Goal: Task Accomplishment & Management: Manage account settings

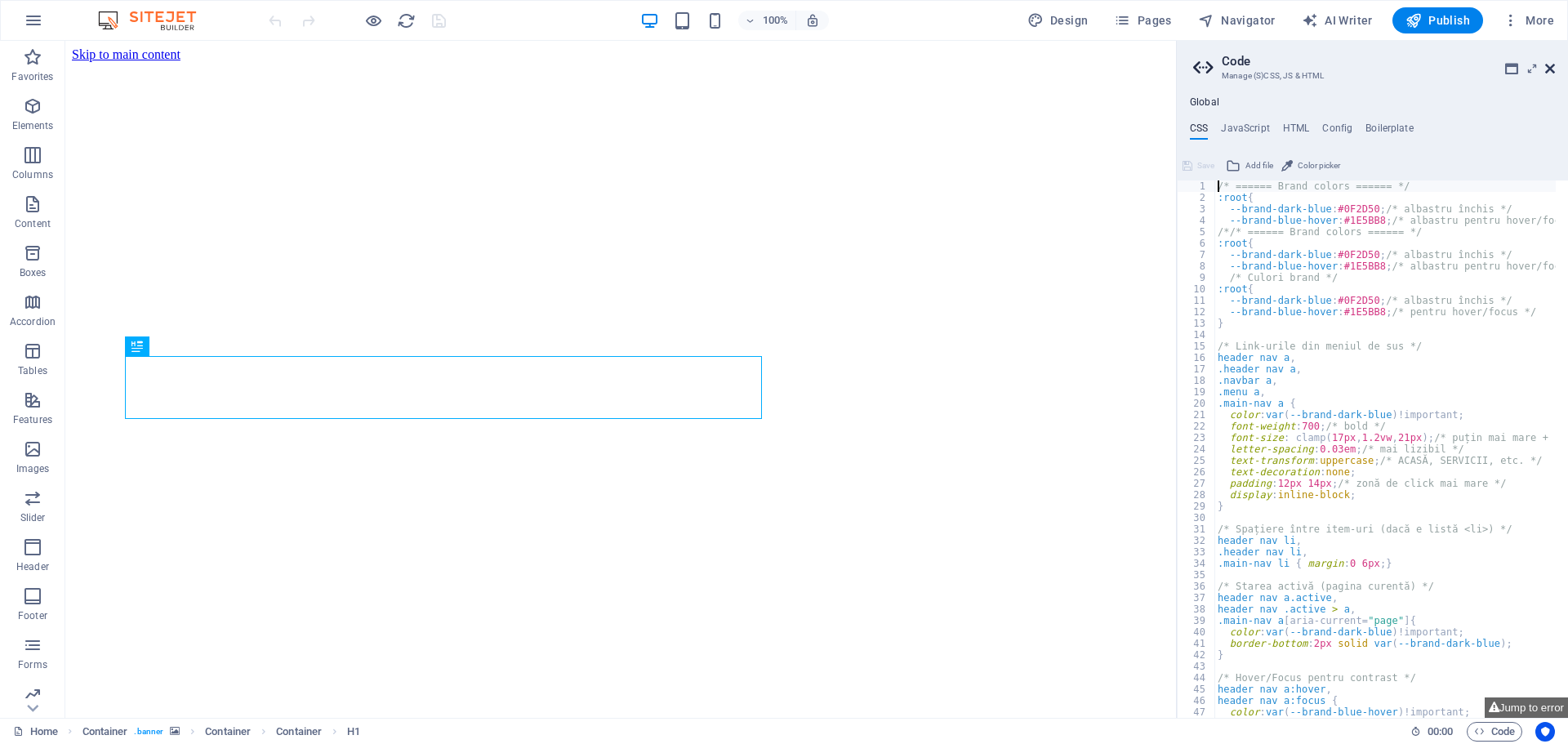
click at [1548, 64] on icon at bounding box center [1551, 68] width 10 height 13
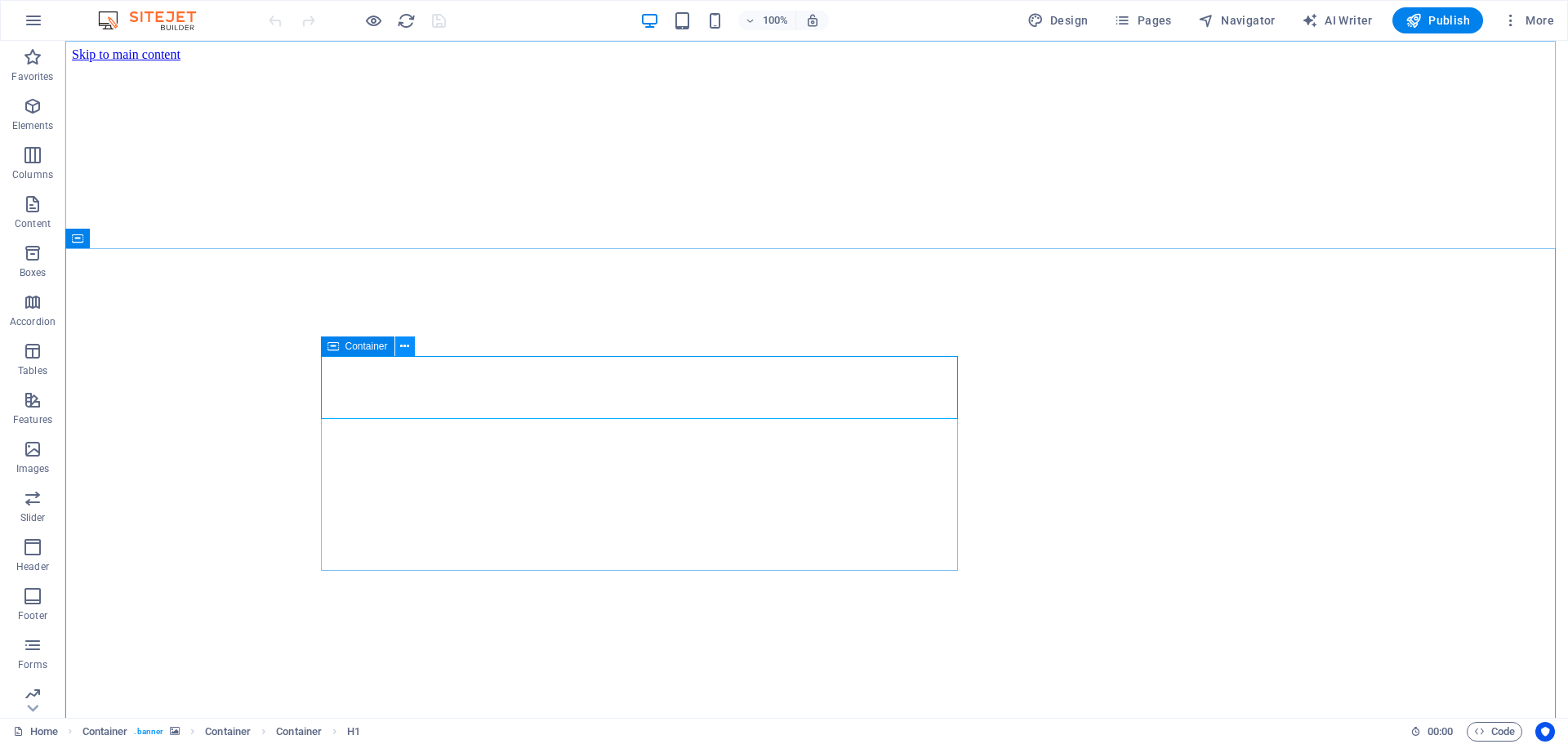
click at [403, 343] on icon at bounding box center [404, 346] width 9 height 17
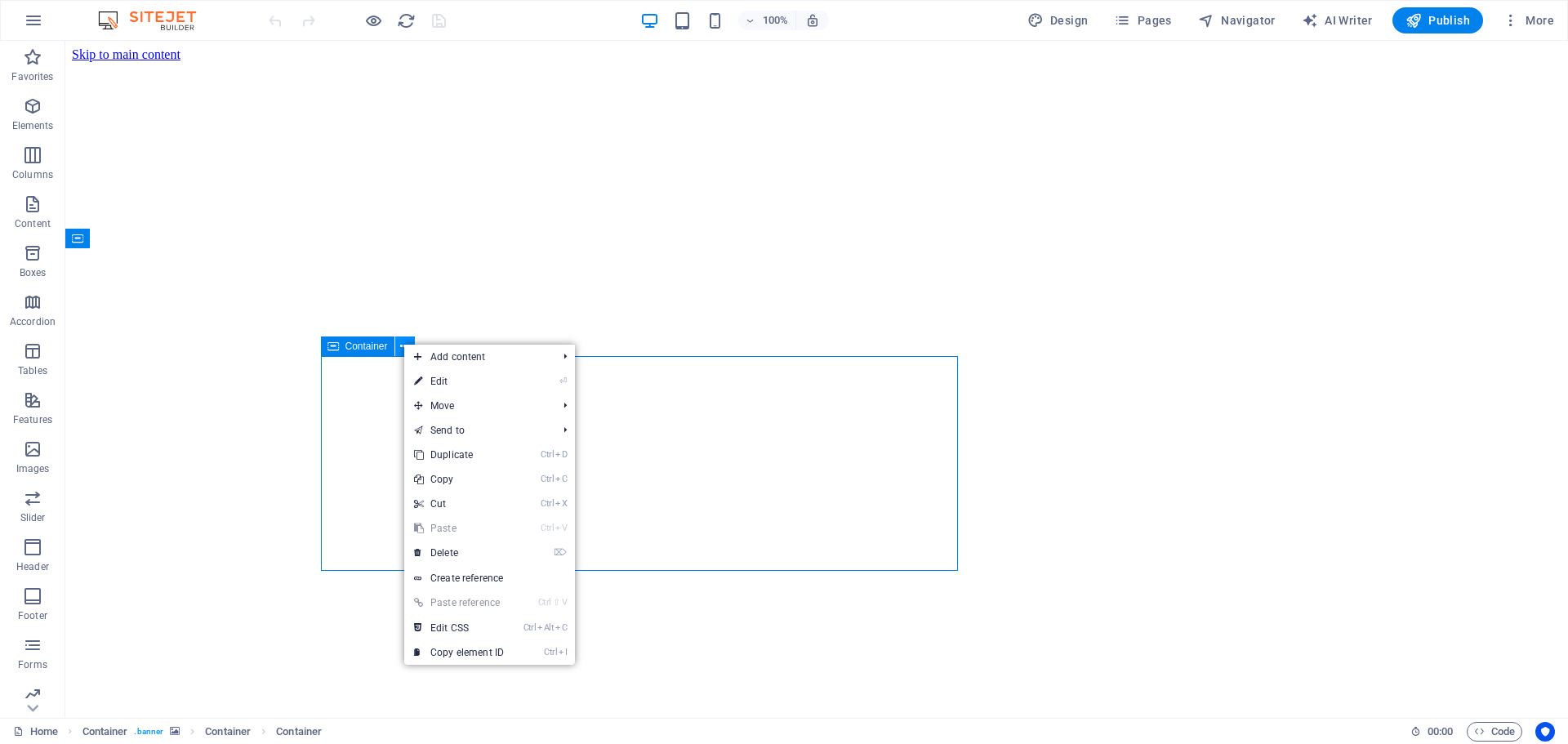
click at [403, 343] on icon at bounding box center [404, 346] width 9 height 17
click at [332, 349] on icon at bounding box center [333, 346] width 12 height 20
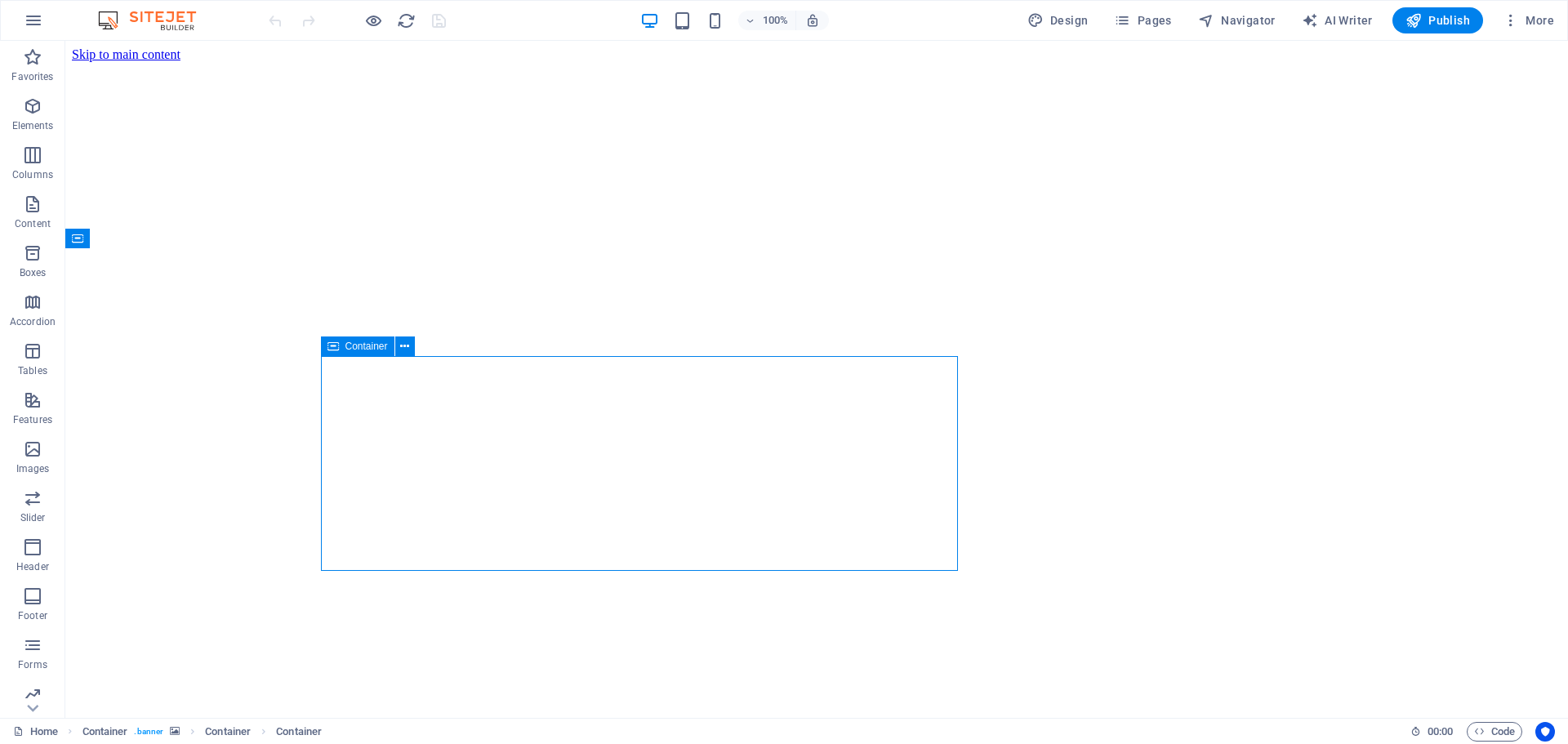
click at [337, 348] on icon at bounding box center [333, 346] width 12 height 20
click at [338, 346] on icon at bounding box center [333, 346] width 12 height 20
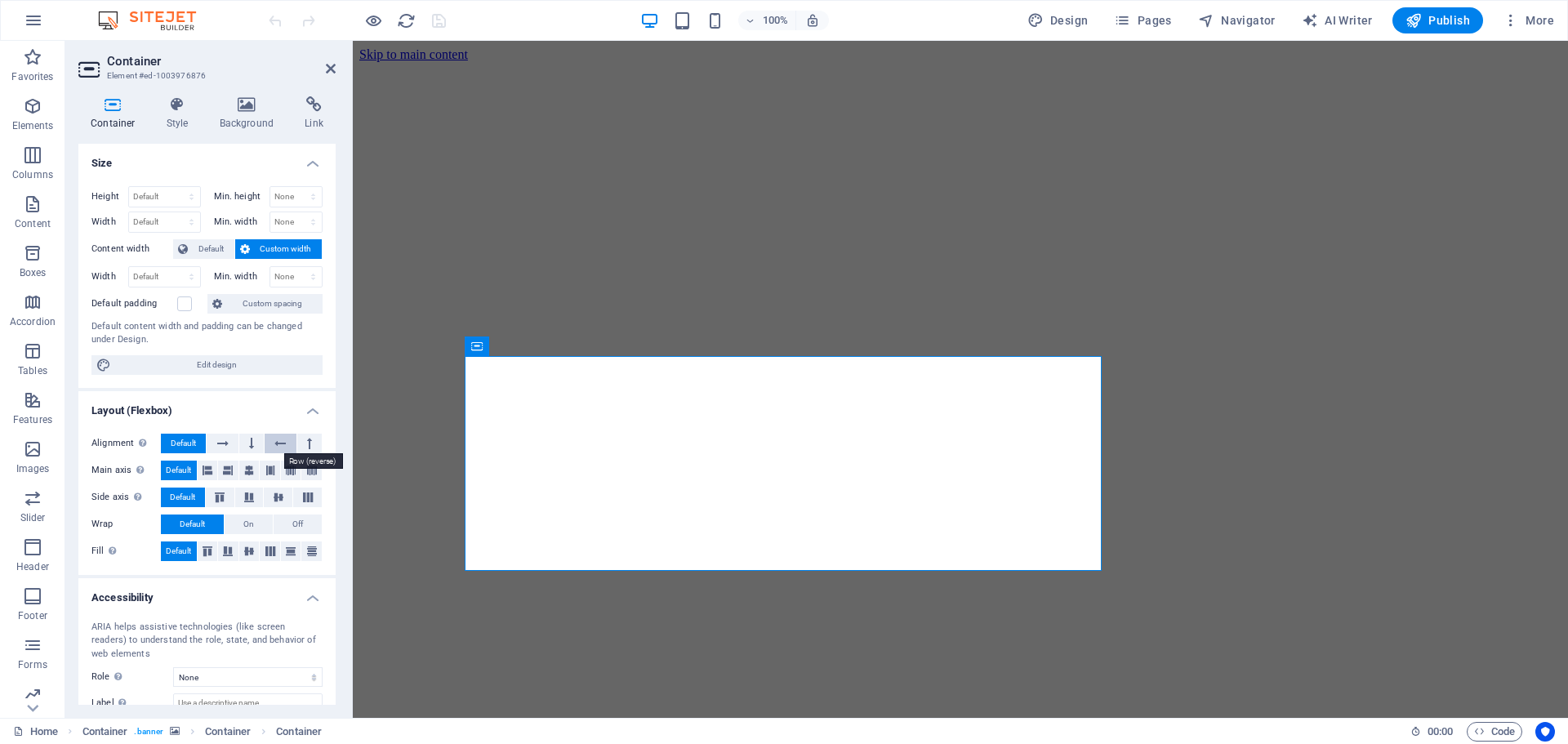
click at [280, 444] on icon at bounding box center [280, 444] width 12 height 20
click at [280, 443] on icon at bounding box center [280, 444] width 12 height 20
click at [223, 446] on icon at bounding box center [223, 444] width 12 height 20
click at [332, 69] on icon at bounding box center [331, 68] width 10 height 13
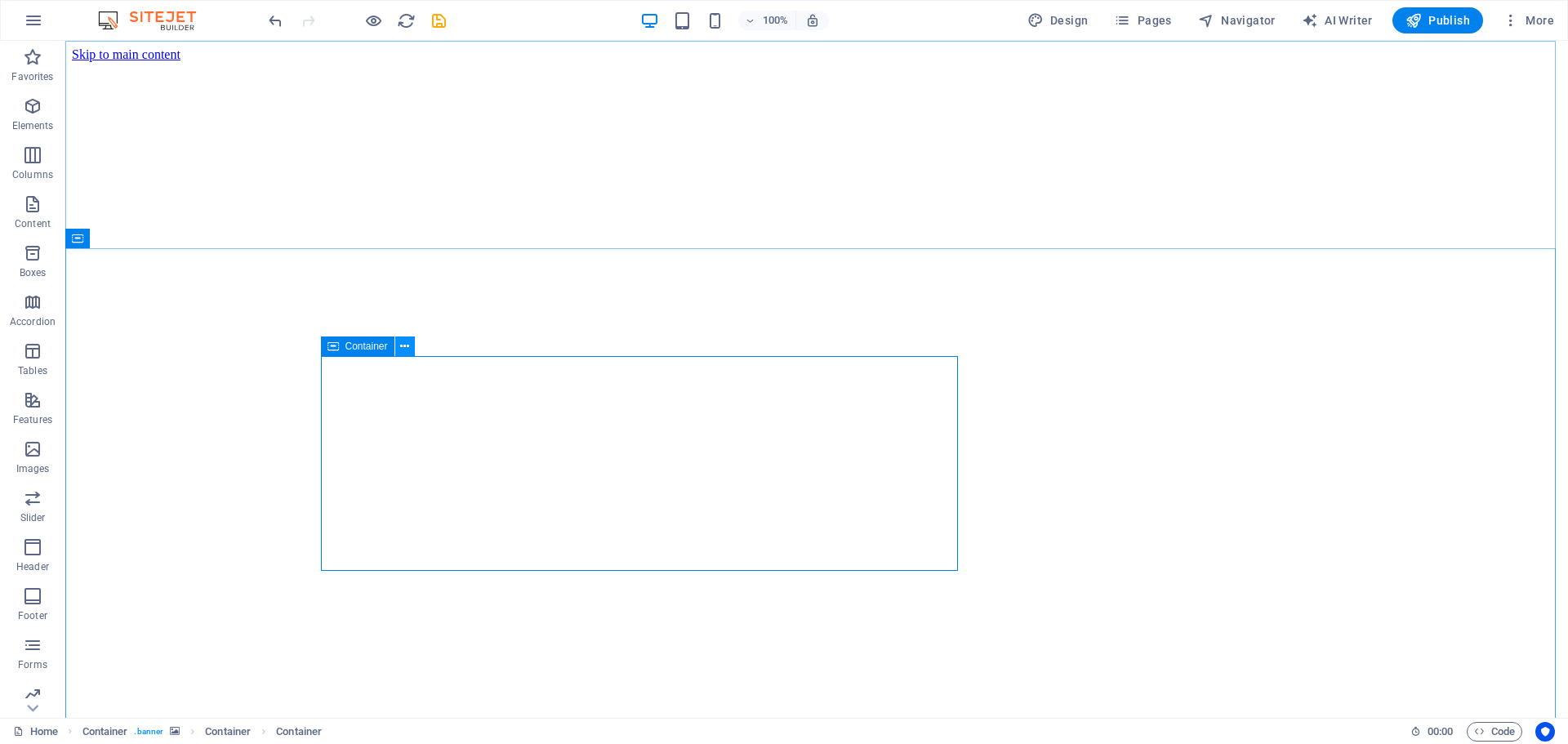
click at [400, 350] on icon at bounding box center [404, 346] width 9 height 17
click at [515, 17] on div "100% Design Pages Navigator AI Writer Publish More" at bounding box center [913, 21] width 1296 height 26
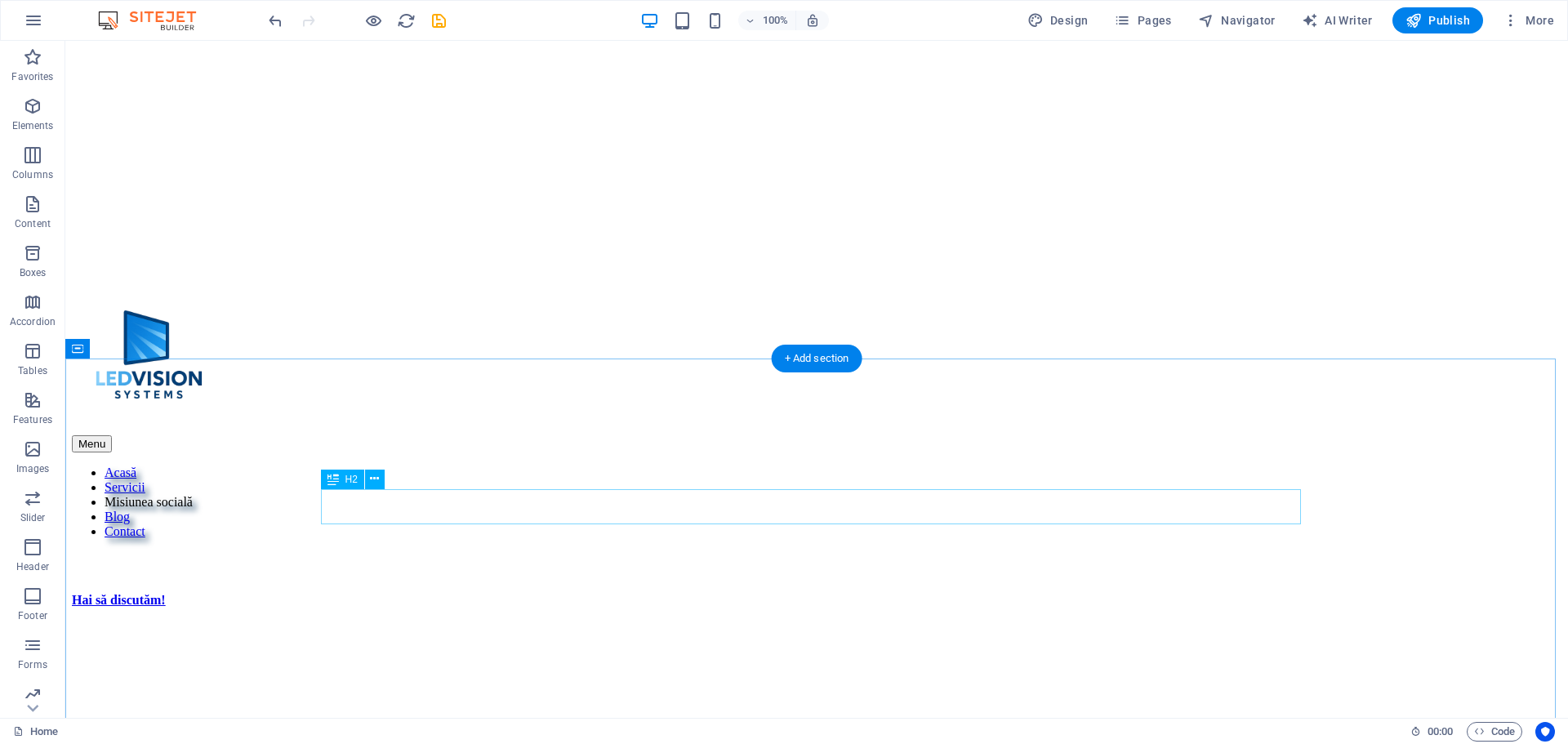
scroll to position [572, 0]
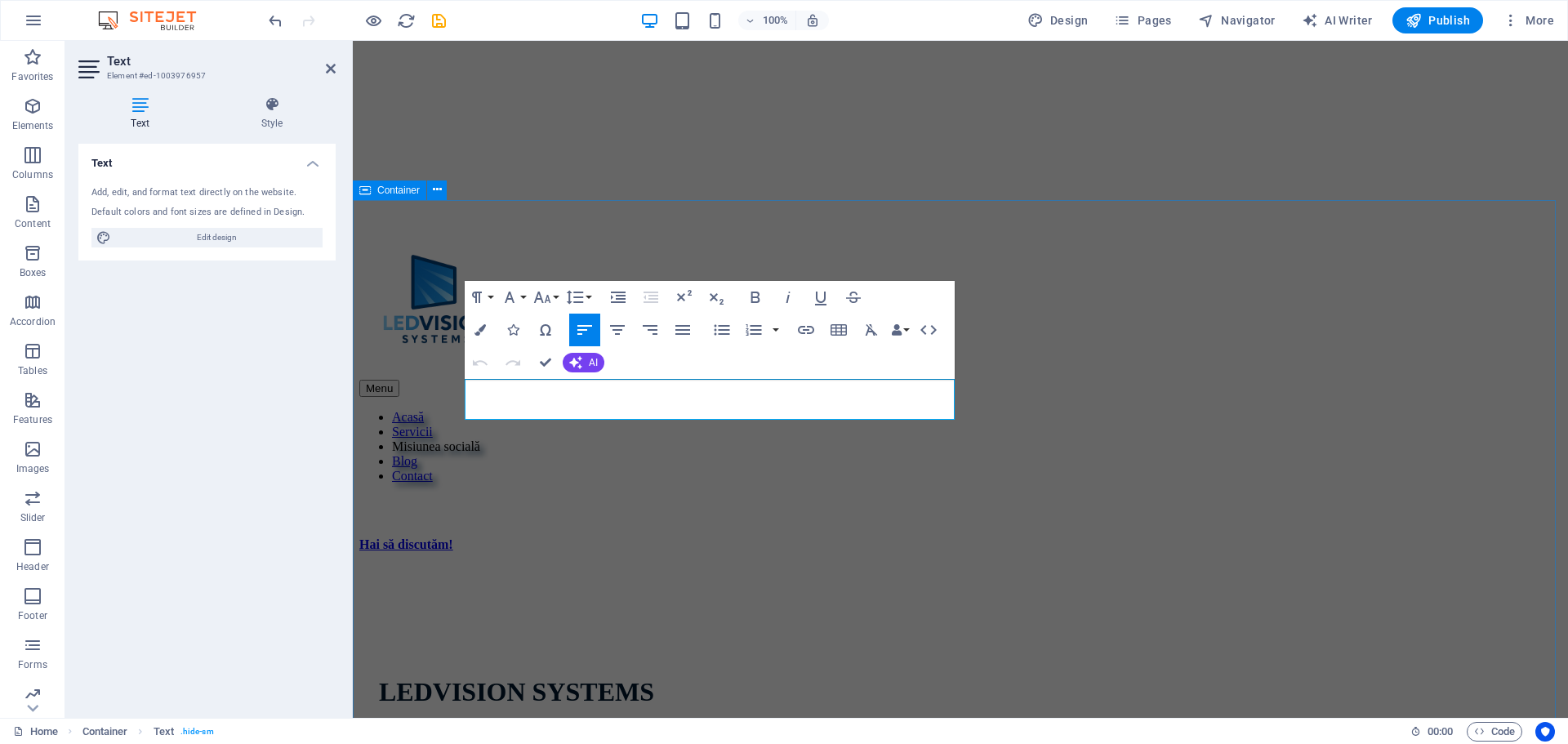
drag, startPoint x: 722, startPoint y: 409, endPoint x: 454, endPoint y: 379, distance: 269.7
copy p "Optimize your journey with our consulting services, delivering personalized sol…"
drag, startPoint x: 723, startPoint y: 411, endPoint x: 459, endPoint y: 384, distance: 265.4
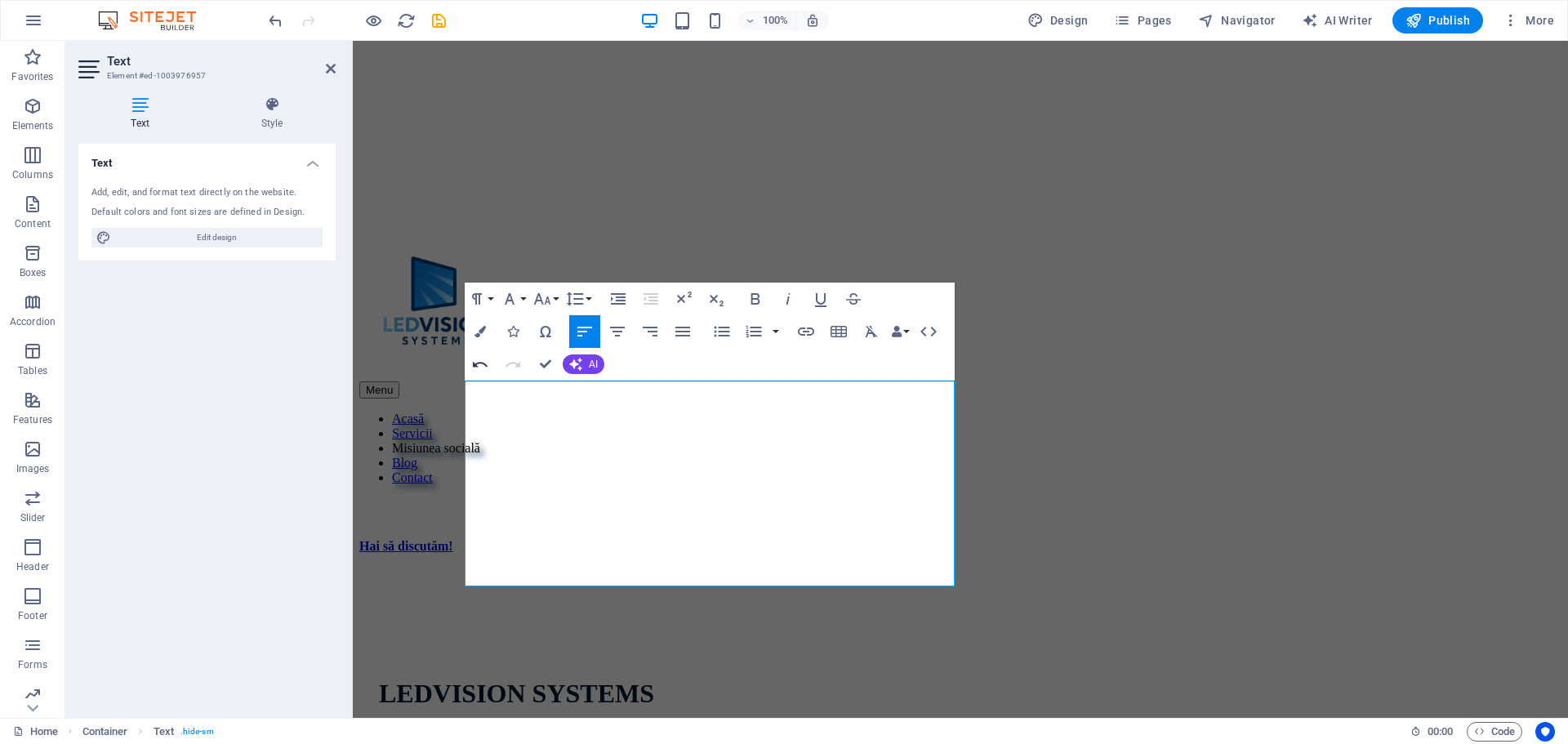
click at [472, 359] on icon "button" at bounding box center [480, 365] width 20 height 20
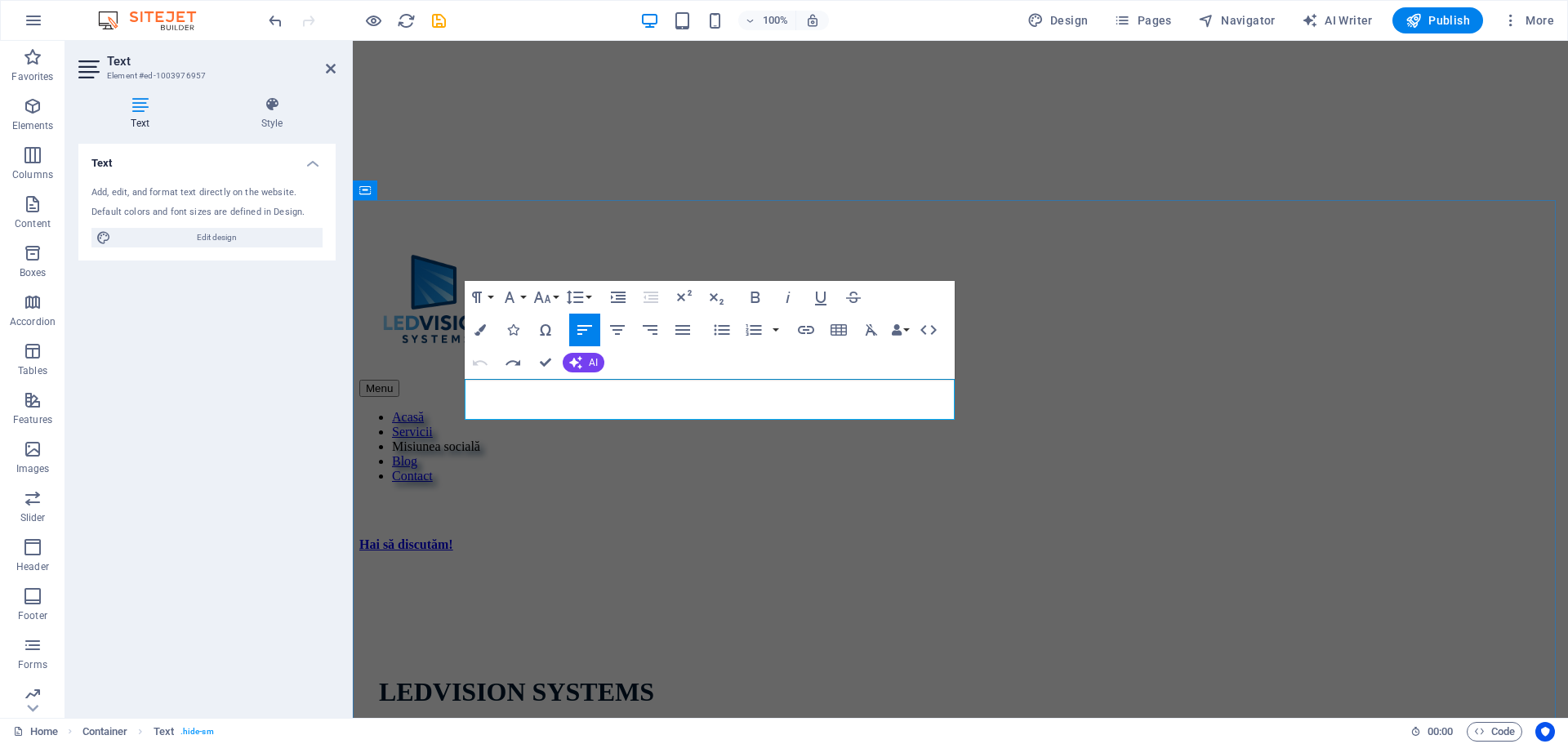
drag, startPoint x: 729, startPoint y: 410, endPoint x: 456, endPoint y: 388, distance: 273.9
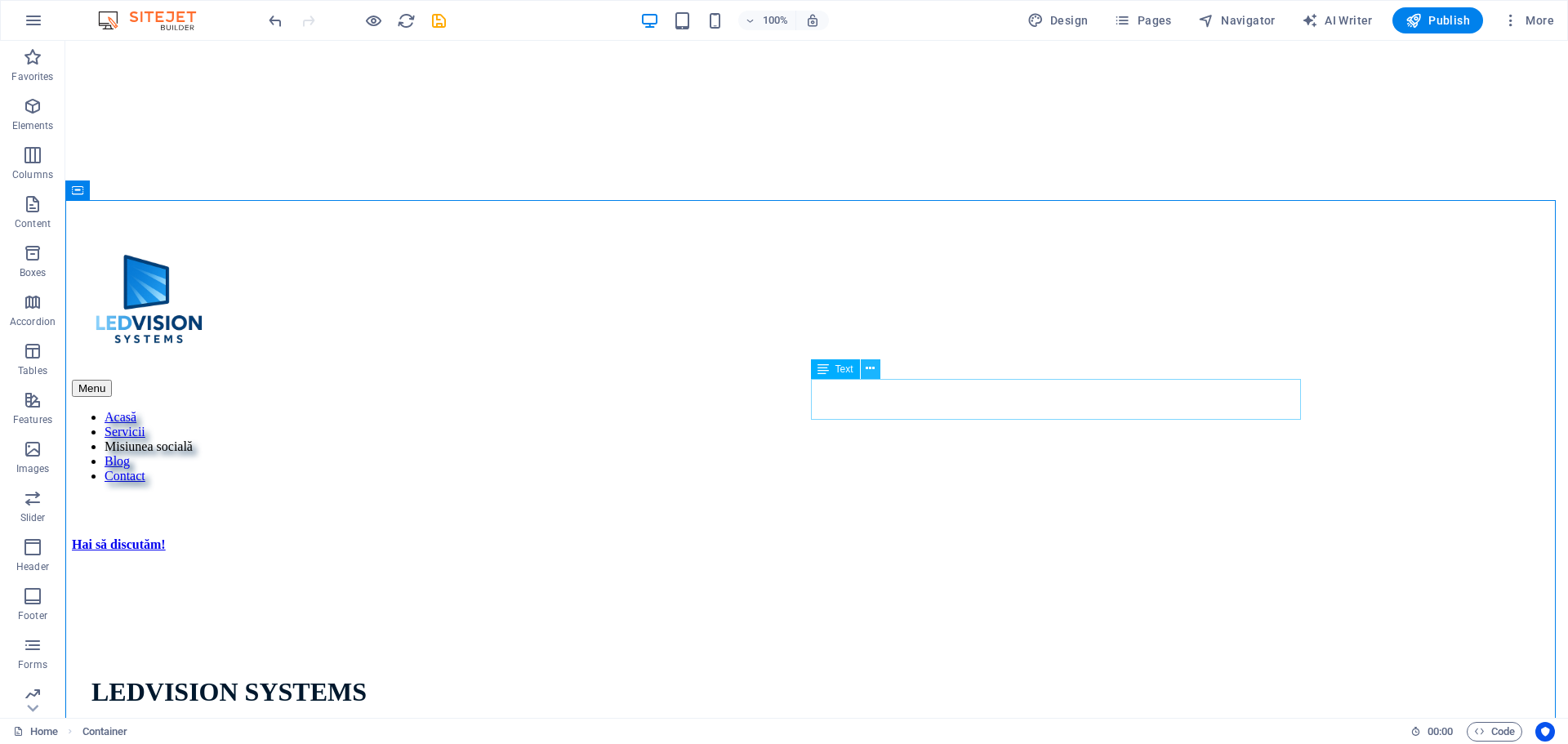
click at [873, 365] on icon at bounding box center [870, 369] width 9 height 17
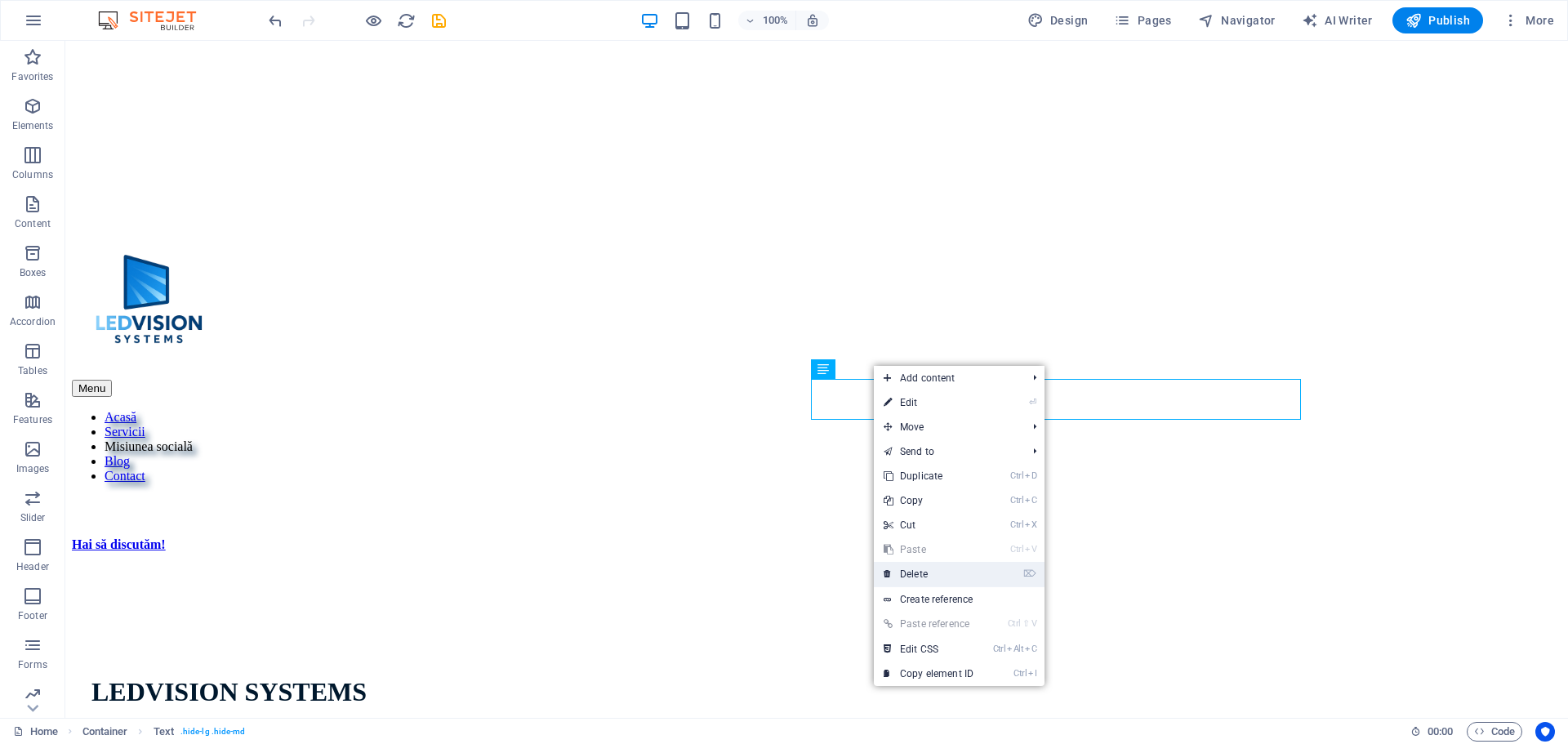
click at [944, 567] on link "⌦ Delete" at bounding box center [929, 574] width 110 height 25
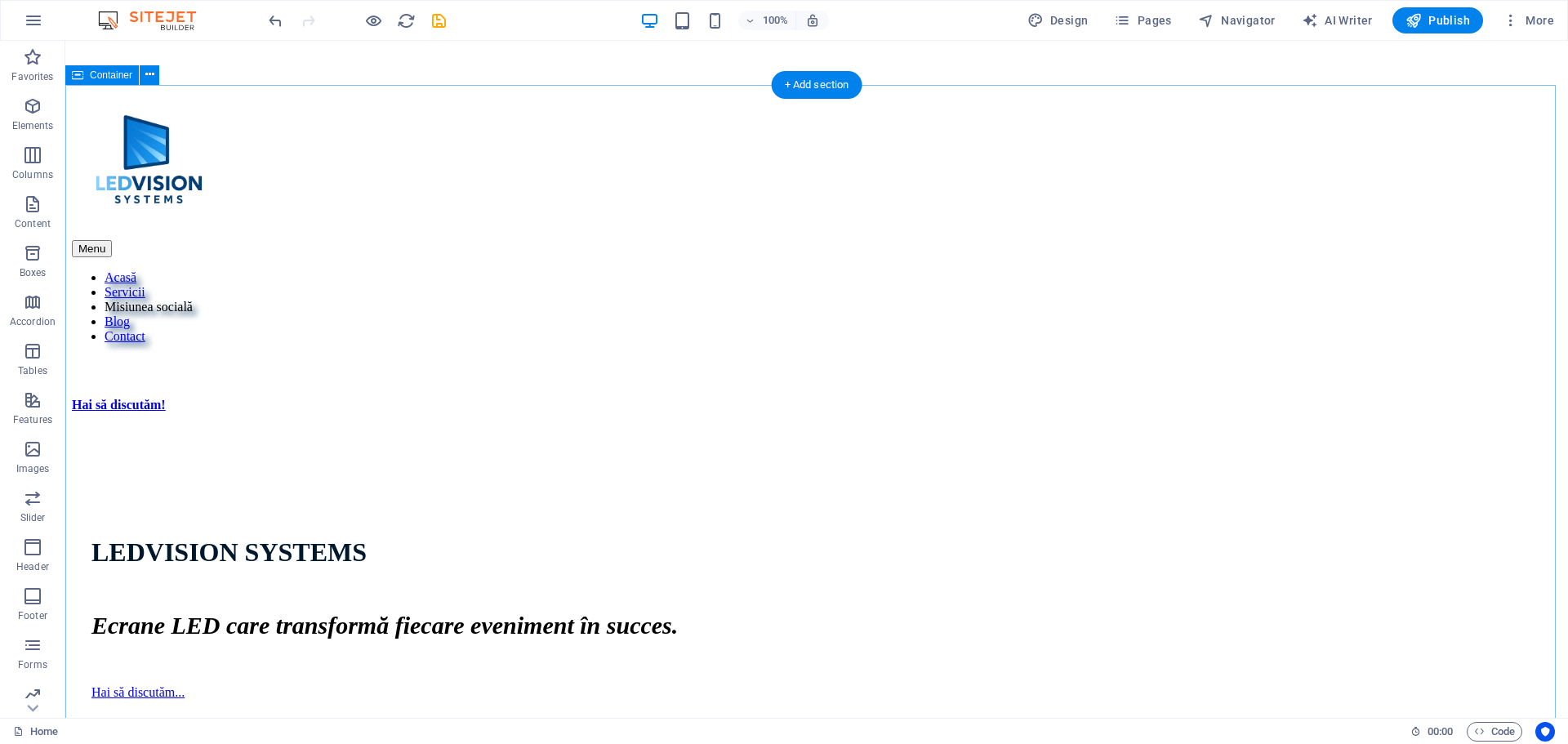
scroll to position [735, 0]
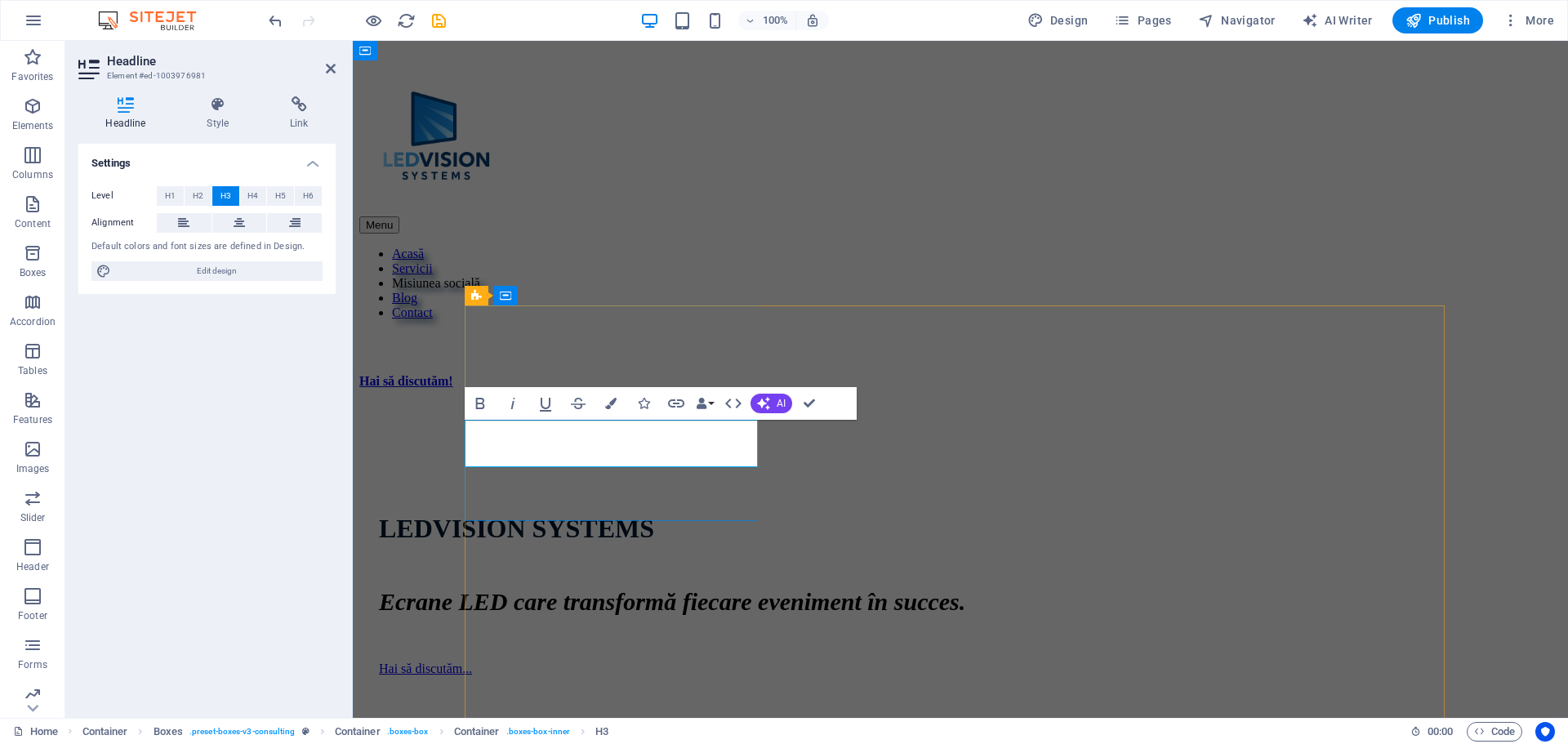
drag, startPoint x: 653, startPoint y: 457, endPoint x: 593, endPoint y: 455, distance: 60.0
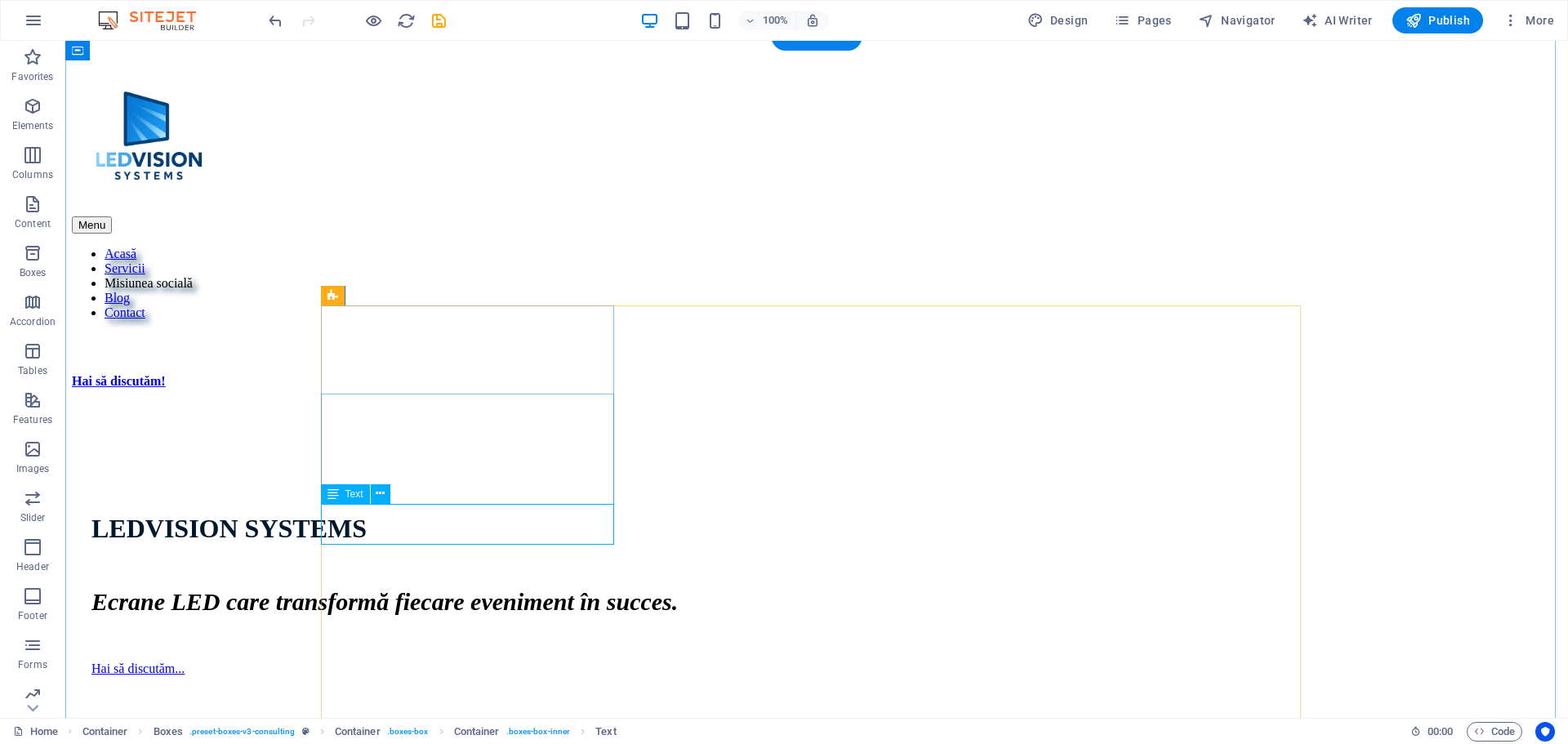
drag, startPoint x: 543, startPoint y: 522, endPoint x: 255, endPoint y: 523, distance: 288.0
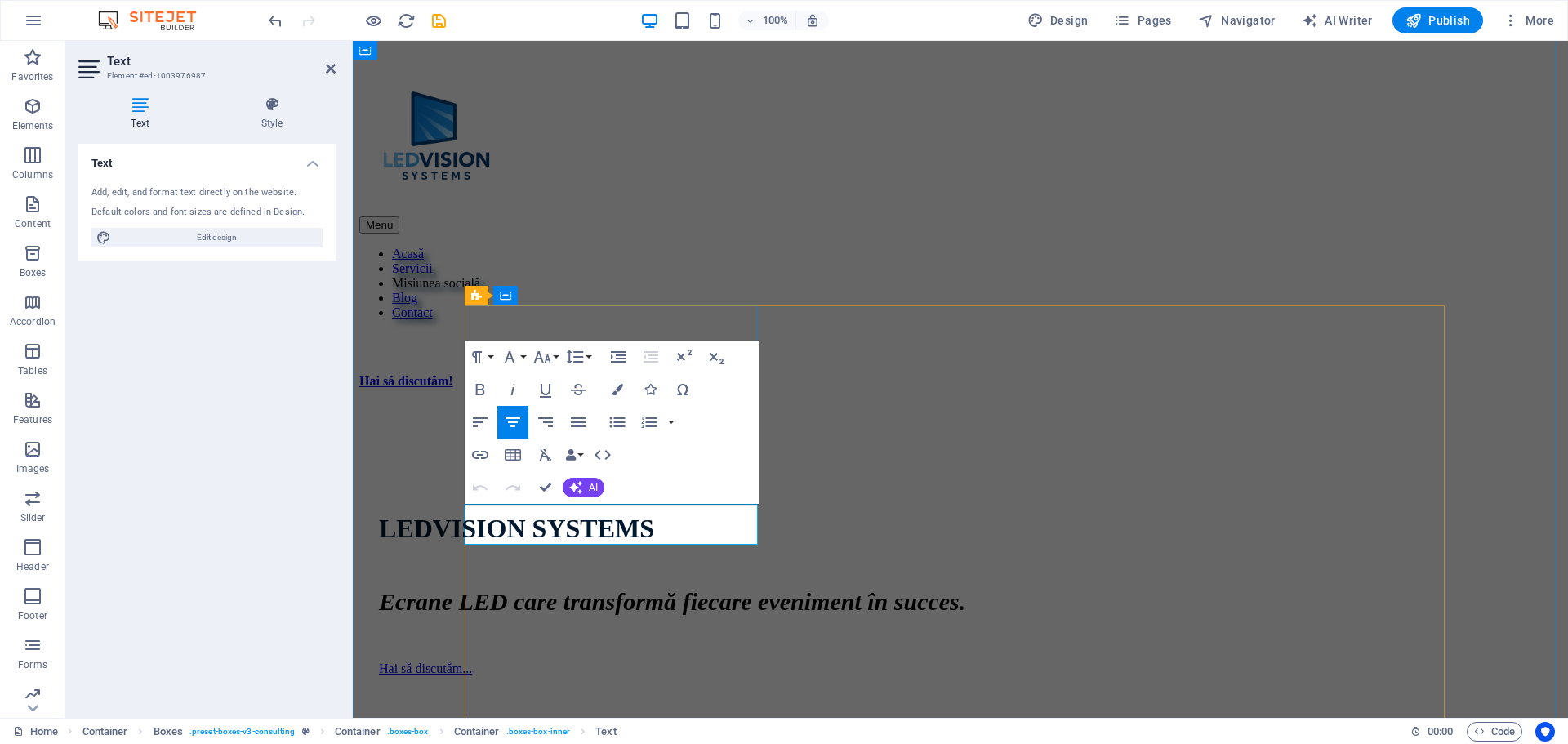
drag, startPoint x: 737, startPoint y: 533, endPoint x: 478, endPoint y: 510, distance: 260.0
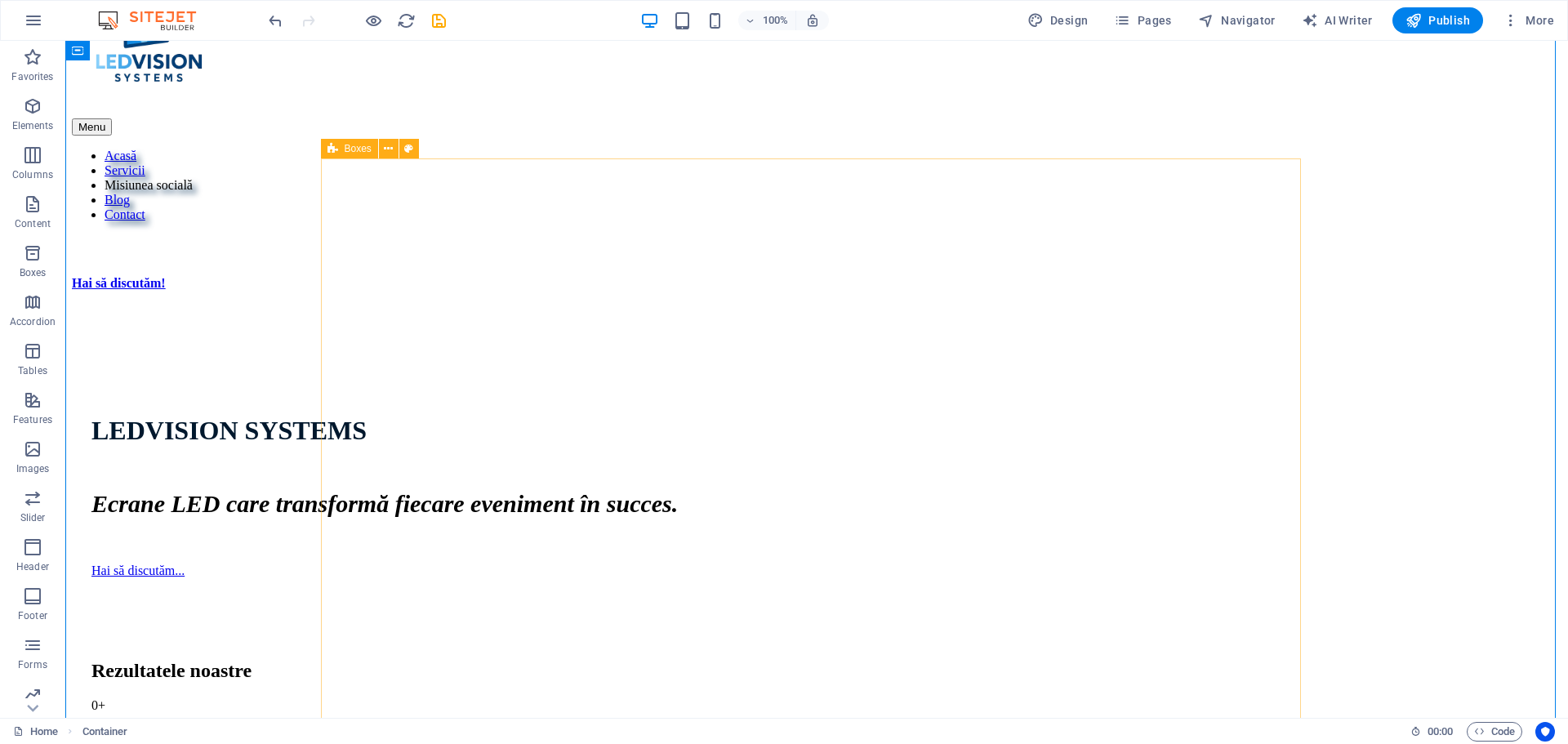
scroll to position [817, 0]
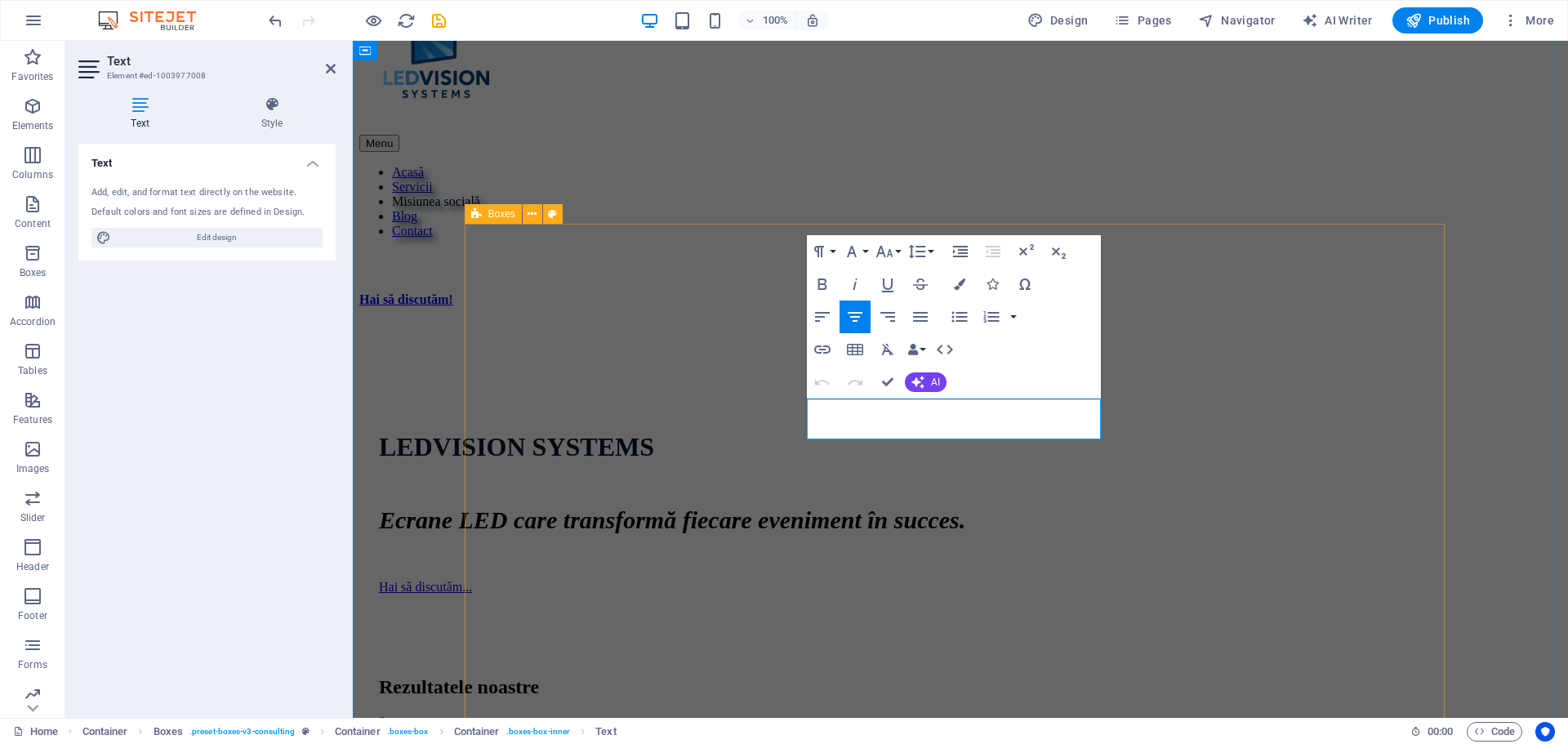
drag, startPoint x: 1075, startPoint y: 426, endPoint x: 779, endPoint y: 398, distance: 297.3
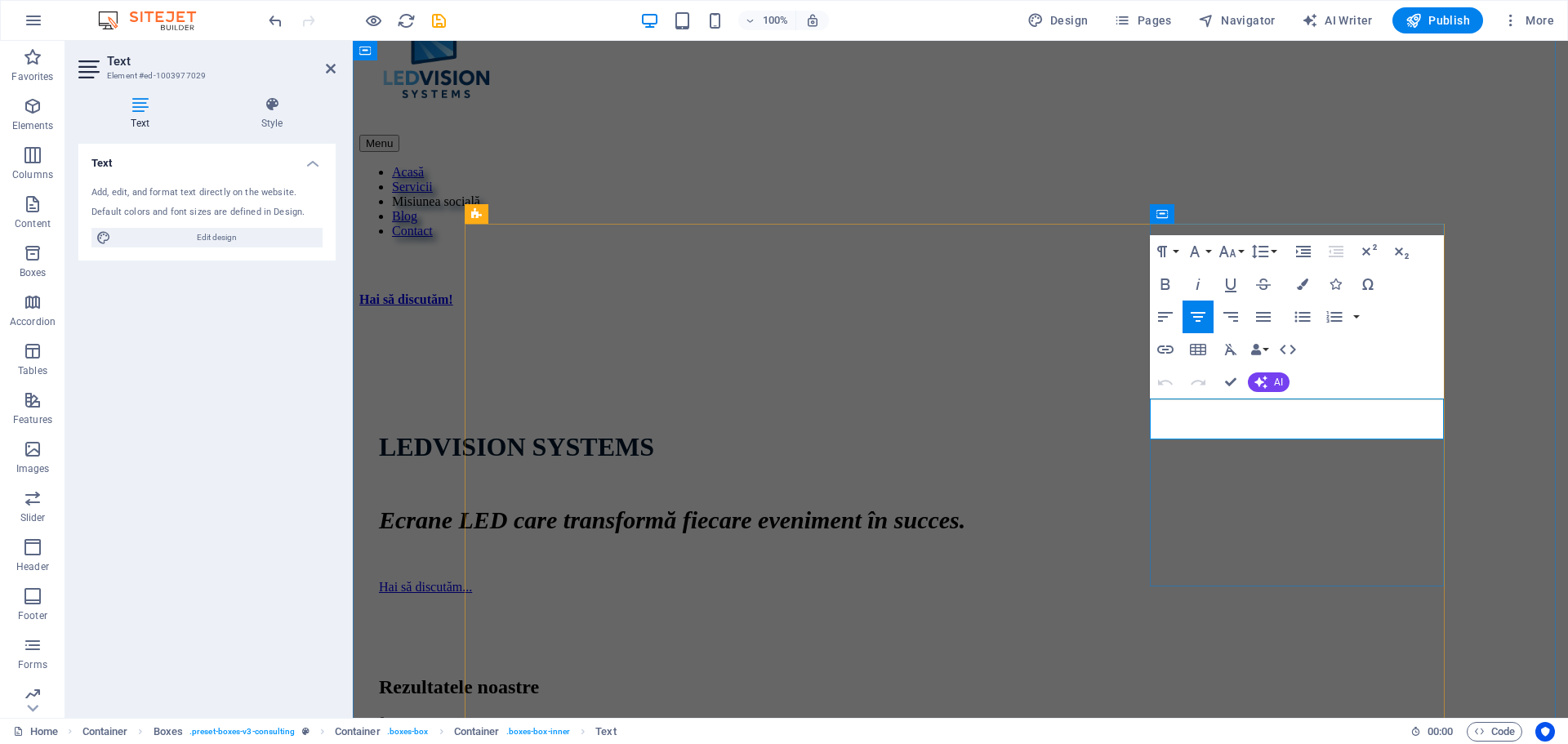
drag, startPoint x: 1367, startPoint y: 431, endPoint x: 1185, endPoint y: 407, distance: 183.6
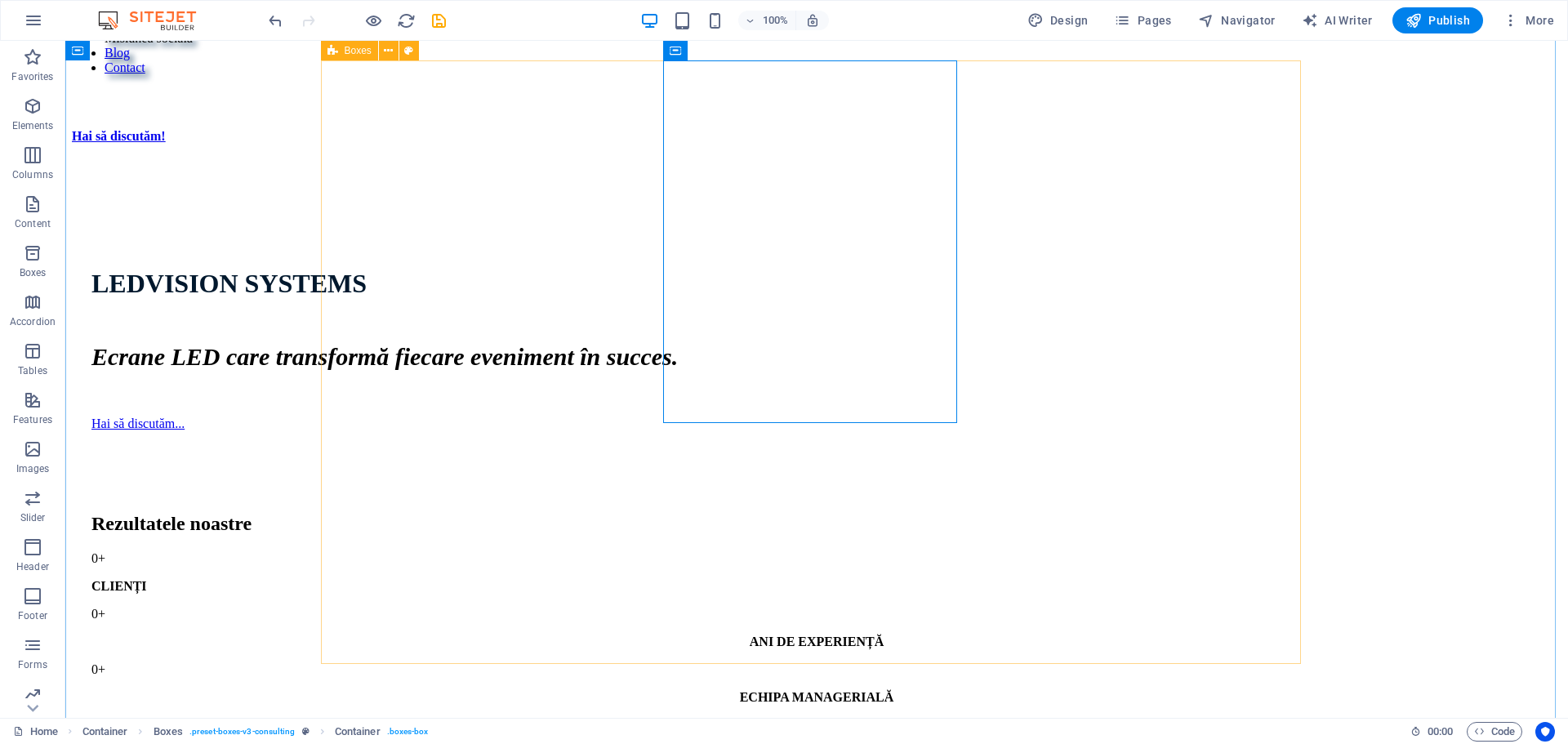
scroll to position [1062, 0]
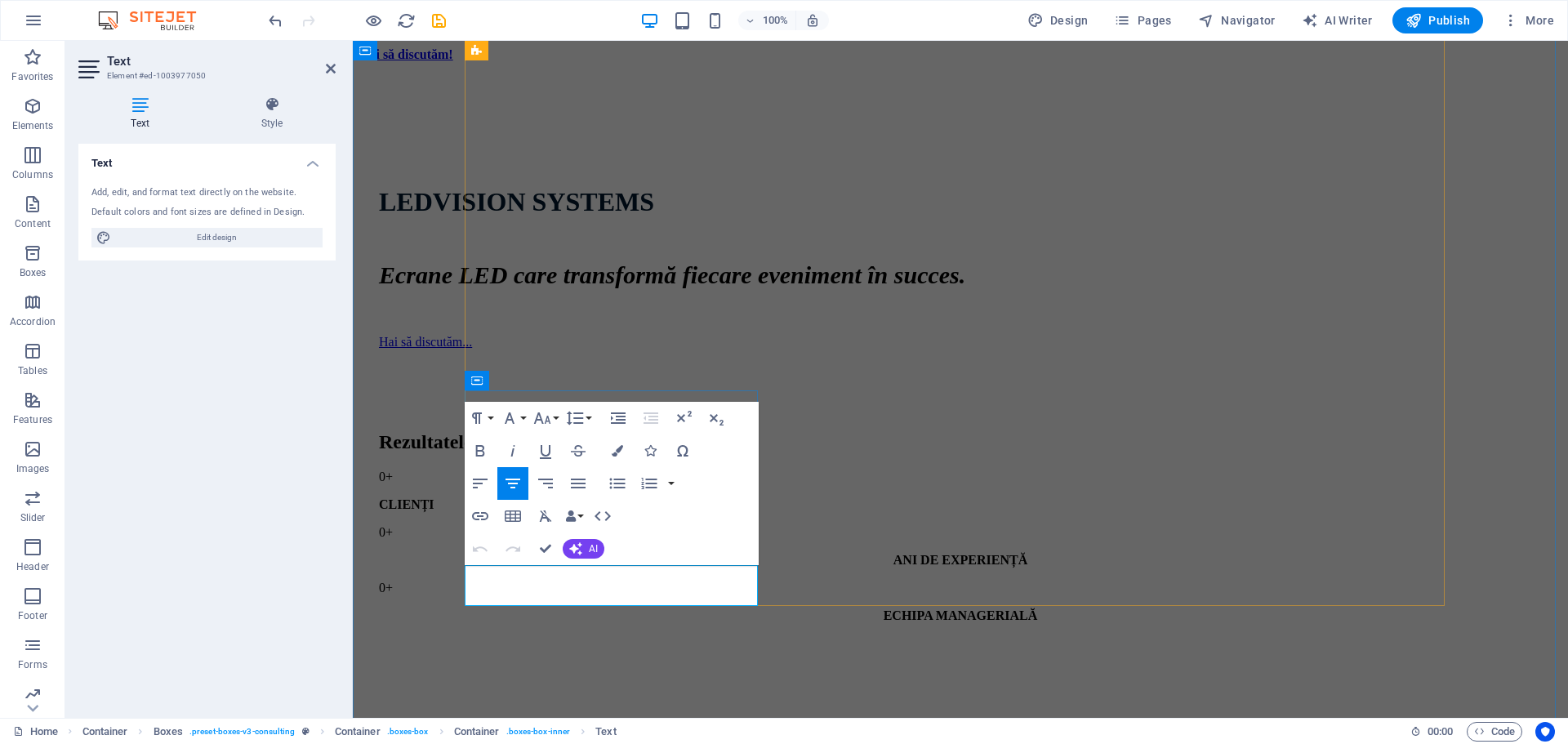
drag, startPoint x: 724, startPoint y: 595, endPoint x: 477, endPoint y: 569, distance: 248.4
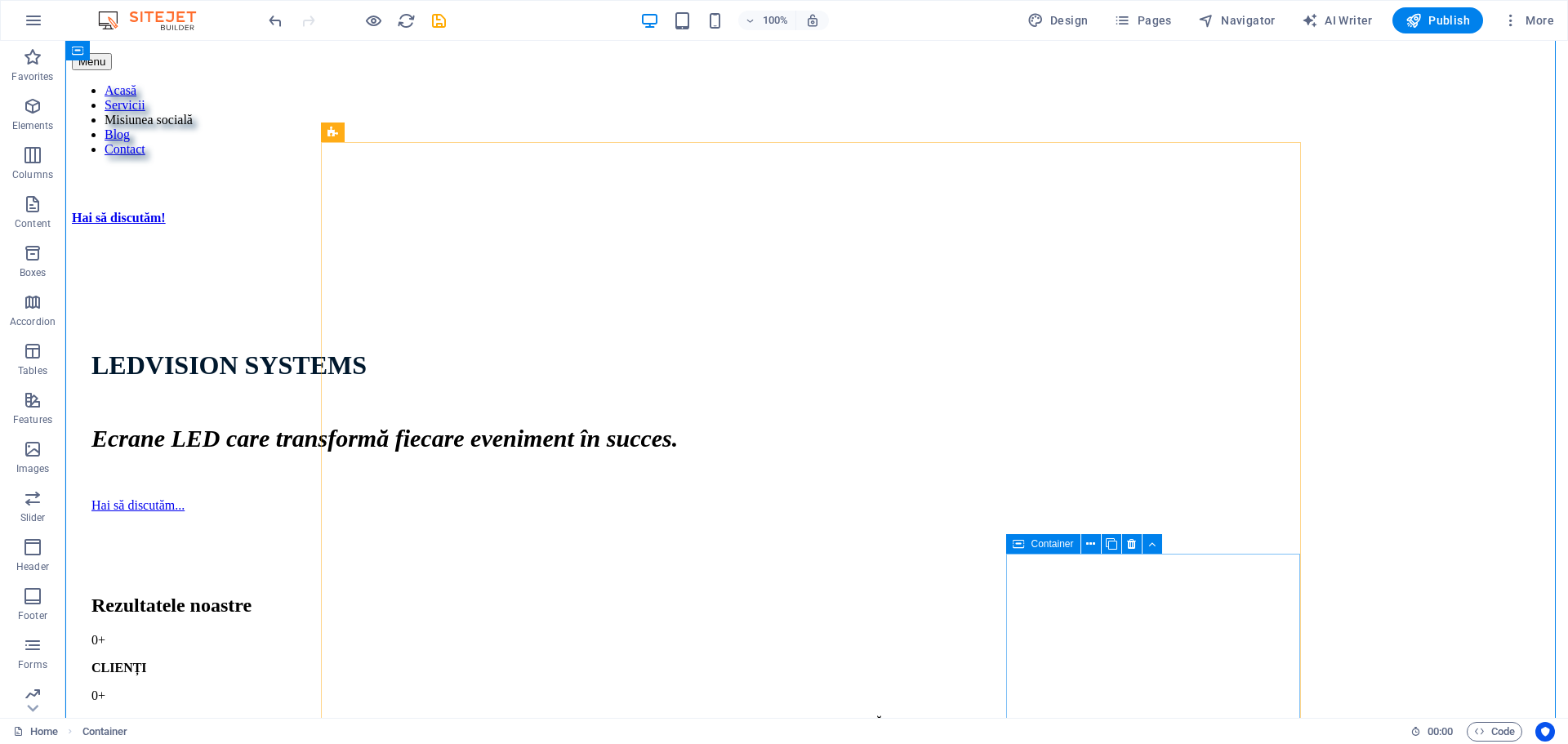
scroll to position [980, 0]
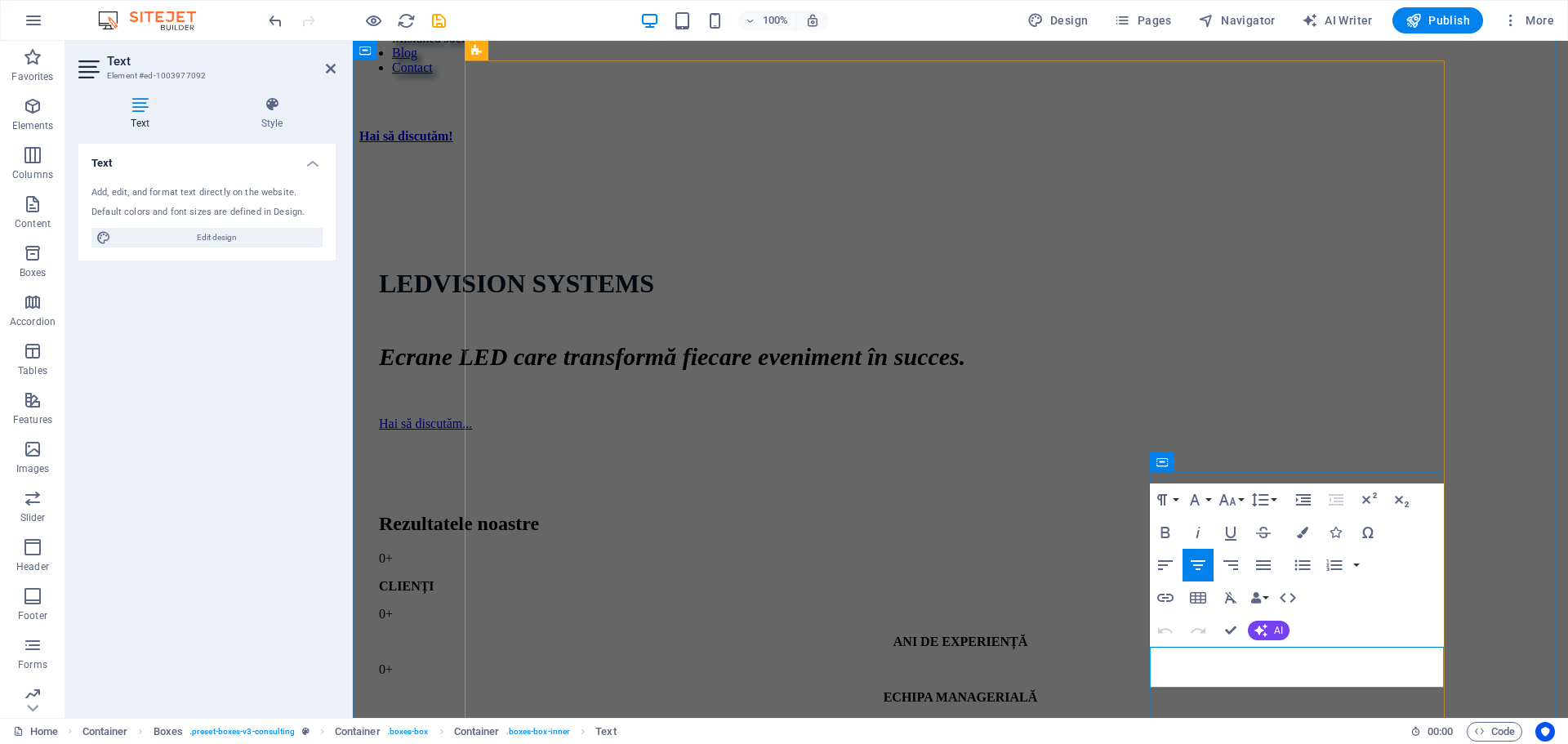
drag, startPoint x: 1428, startPoint y: 676, endPoint x: 1176, endPoint y: 661, distance: 252.4
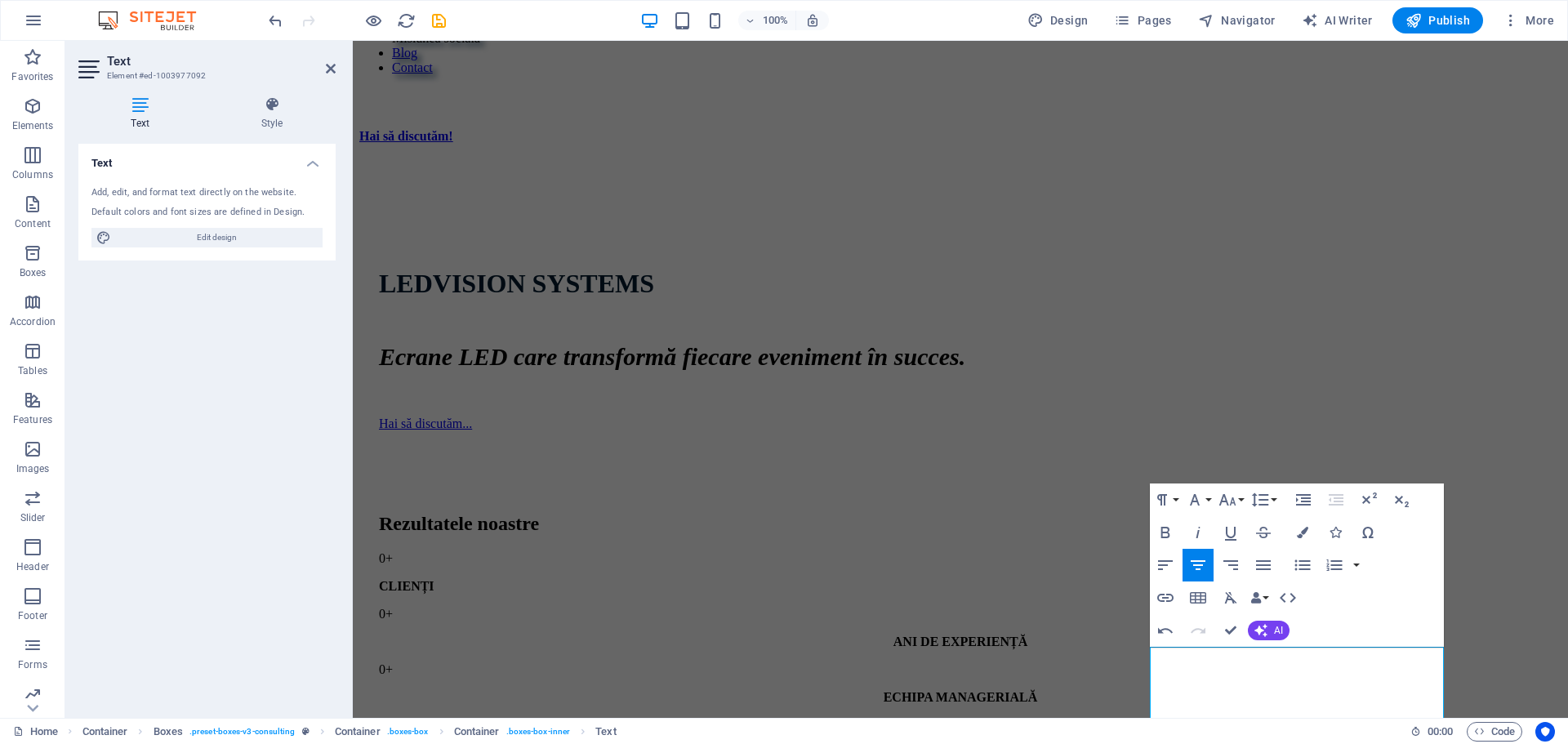
click at [250, 530] on div "Text Add, edit, and format text directly on the website. Default colors and fon…" at bounding box center [207, 424] width 257 height 561
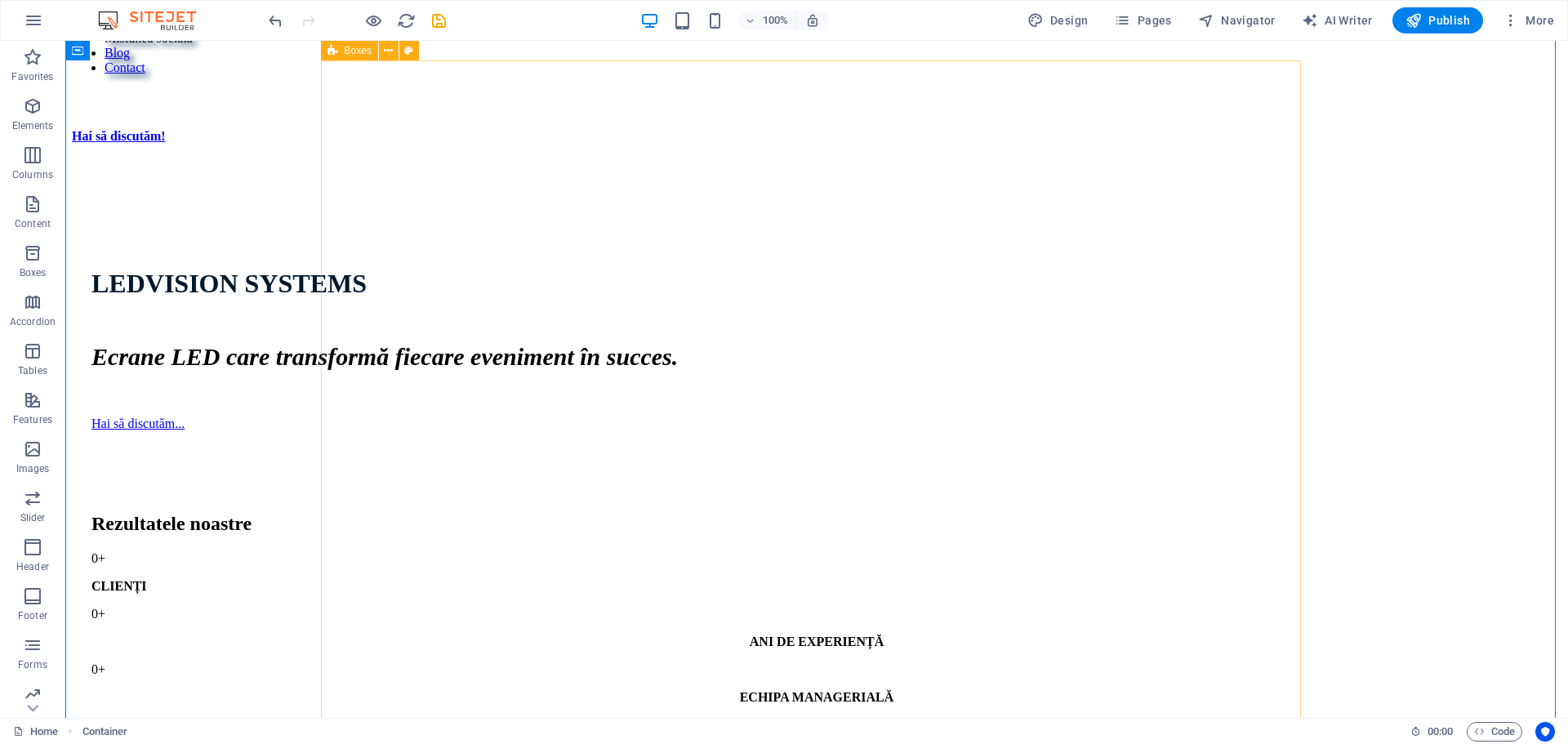
scroll to position [1062, 0]
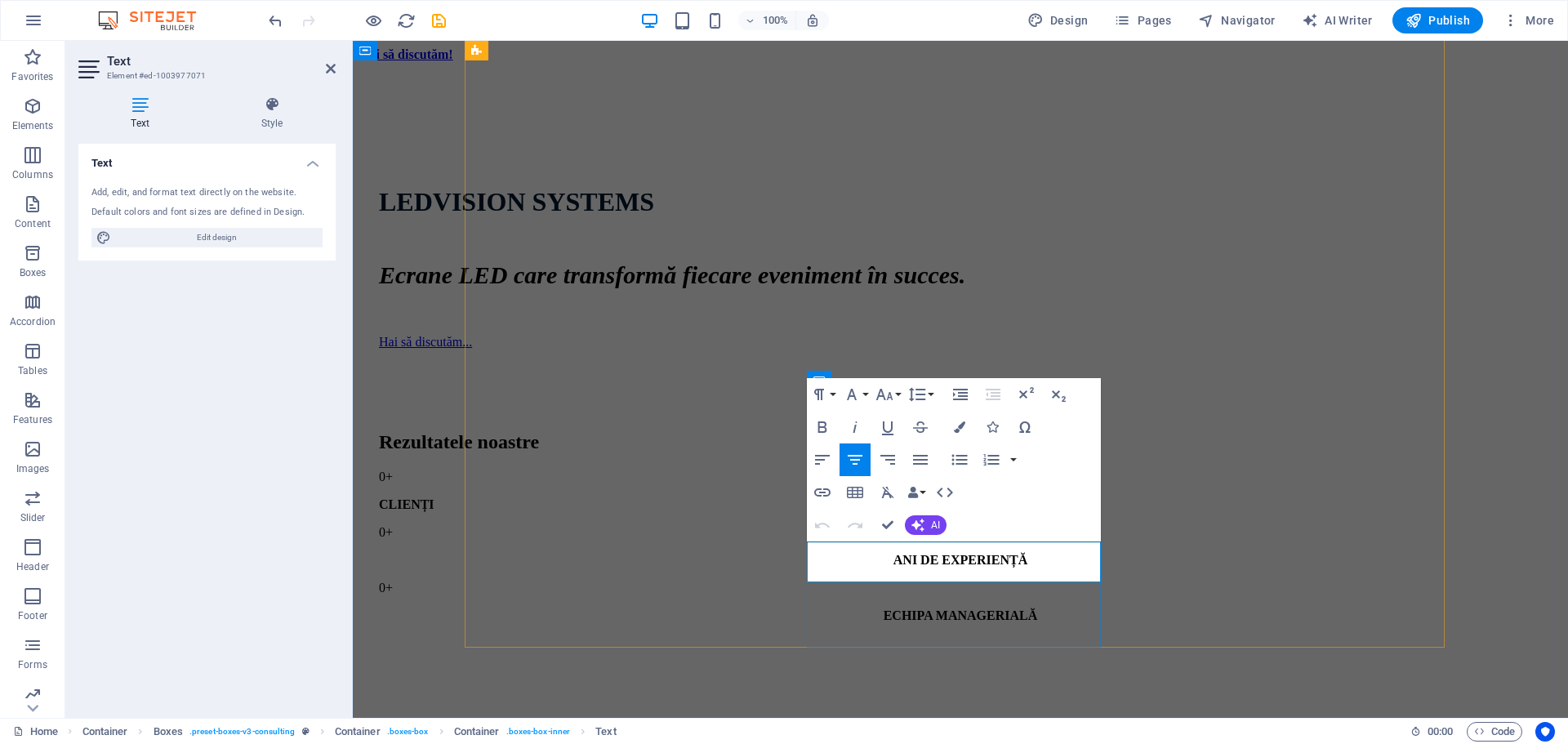
drag, startPoint x: 1064, startPoint y: 570, endPoint x: 817, endPoint y: 548, distance: 248.0
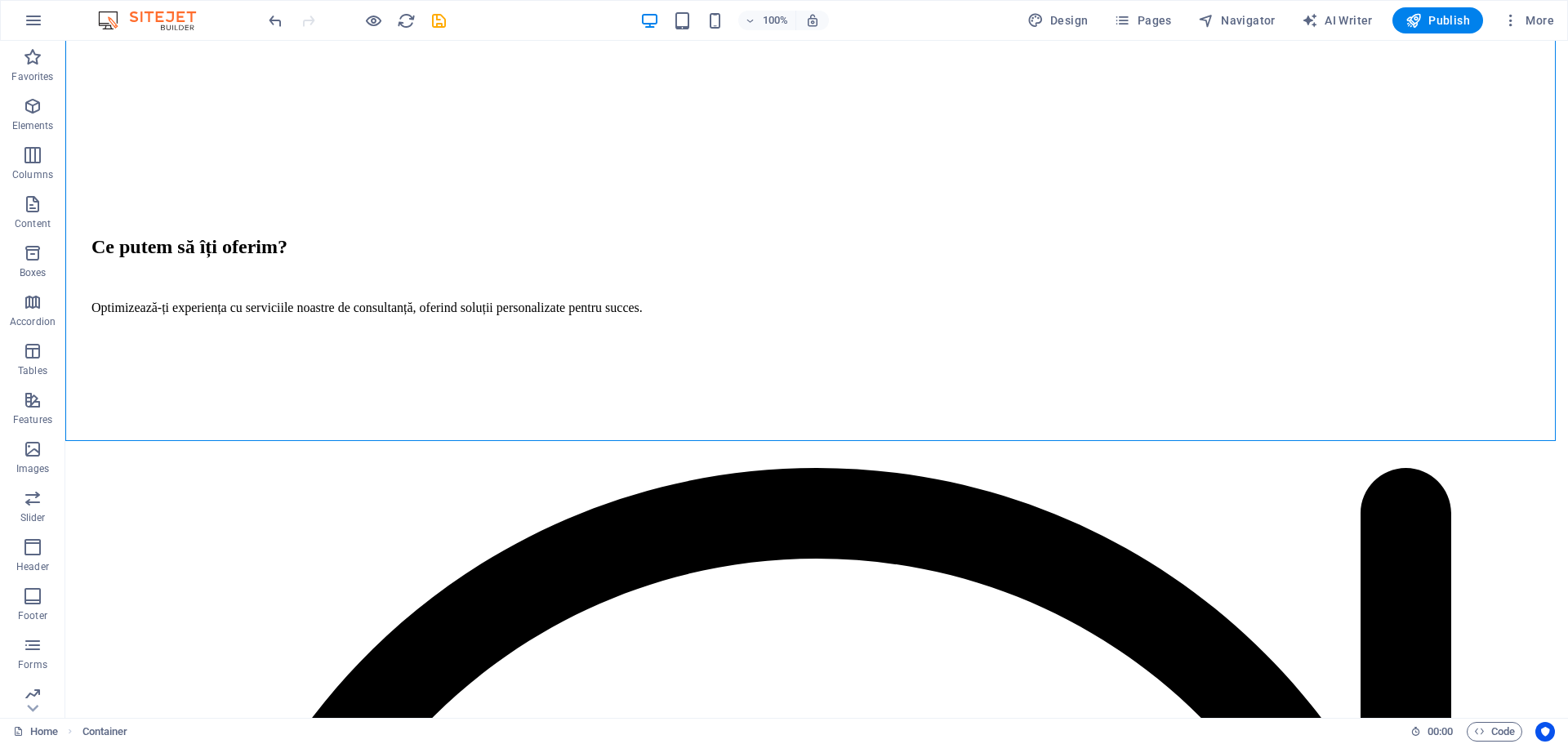
scroll to position [1716, 0]
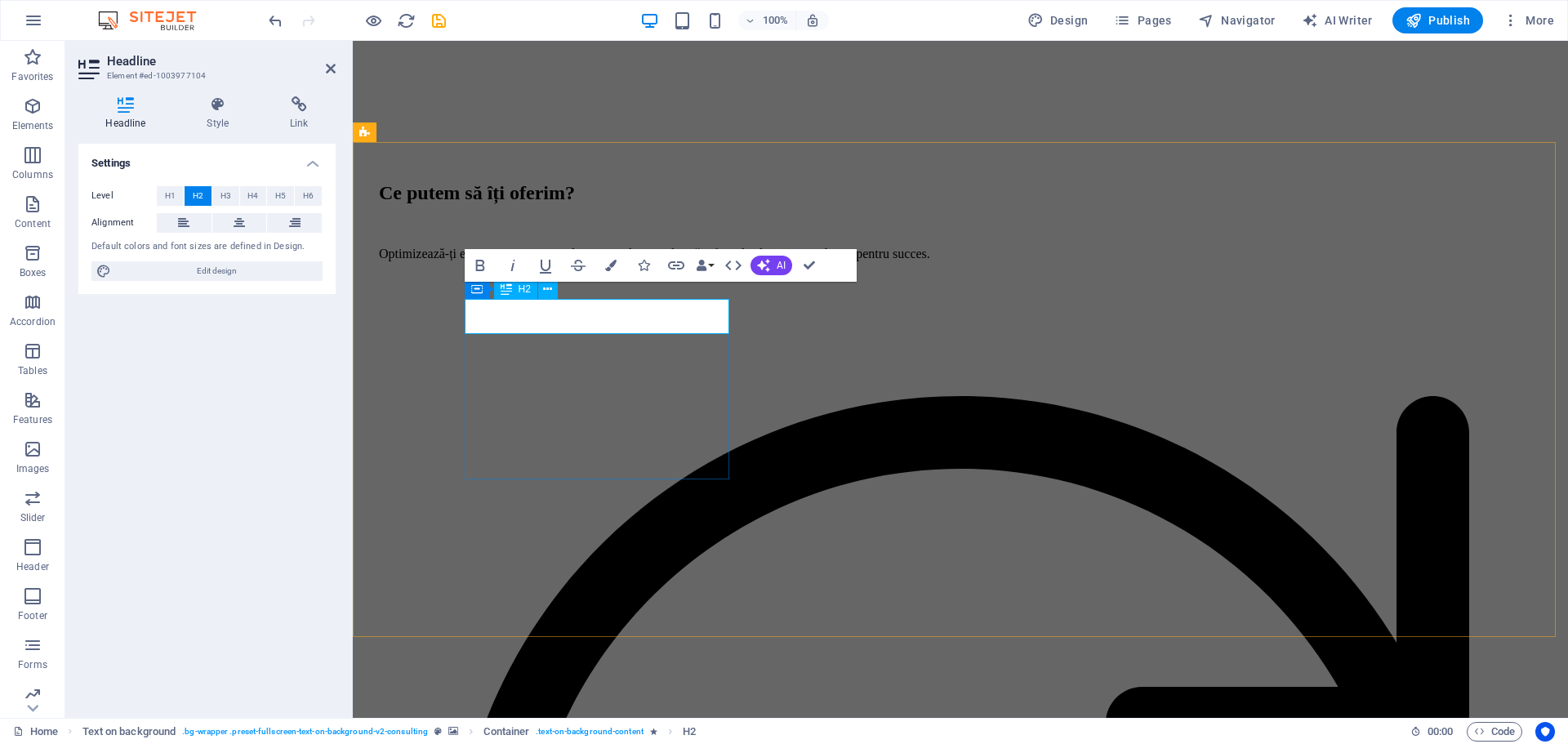
scroll to position [1698, 0]
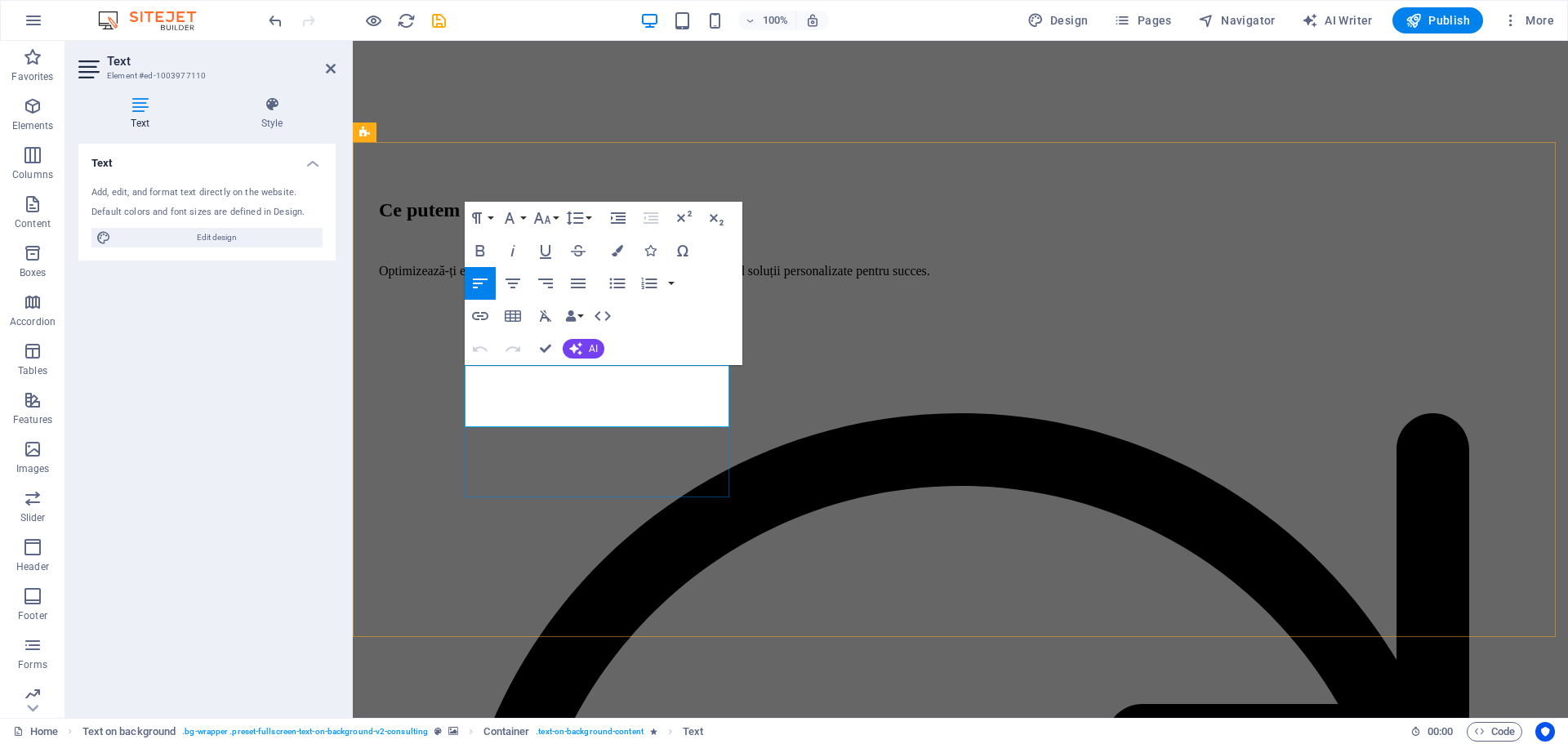
drag, startPoint x: 600, startPoint y: 415, endPoint x: 467, endPoint y: 373, distance: 139.5
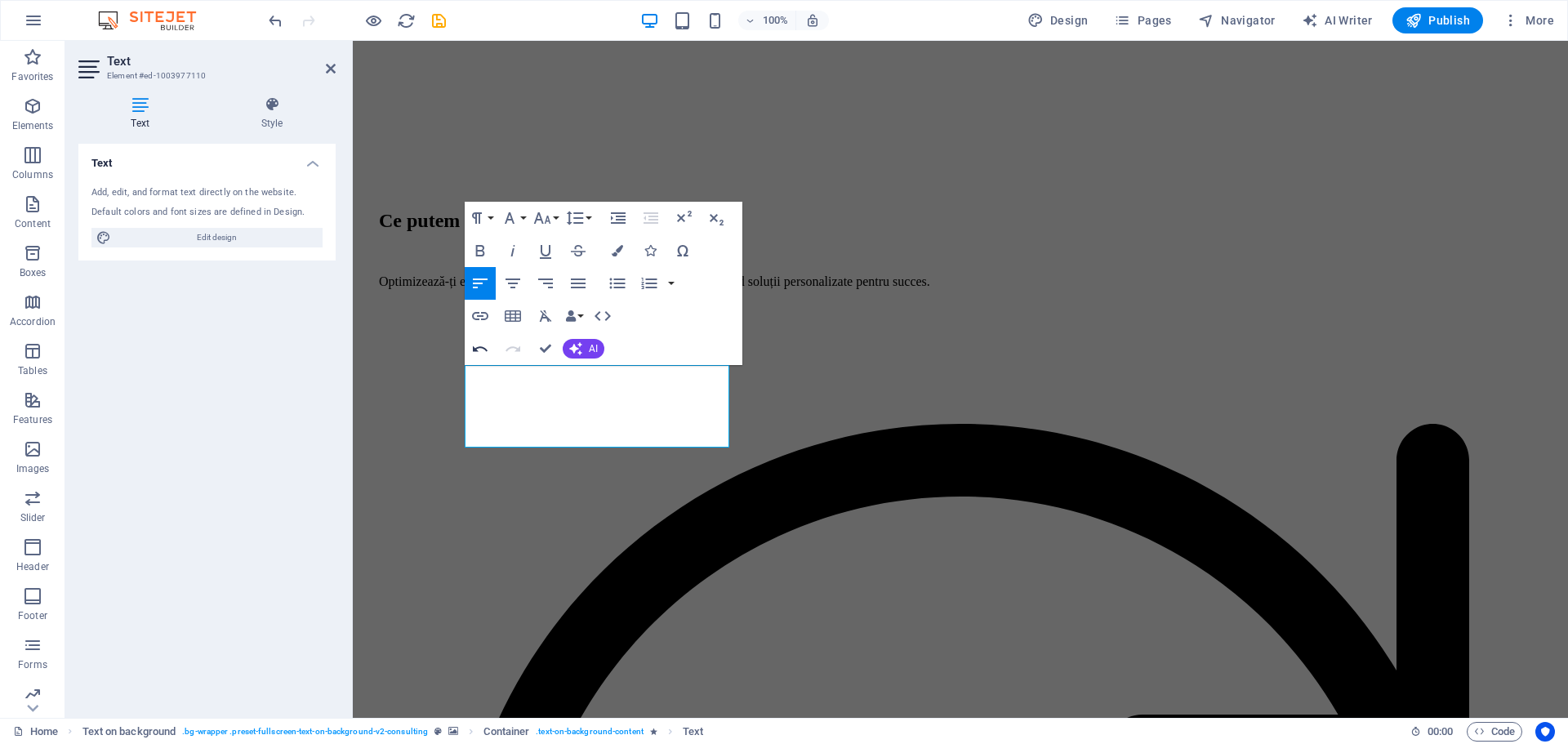
click at [483, 351] on icon "button" at bounding box center [480, 349] width 20 height 20
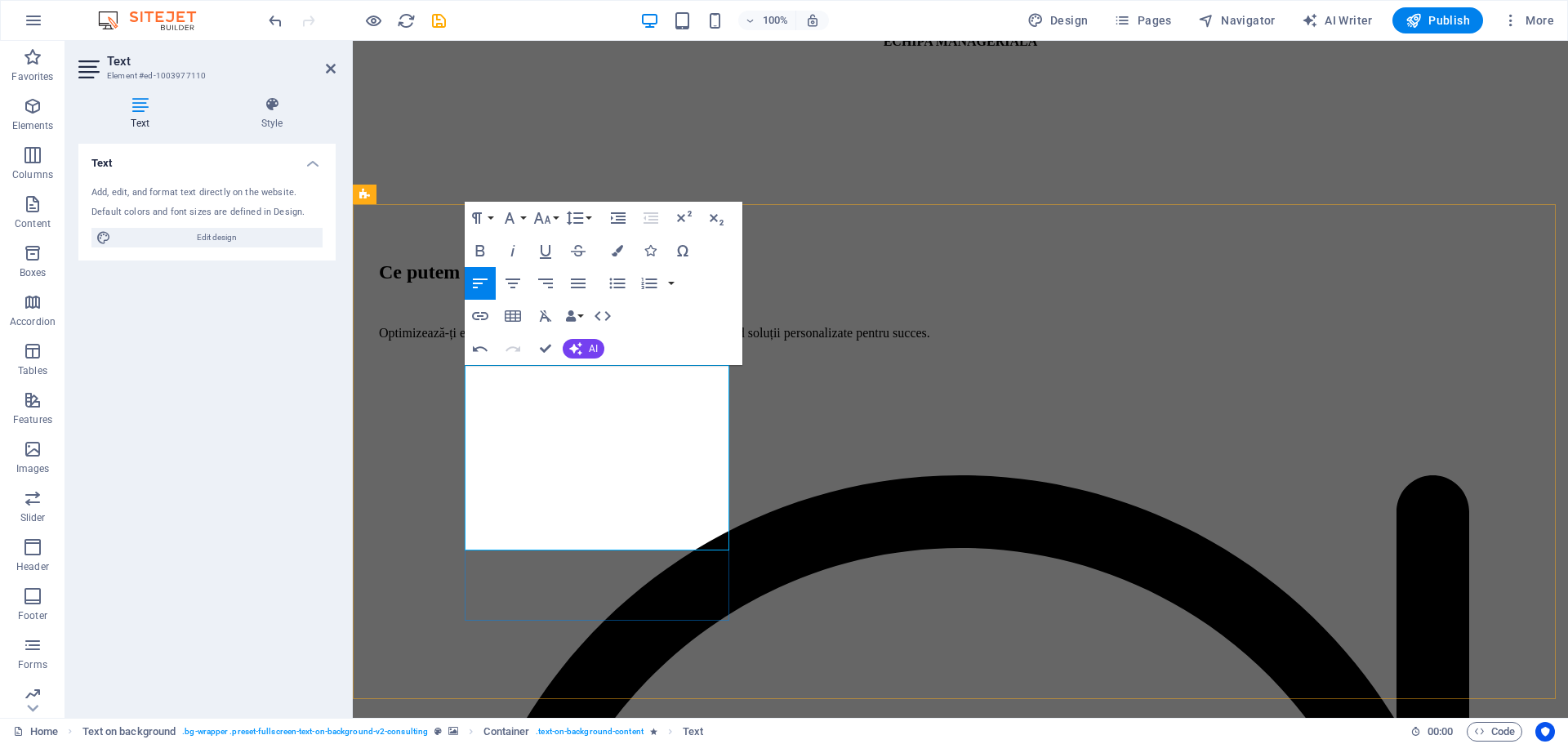
scroll to position [1627, 0]
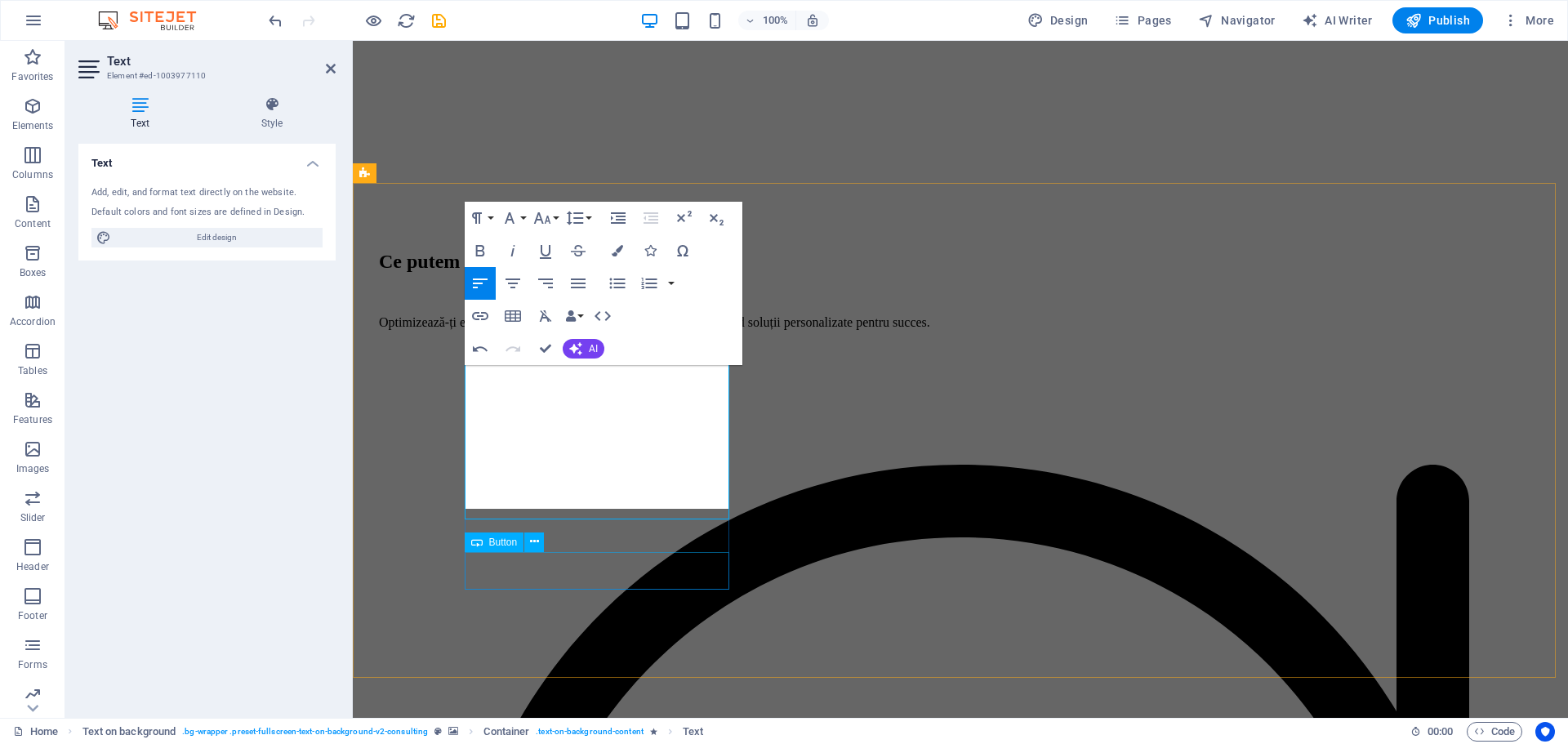
scroll to position [1657, 0]
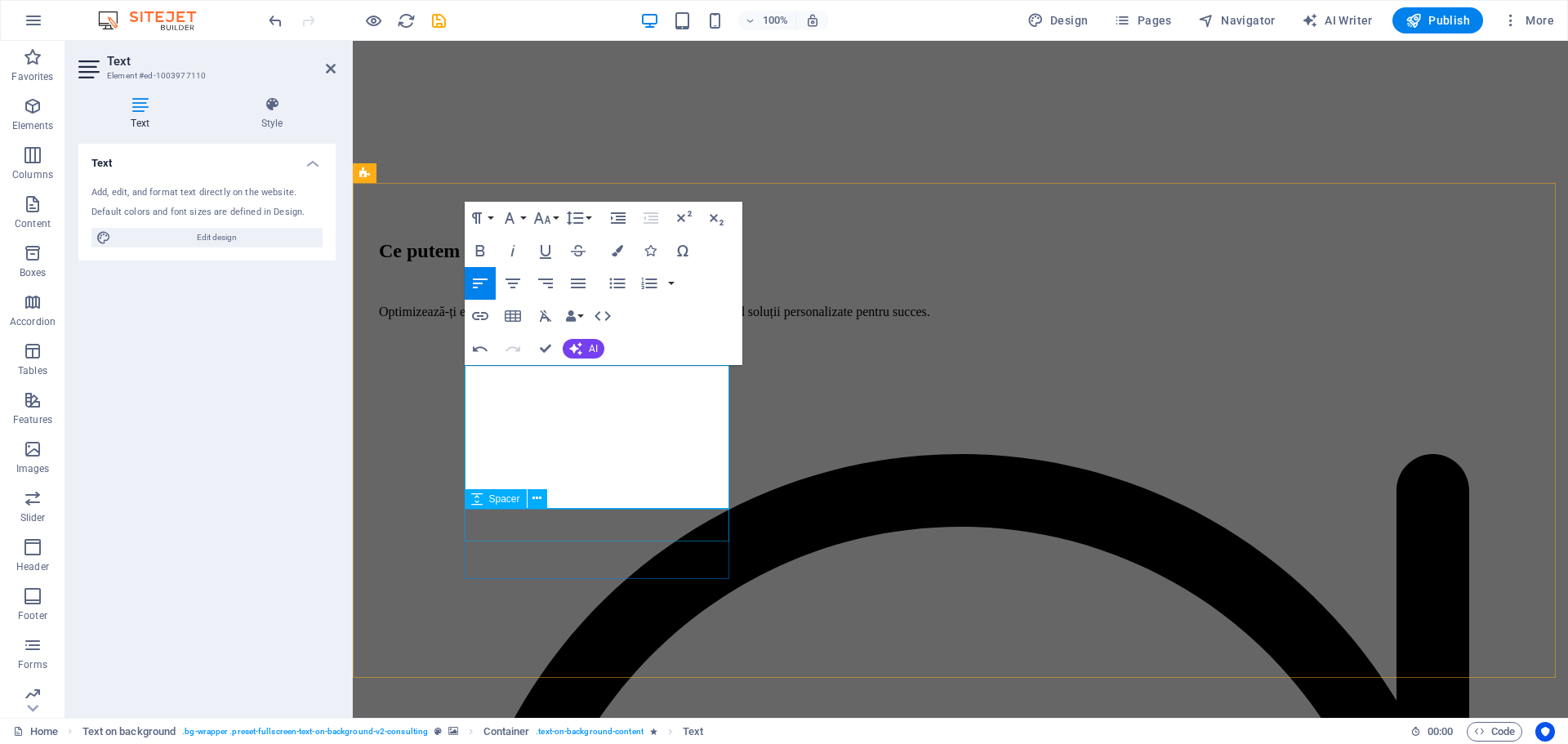
click at [506, 501] on span "Spacer" at bounding box center [505, 499] width 31 height 10
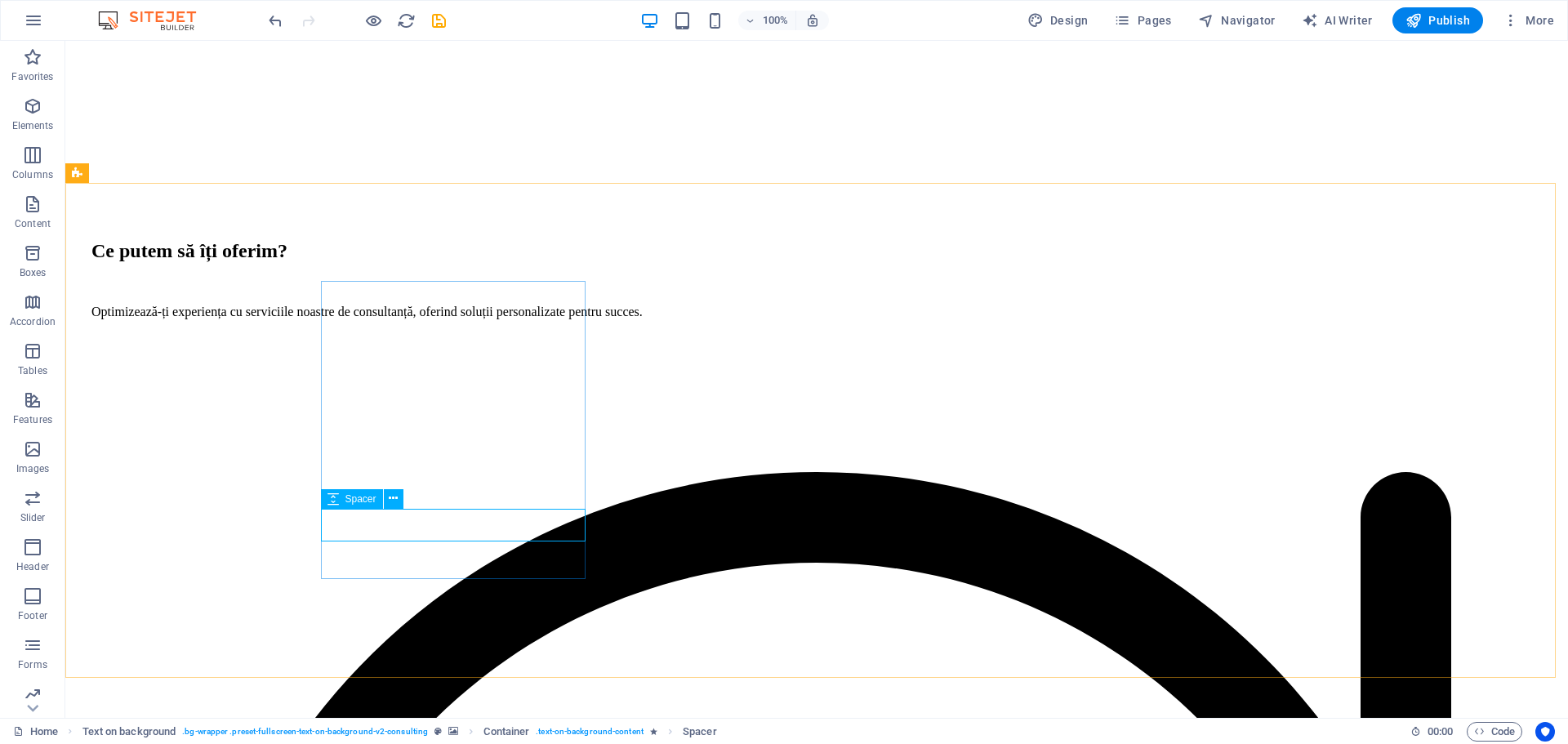
click at [335, 496] on icon at bounding box center [333, 499] width 12 height 20
click at [350, 498] on span "Spacer" at bounding box center [361, 499] width 31 height 10
click at [393, 498] on icon at bounding box center [393, 498] width 9 height 17
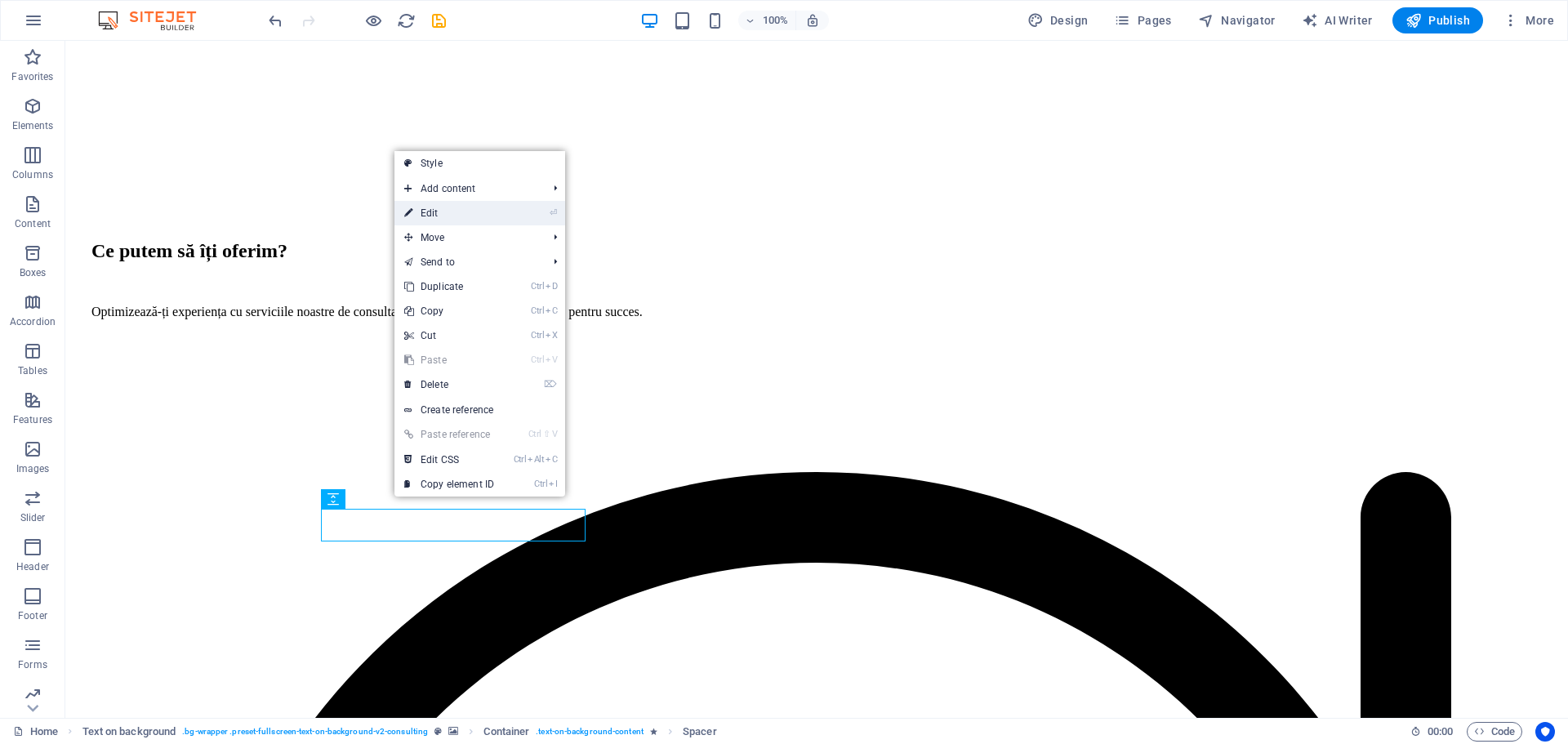
click at [492, 224] on link "⏎ Edit" at bounding box center [449, 214] width 110 height 25
select select "px"
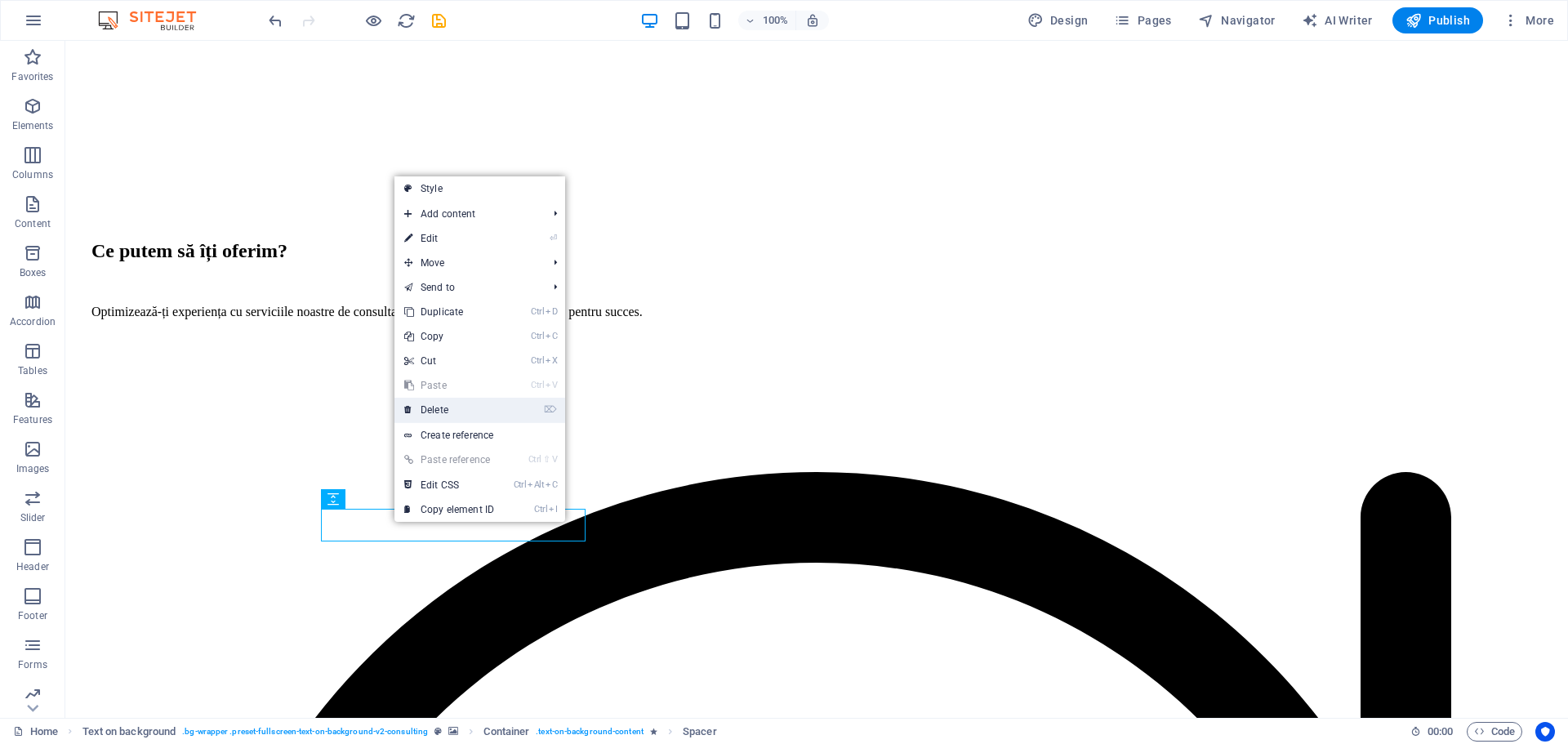
click at [445, 412] on link "⌦ Delete" at bounding box center [449, 410] width 110 height 25
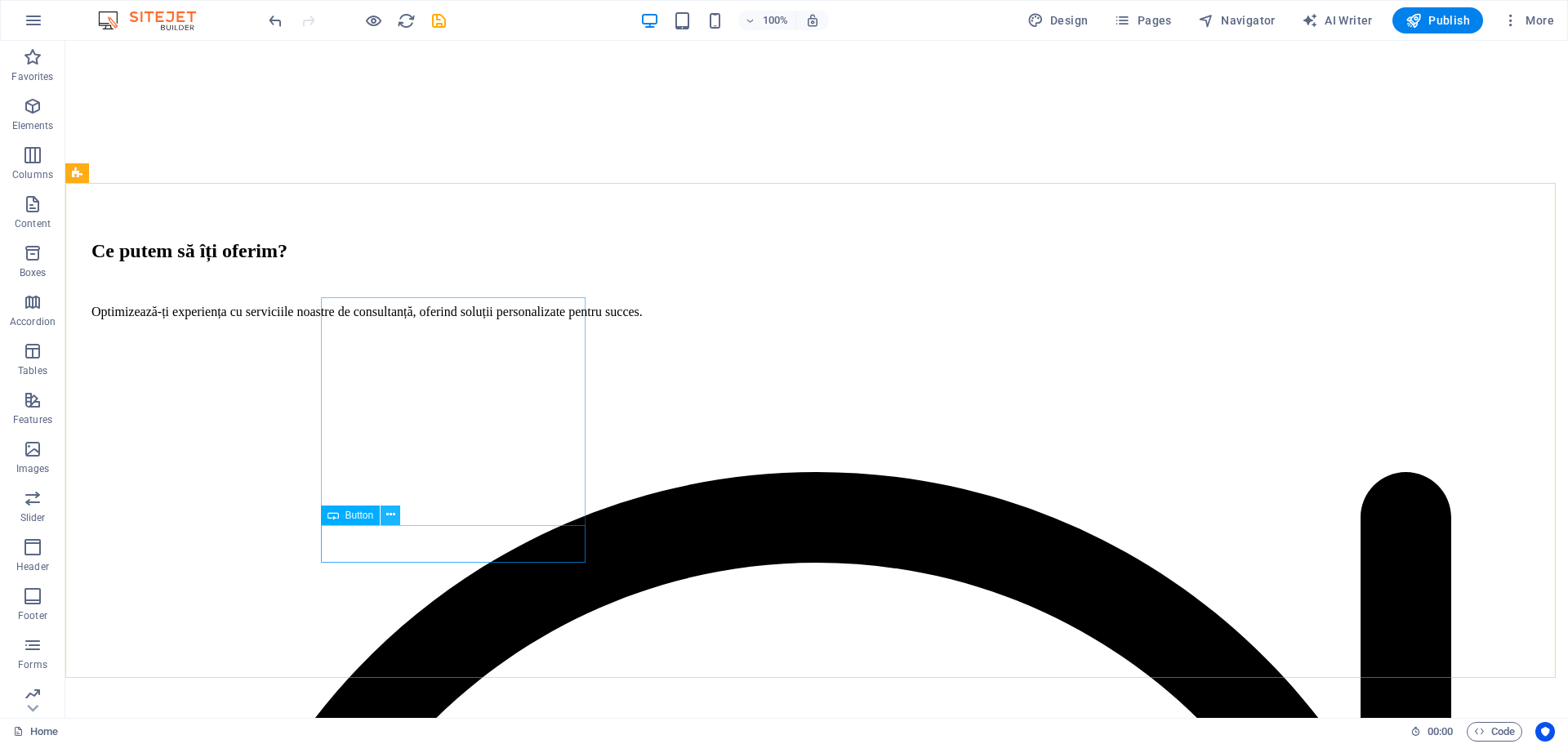
click at [386, 516] on icon at bounding box center [390, 515] width 9 height 17
click at [352, 516] on span "Button" at bounding box center [360, 516] width 29 height 10
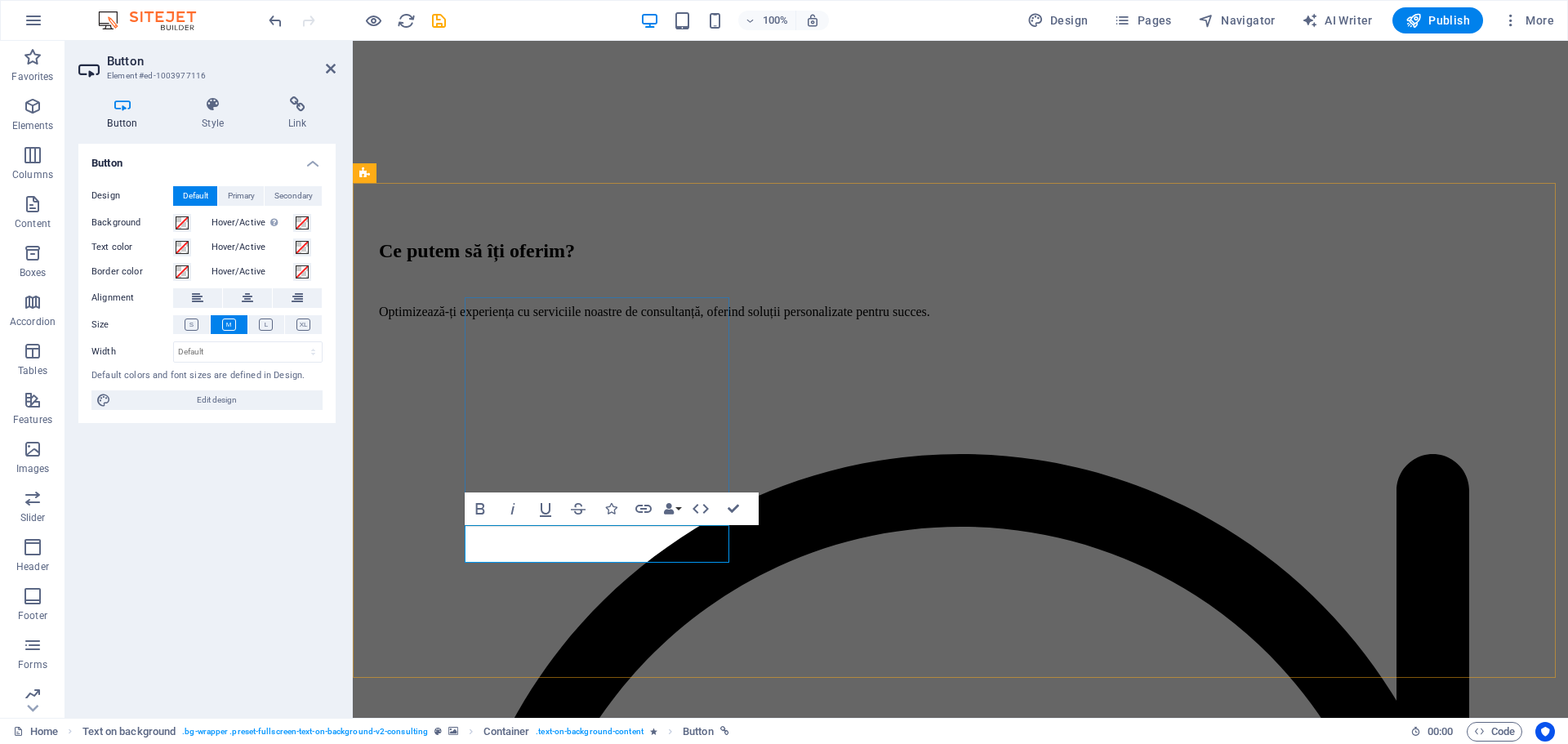
drag, startPoint x: 568, startPoint y: 547, endPoint x: 480, endPoint y: 545, distance: 88.0
click at [304, 110] on icon at bounding box center [297, 105] width 77 height 16
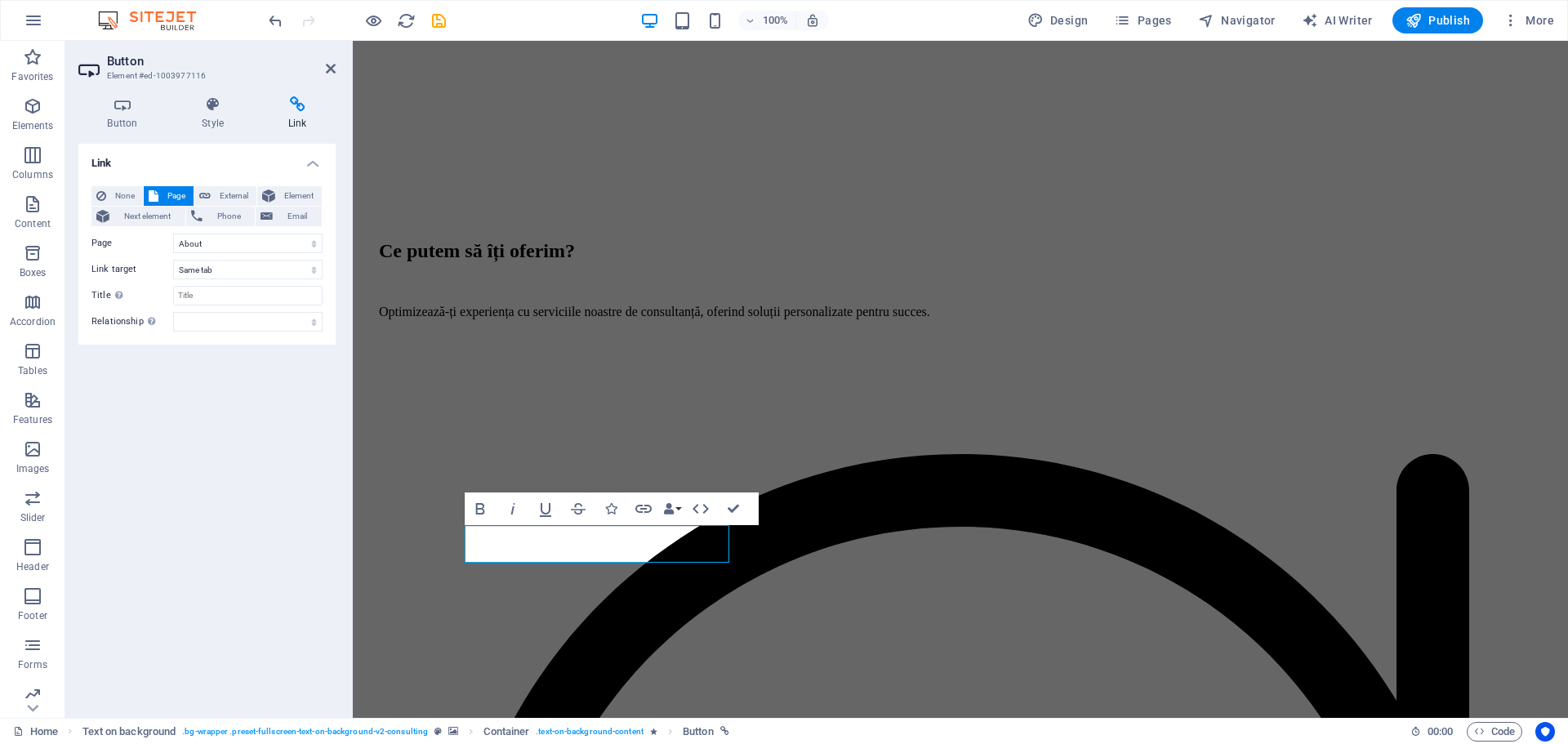
click at [169, 196] on span "Page" at bounding box center [176, 196] width 26 height 20
click at [229, 248] on select "Home About Services Blog Contact Legal Notice Privacy" at bounding box center [247, 243] width 149 height 20
click at [136, 266] on label "Link target" at bounding box center [132, 270] width 82 height 20
click at [173, 266] on select "New tab Same tab Overlay" at bounding box center [247, 270] width 149 height 20
click at [238, 271] on select "New tab Same tab Overlay" at bounding box center [247, 270] width 149 height 20
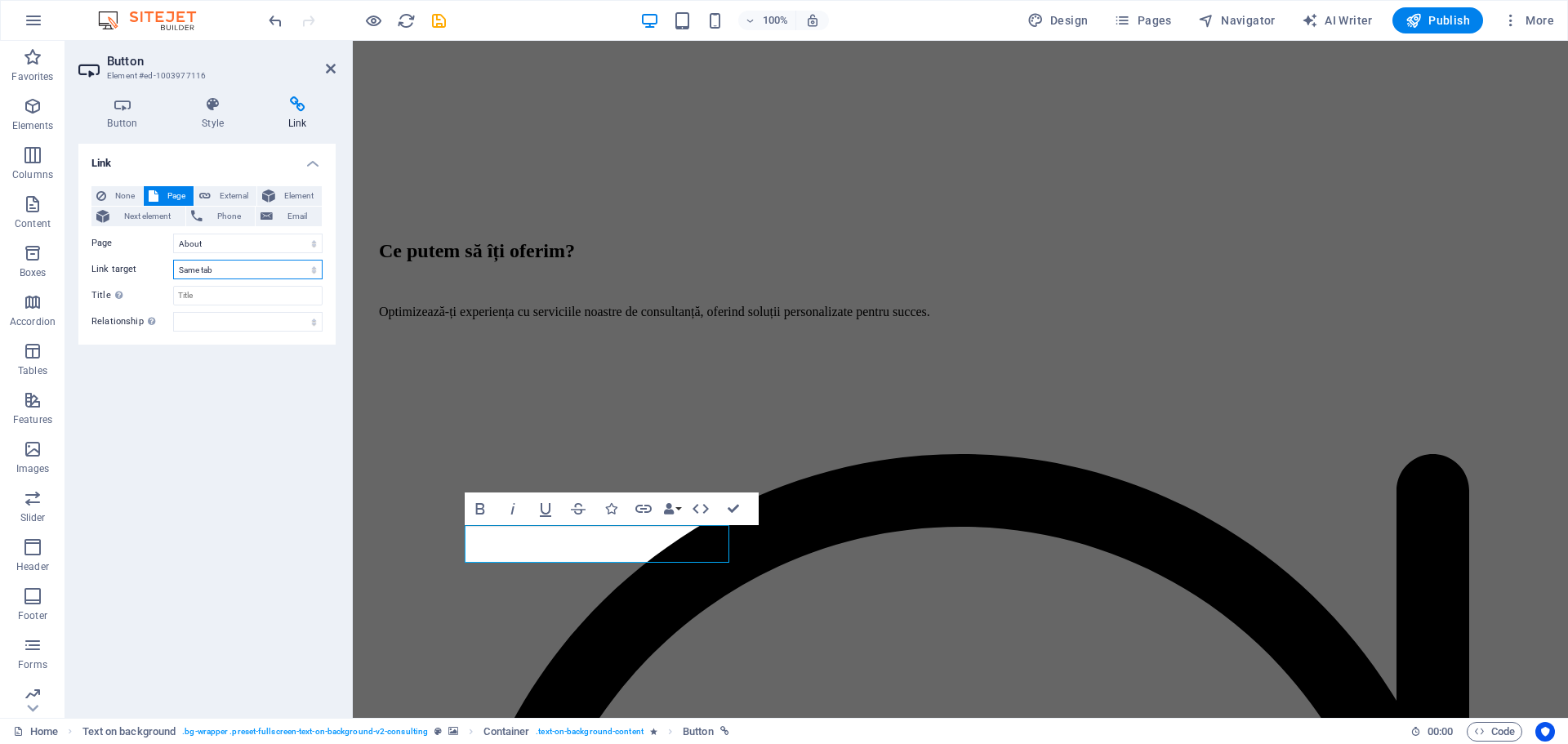
click at [238, 271] on select "New tab Same tab Overlay" at bounding box center [247, 270] width 149 height 20
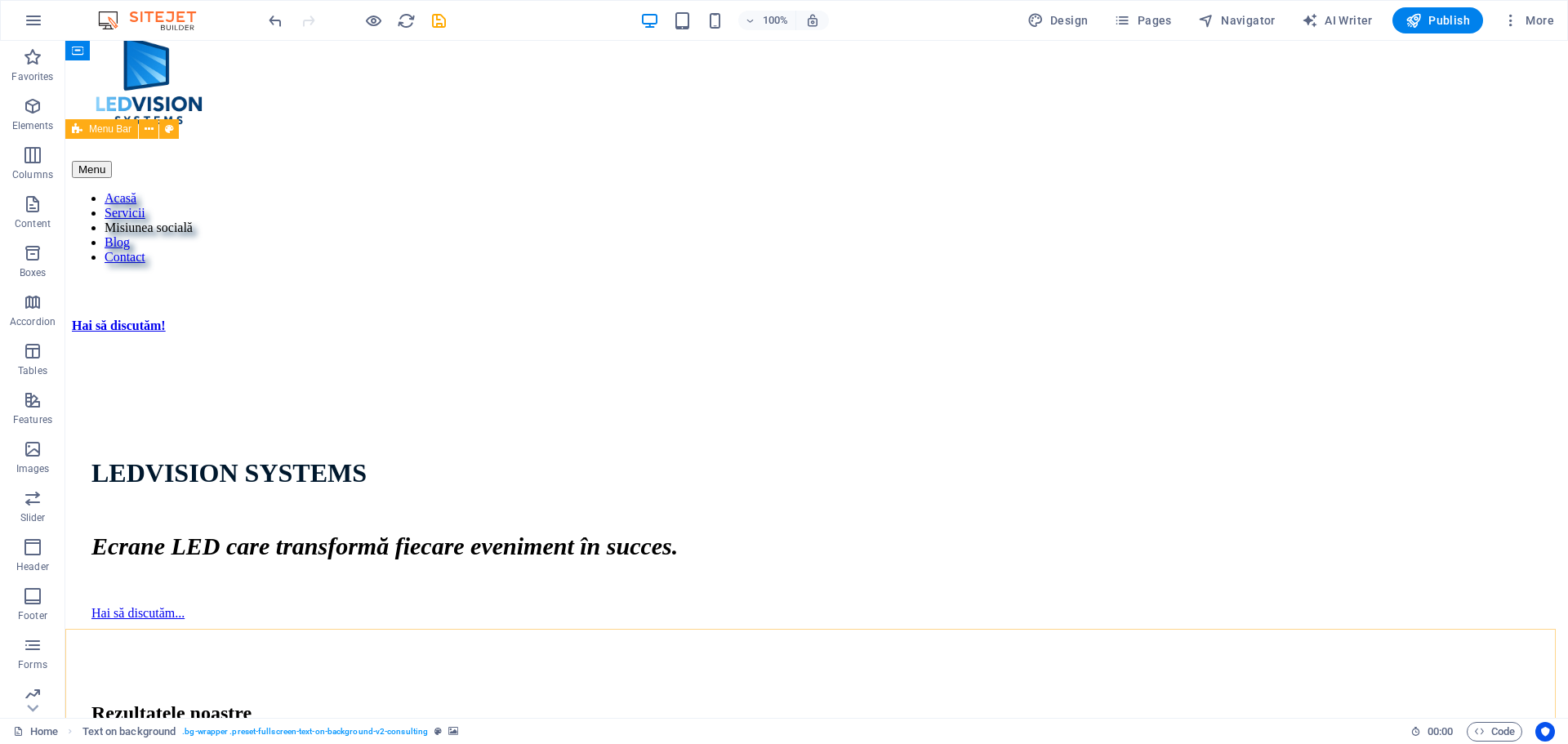
scroll to position [596, 0]
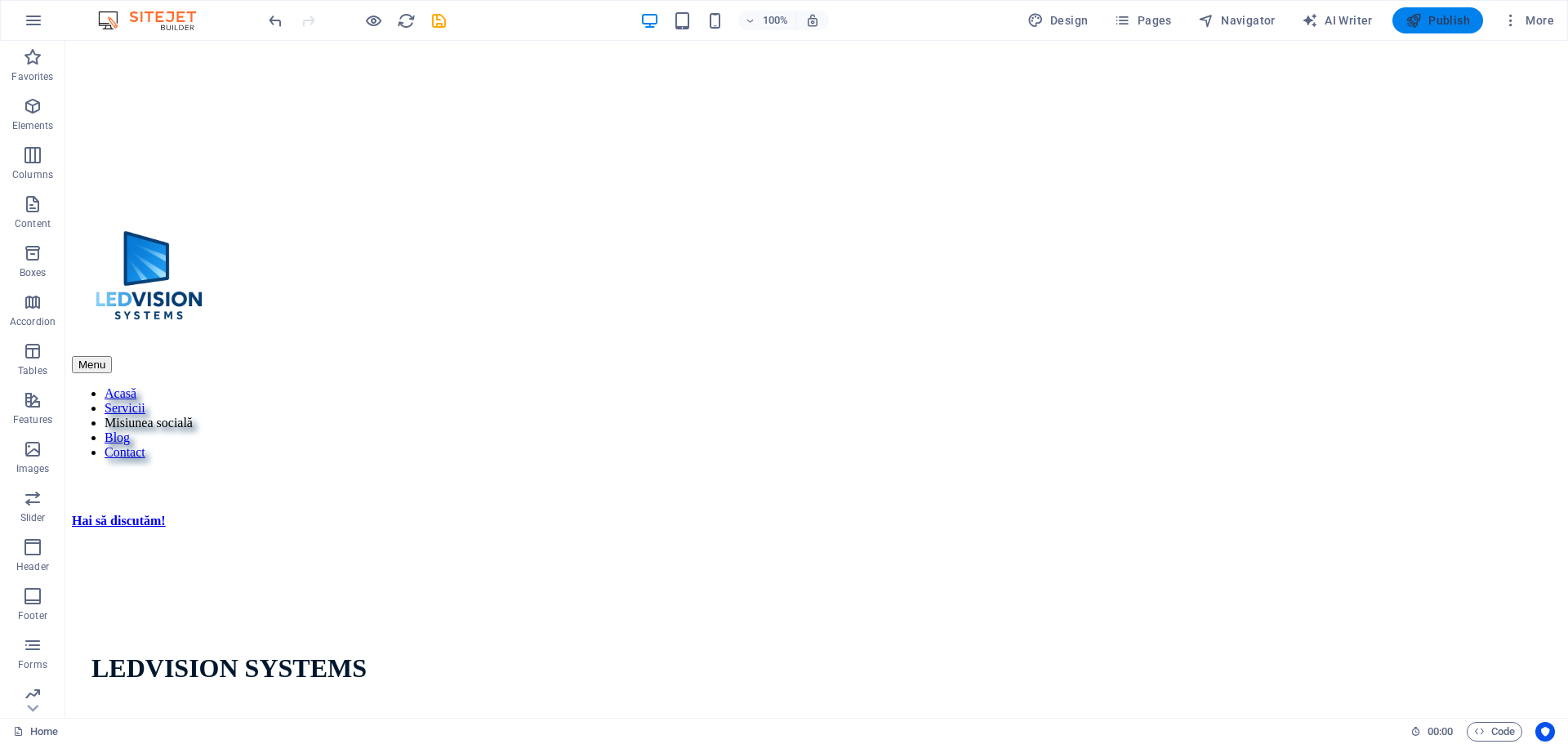
click at [1442, 21] on span "Publish" at bounding box center [1438, 21] width 64 height 16
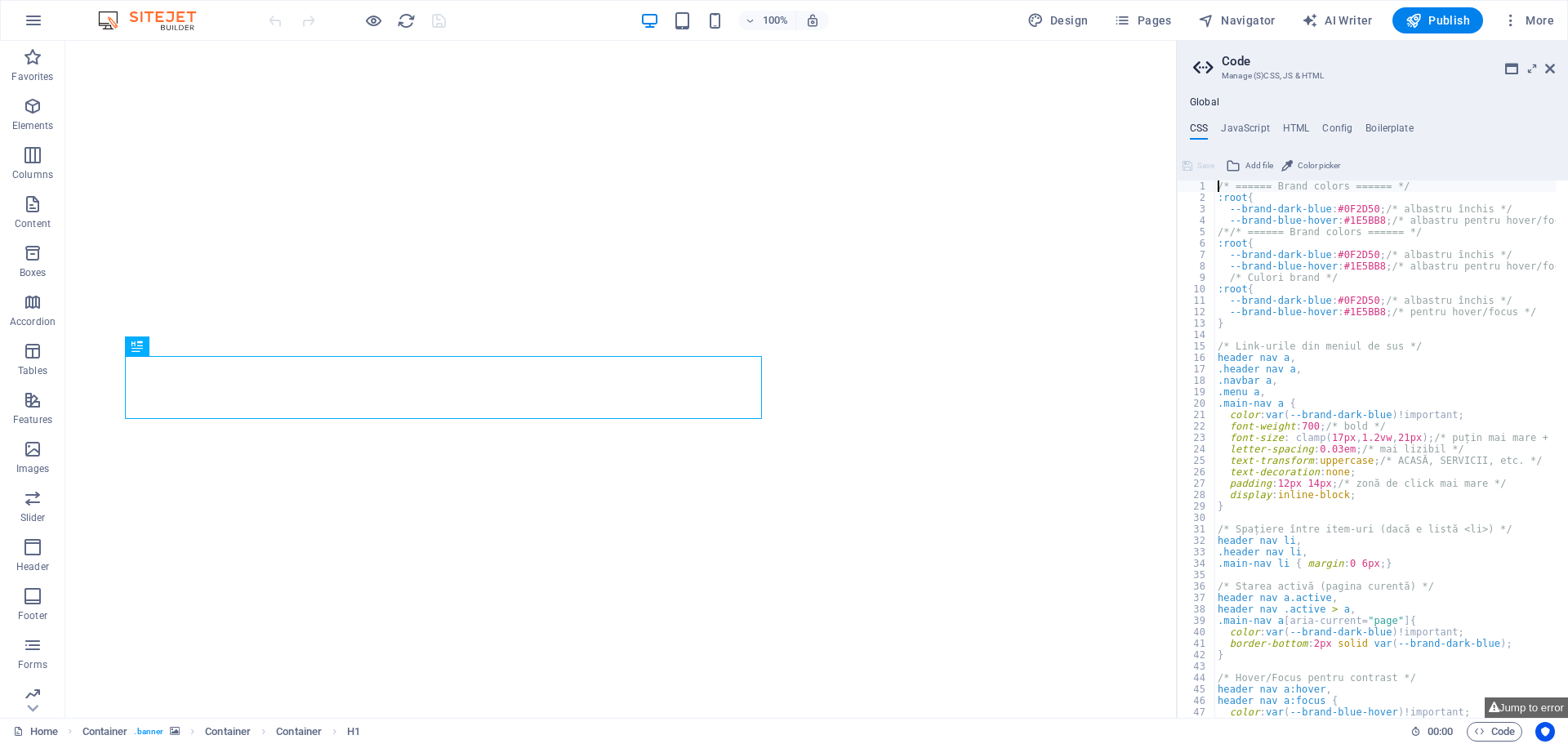
type textarea "/* ====== Brand colors ====== */"
click at [1555, 66] on icon at bounding box center [1551, 68] width 10 height 13
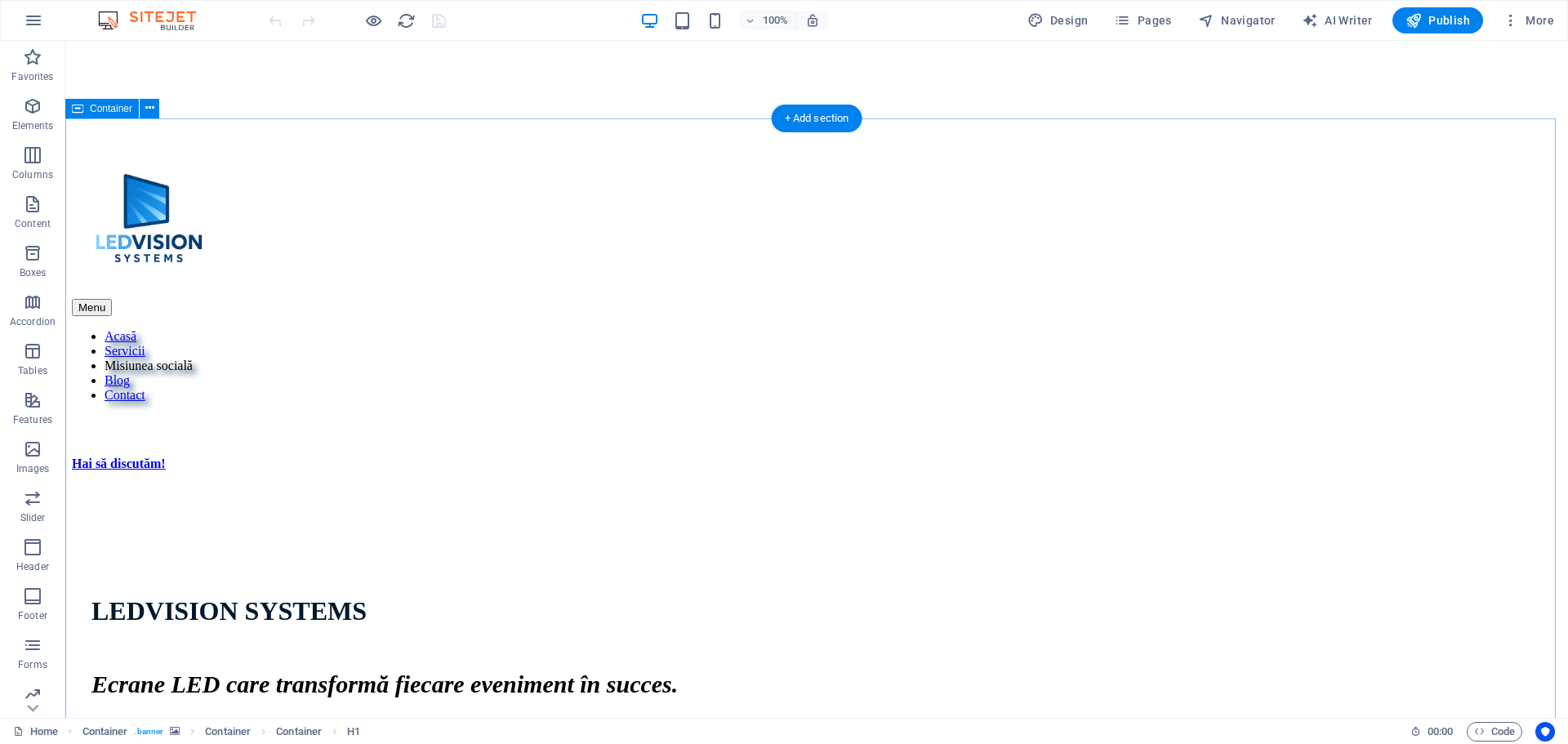
scroll to position [653, 0]
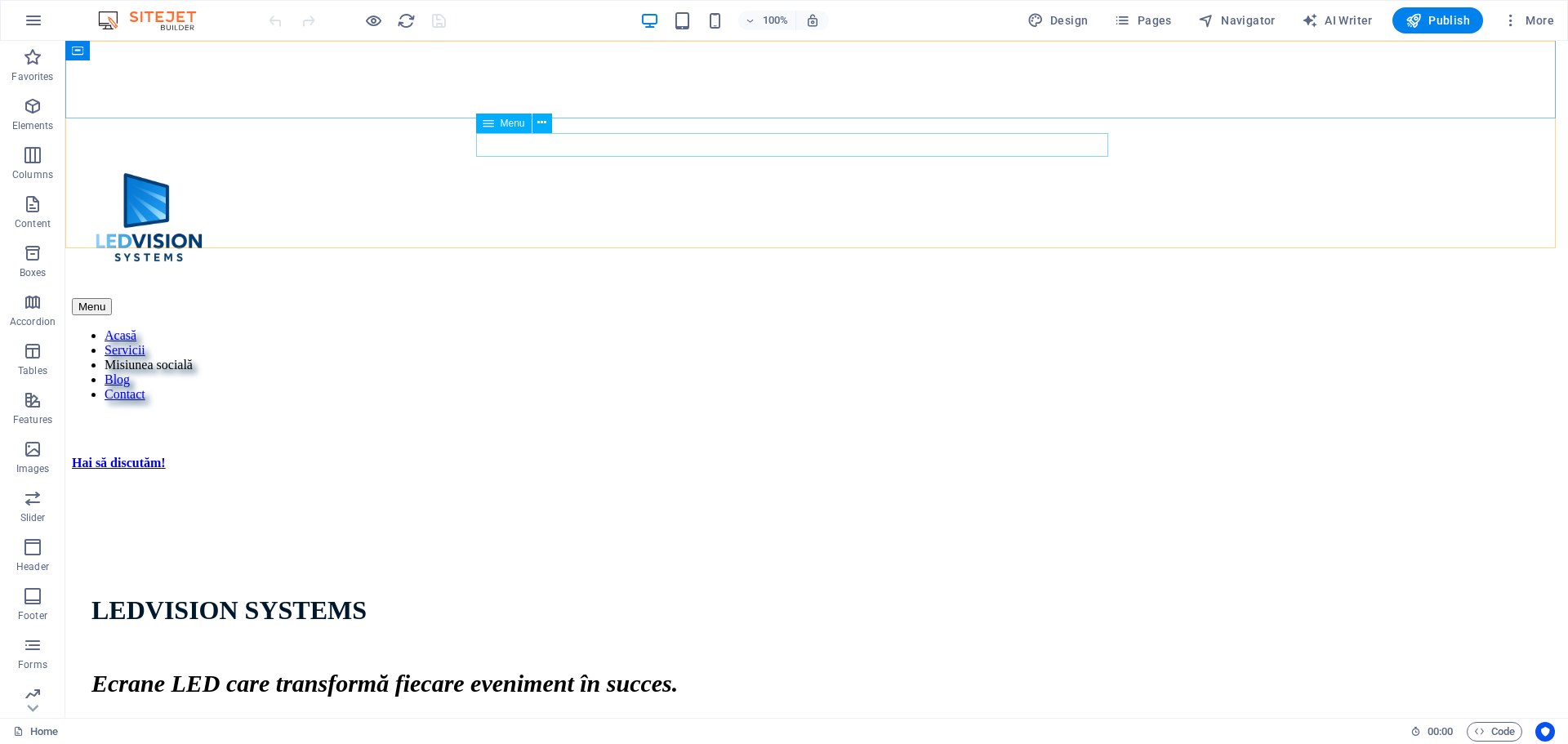
click at [502, 125] on span "Menu" at bounding box center [513, 124] width 25 height 10
click at [501, 125] on span "Menu" at bounding box center [513, 124] width 25 height 10
select select "1"
select select
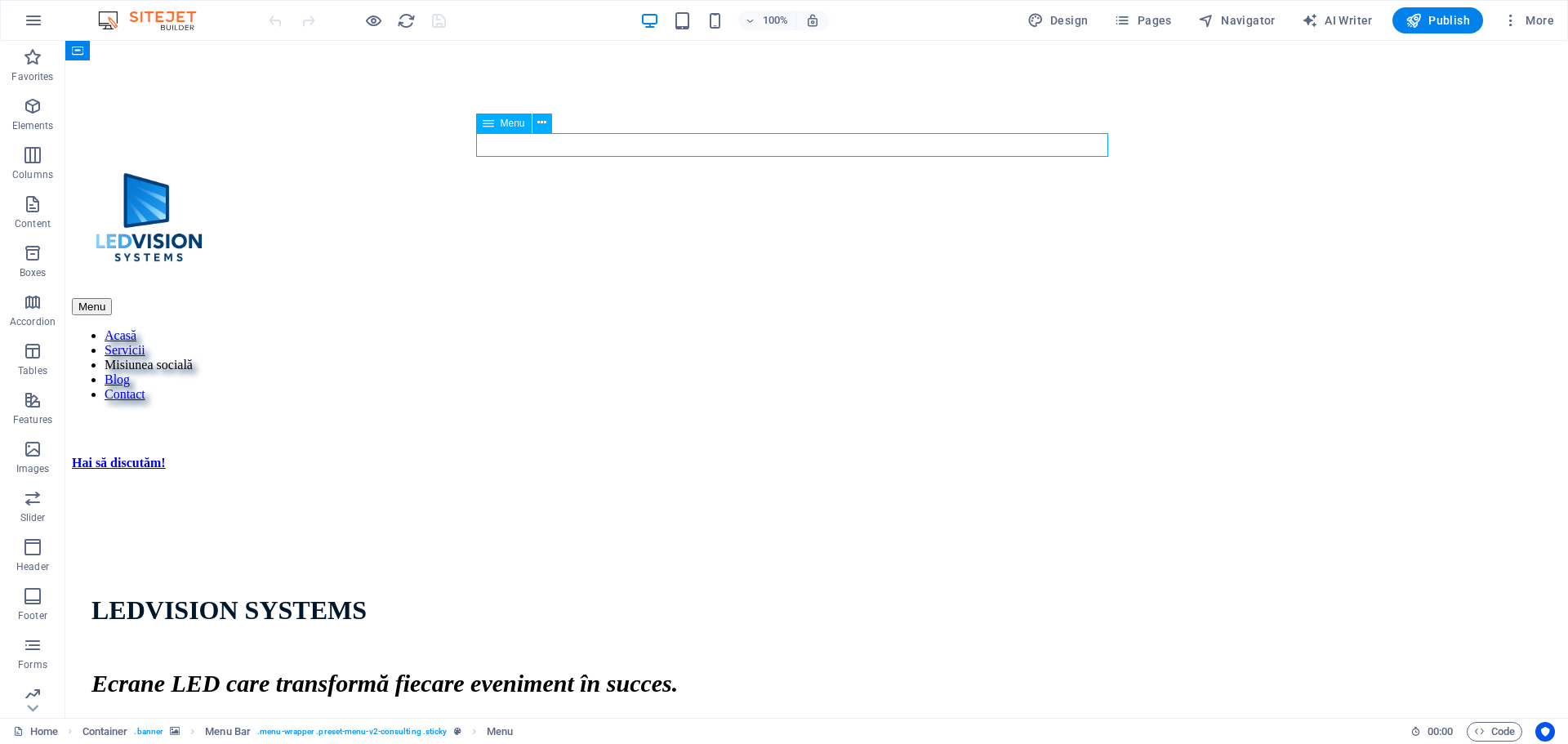
select select "2"
select select
select select "3"
select select
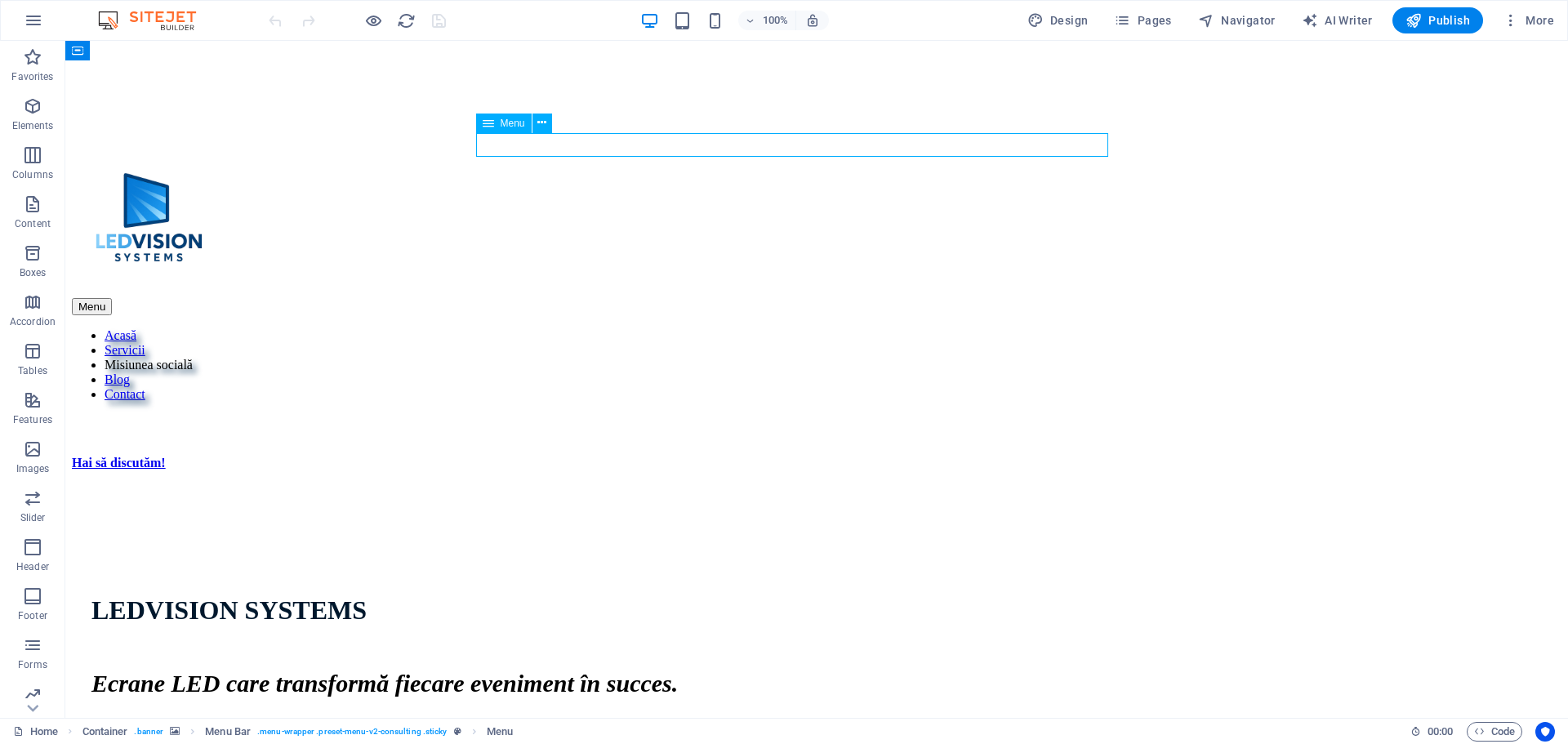
select select "4"
select select
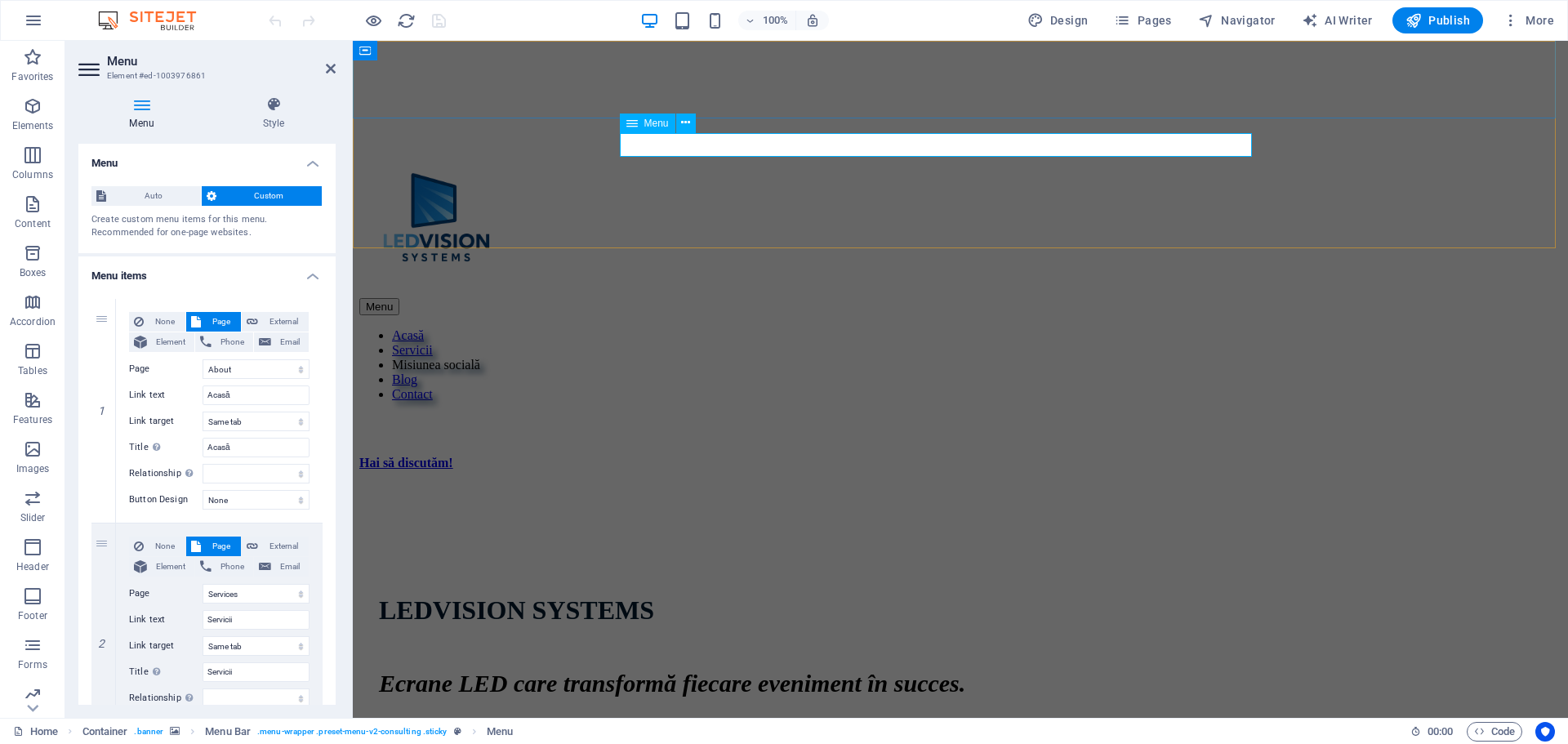
click at [829, 328] on nav "Acasă Servicii Misiunea socială Blog Contact" at bounding box center [961, 365] width 1203 height 73
click at [251, 418] on select "New tab Same tab Overlay" at bounding box center [257, 421] width 107 height 20
select select "blank"
click at [203, 412] on select "New tab Same tab Overlay" at bounding box center [257, 421] width 107 height 20
select select
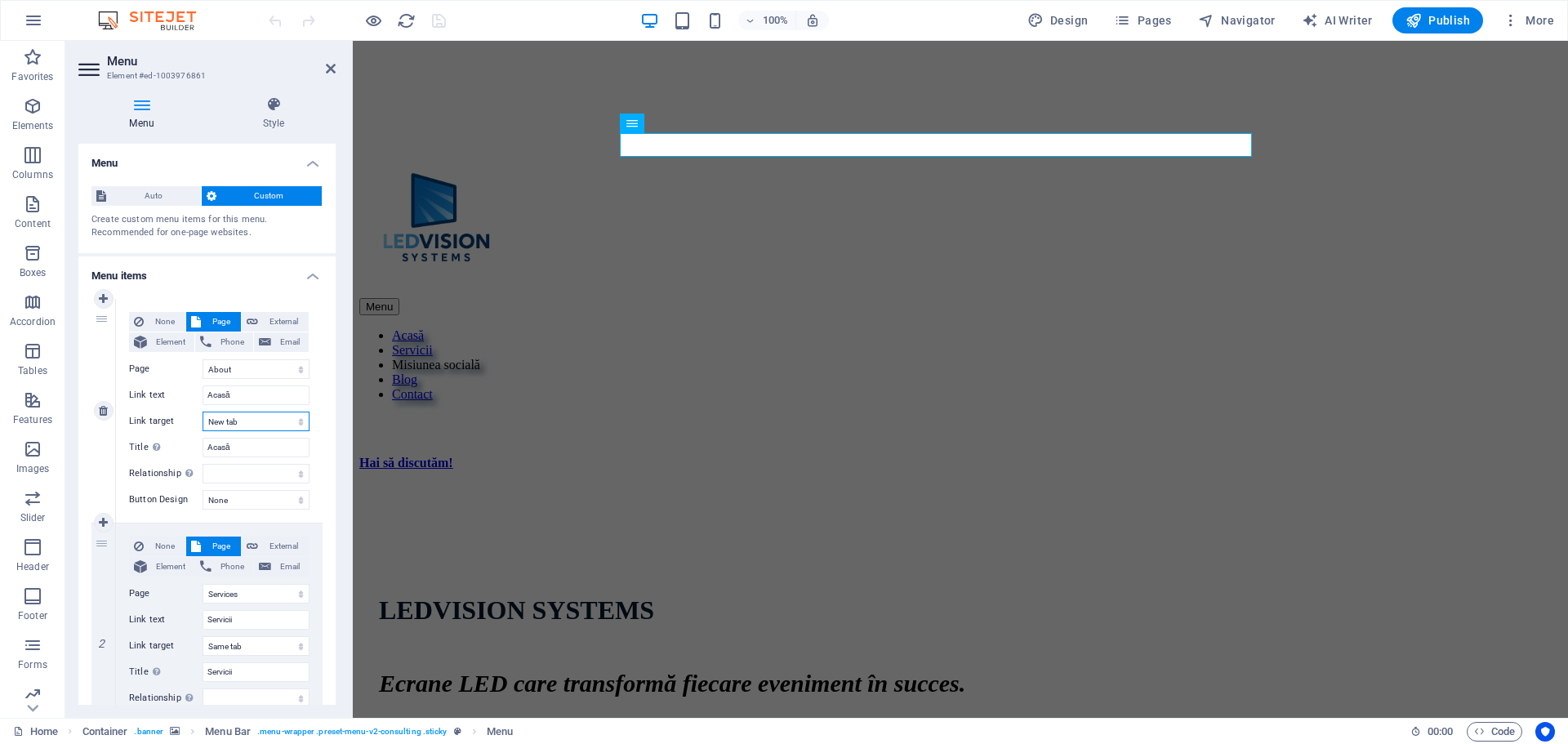
select select
click at [255, 418] on select "New tab Same tab Overlay" at bounding box center [257, 421] width 107 height 20
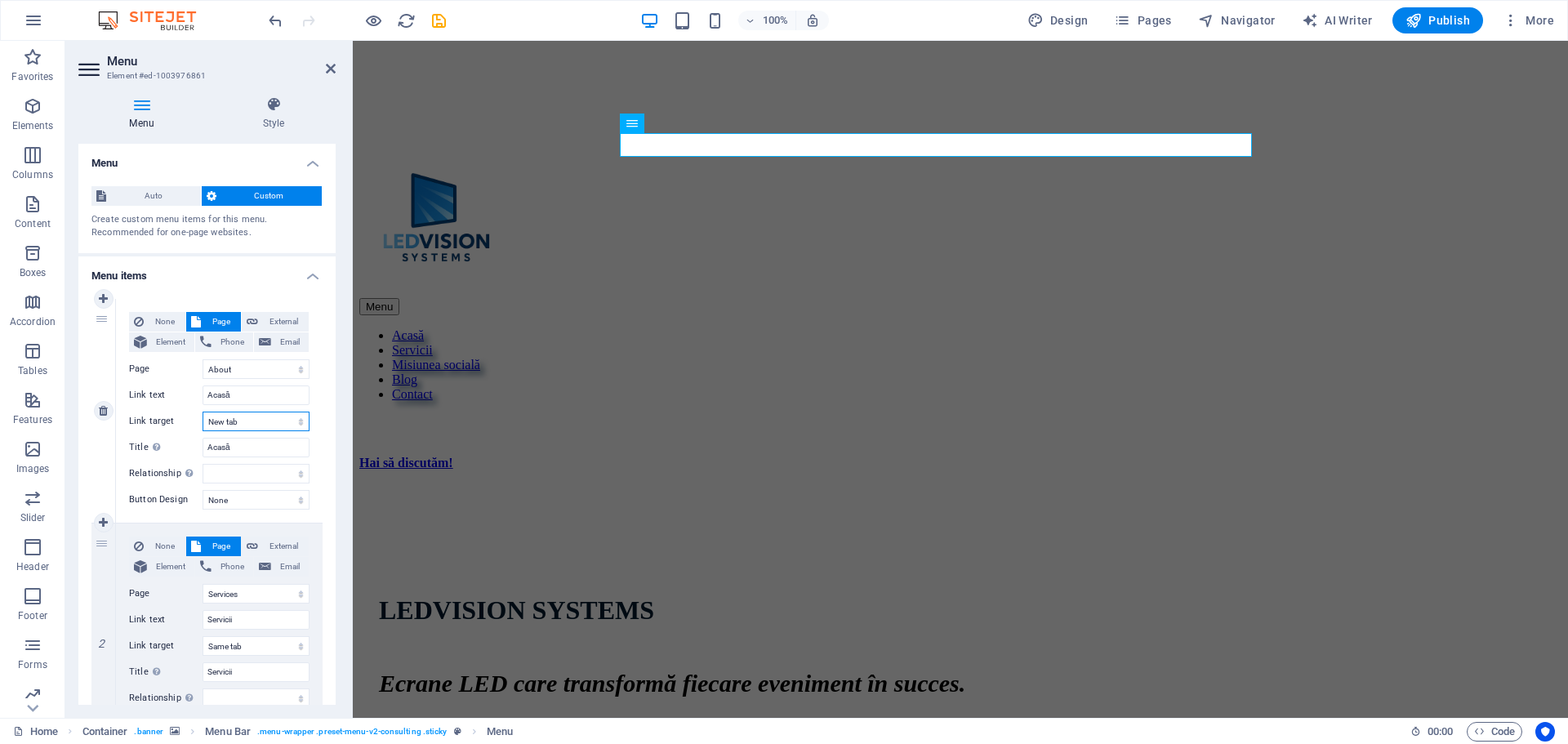
select select
click at [203, 412] on select "New tab Same tab Overlay" at bounding box center [257, 421] width 107 height 20
select select
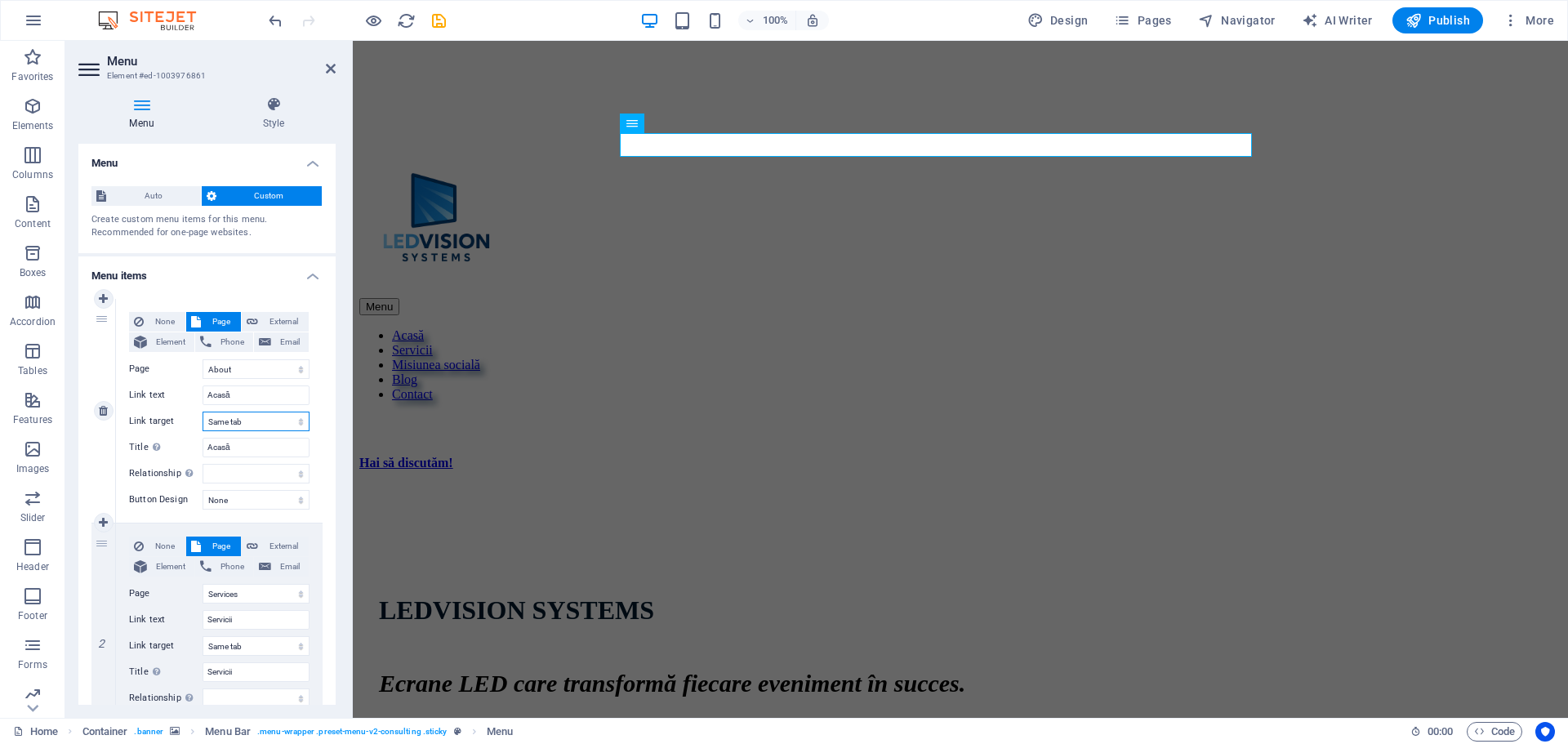
select select
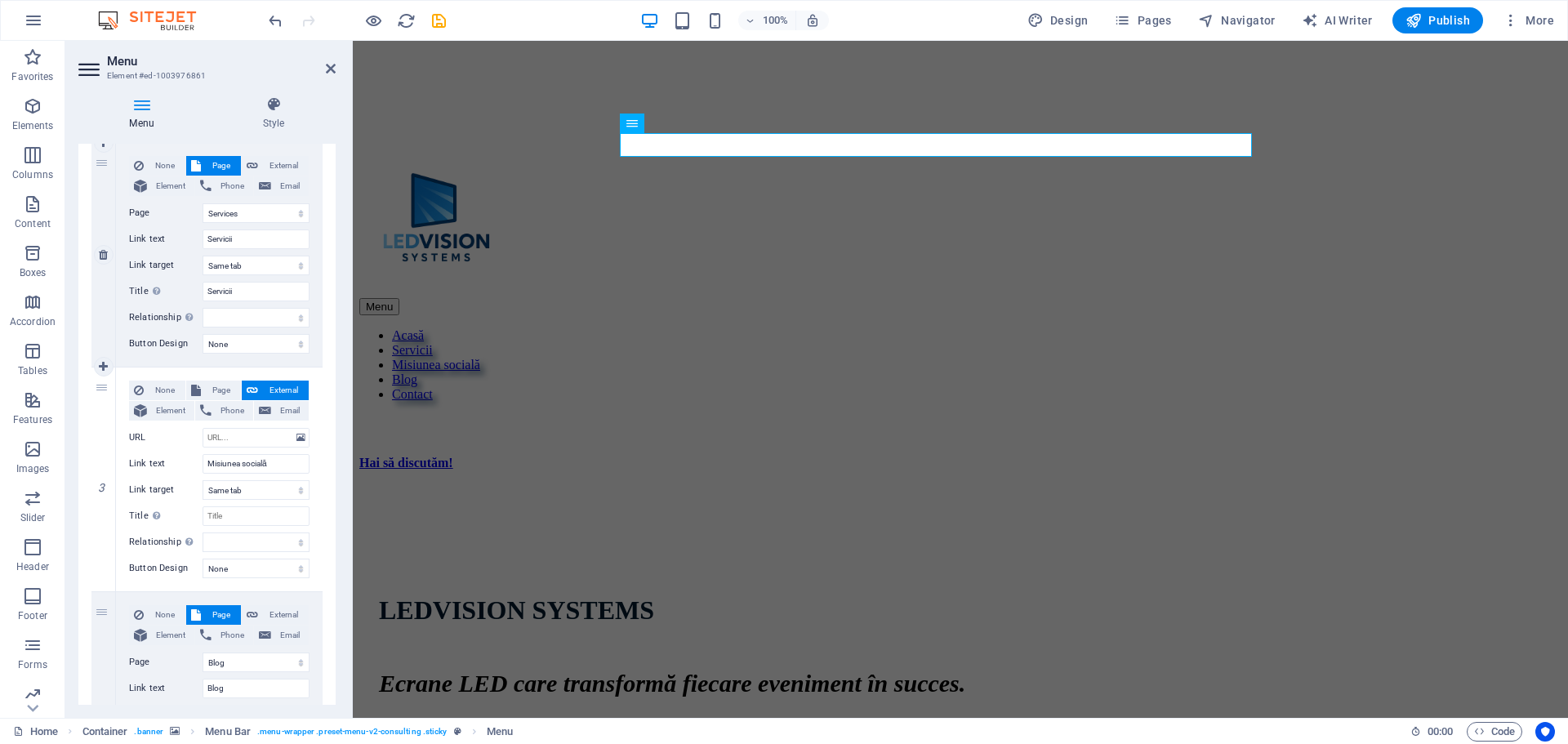
scroll to position [408, 0]
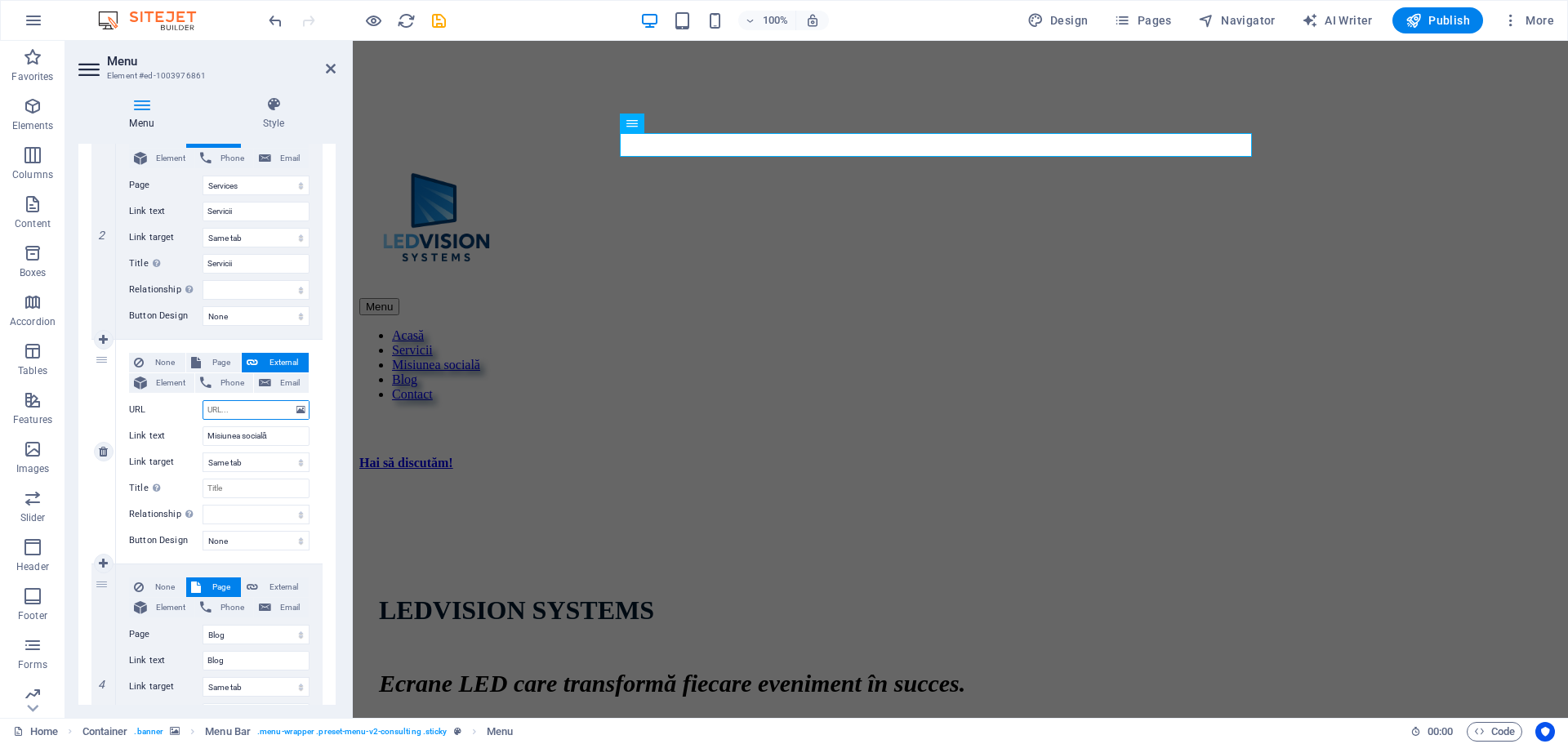
click at [266, 408] on input "URL" at bounding box center [257, 410] width 107 height 20
click at [268, 409] on input "URL" at bounding box center [257, 410] width 107 height 20
click at [298, 408] on icon at bounding box center [300, 410] width 9 height 18
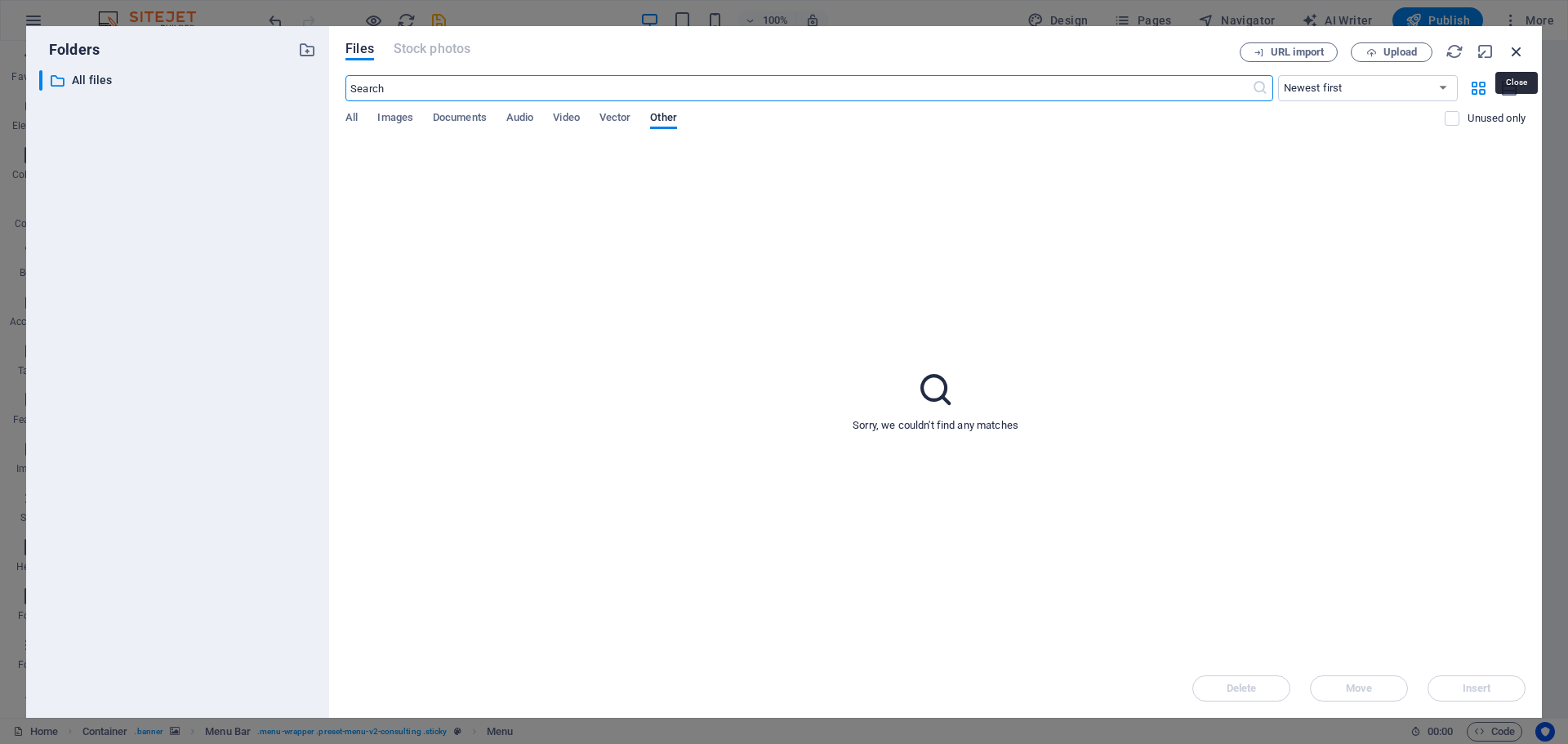
click at [1521, 51] on icon "button" at bounding box center [1517, 51] width 18 height 18
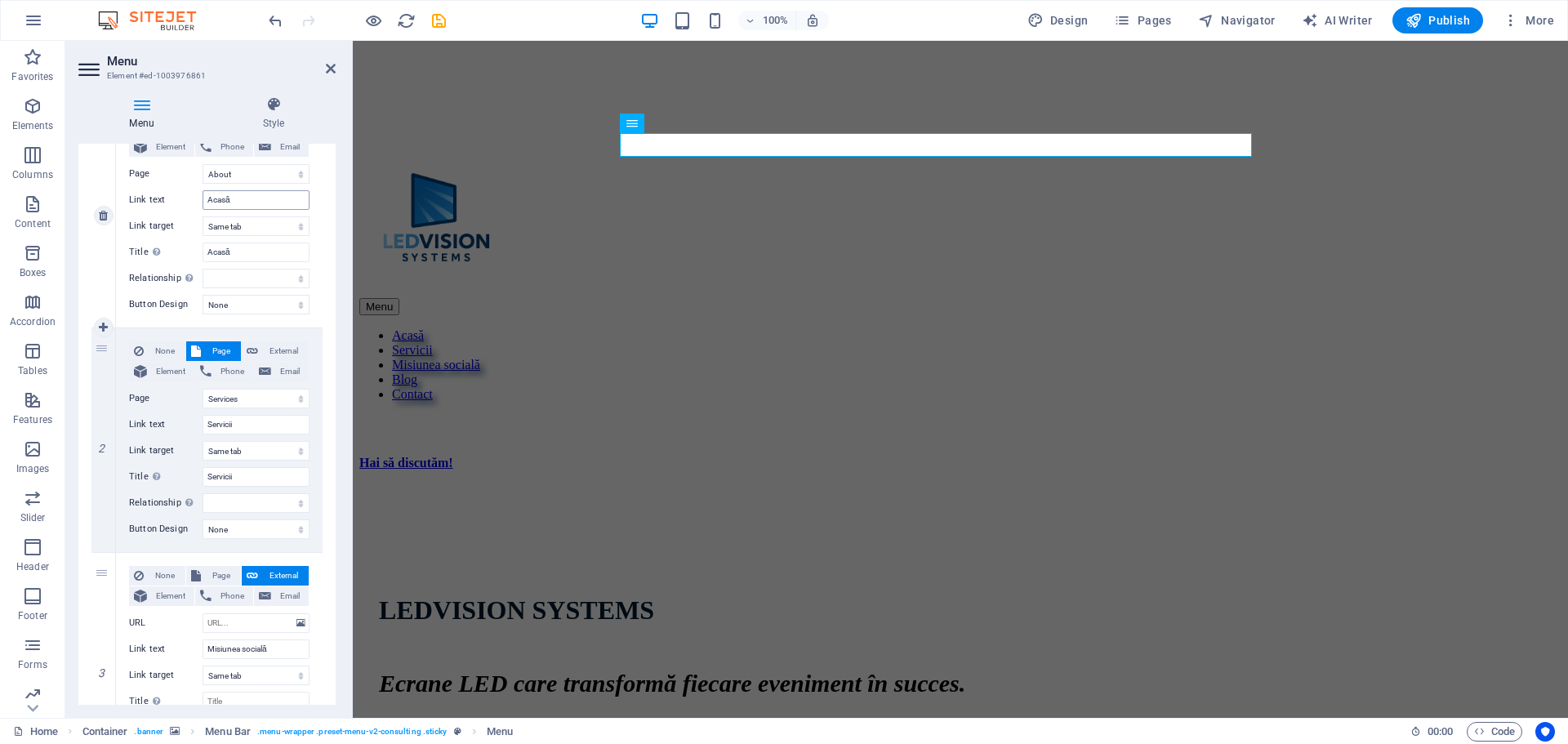
scroll to position [327, 0]
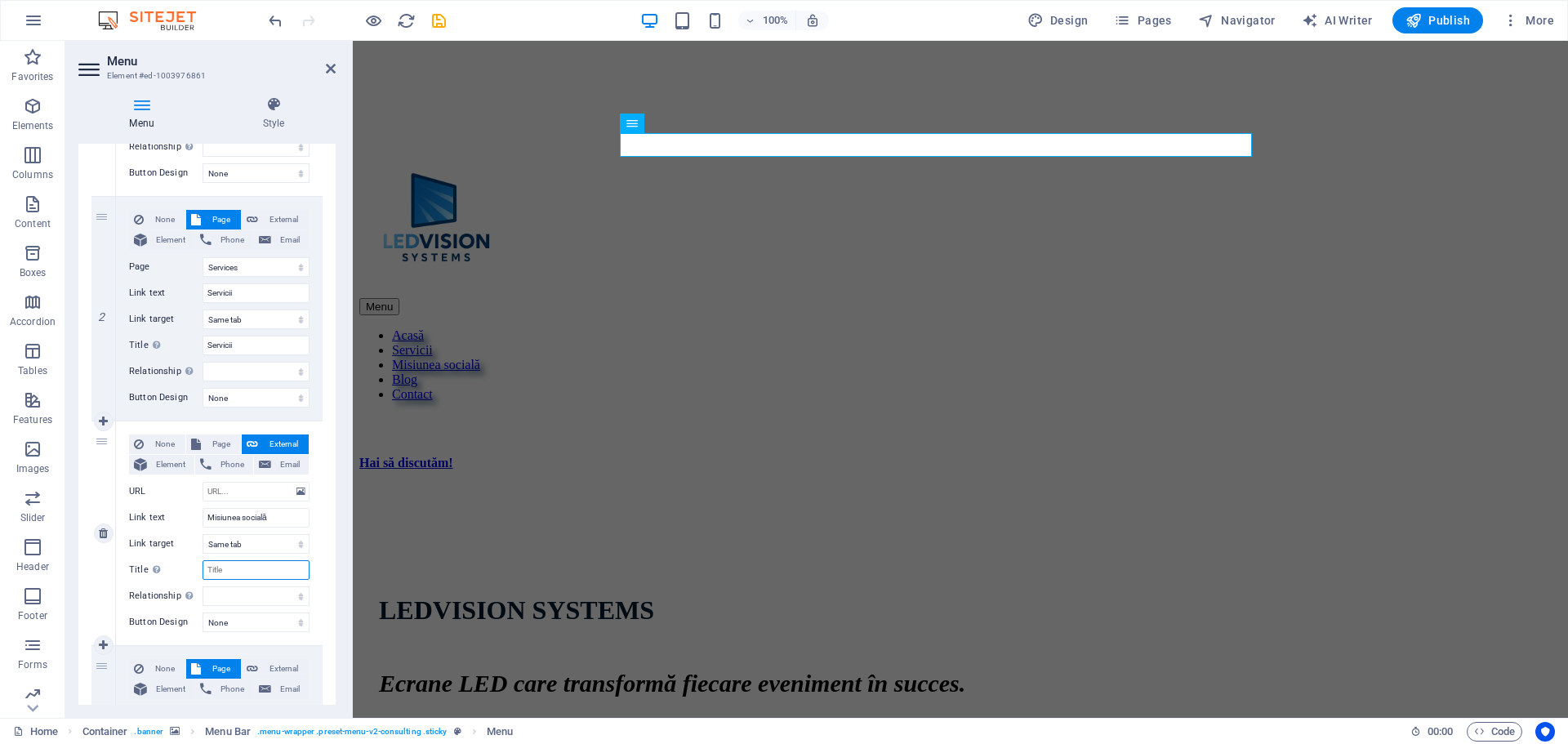
click at [231, 572] on input "Title Additional link description, should not be the same as the link text. The…" at bounding box center [257, 570] width 107 height 20
drag, startPoint x: 271, startPoint y: 516, endPoint x: 198, endPoint y: 513, distance: 73.1
click at [198, 513] on div "Link text Misiunea socială" at bounding box center [219, 518] width 181 height 20
click at [233, 567] on input "Title Additional link description, should not be the same as the link text. The…" at bounding box center [257, 570] width 107 height 20
paste input "Misiunea socială"
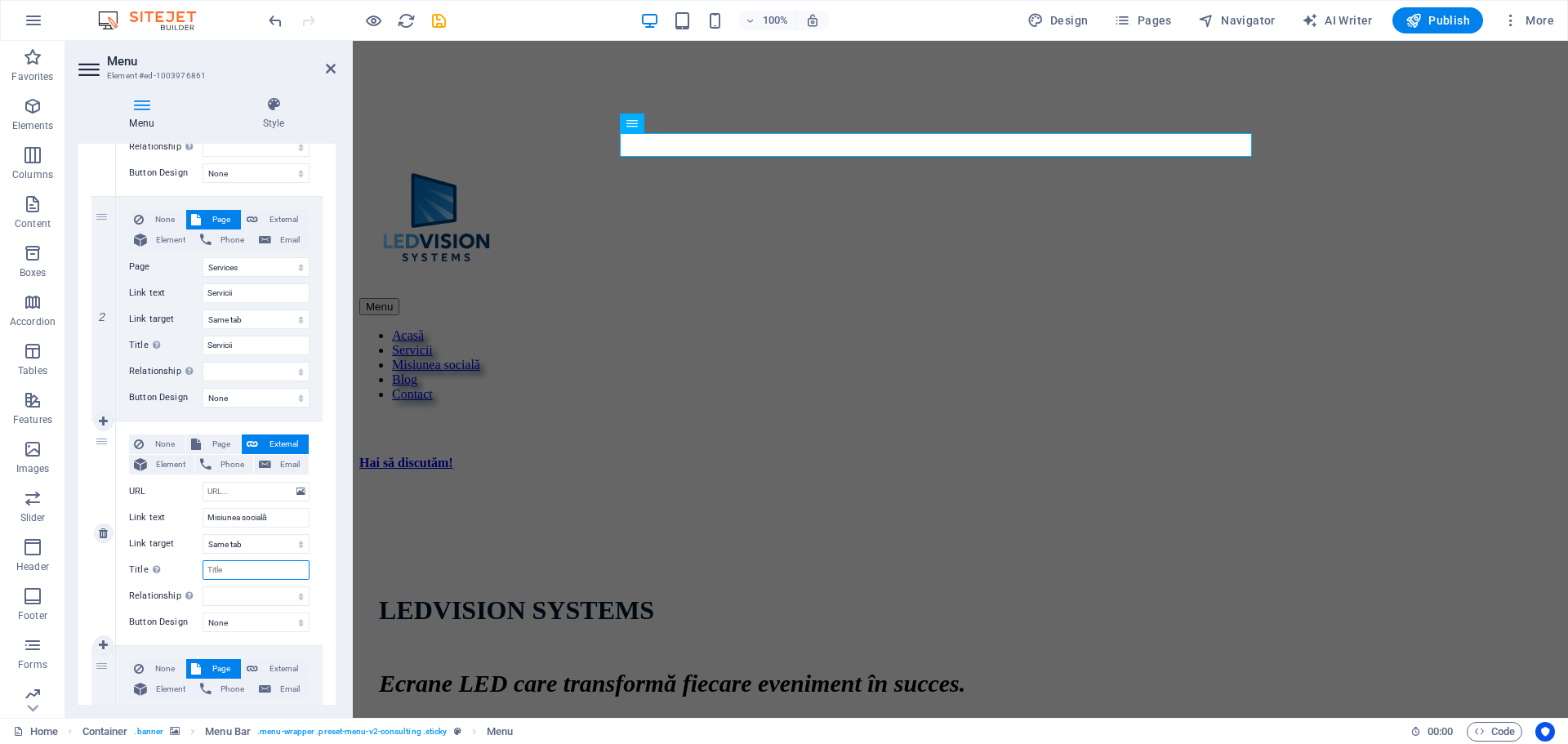
select select
type input "Misiunea socială"
select select
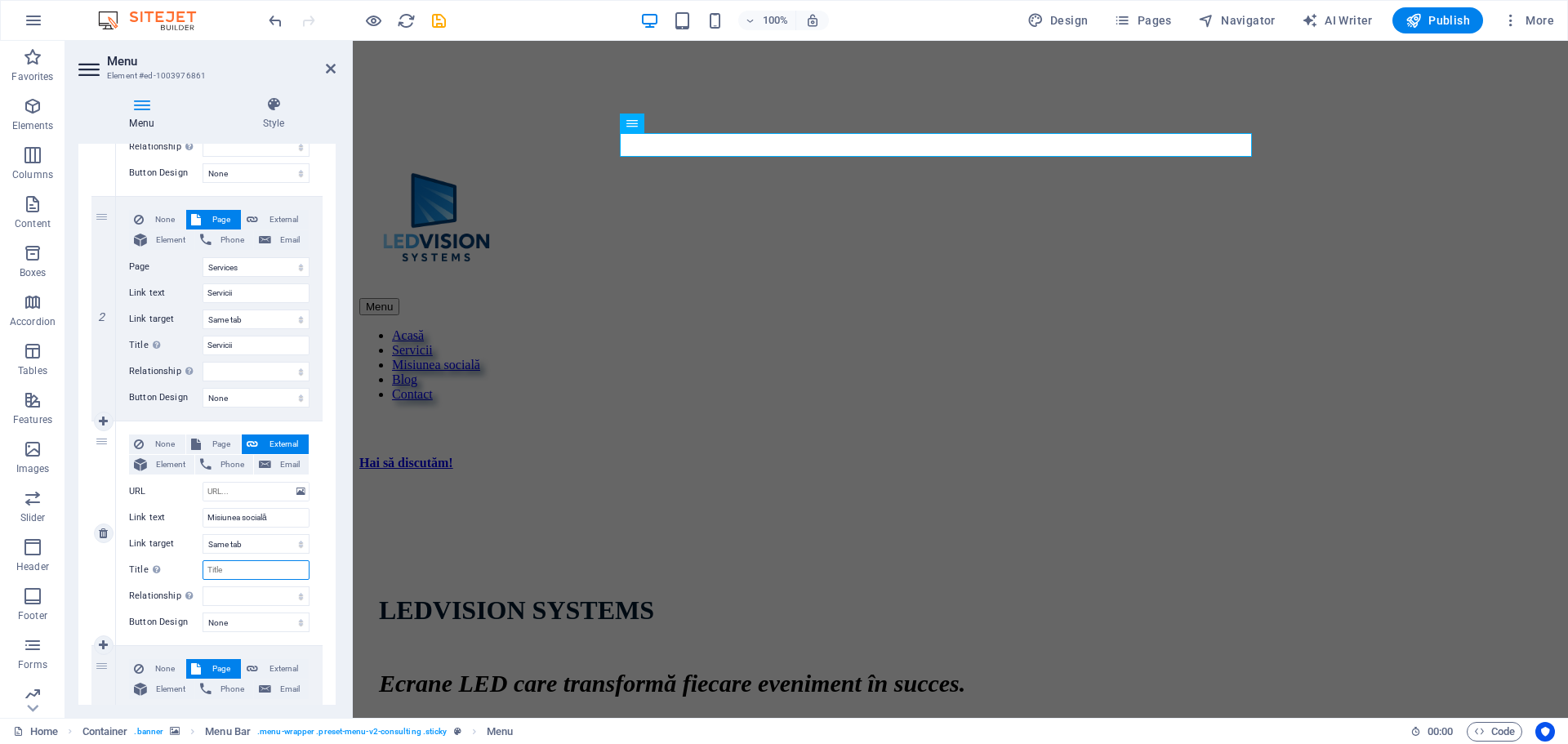
select select
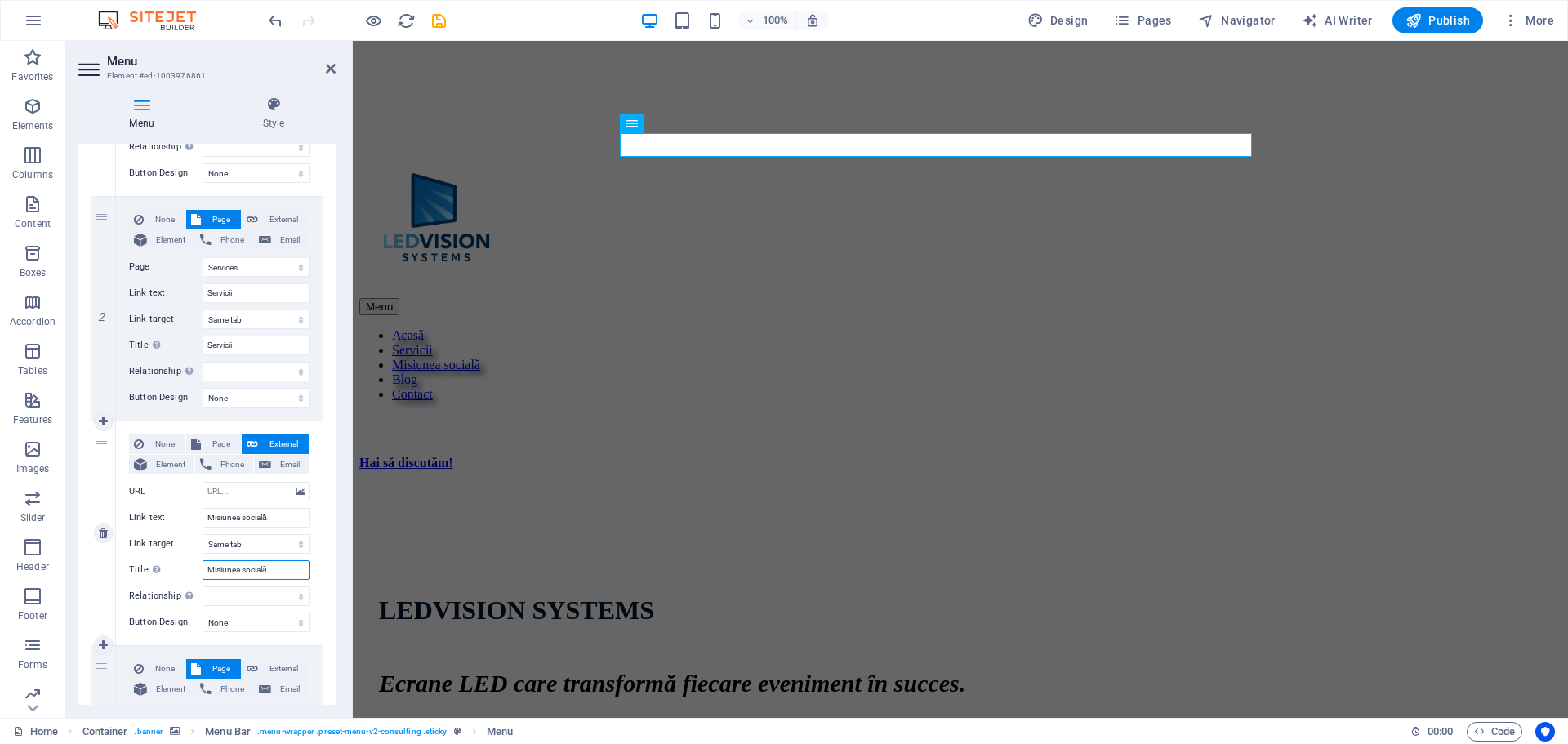
select select
type input "Misiunea socială"
click at [216, 438] on span "Page" at bounding box center [221, 445] width 31 height 20
select select
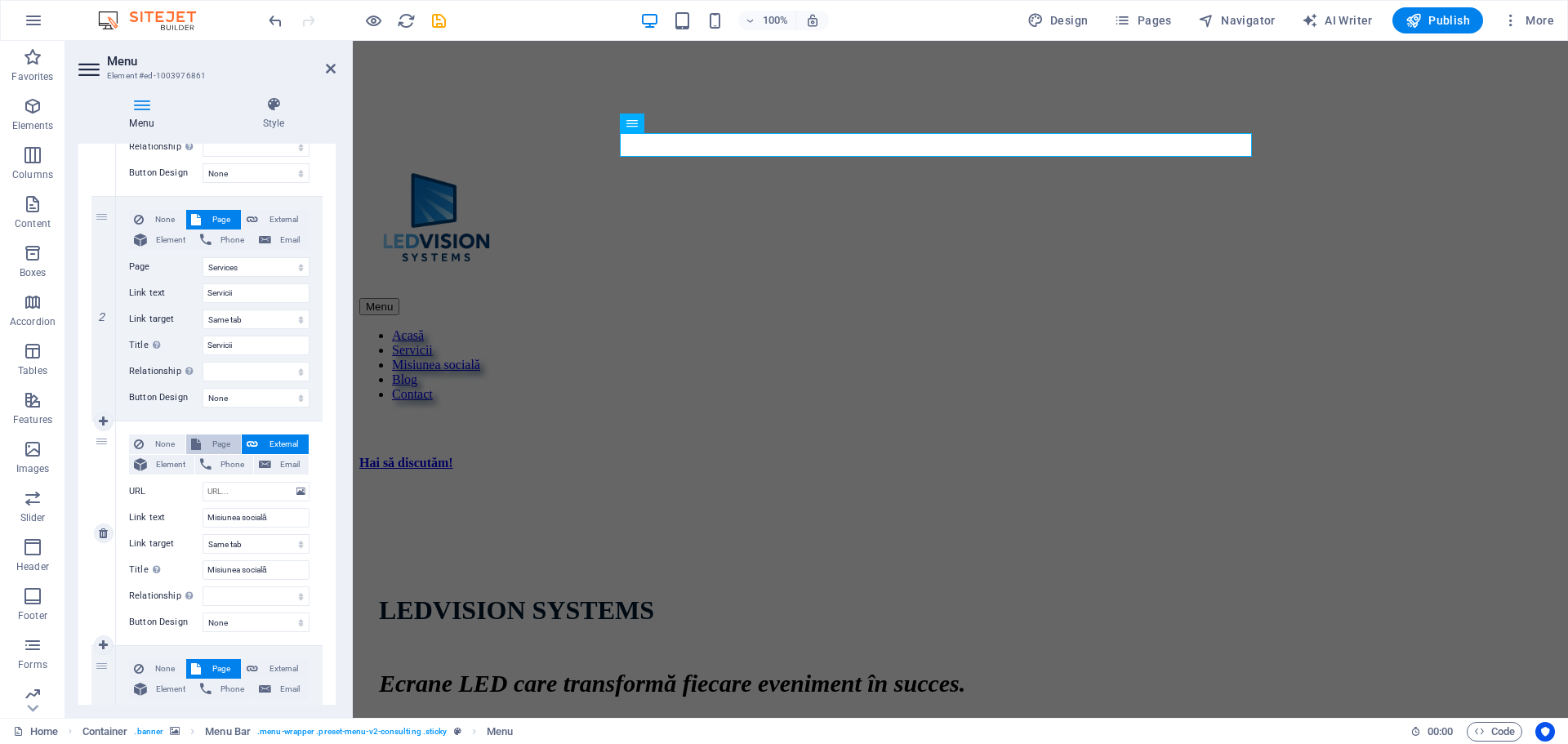
select select
click at [267, 441] on span "External" at bounding box center [284, 445] width 41 height 20
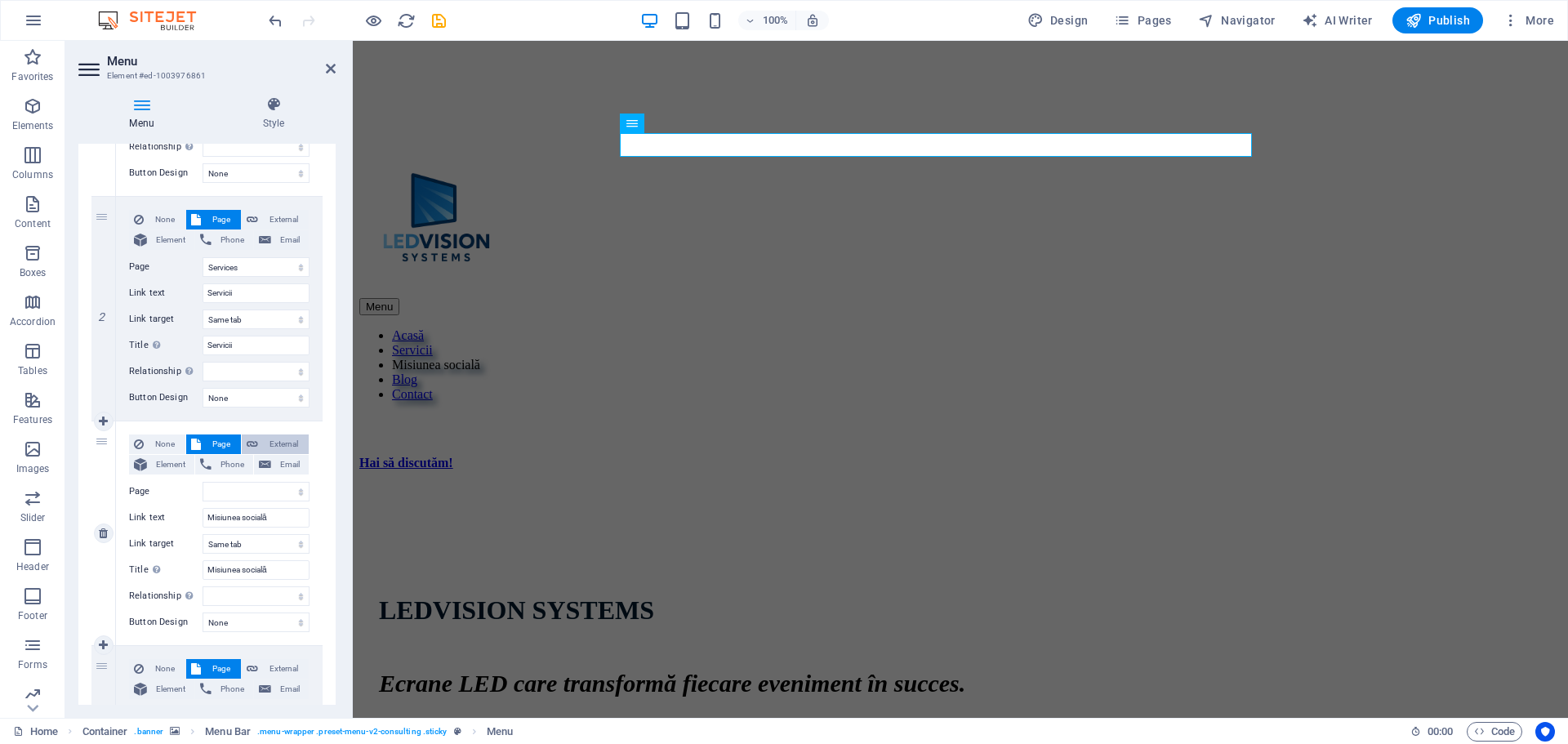
select select
select select "blank"
select select
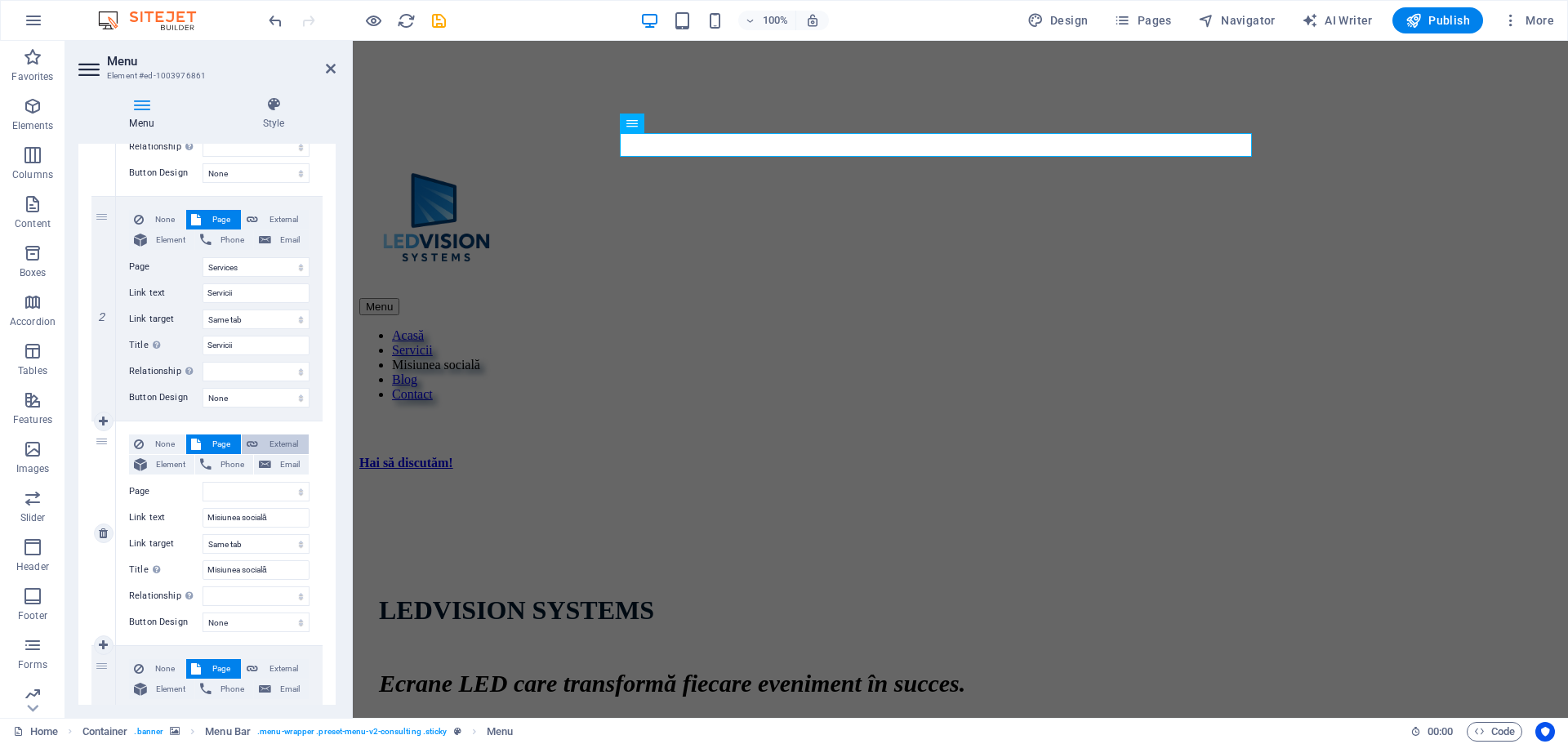
select select
click at [282, 210] on span "External" at bounding box center [284, 220] width 41 height 20
select select
select select "blank"
select select
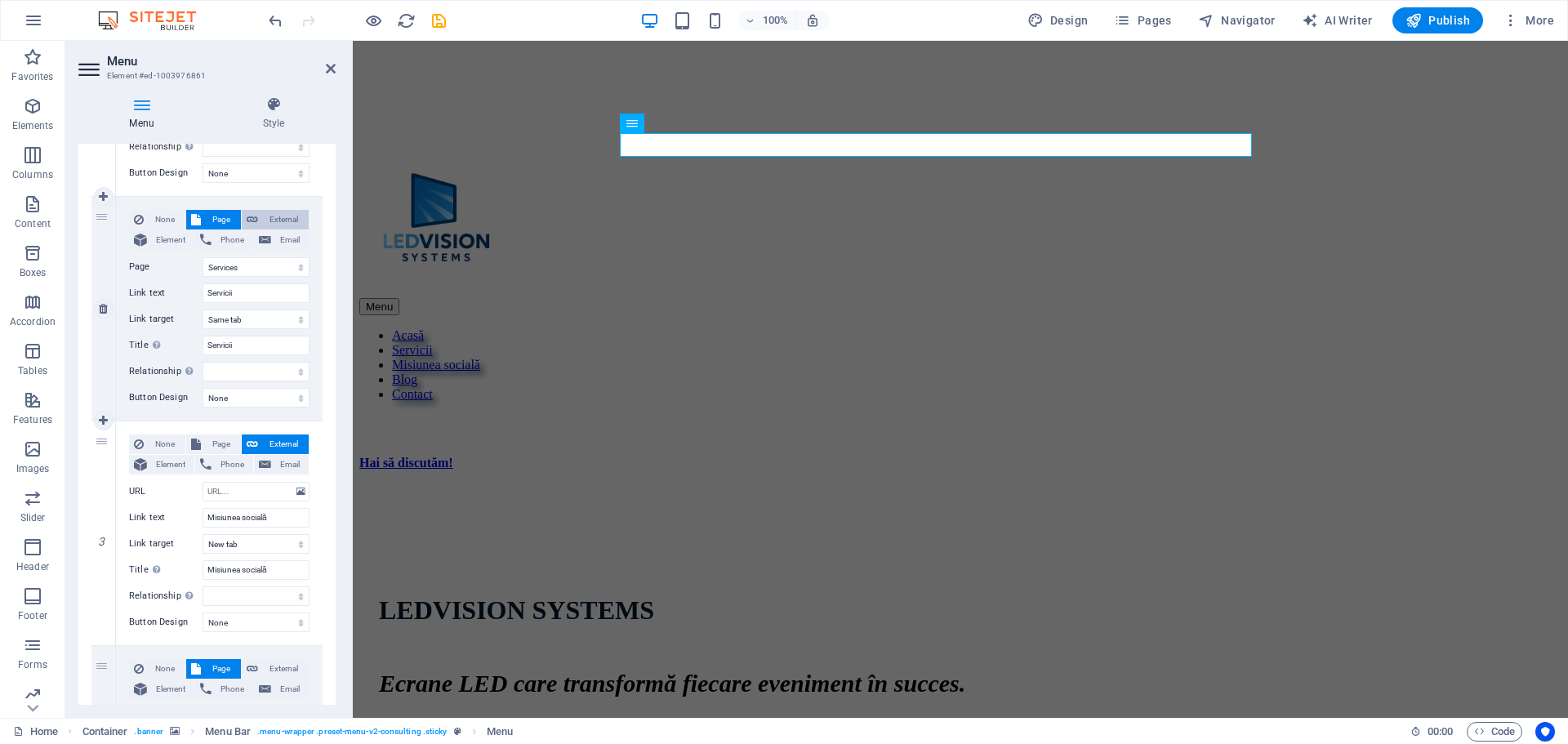
select select
click at [211, 441] on span "Page" at bounding box center [221, 445] width 31 height 20
select select
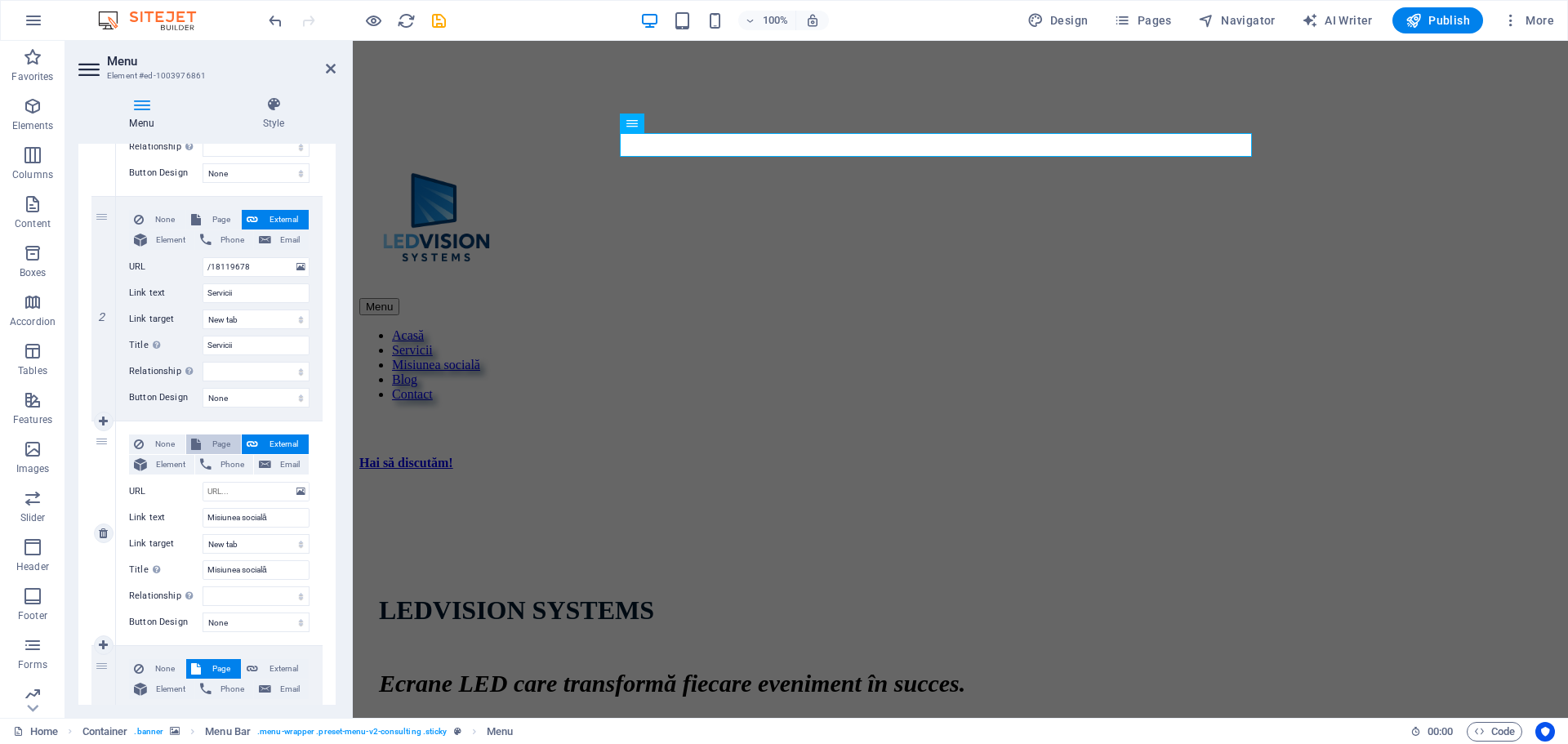
select select
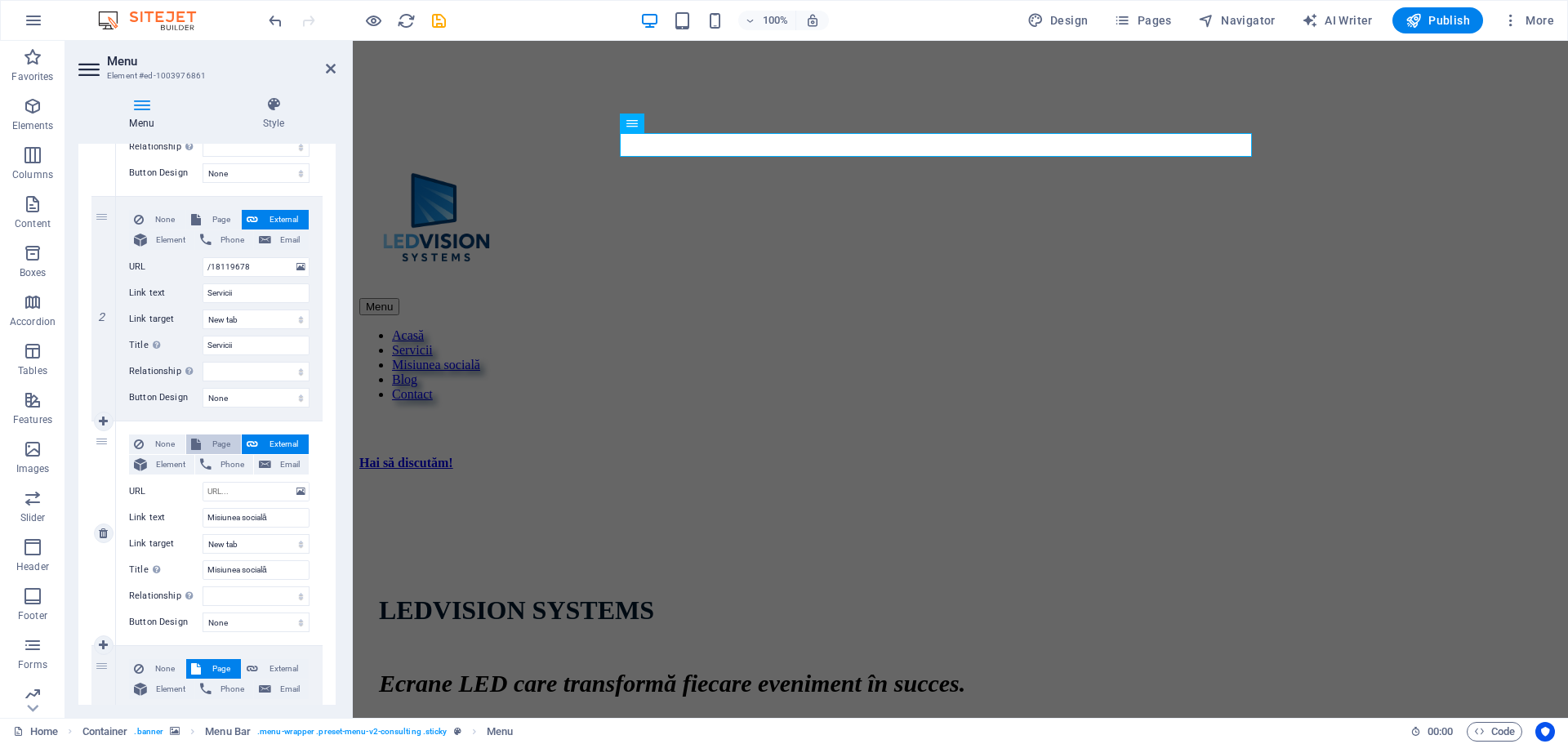
select select
click at [210, 217] on span "Page" at bounding box center [221, 220] width 31 height 20
select select
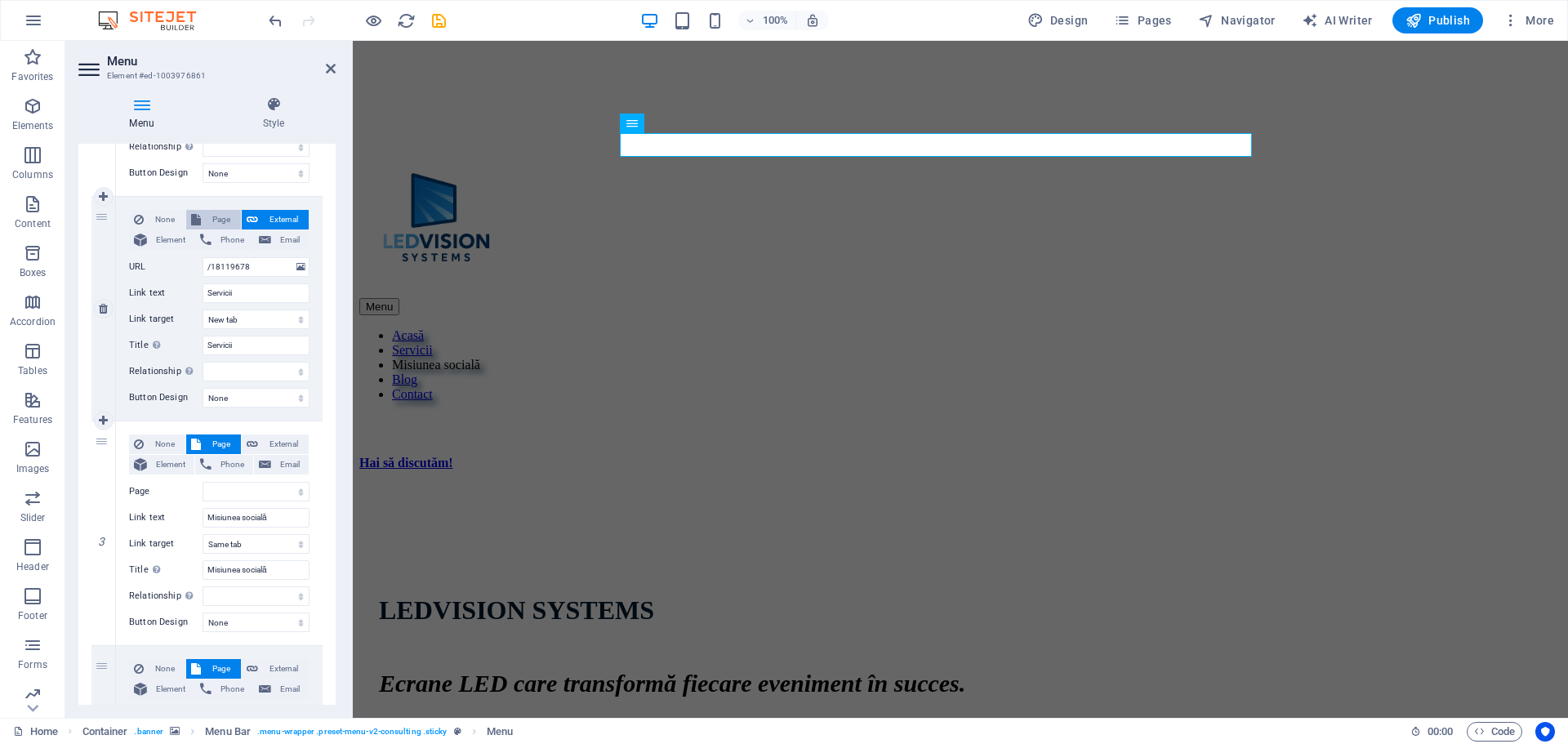
select select
click at [233, 491] on select "Home About Services Blog Contact Legal Notice Privacy" at bounding box center [257, 492] width 107 height 20
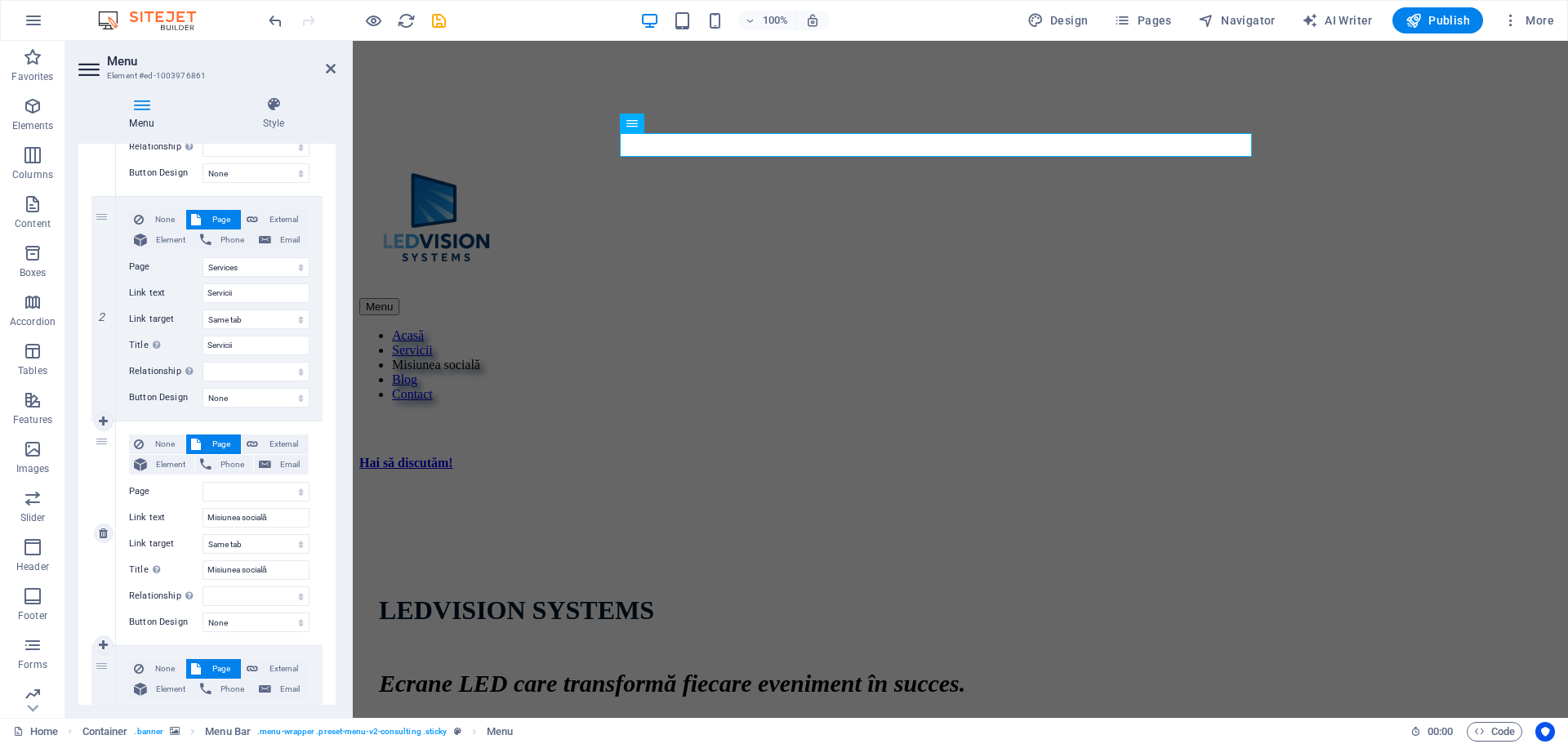
click at [187, 488] on label "Page" at bounding box center [165, 492] width 73 height 20
click at [203, 488] on select "Home About Services Blog Contact Legal Notice Privacy" at bounding box center [257, 492] width 107 height 20
click at [275, 488] on select "Home About Services Blog Contact Legal Notice Privacy" at bounding box center [257, 492] width 107 height 20
click at [181, 485] on label "Page" at bounding box center [165, 492] width 73 height 20
click at [203, 485] on select "Home About Services Blog Contact Legal Notice Privacy" at bounding box center [257, 492] width 107 height 20
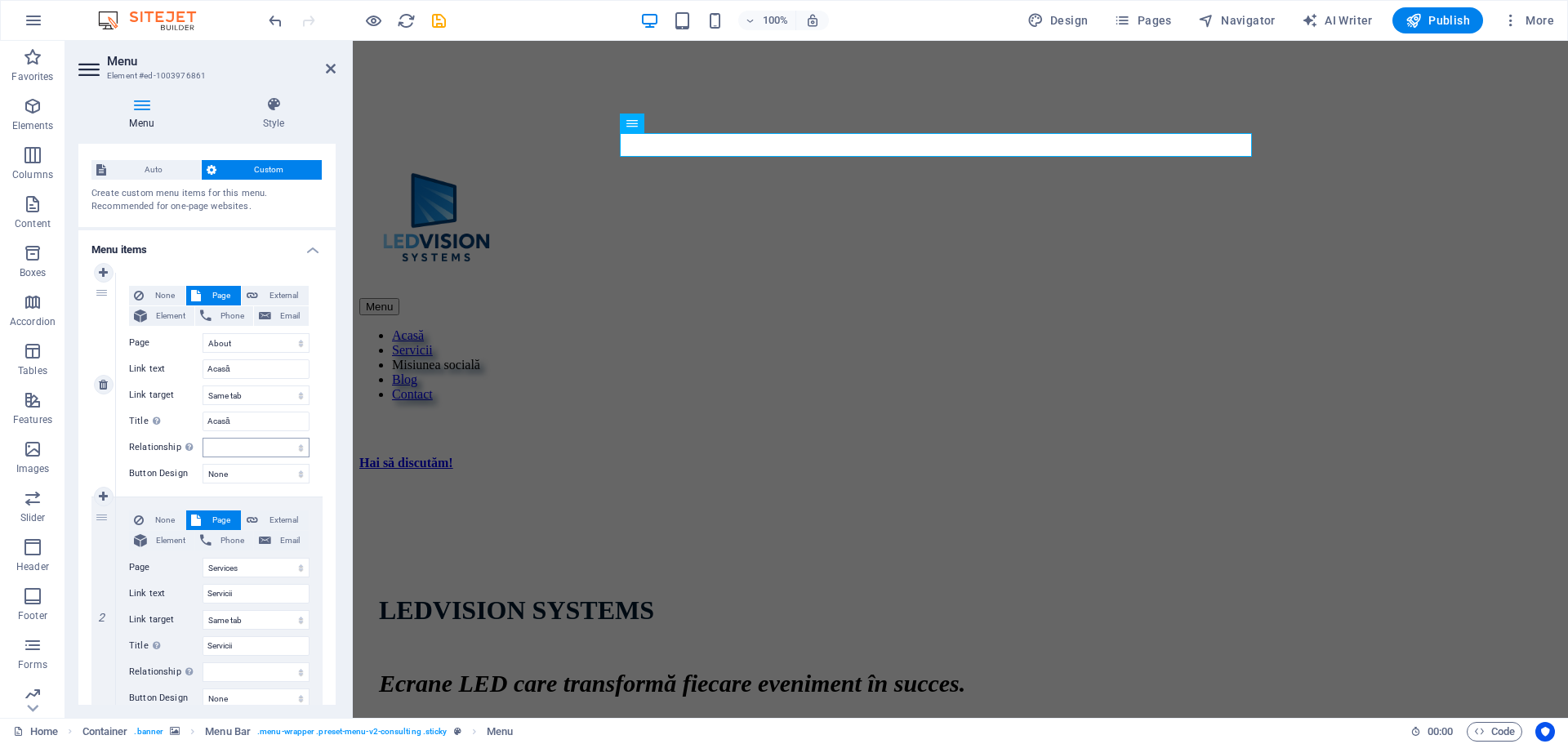
scroll to position [0, 0]
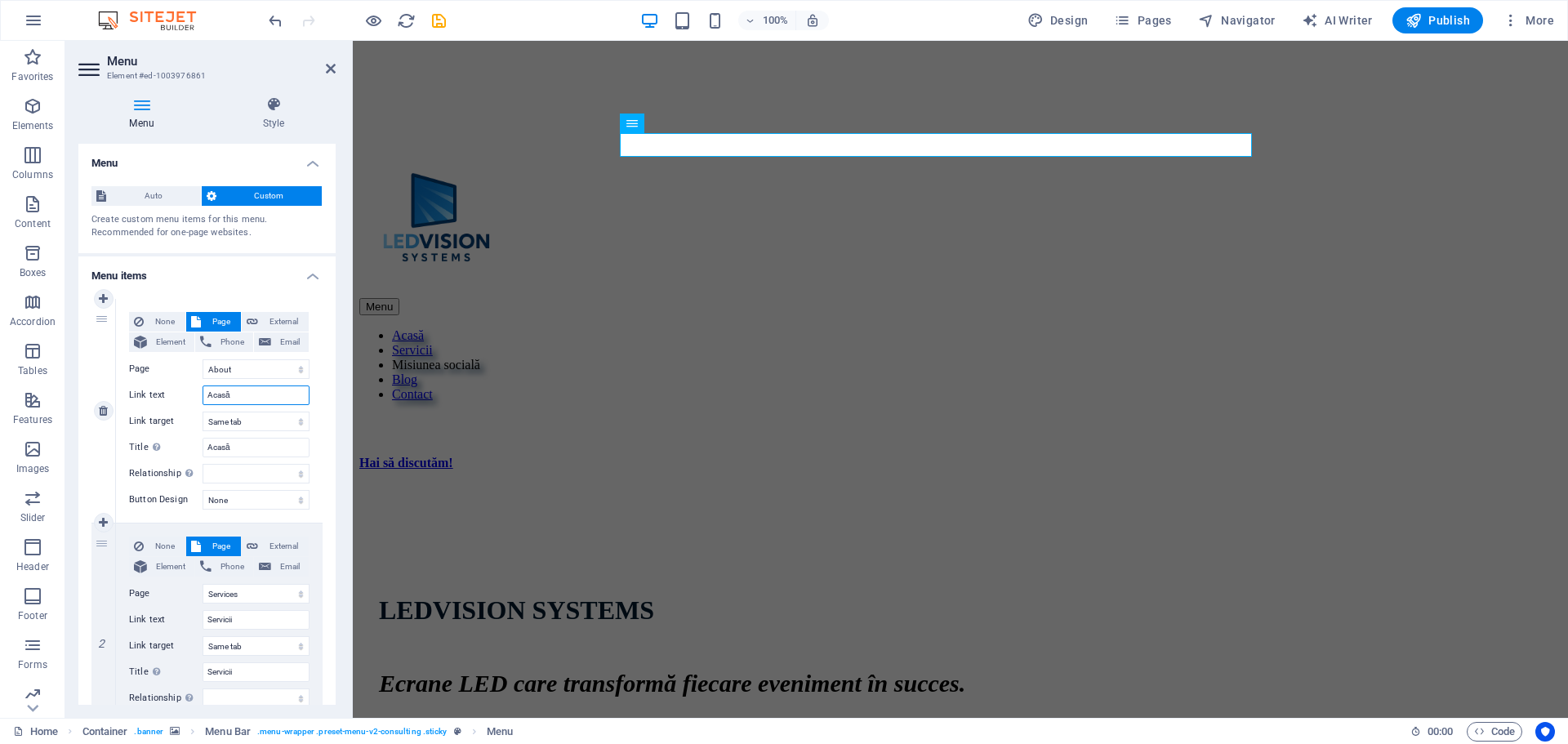
click at [238, 397] on input "Acasă" at bounding box center [257, 395] width 107 height 20
drag, startPoint x: 238, startPoint y: 397, endPoint x: 204, endPoint y: 392, distance: 34.4
click at [204, 392] on input "Acasă" at bounding box center [257, 395] width 107 height 20
type input "Despre noi"
select select
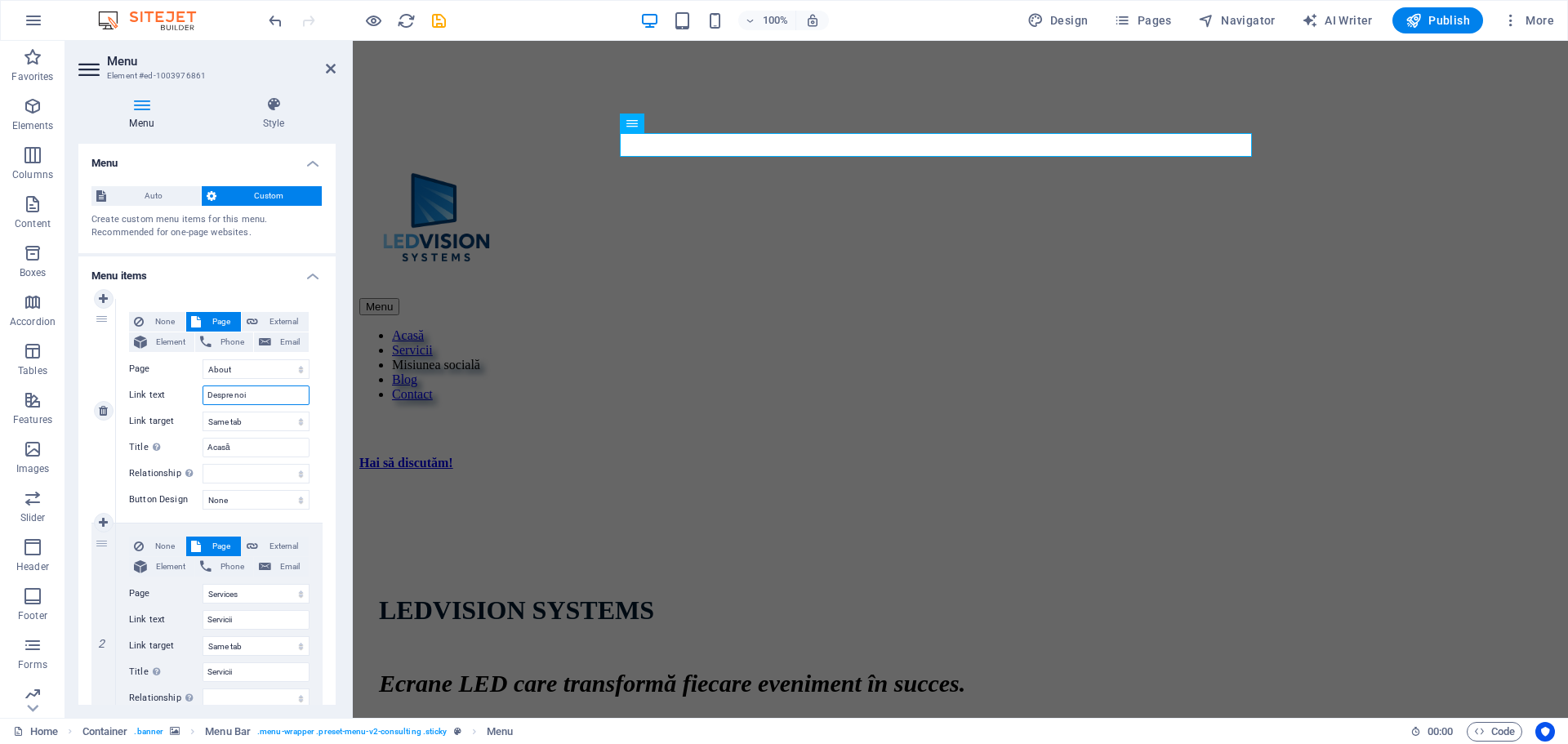
select select
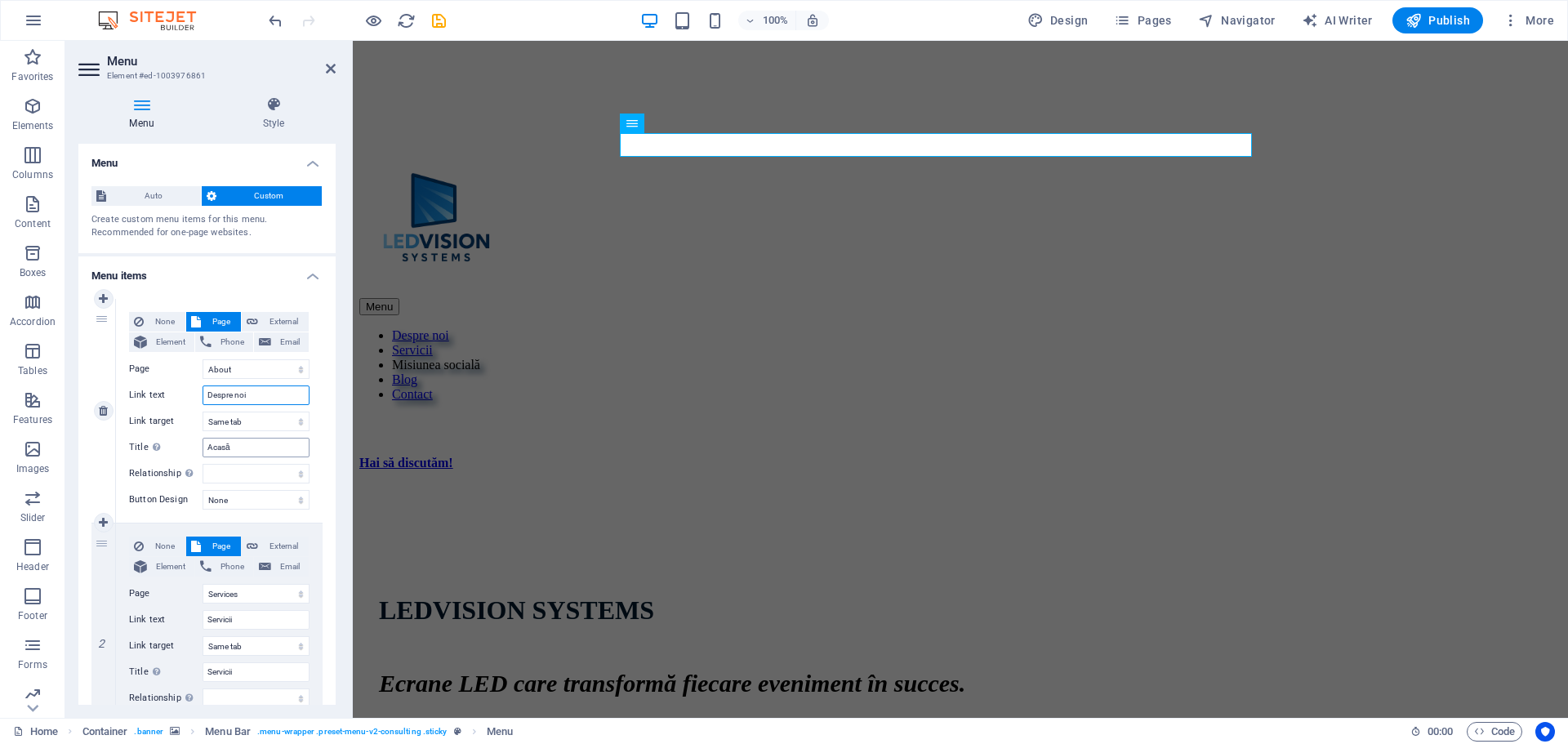
type input "Despre noi"
drag, startPoint x: 229, startPoint y: 450, endPoint x: 191, endPoint y: 448, distance: 38.1
click at [191, 448] on div "Title Additional link description, should not be the same as the link text. The…" at bounding box center [219, 448] width 181 height 20
type input "Despre noi"
select select
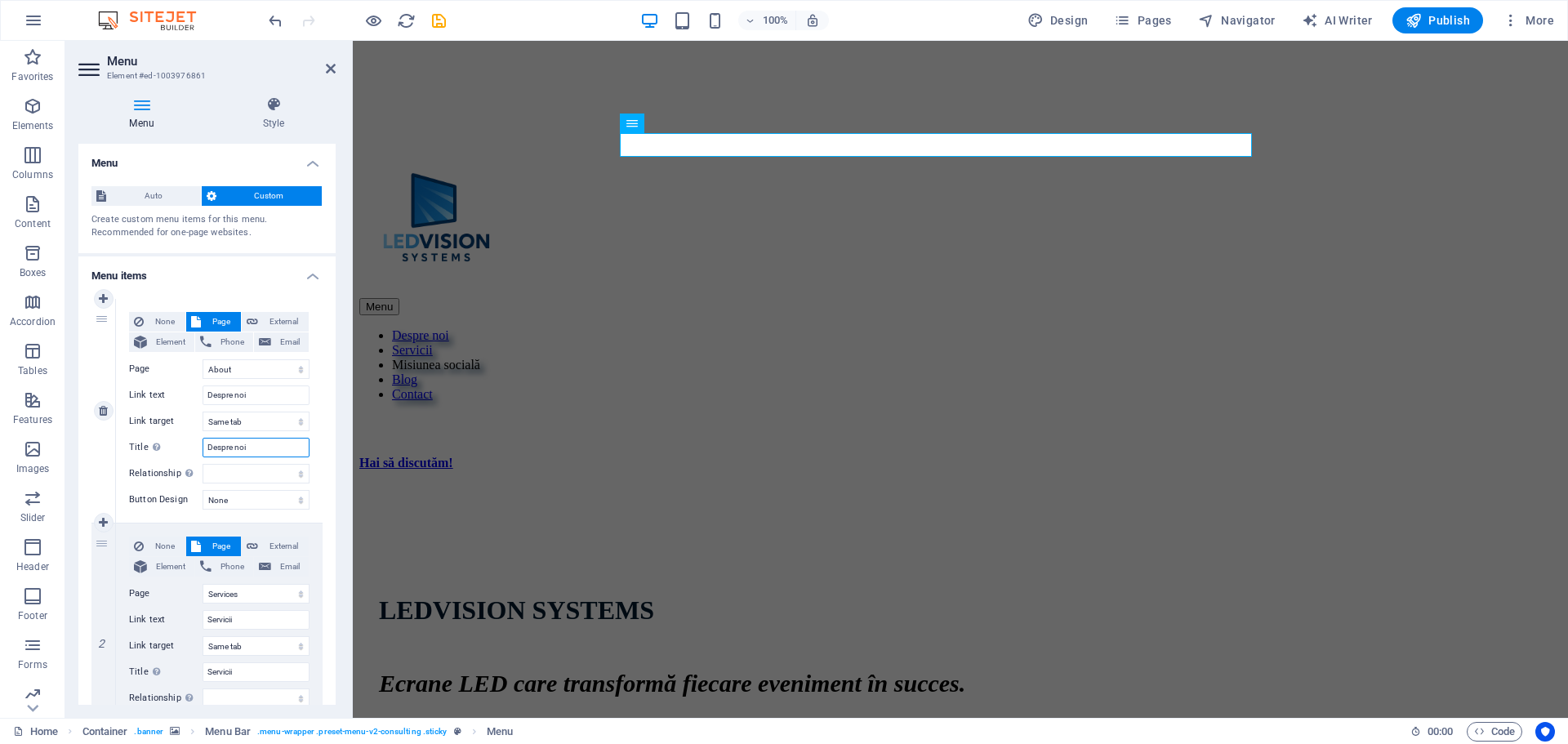
select select
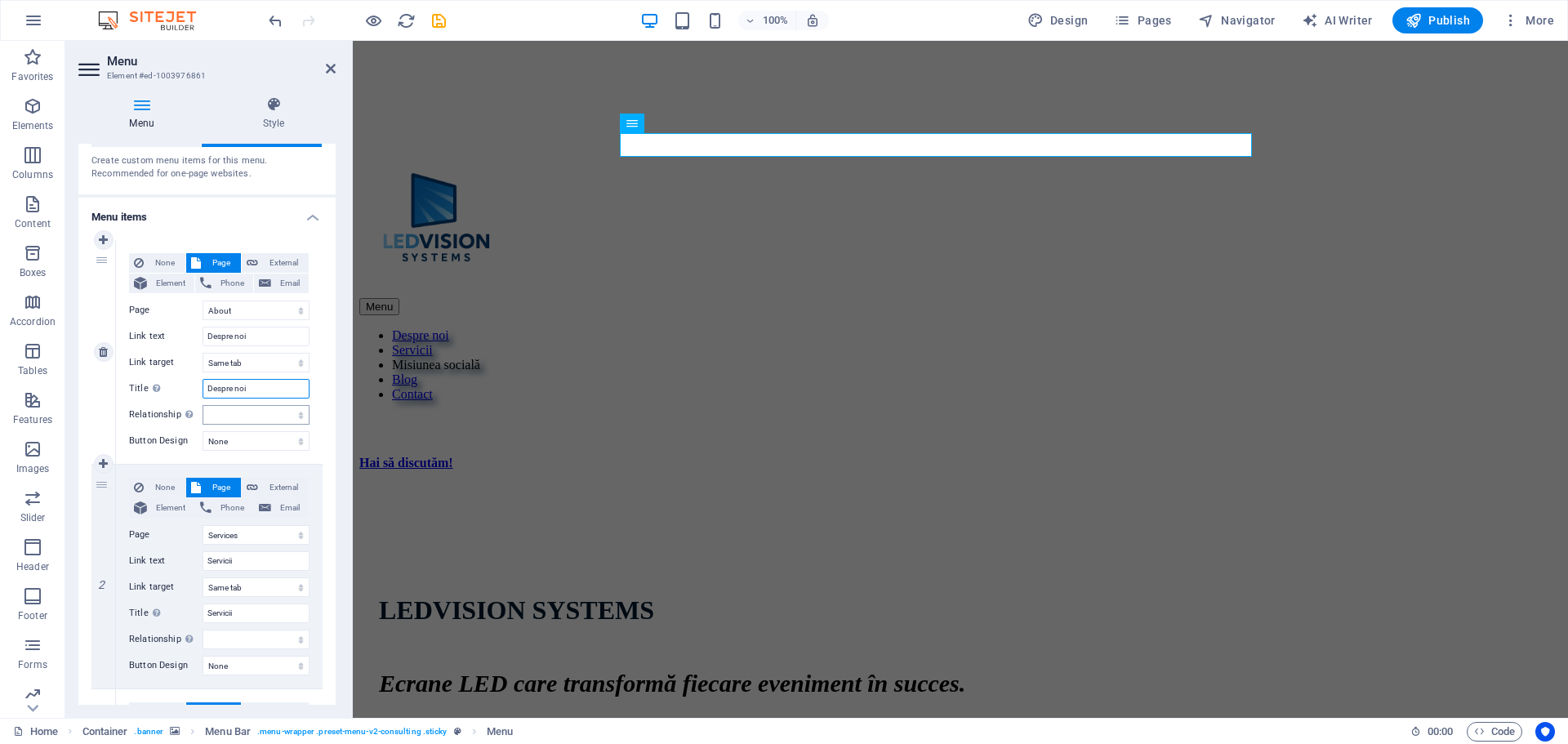
scroll to position [82, 0]
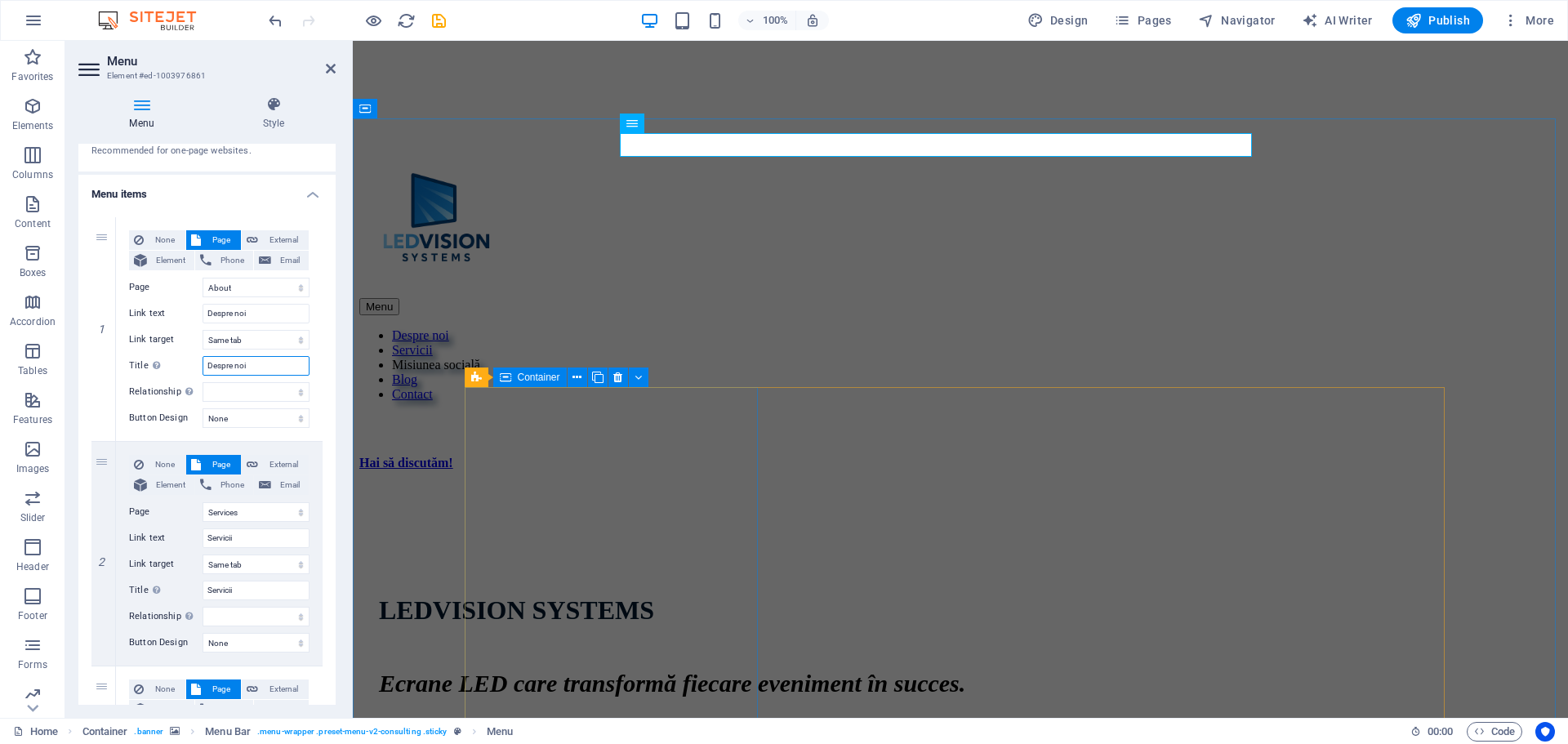
type input "Despre noi"
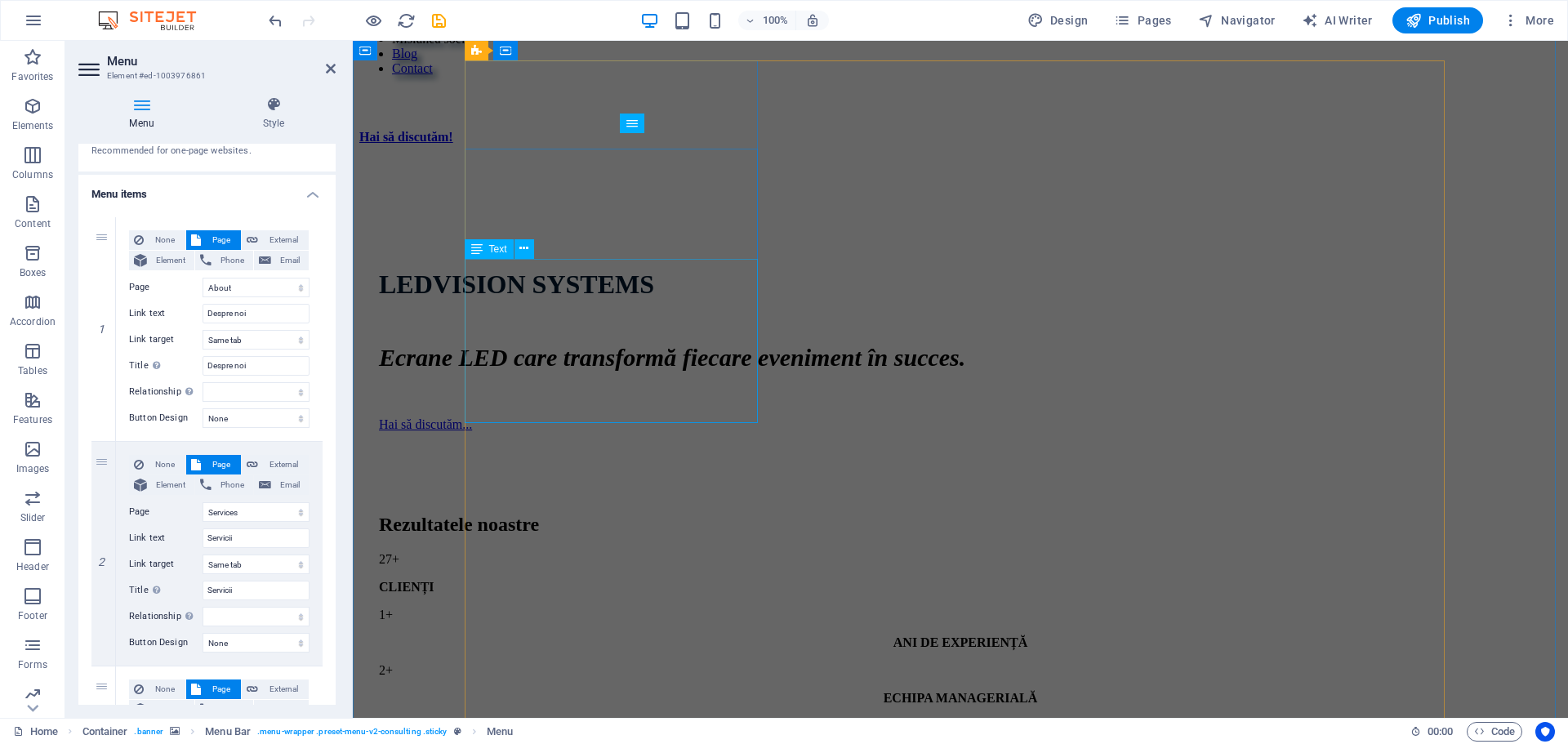
scroll to position [980, 0]
click at [330, 72] on icon at bounding box center [331, 68] width 10 height 13
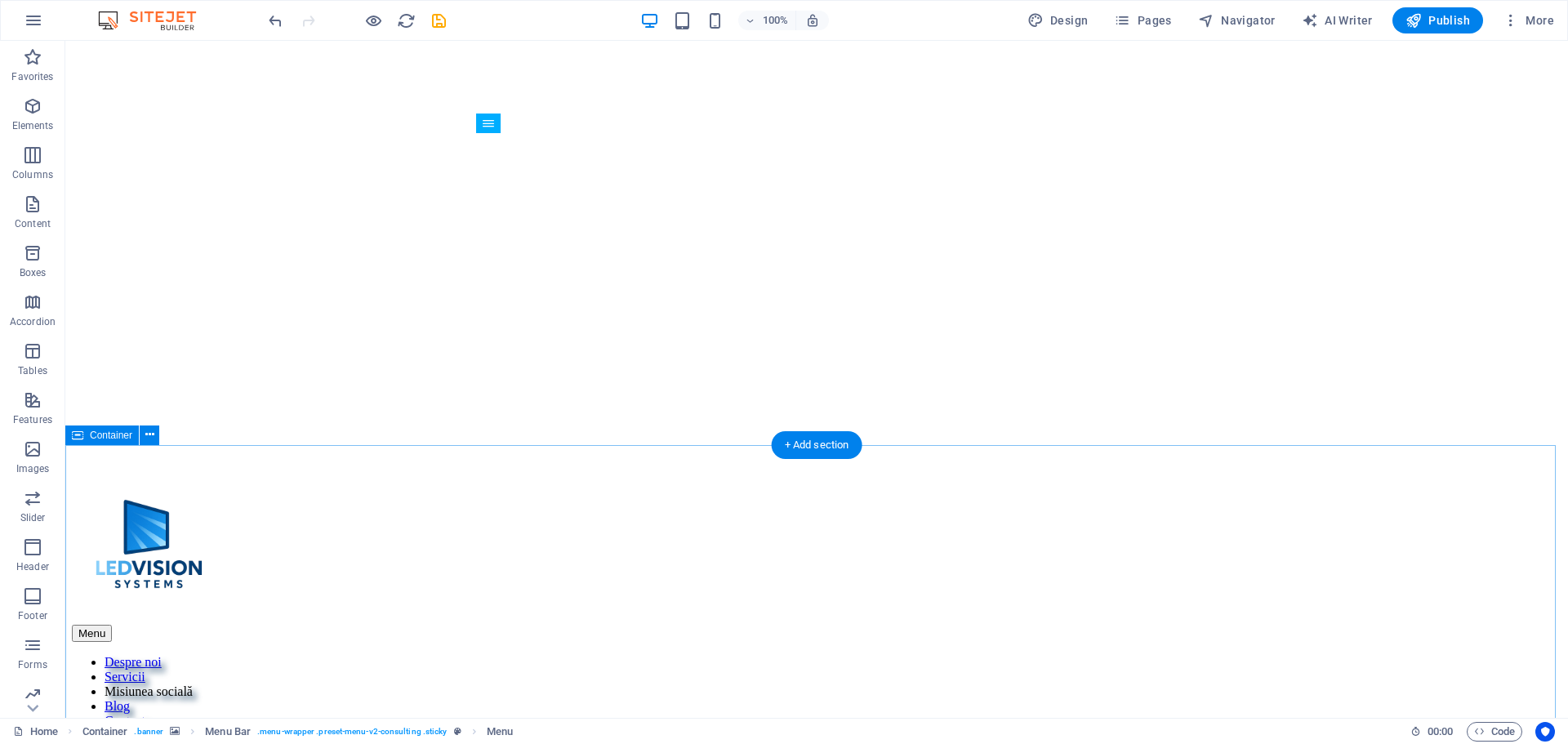
scroll to position [0, 0]
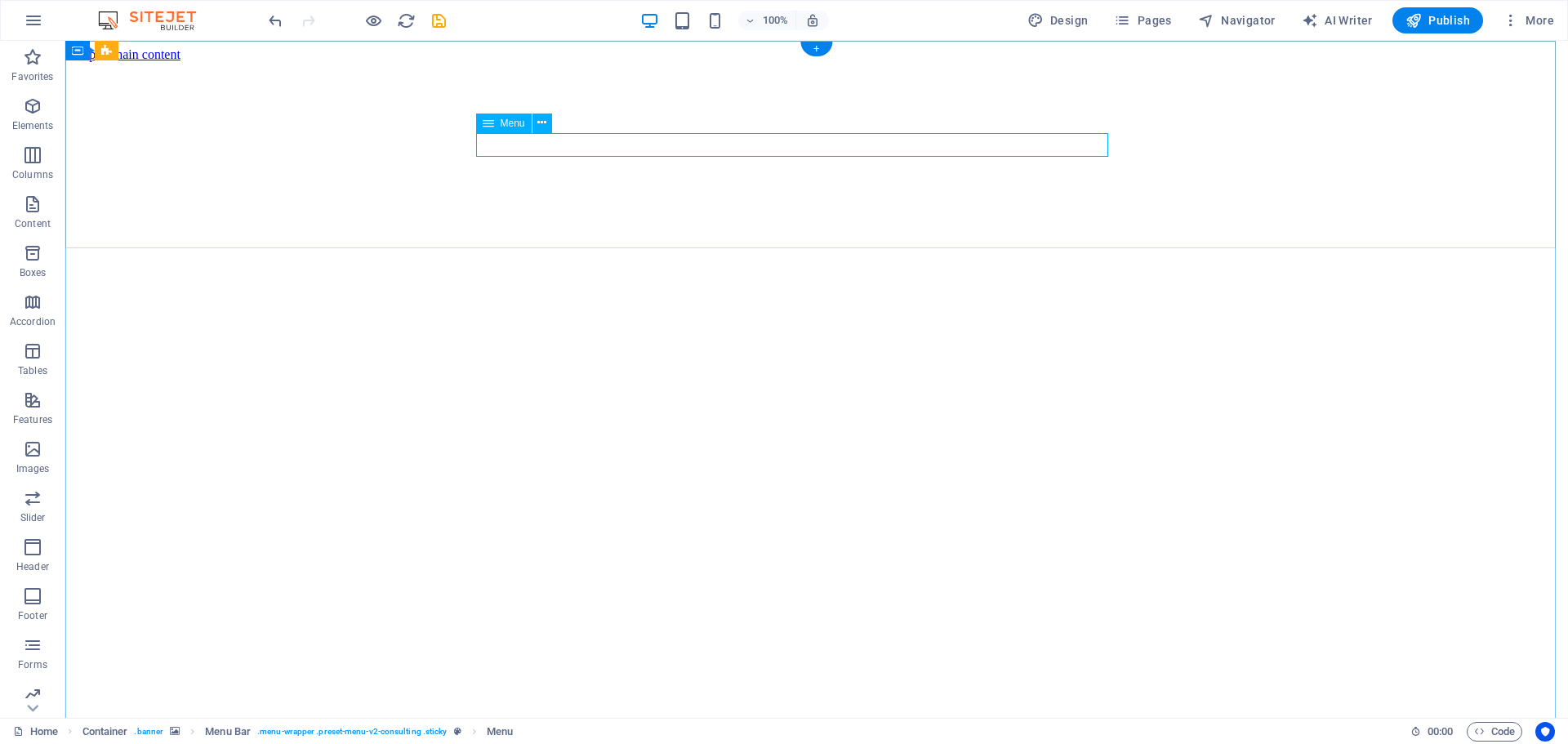
select select "1"
select select
select select "2"
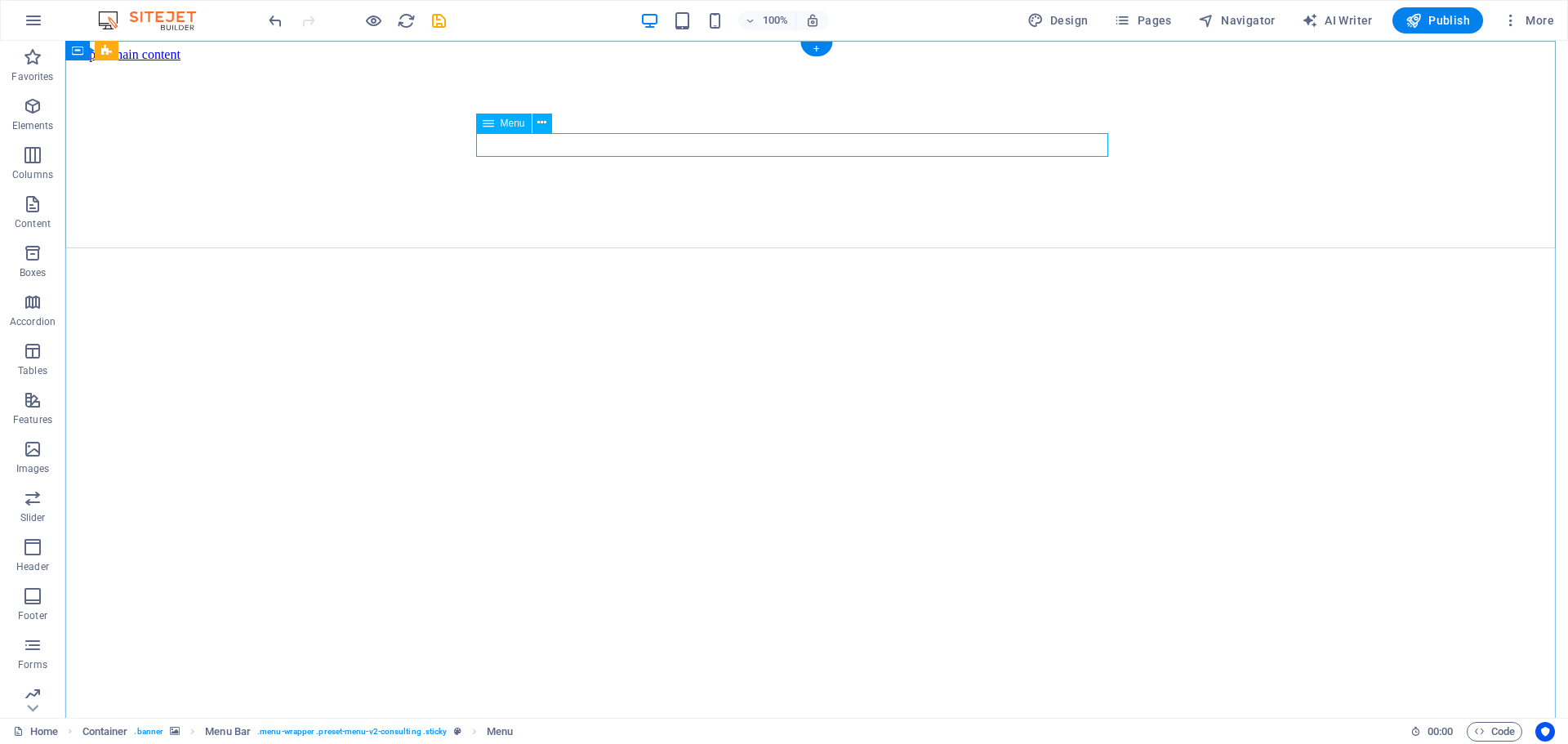
select select
select select "3"
select select
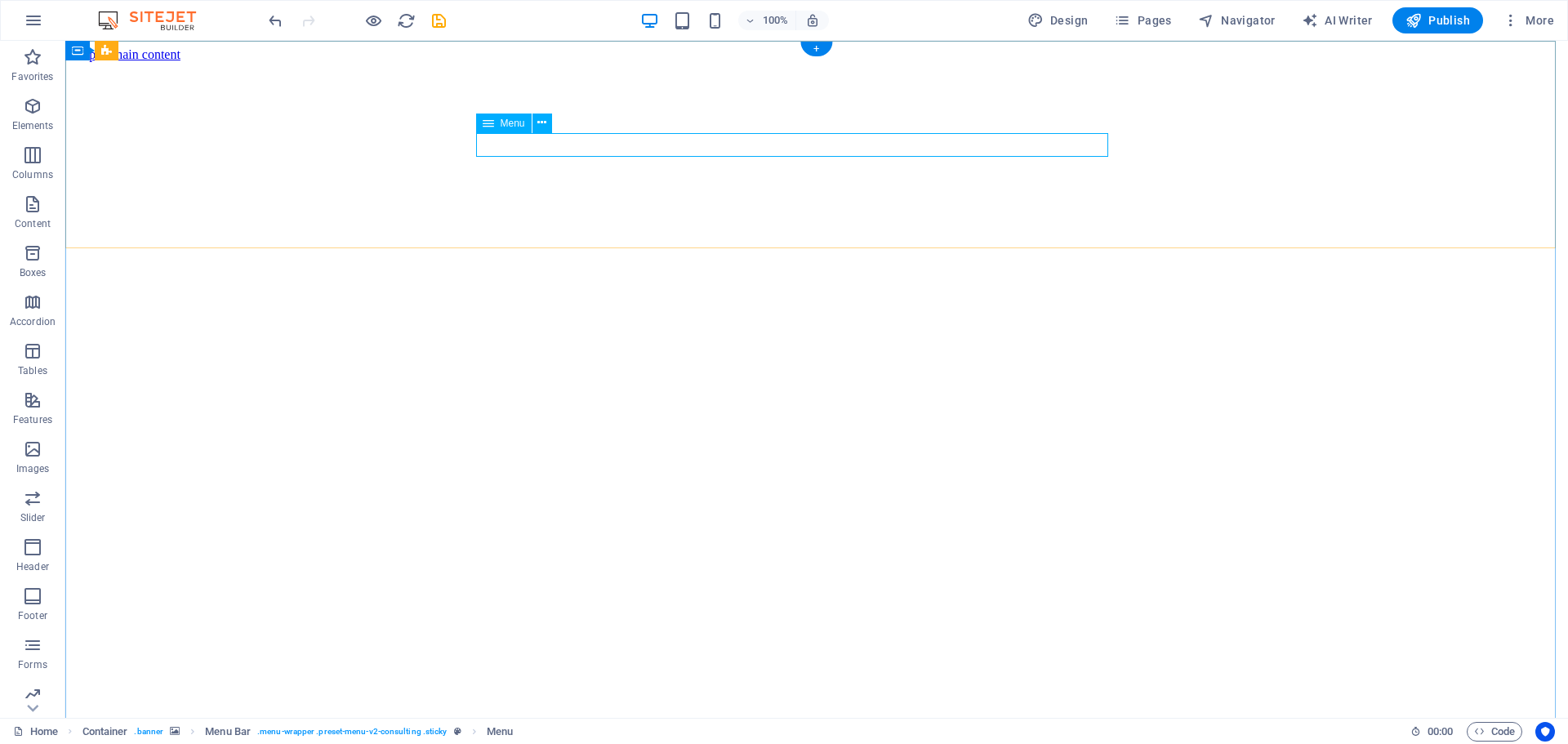
select select "4"
select select
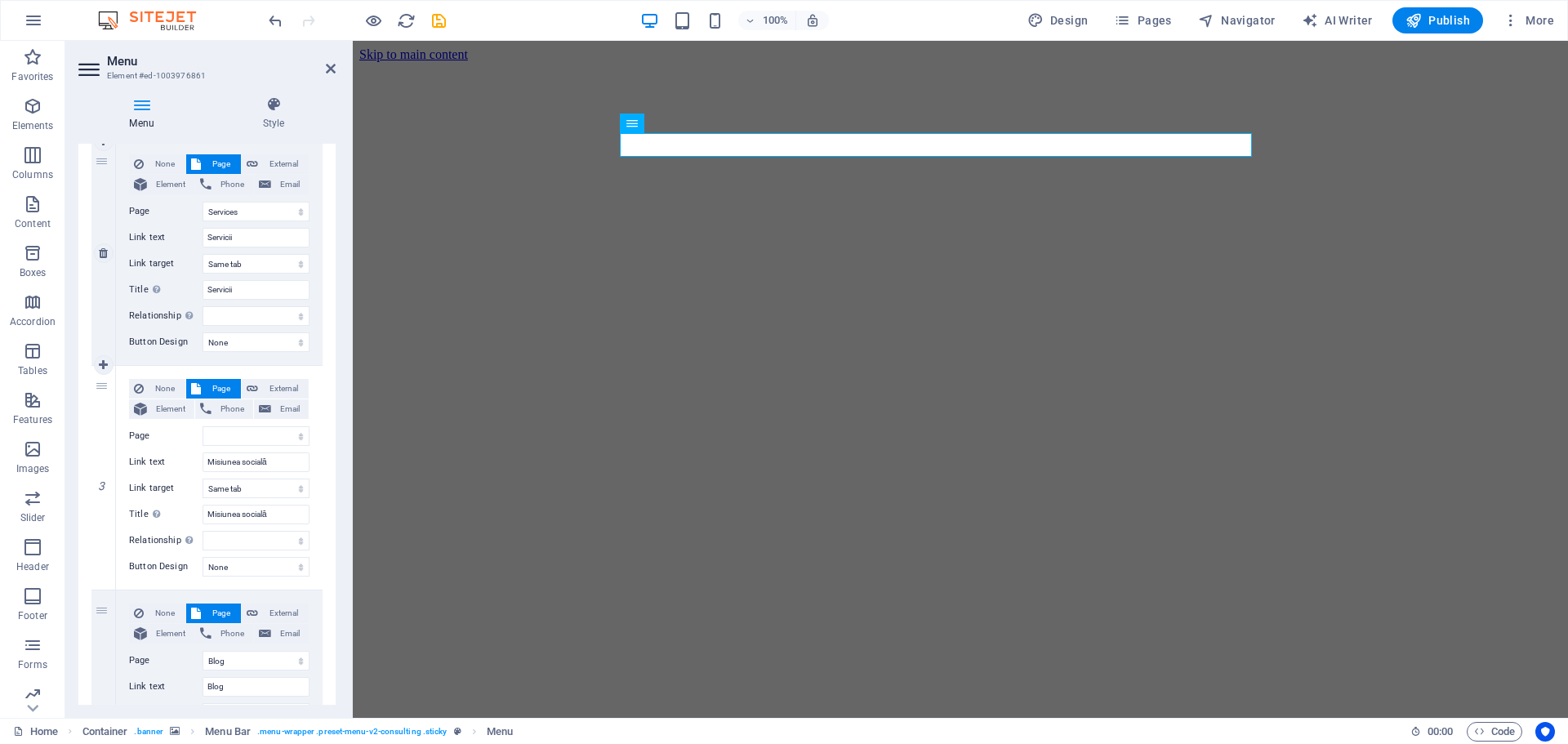
scroll to position [408, 0]
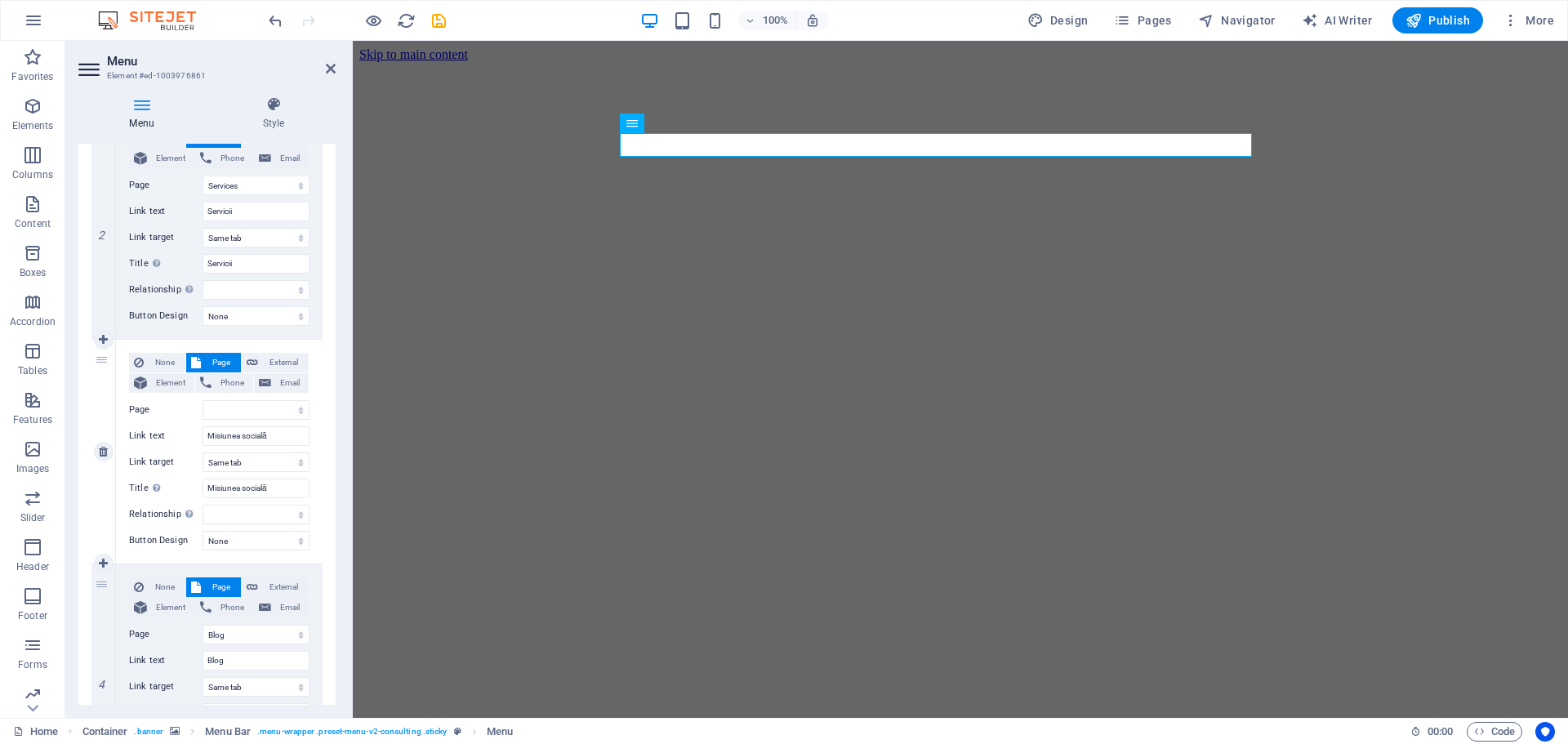
click at [251, 398] on div "None Page External Element Phone Email Page Home About Services Blog Contact Le…" at bounding box center [219, 439] width 181 height 172
click at [251, 407] on select "Home About Services Blog Contact Legal Notice Privacy" at bounding box center [257, 410] width 107 height 20
select select "6"
click at [203, 400] on select "Home About Services Blog Contact Legal Notice Privacy" at bounding box center [257, 410] width 107 height 20
select select
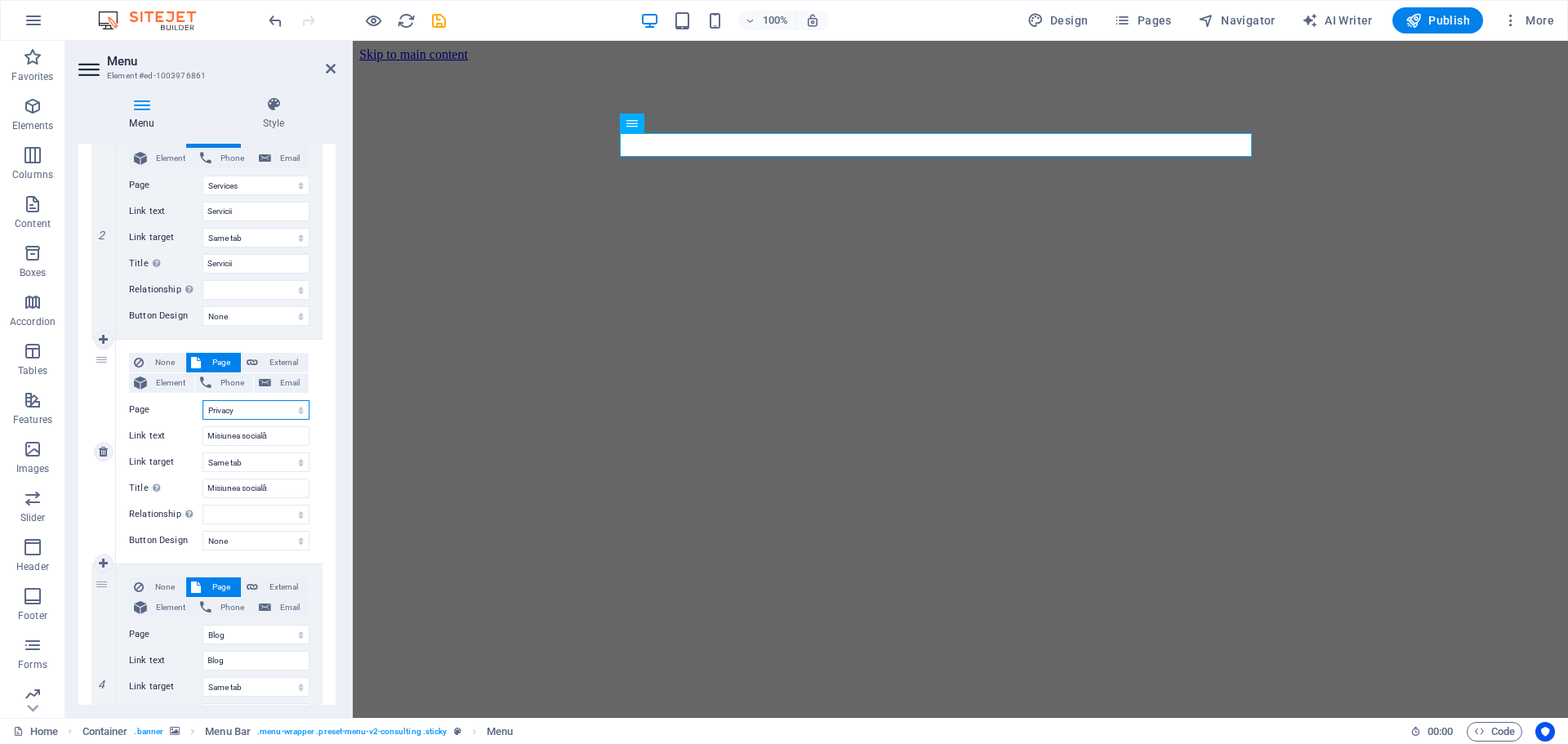
select select
click at [266, 360] on span "External" at bounding box center [284, 363] width 41 height 20
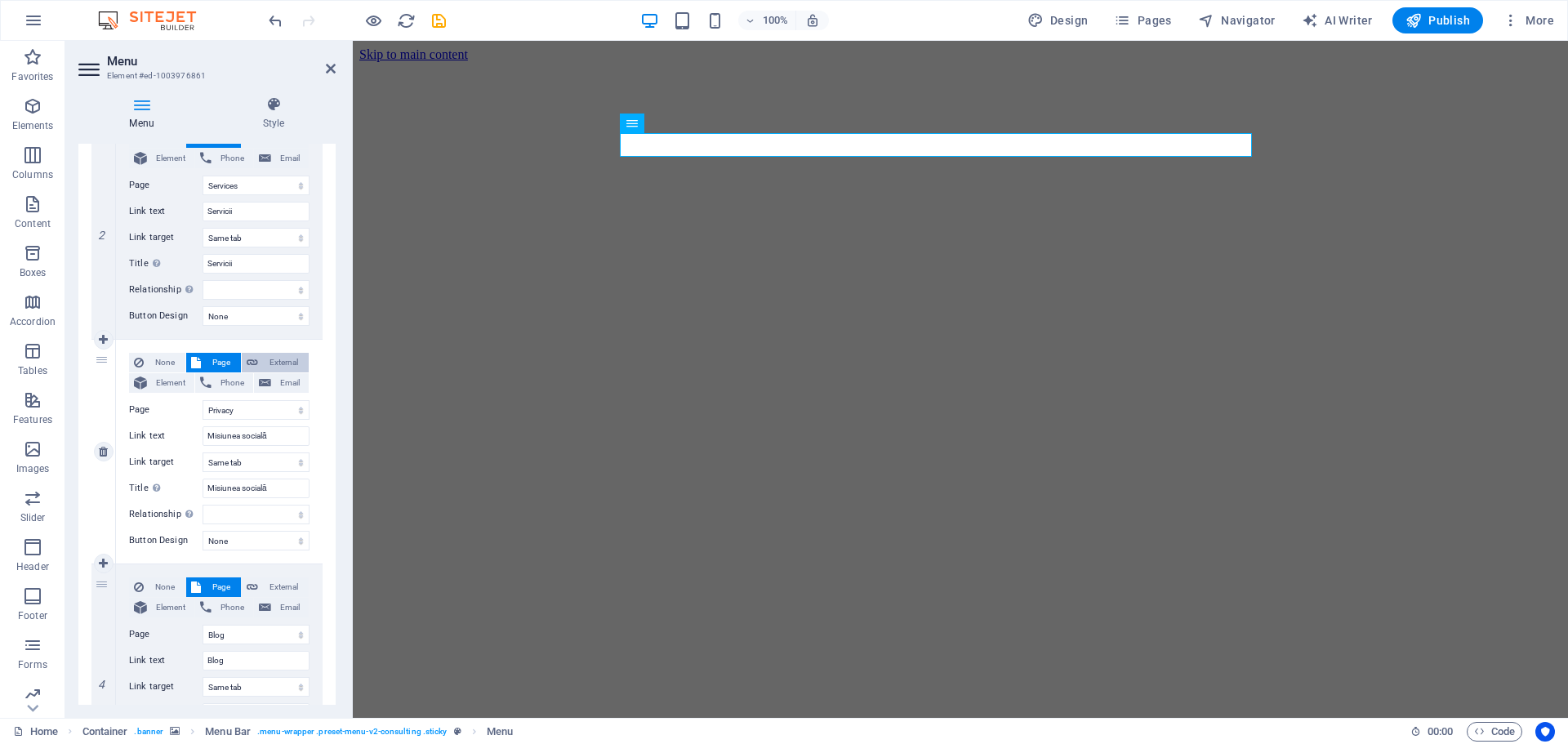
select select
select select "blank"
select select
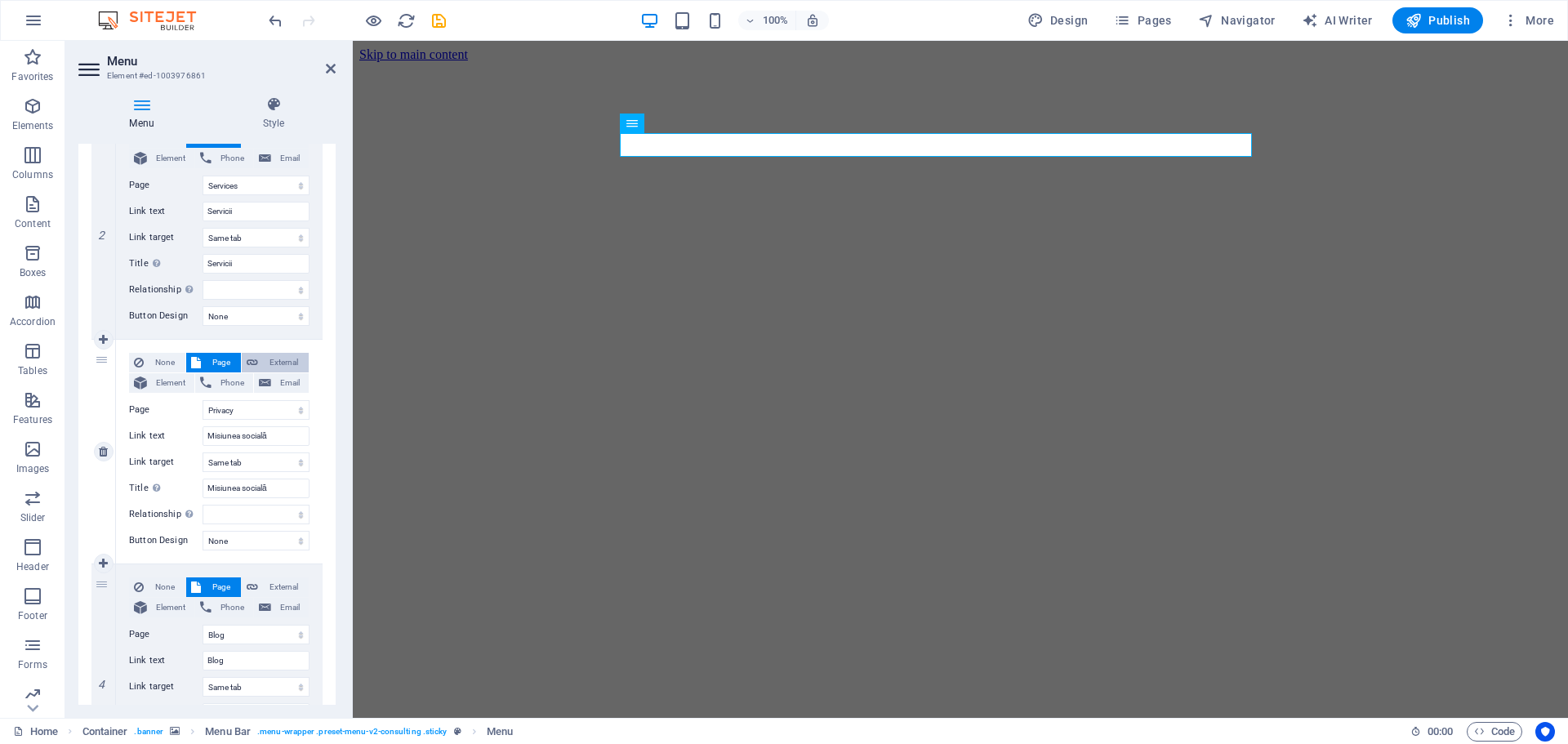
select select
click at [265, 415] on input "URL" at bounding box center [257, 410] width 107 height 20
click at [233, 540] on select "None Default Primary Secondary" at bounding box center [257, 541] width 107 height 20
click at [296, 409] on icon at bounding box center [300, 410] width 9 height 18
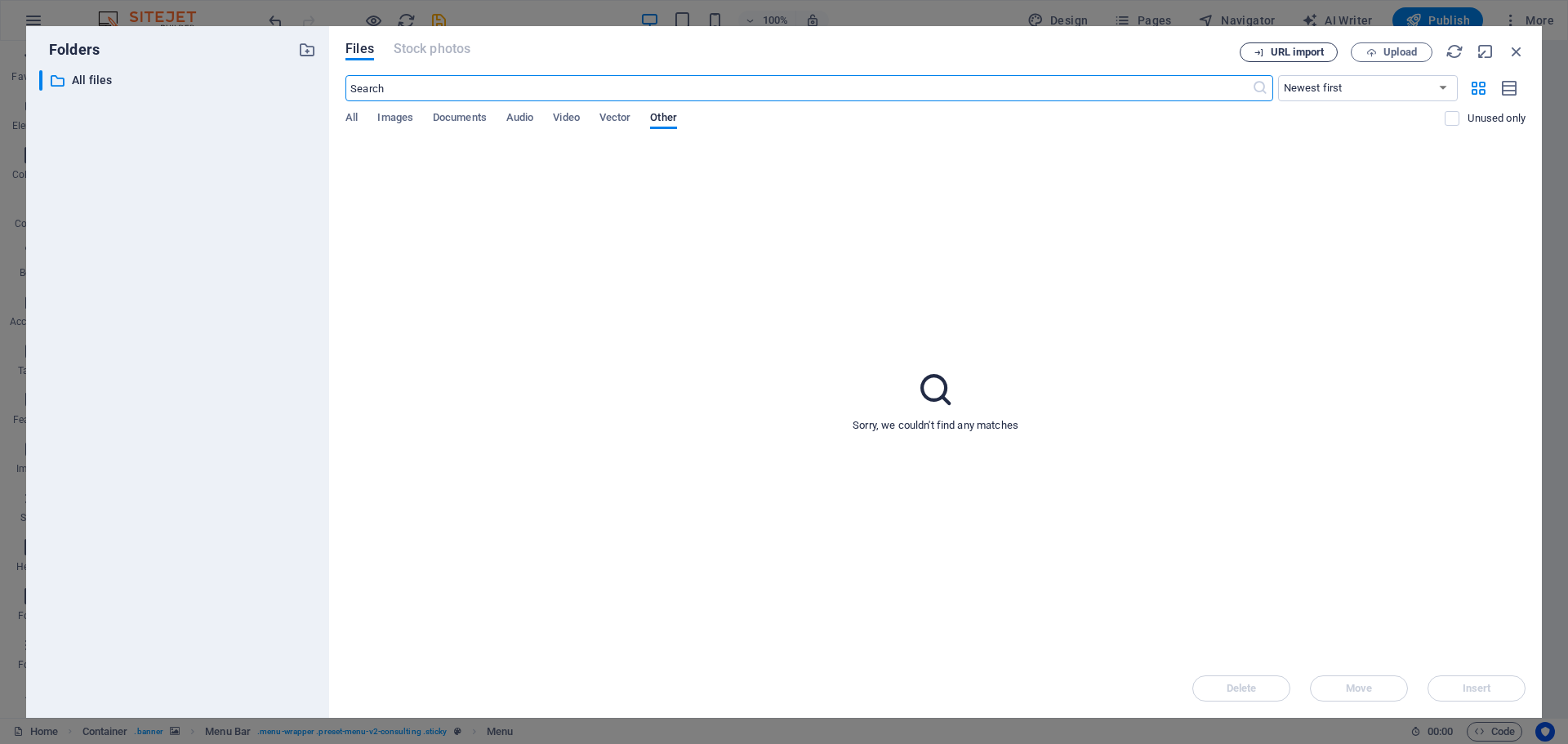
click at [1280, 51] on span "URL import" at bounding box center [1297, 52] width 53 height 10
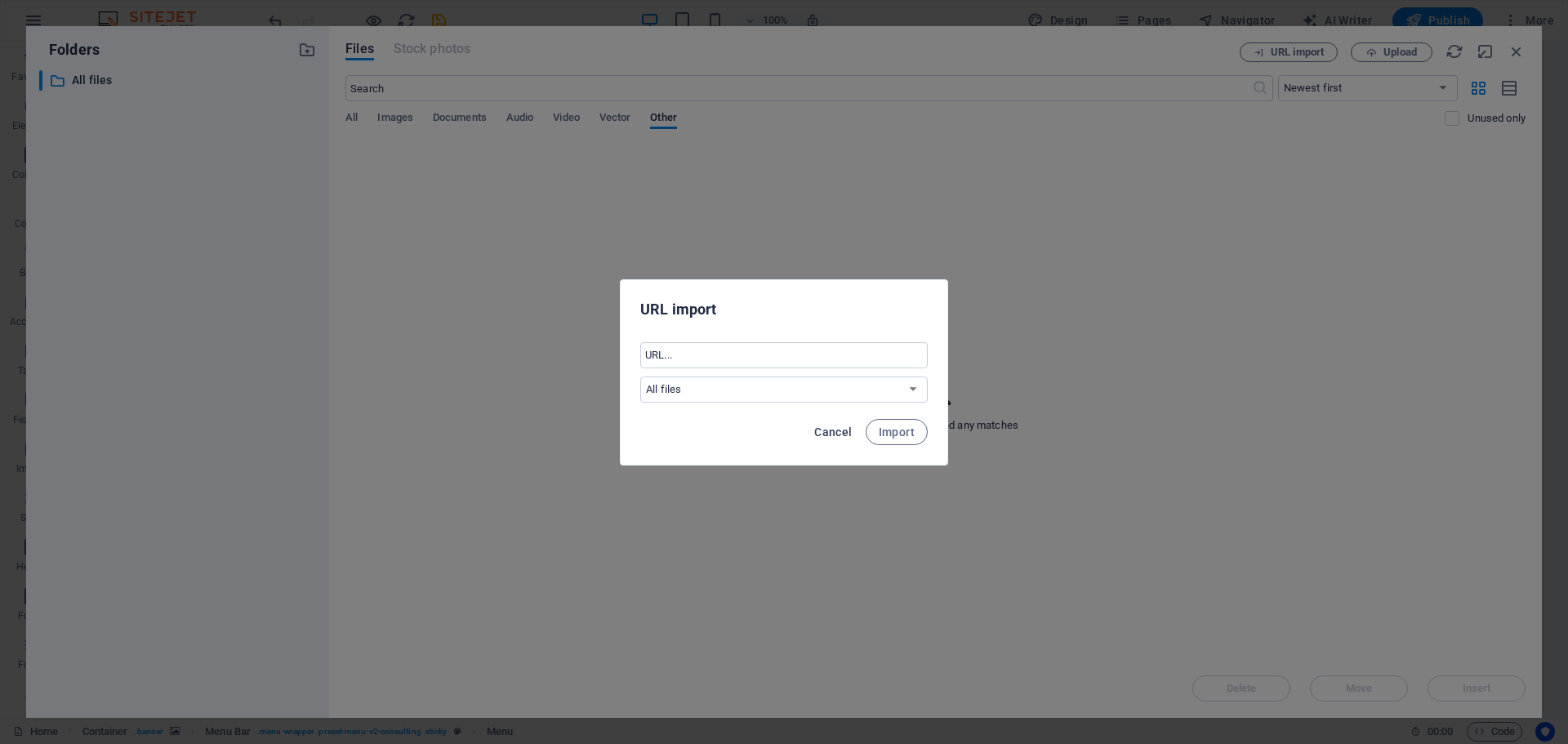
click at [840, 431] on span "Cancel" at bounding box center [833, 432] width 38 height 13
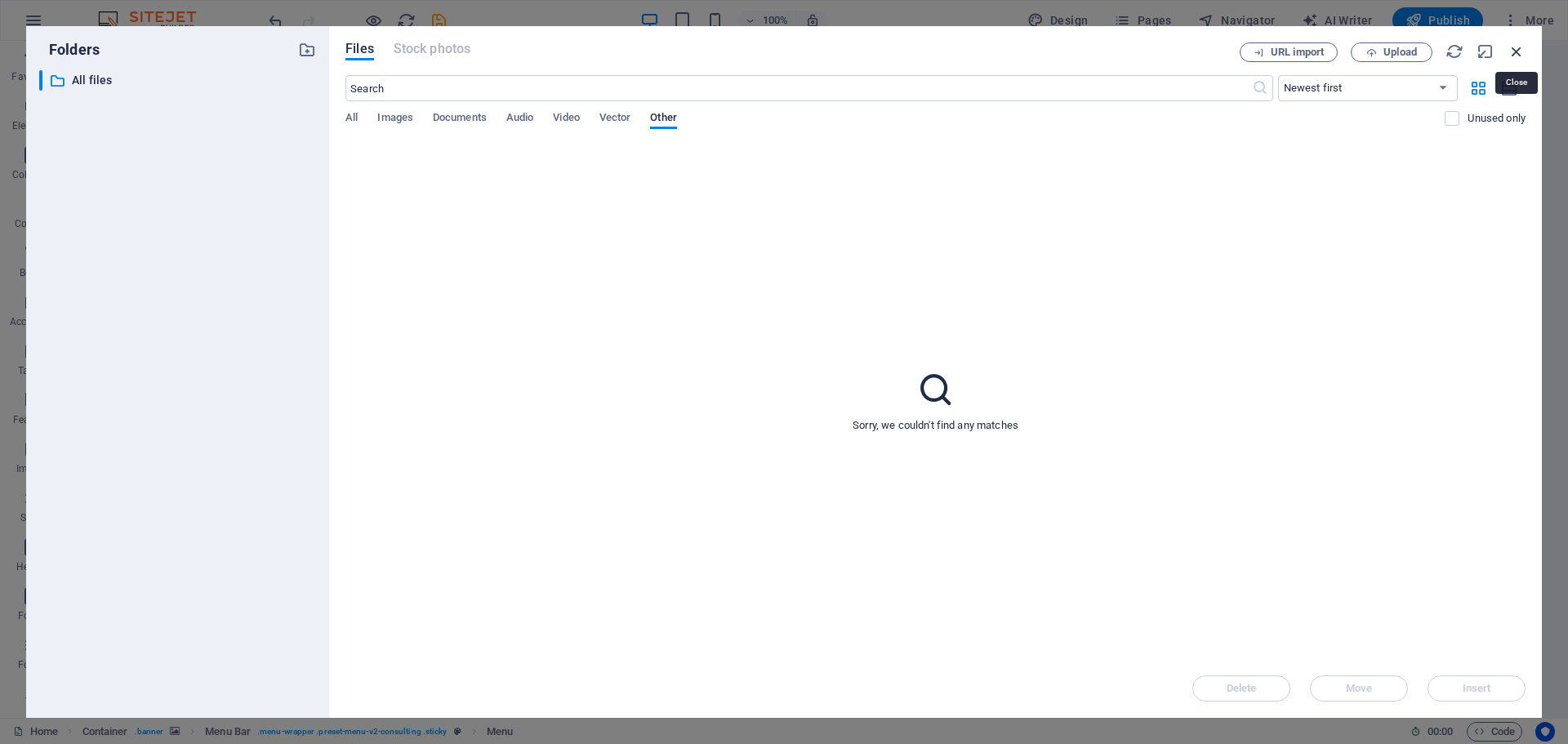
click at [1519, 52] on icon "button" at bounding box center [1517, 51] width 18 height 18
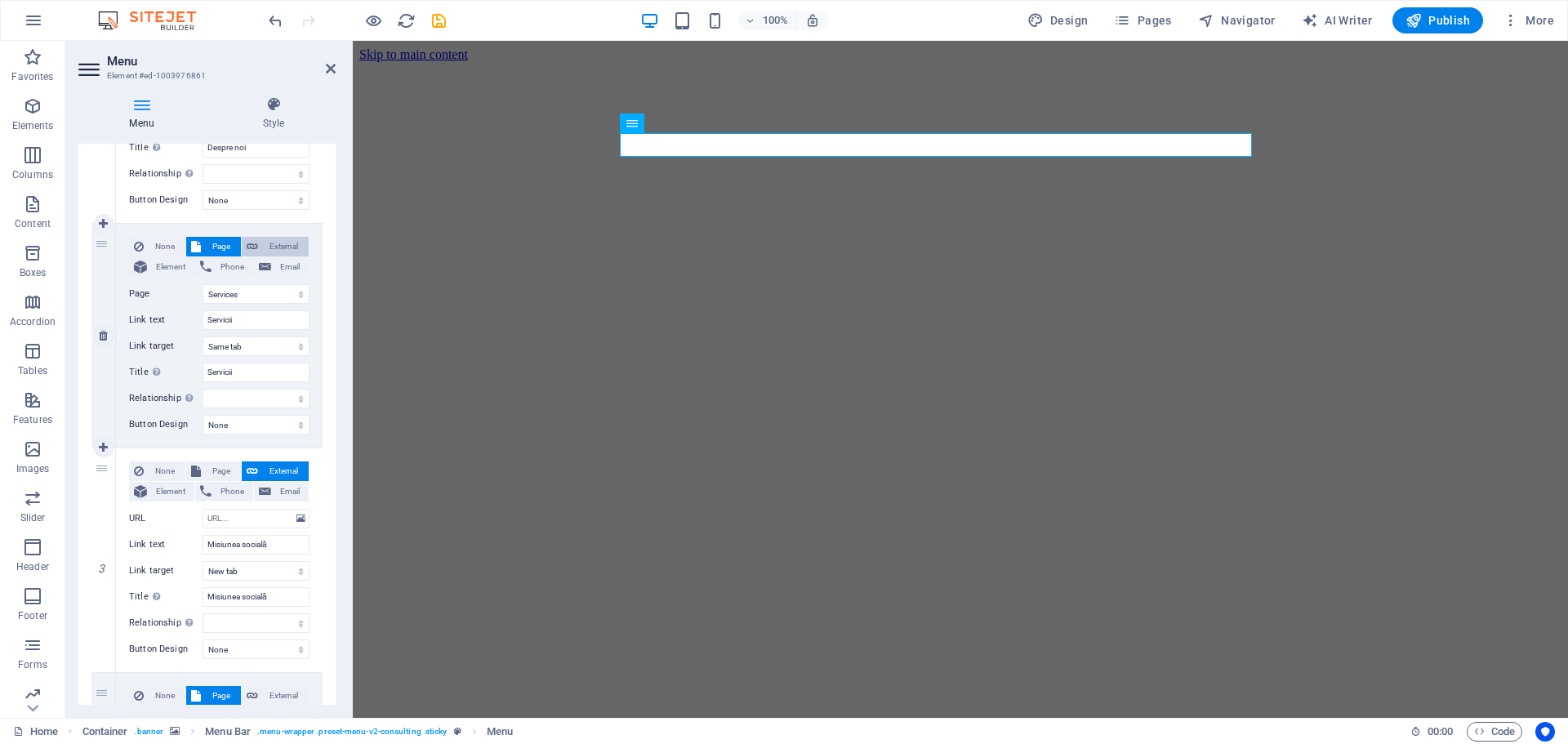
scroll to position [327, 0]
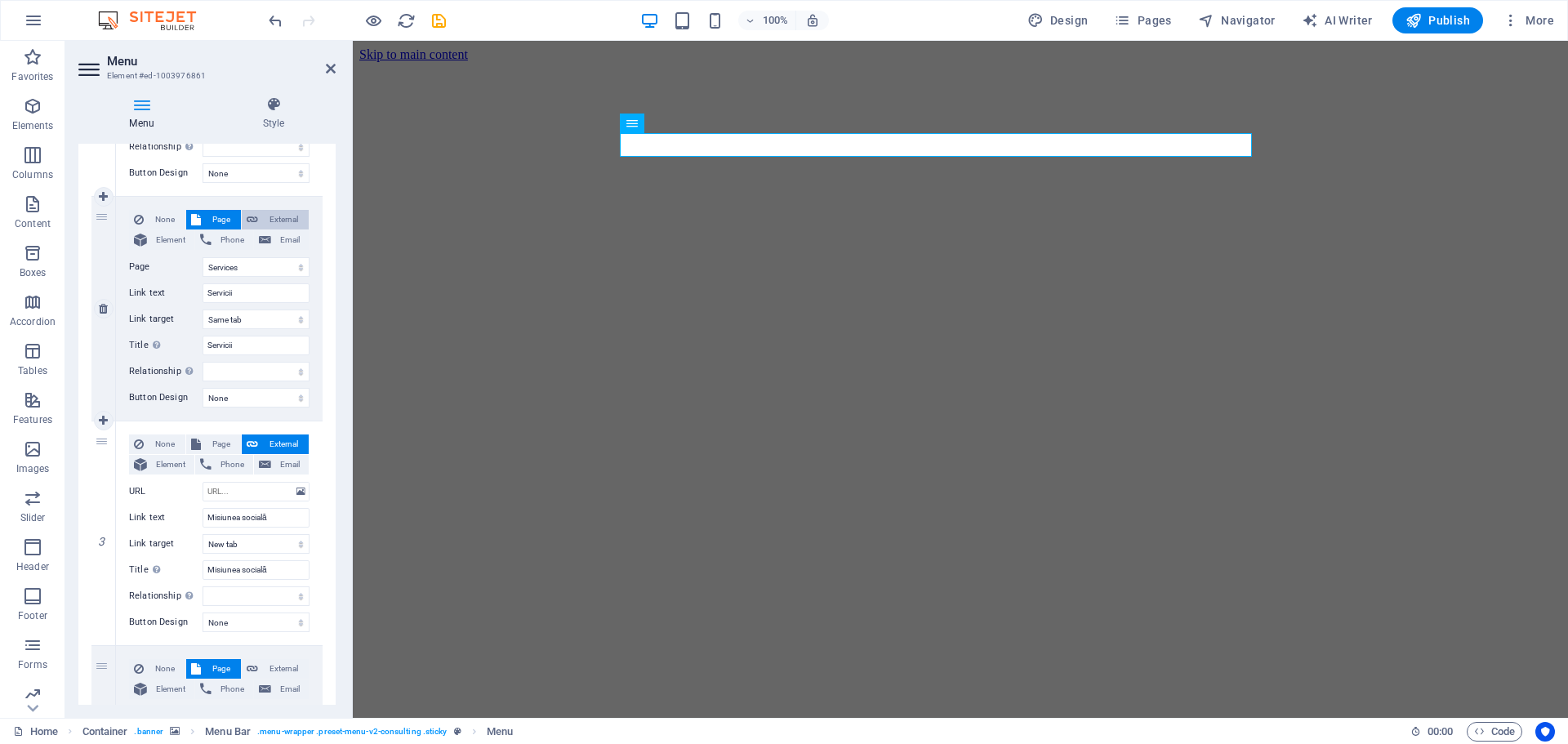
click at [285, 216] on span "External" at bounding box center [284, 220] width 41 height 20
select select
select select "blank"
select select
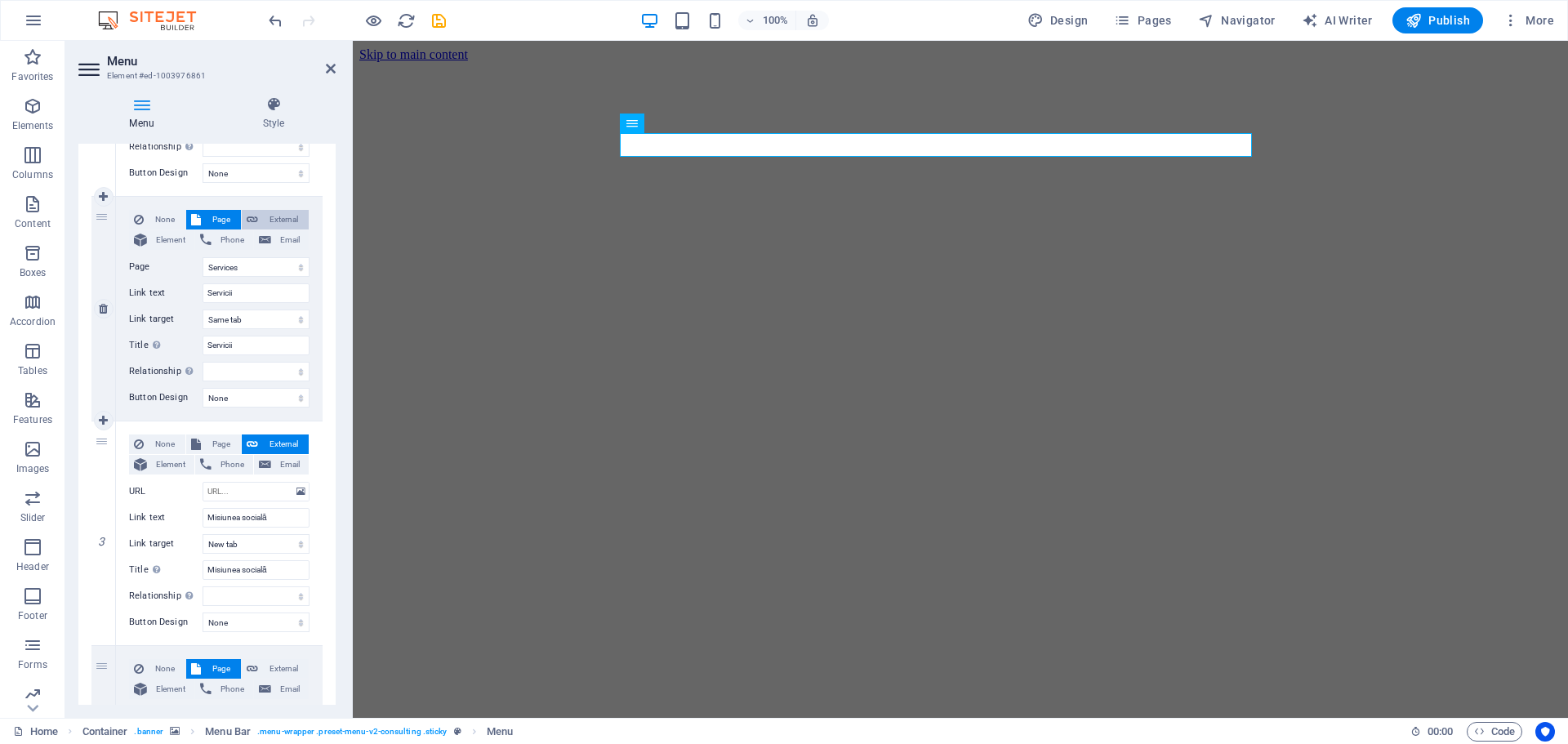
select select
click at [216, 221] on span "Page" at bounding box center [221, 220] width 31 height 20
select select
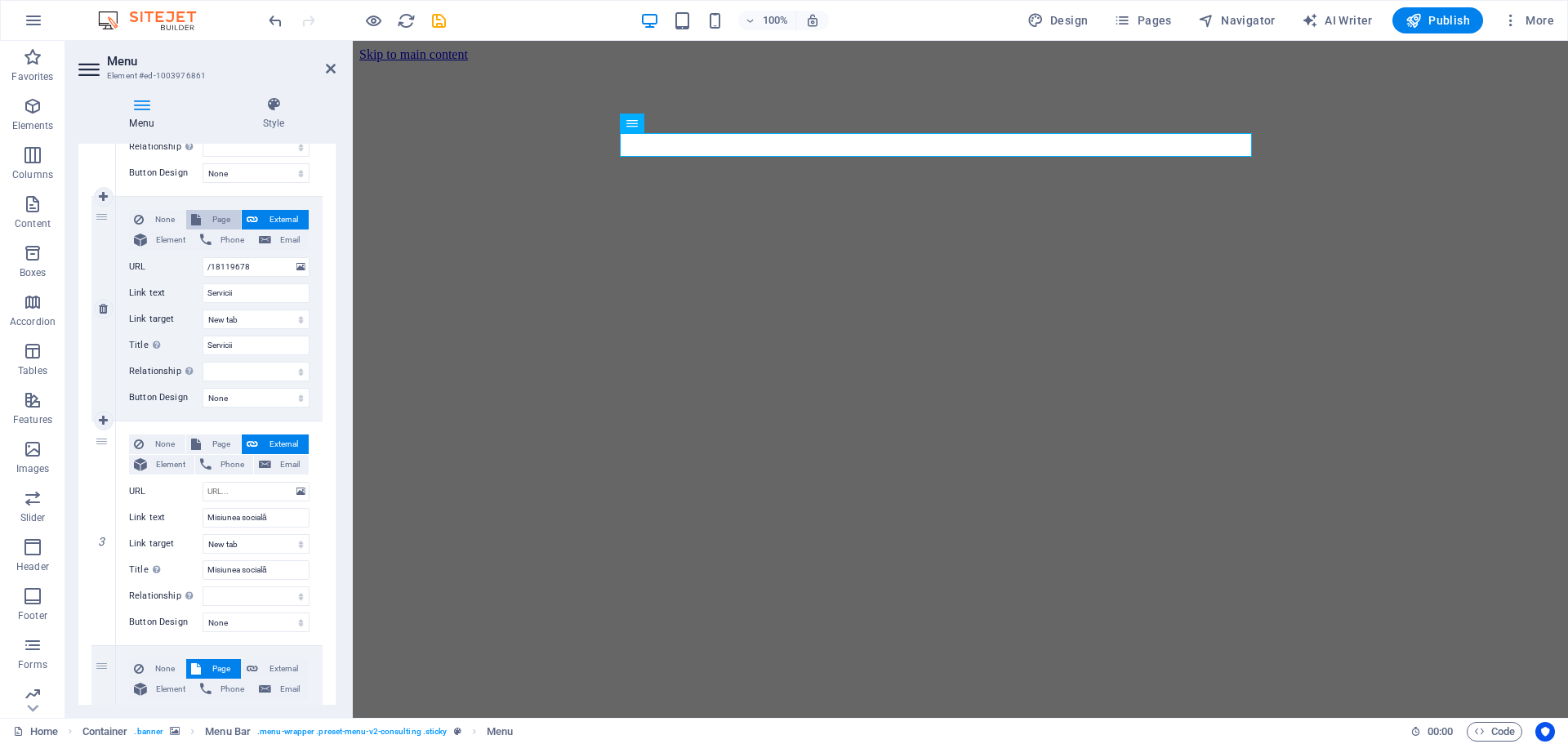
select select
click at [214, 440] on span "Page" at bounding box center [221, 445] width 31 height 20
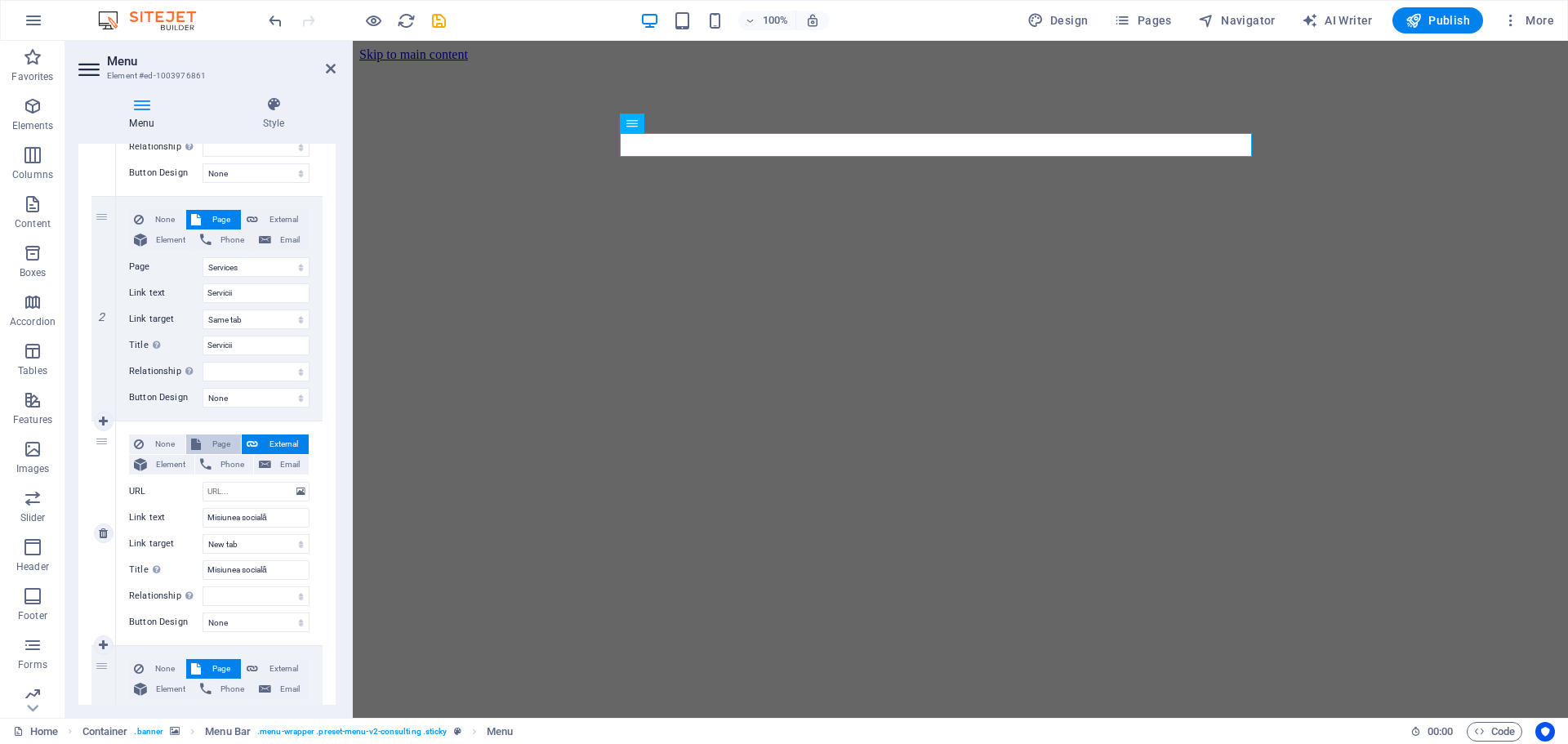
select select
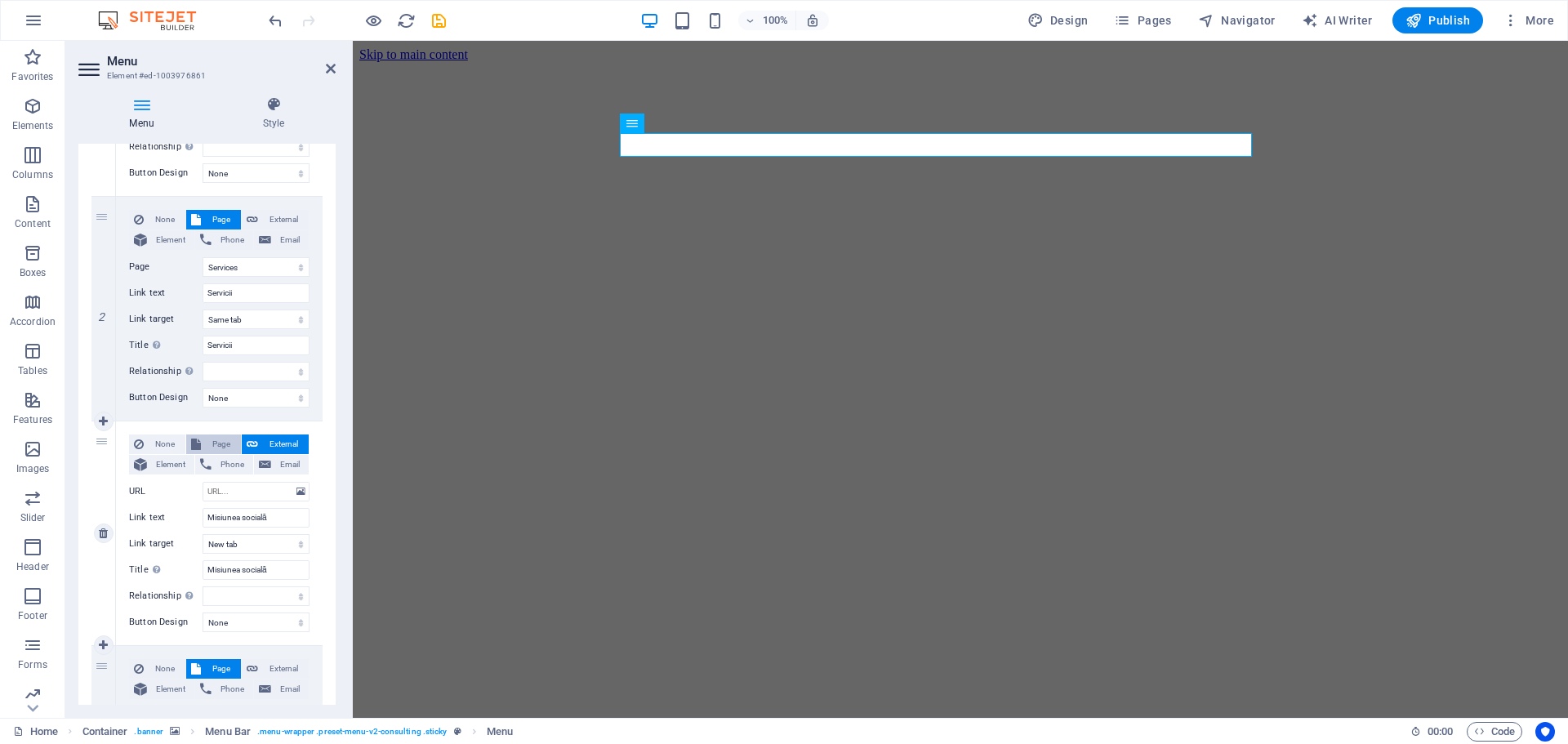
select select
click at [328, 68] on icon at bounding box center [331, 68] width 10 height 13
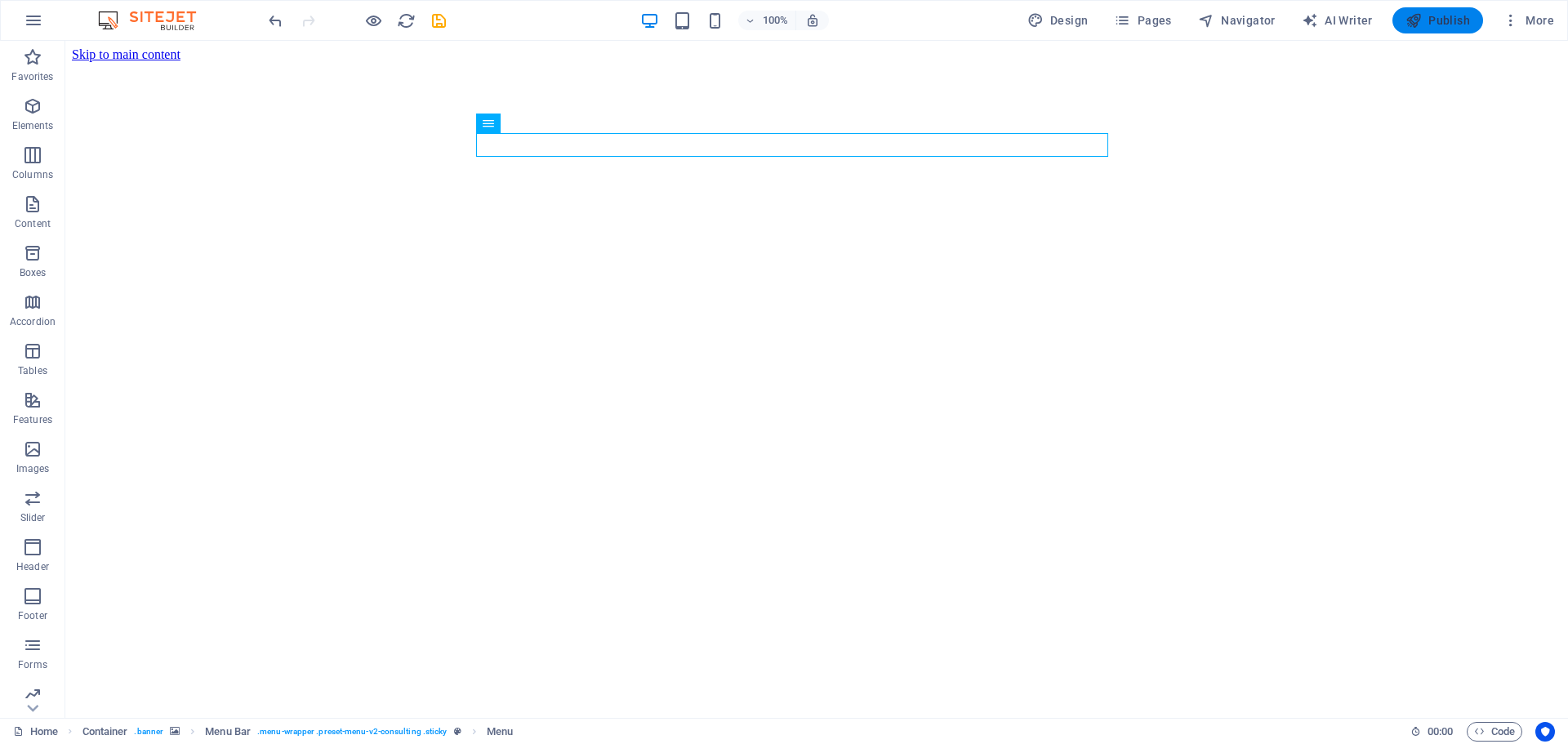
click at [1443, 18] on span "Publish" at bounding box center [1438, 21] width 64 height 16
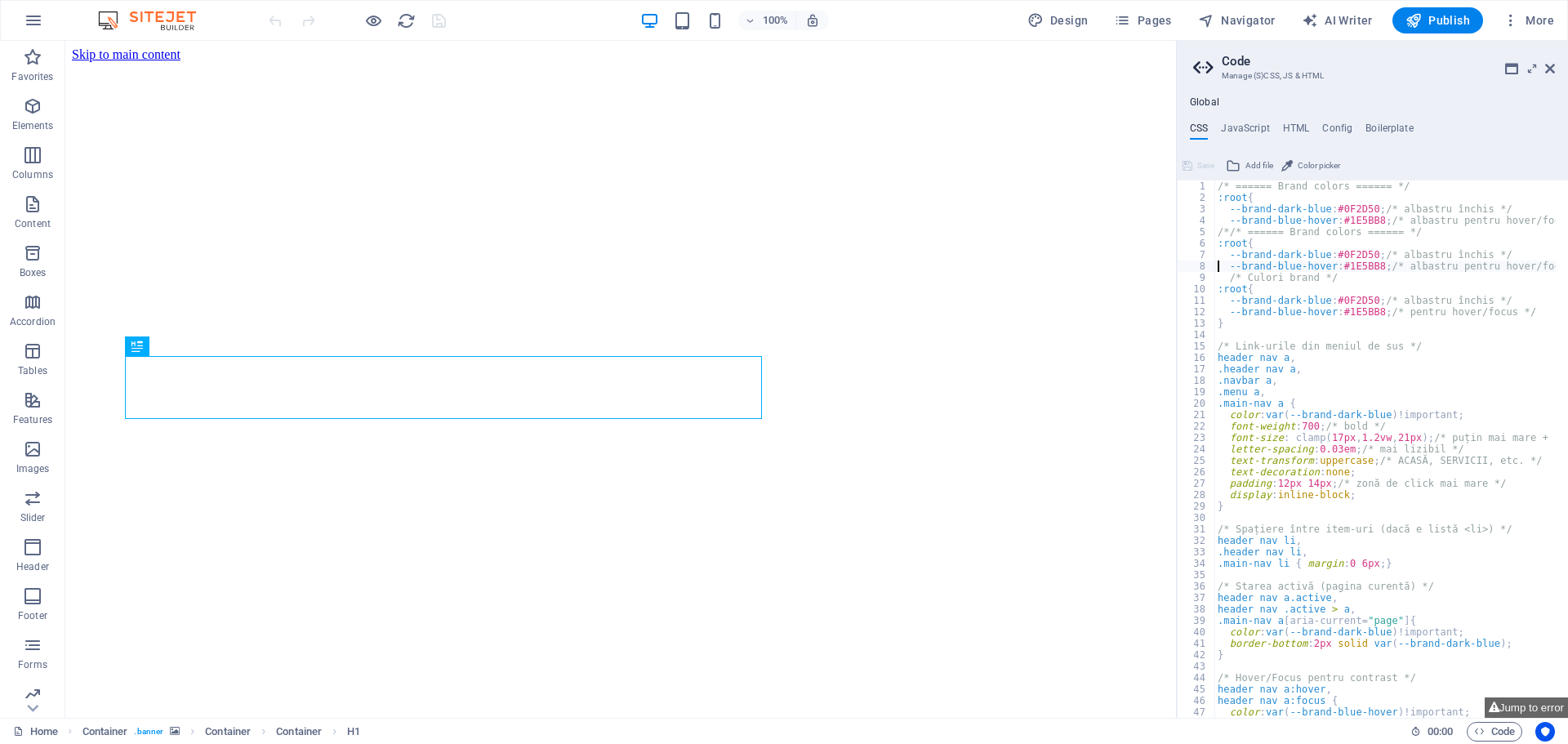
type textarea "}"
type textarea ".main-nav li { margin: 0 6px; }"
type textarea "}"
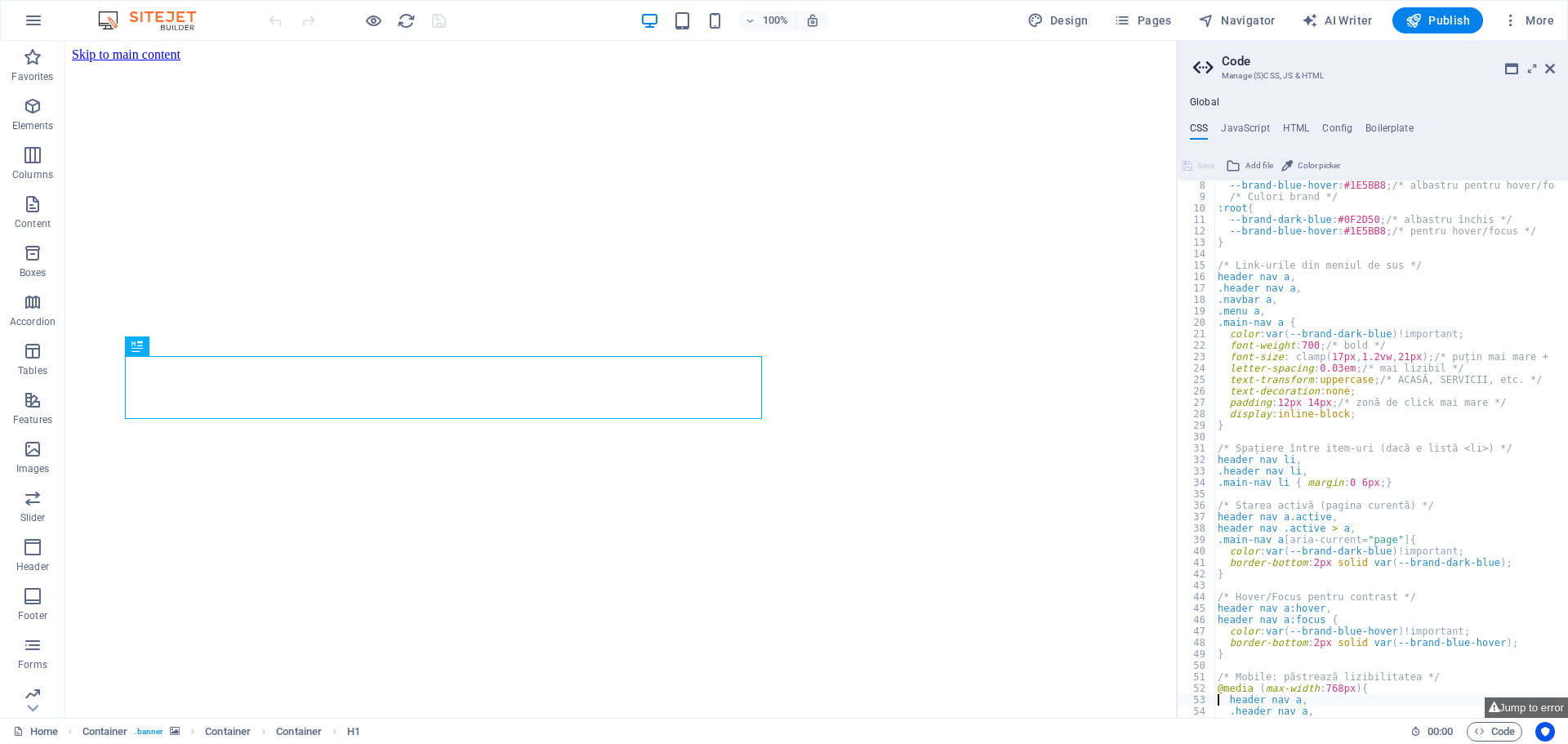
type textarea "padding: 10px 12px;"
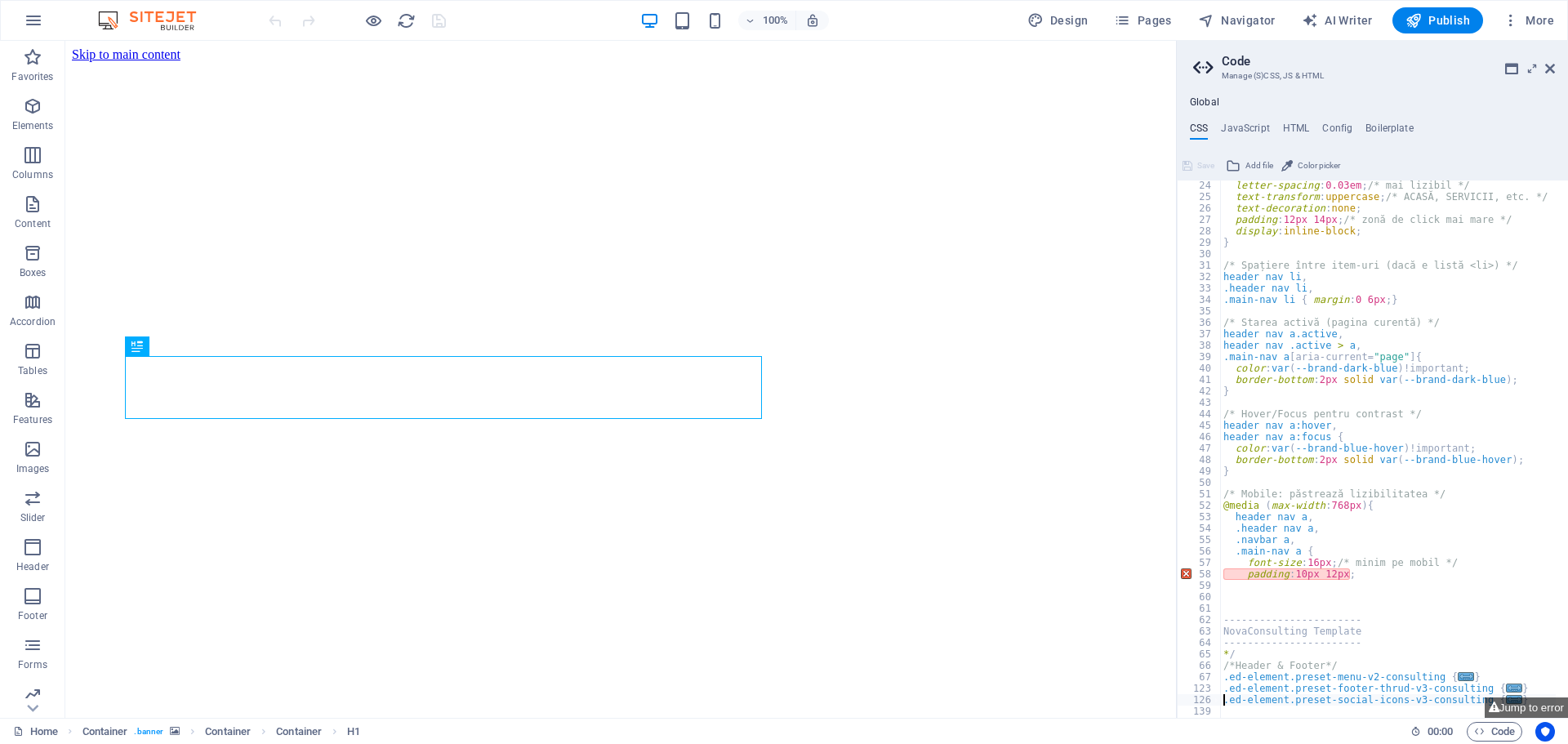
type textarea ".ed-element.preset-social-icons-v3-consulting {"
type textarea ".ed-element.preset-counter-v2-consulting {"
type textarea ".ed-element.preset-boxes-v3-consulting {"
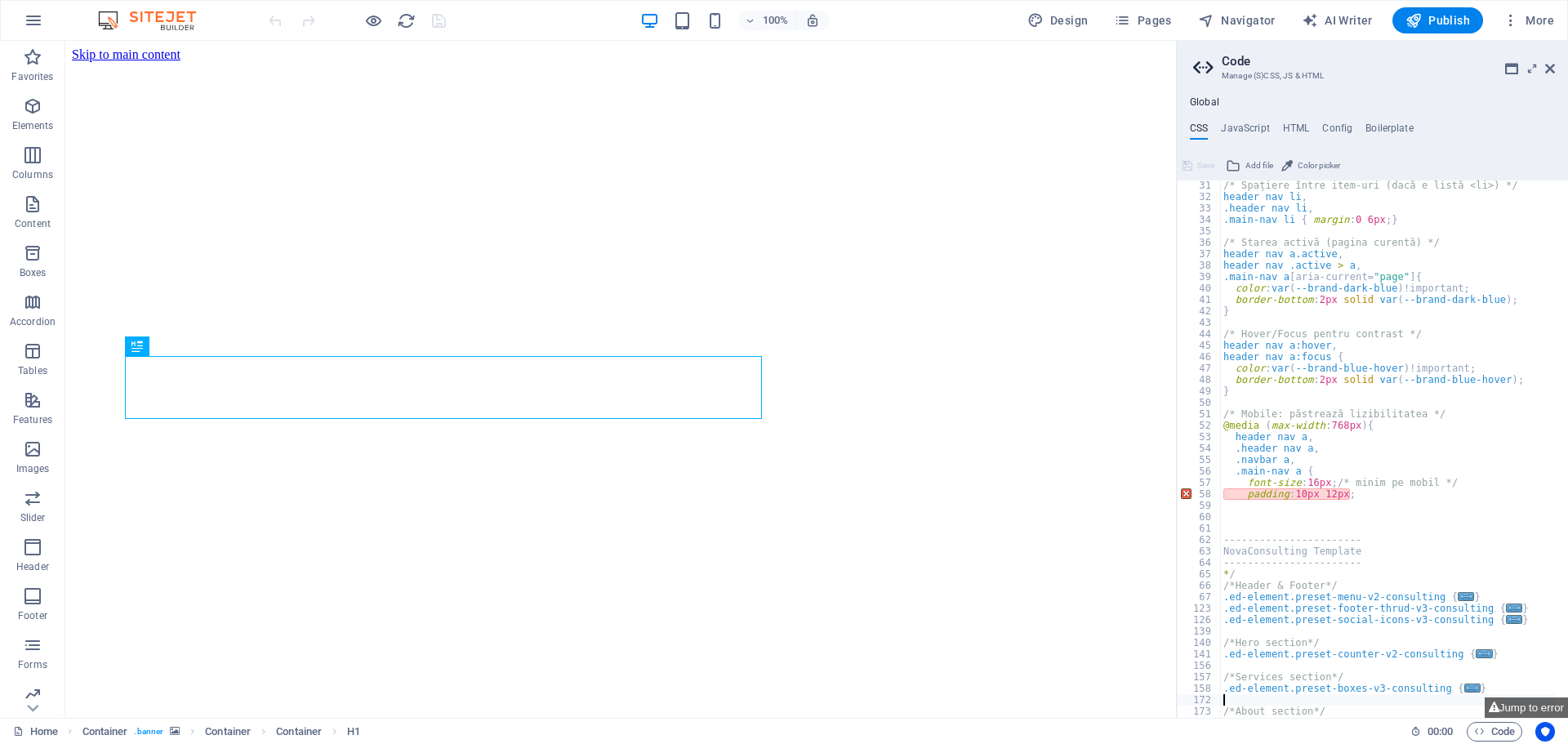
type textarea ".ed-element.preset-fullscreen-text-on-background-v2-consulting {"
type textarea ".ed-element.preset-slider-content-v3-consulting {"
type textarea ".ed-element.preset-fullscreen-text-and-background-v3-consulting {"
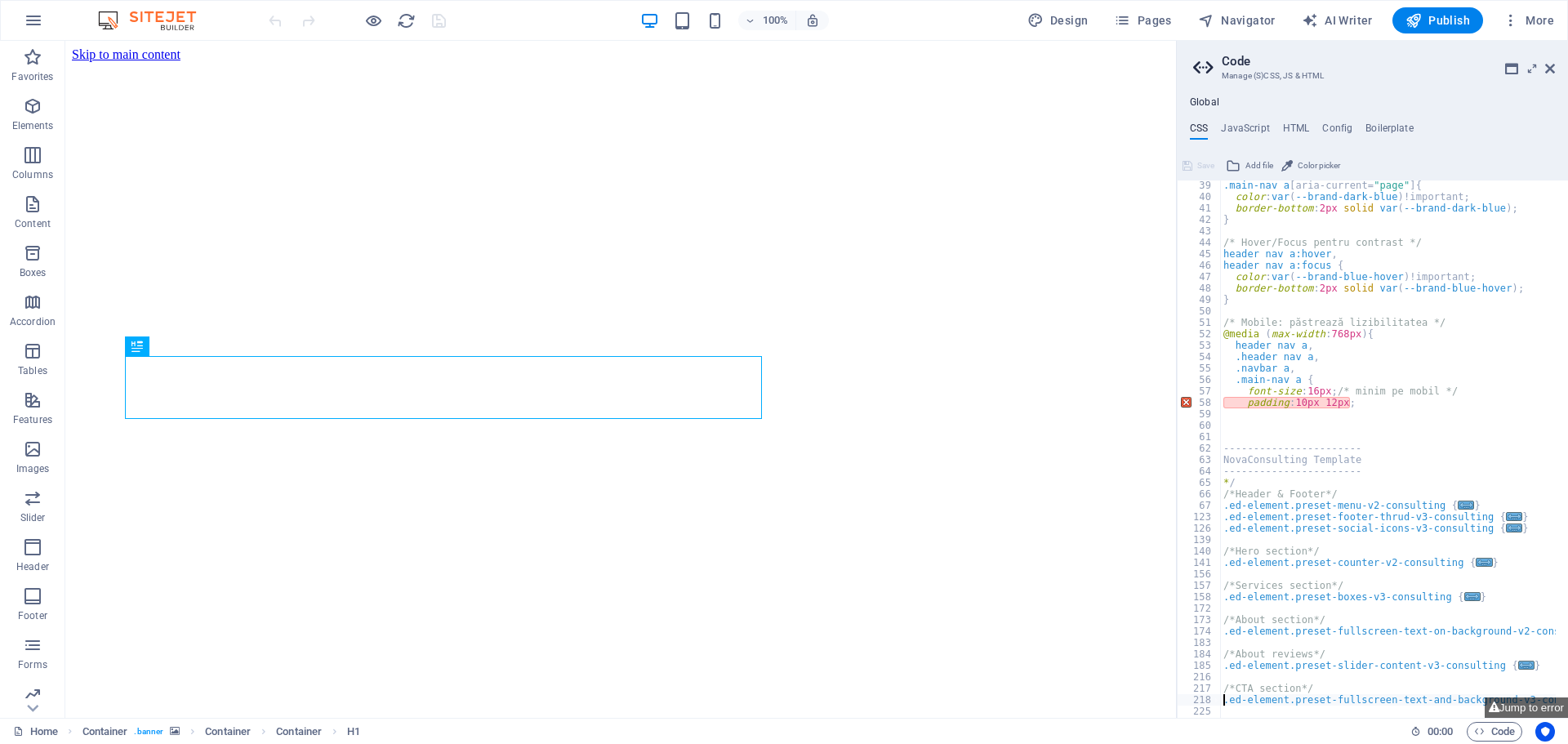
type textarea ".ed-element.preset-banner-v3-consulting {"
type textarea ".ed-element.preset-text-with-image-v4-consulting-dark {"
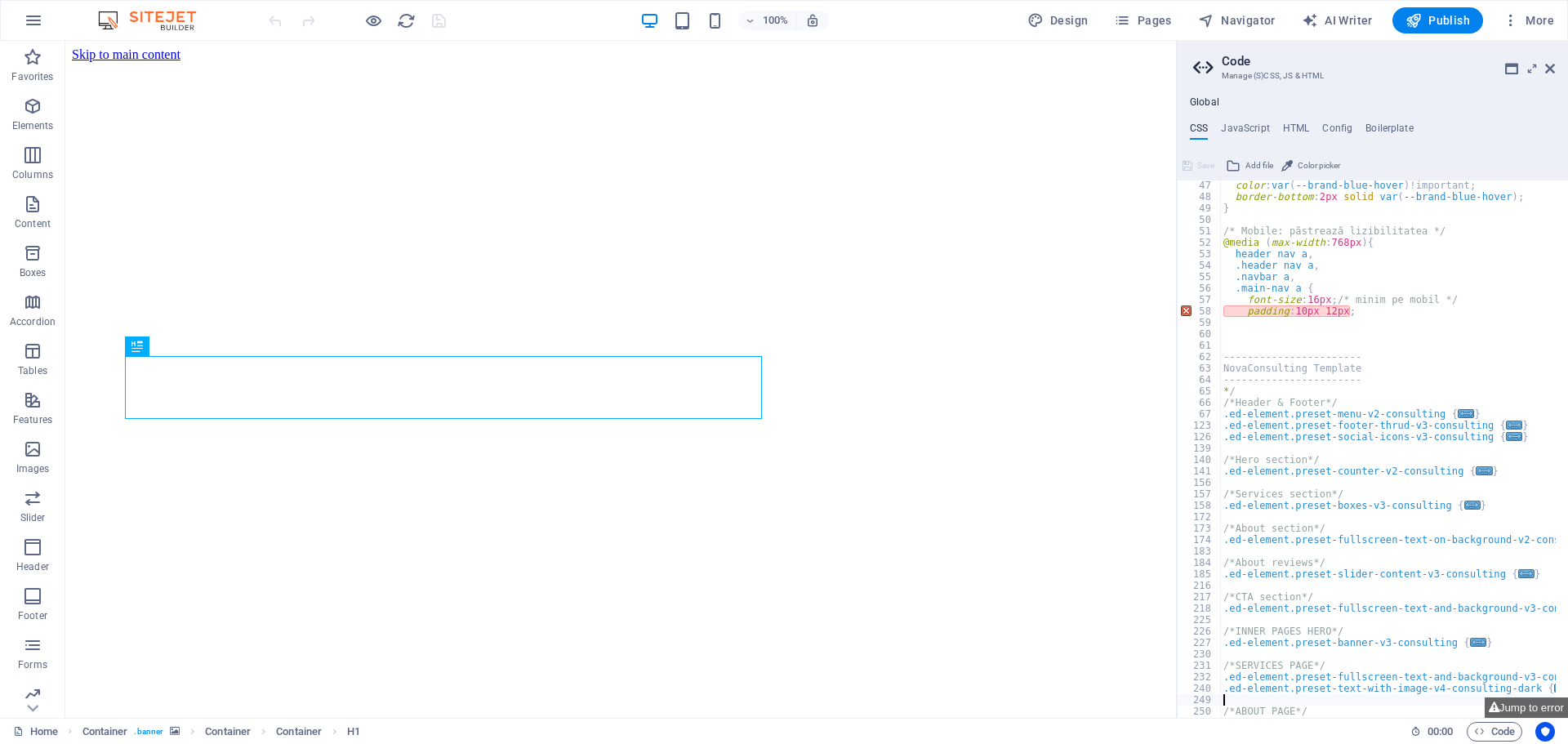
type textarea ".ed-element.preset-image-boxes-v3-consulting {"
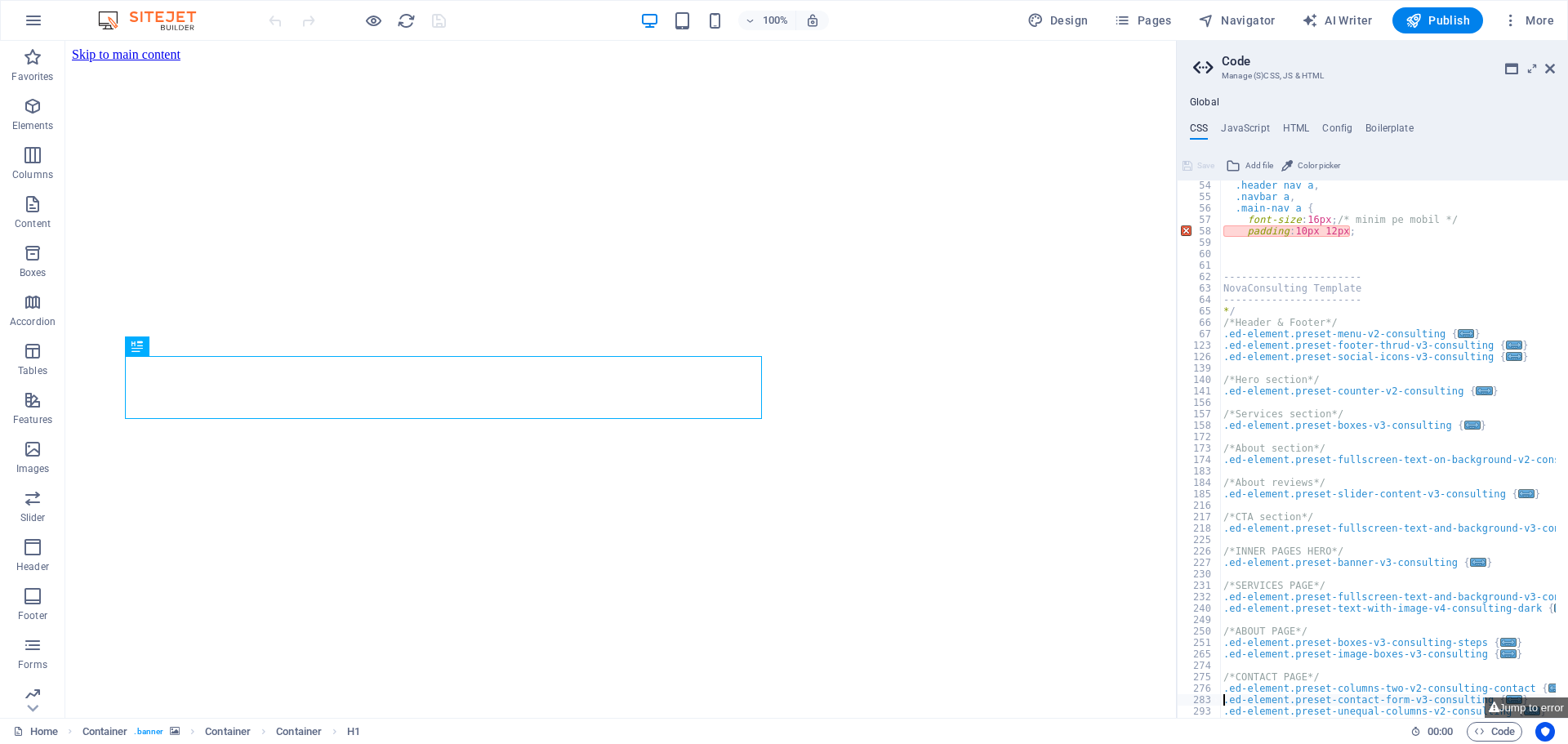
type textarea ".ed-element.preset-social-icons-v3-consulting-contact {"
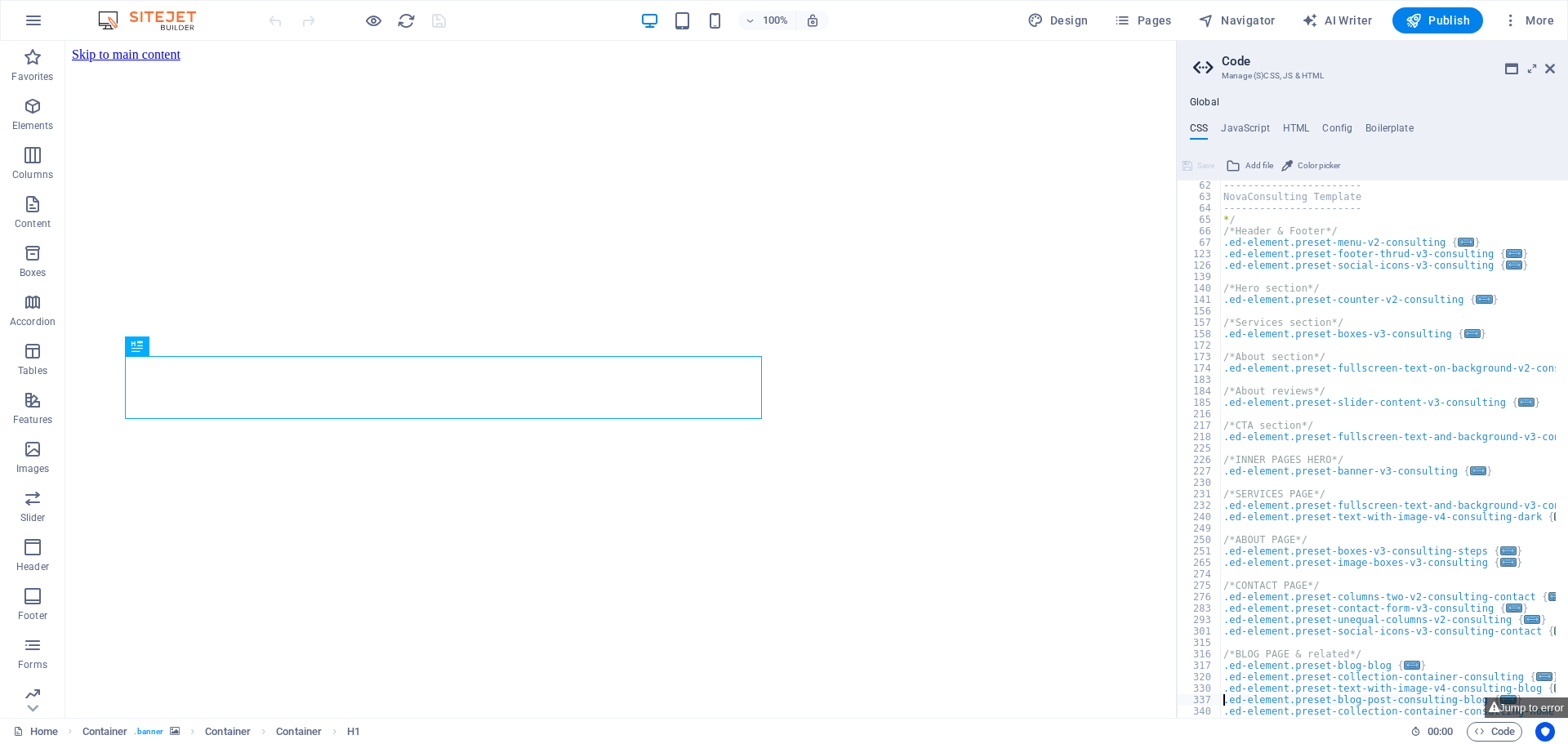
type textarea ".ed-element.preset-collection-container-consulting-home {"
type textarea ".ed-element.preset-collection-container-consulting-featured {"
type textarea "}"
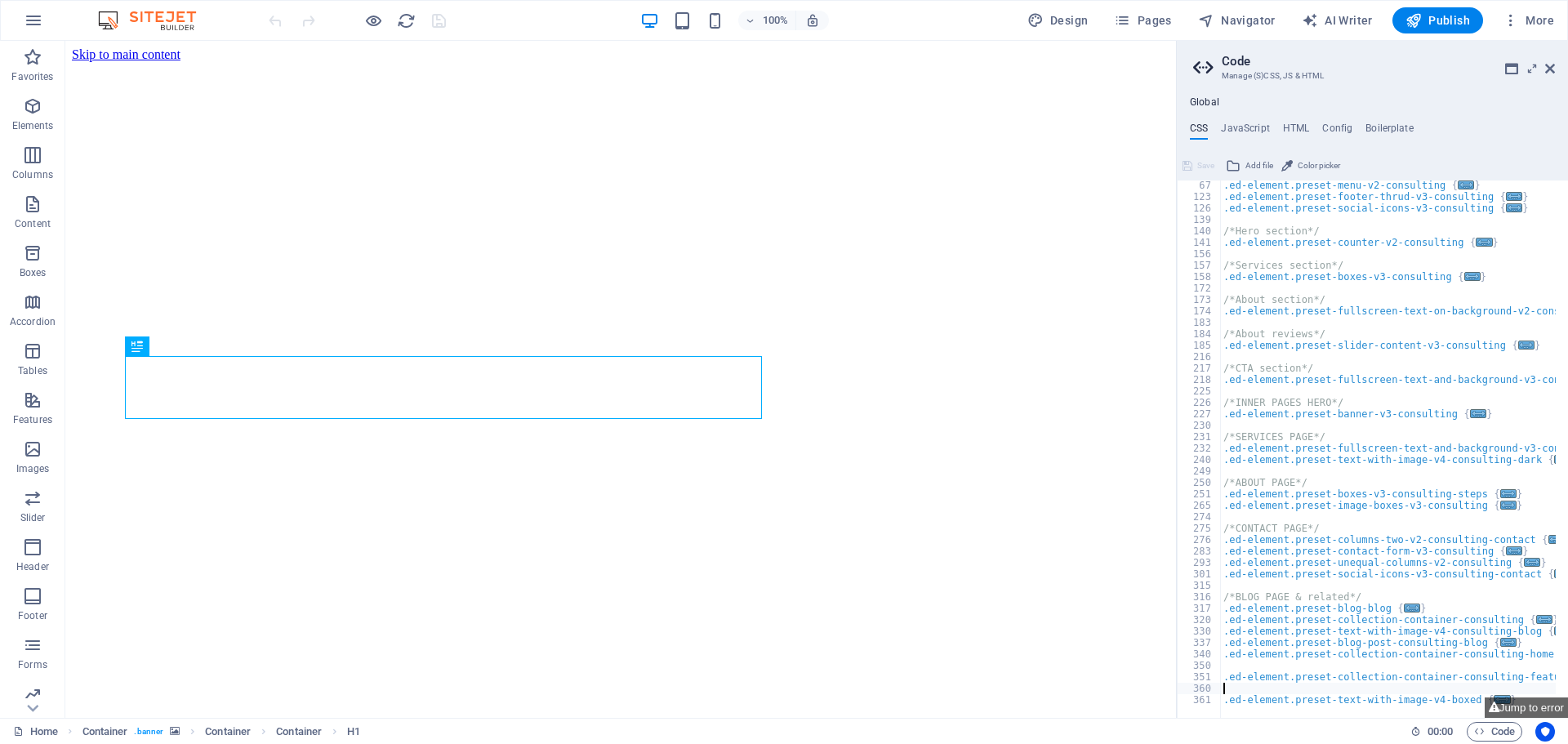
type textarea ".ed-element.preset-collection-container-consulting-featured {"
type textarea "/*BLOG PAGE & related*/"
type textarea "/*CONTACT PAGE*/"
type textarea "/*ABOUT PAGE*/"
type textarea "/*SERVICES PAGE*/"
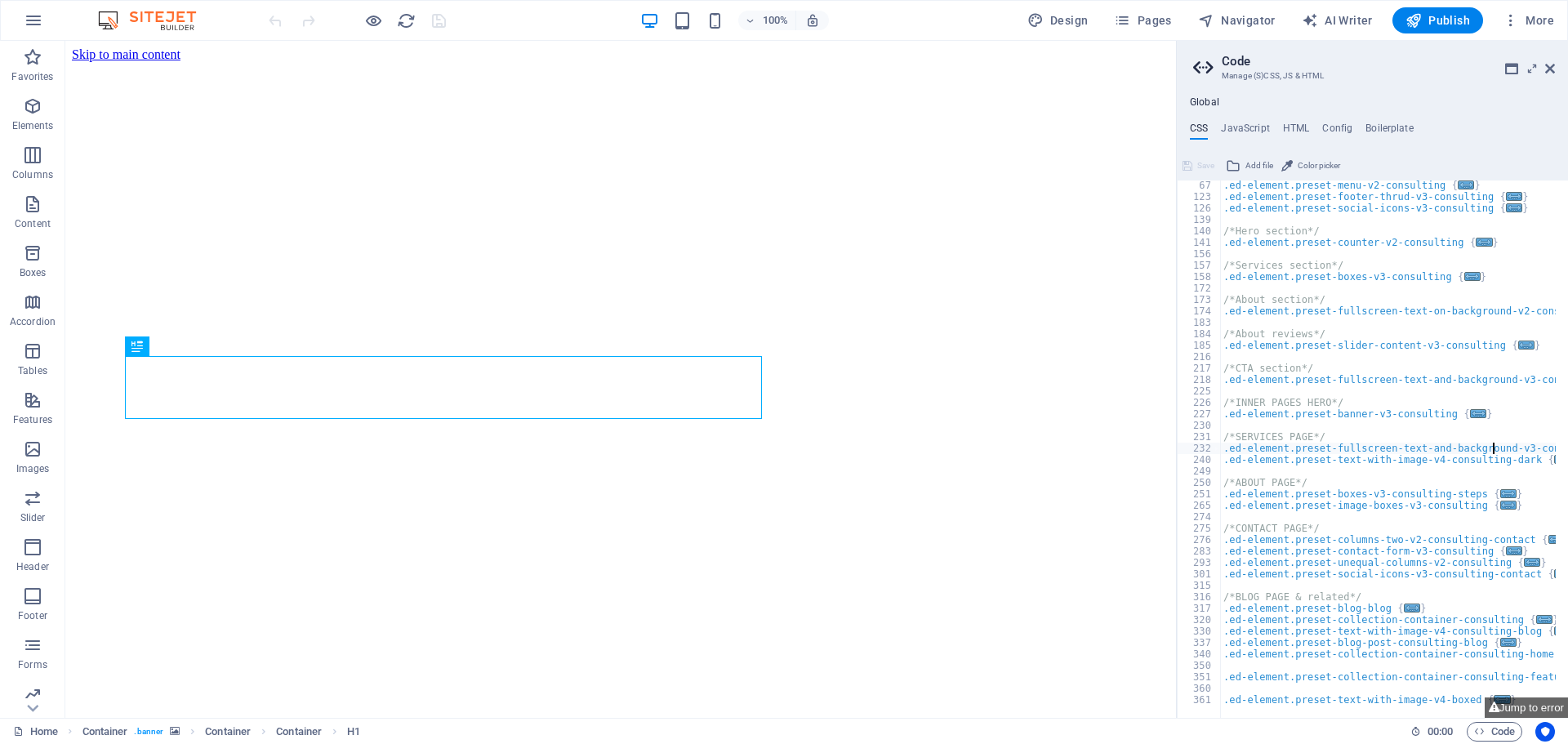
type textarea "/*INNER PAGES HERO*/"
type textarea "/*CTA section*/"
type textarea "/*About reviews*/"
click at [1205, 100] on h4 "Global" at bounding box center [1205, 103] width 30 height 13
click at [1258, 132] on h4 "JavaScript" at bounding box center [1245, 132] width 48 height 18
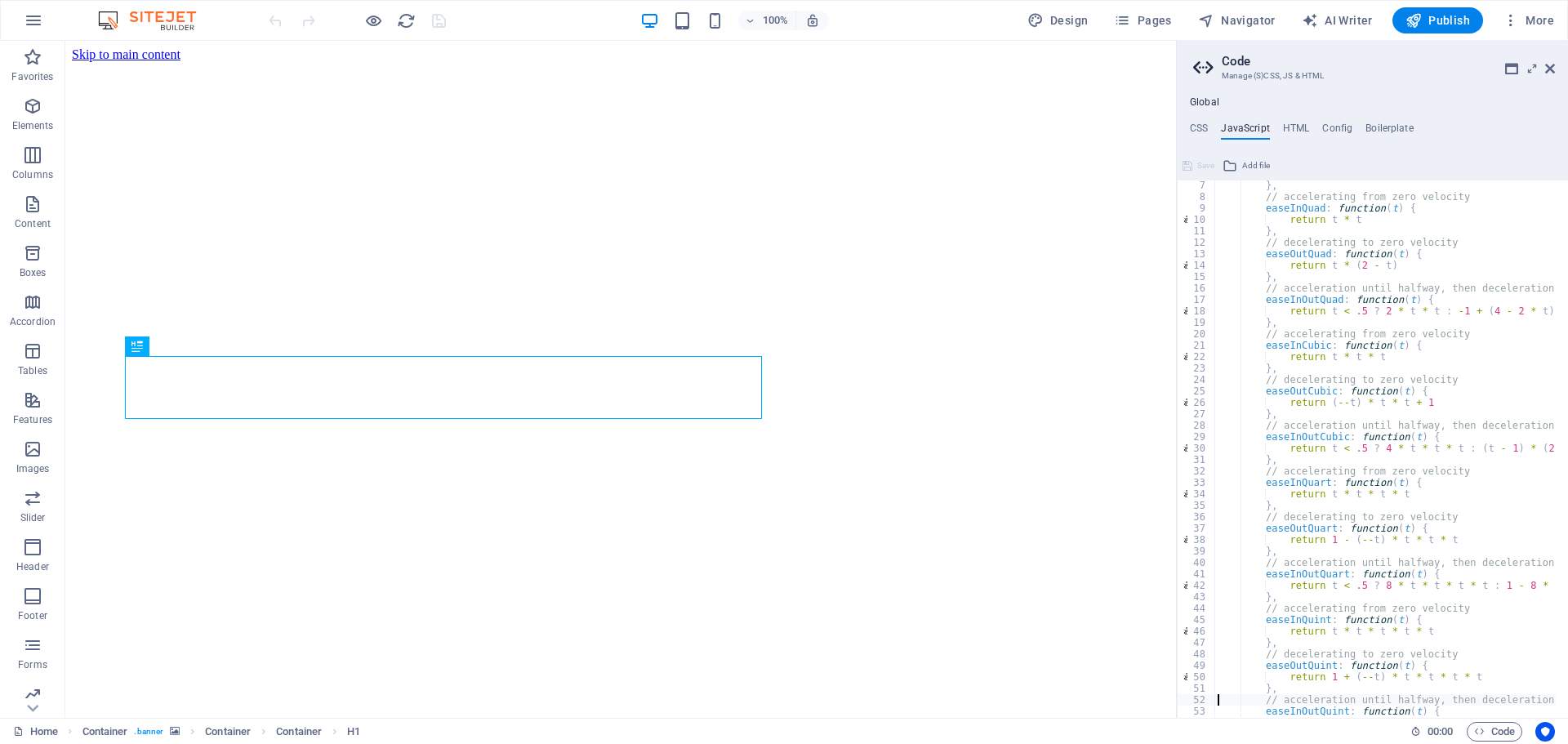
type textarea "}"
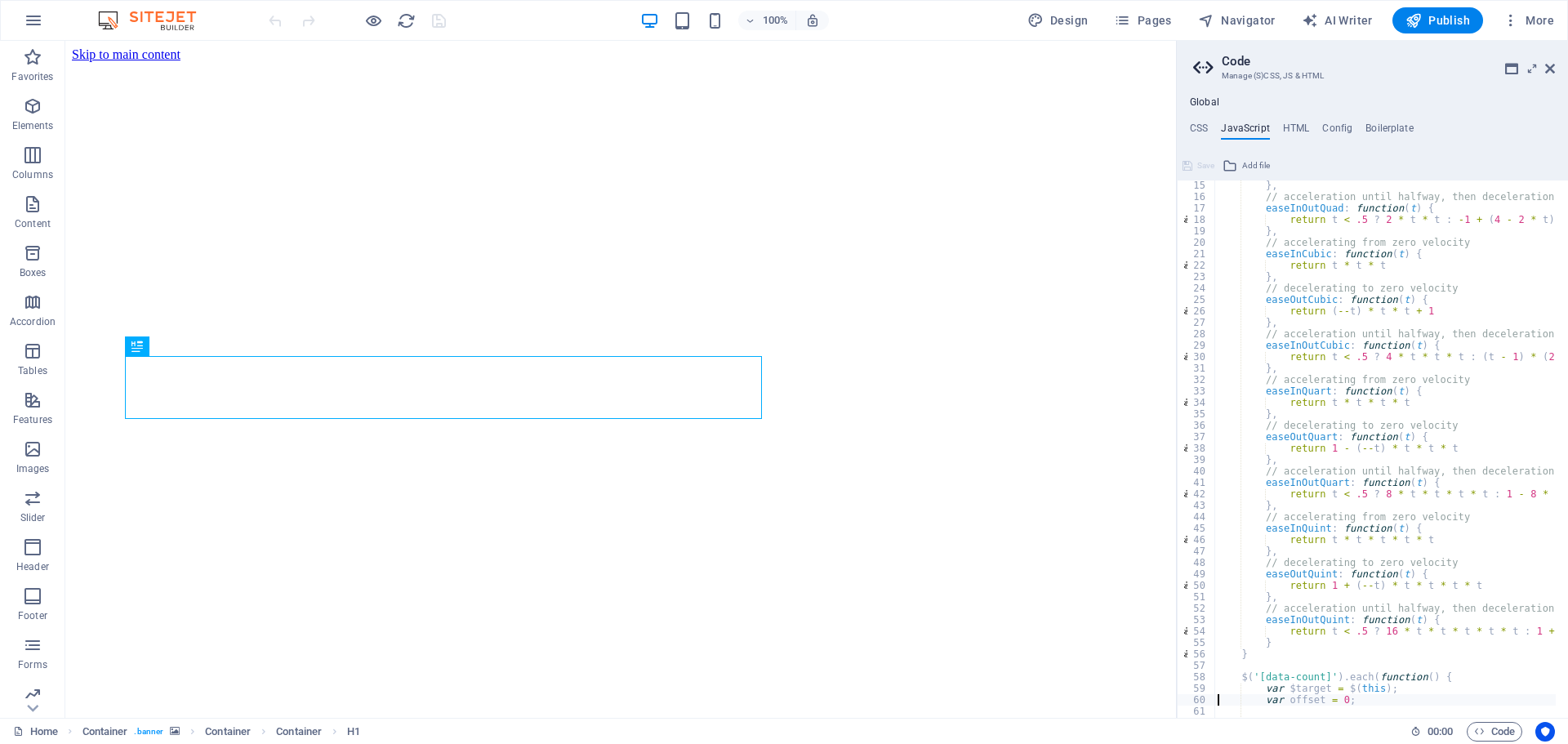
type textarea "var offset = 0;"
type textarea "var max = $[DOMAIN_NAME]('count');"
type textarea "var run = false, handle;"
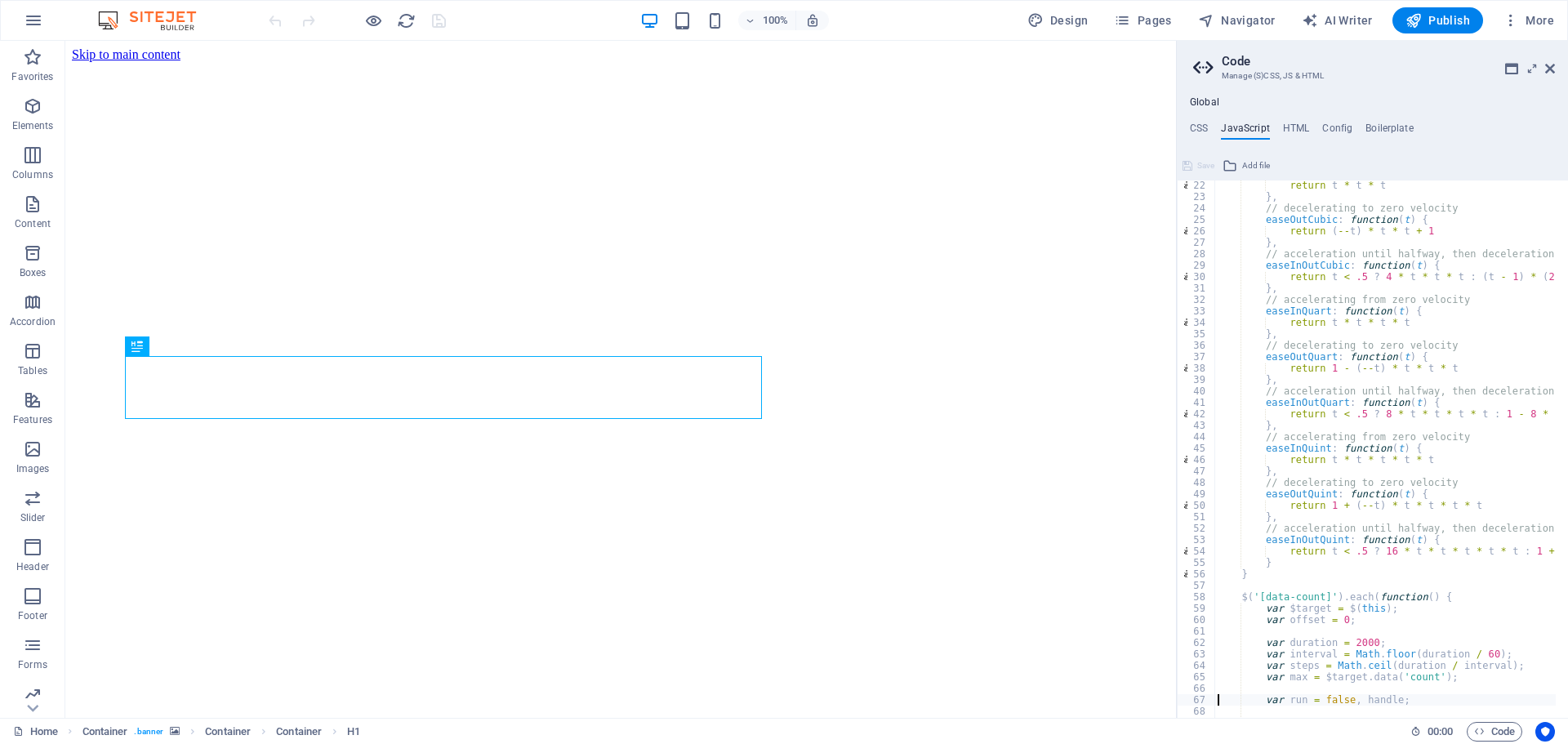
type textarea "updateOffset();"
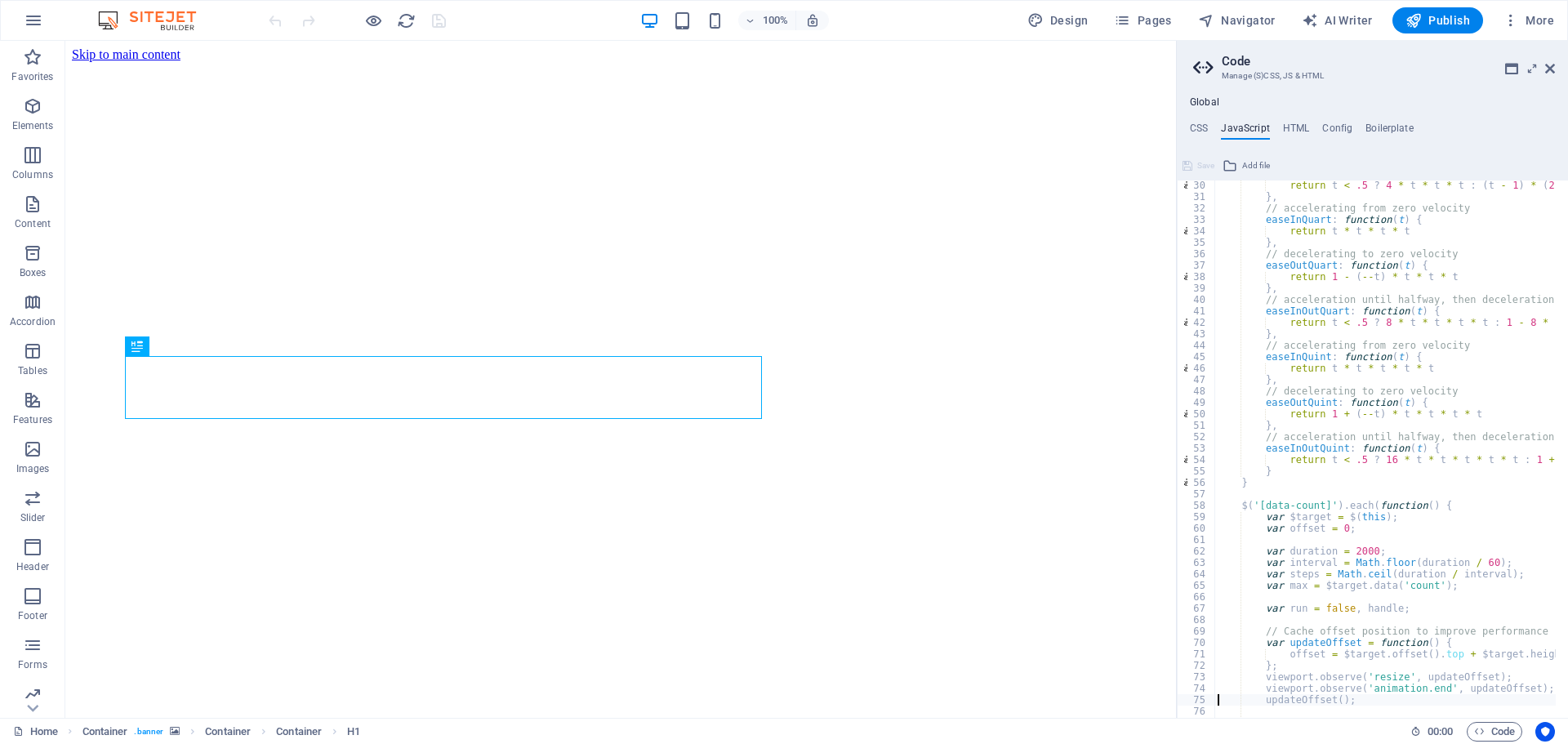
type textarea "};"
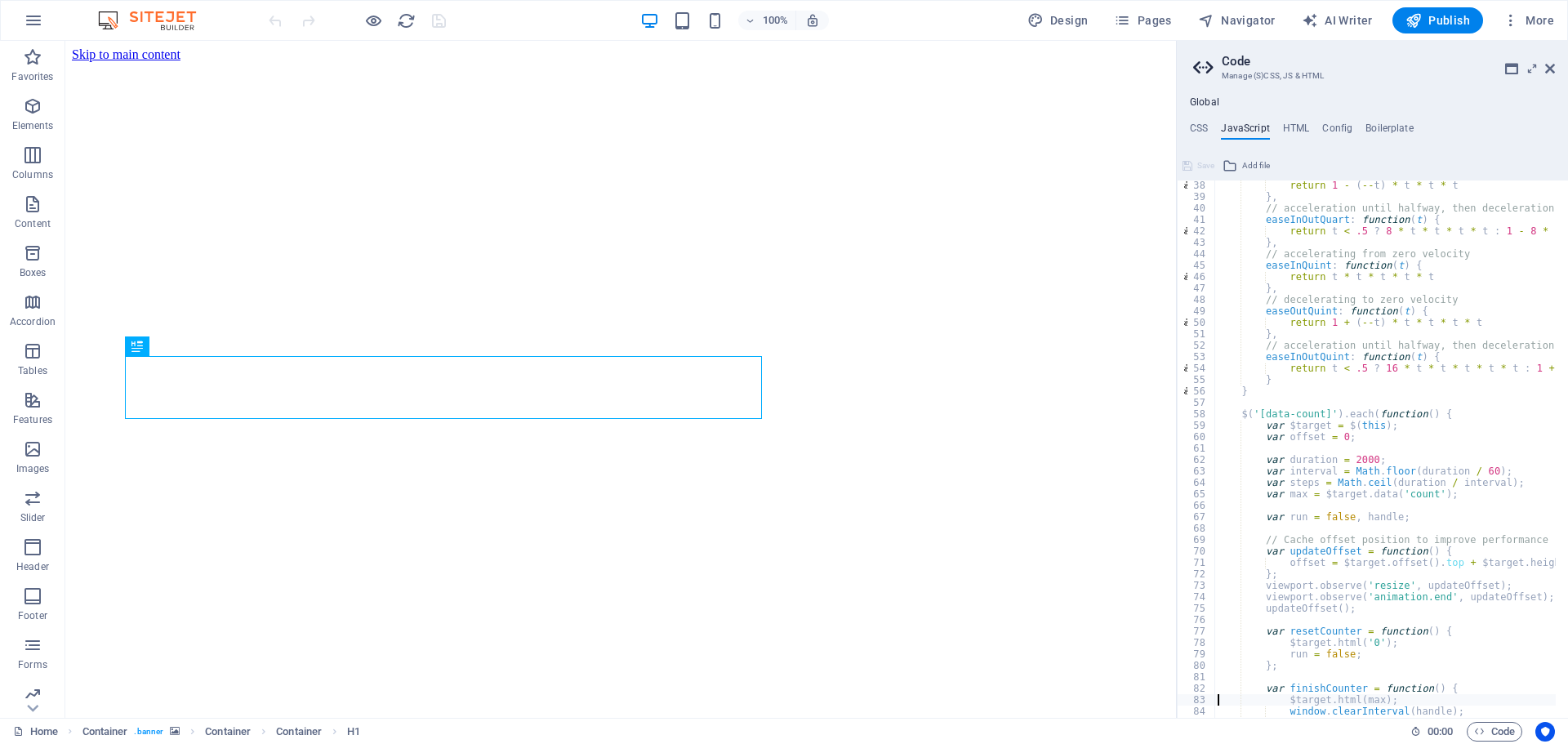
type textarea "};"
type textarea "if (run) return;"
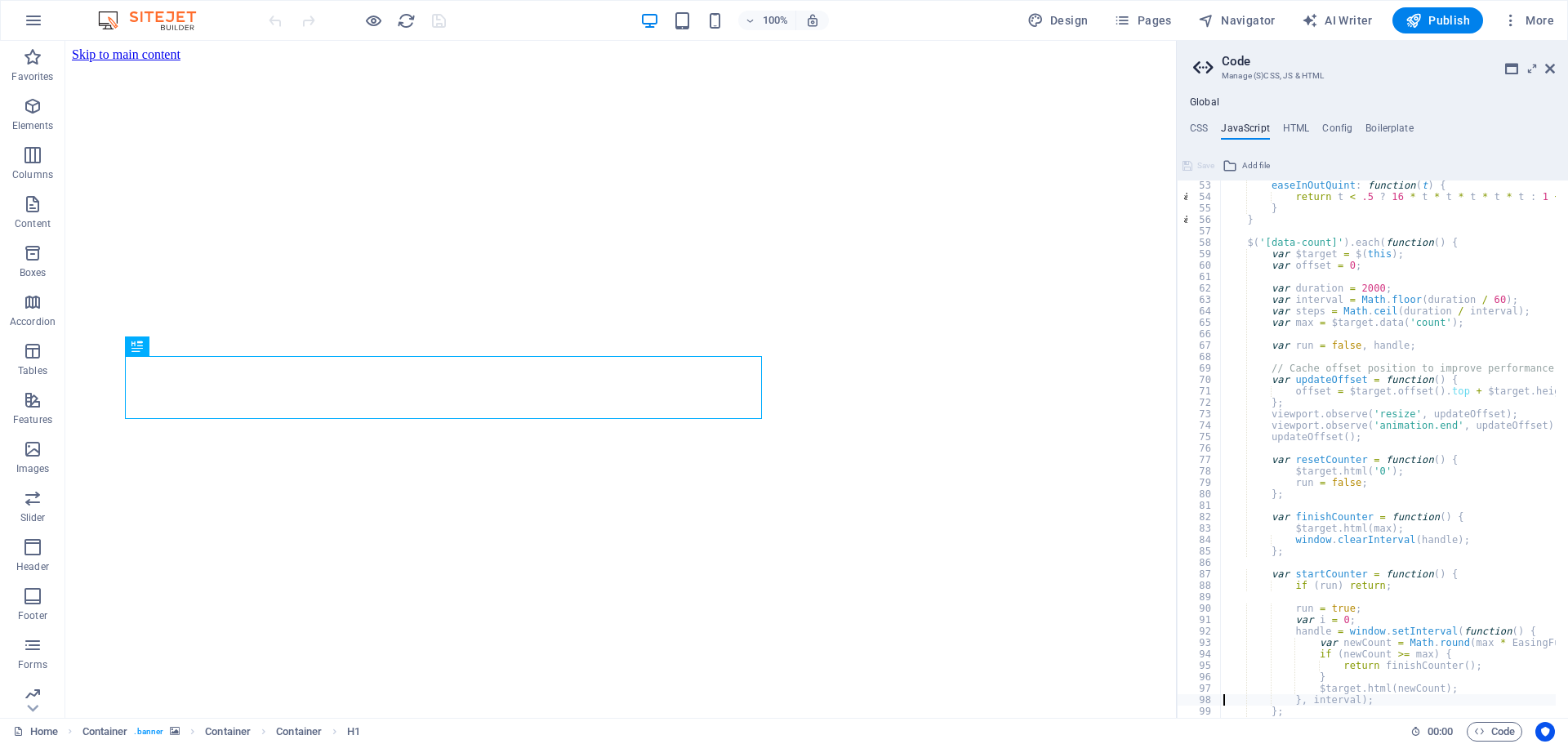
type textarea "};"
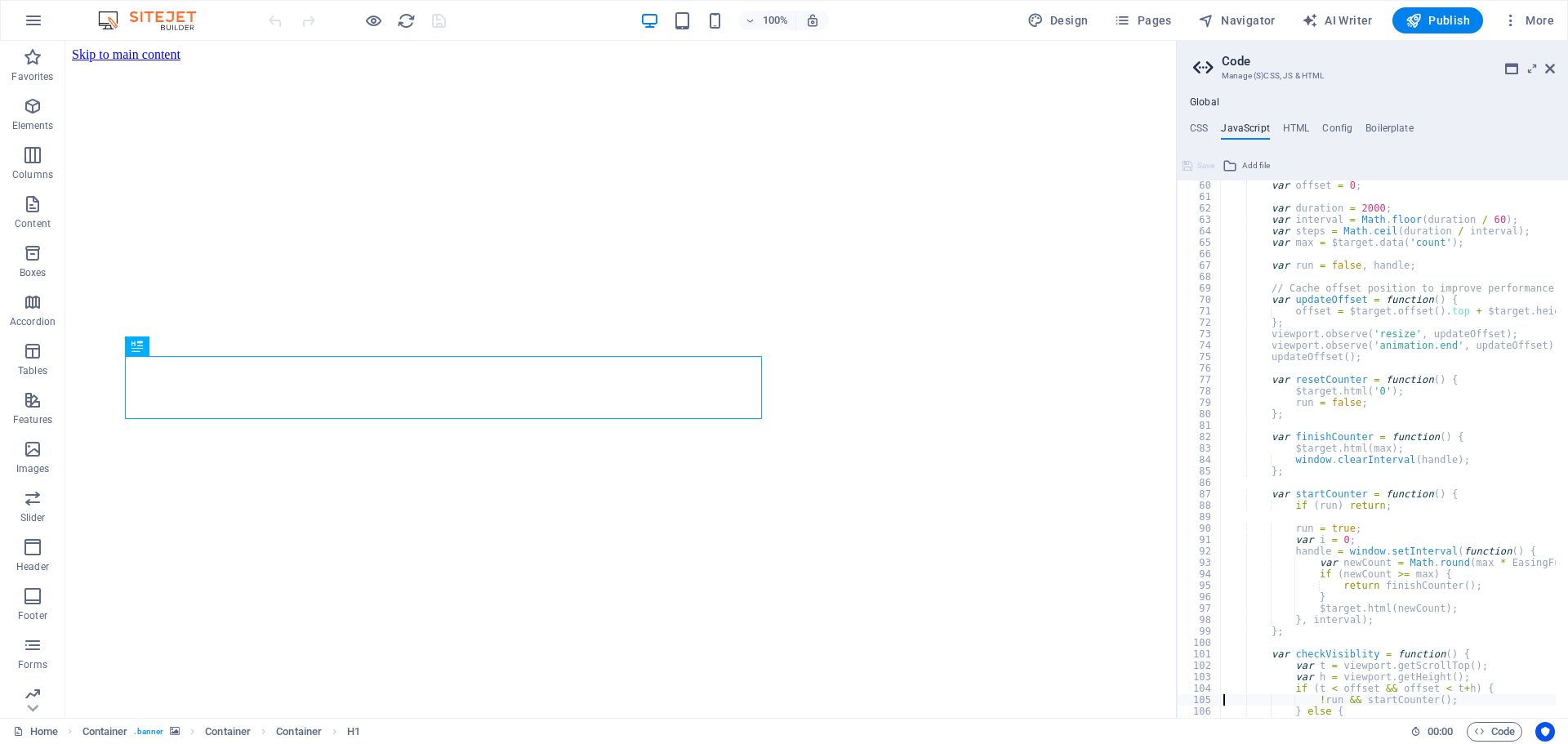
type textarea "};"
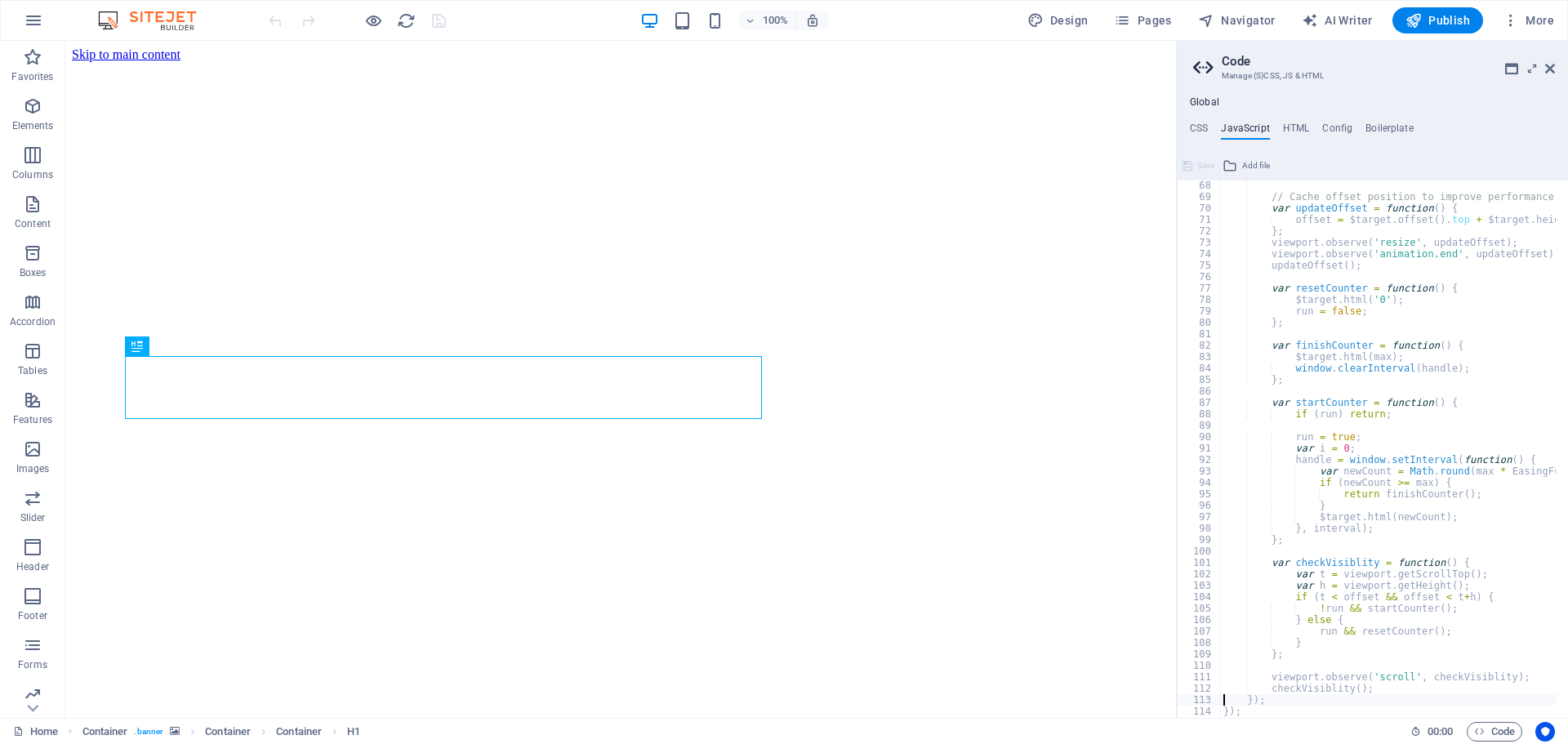
type textarea "/* End JS for preset "Counter V2" */"
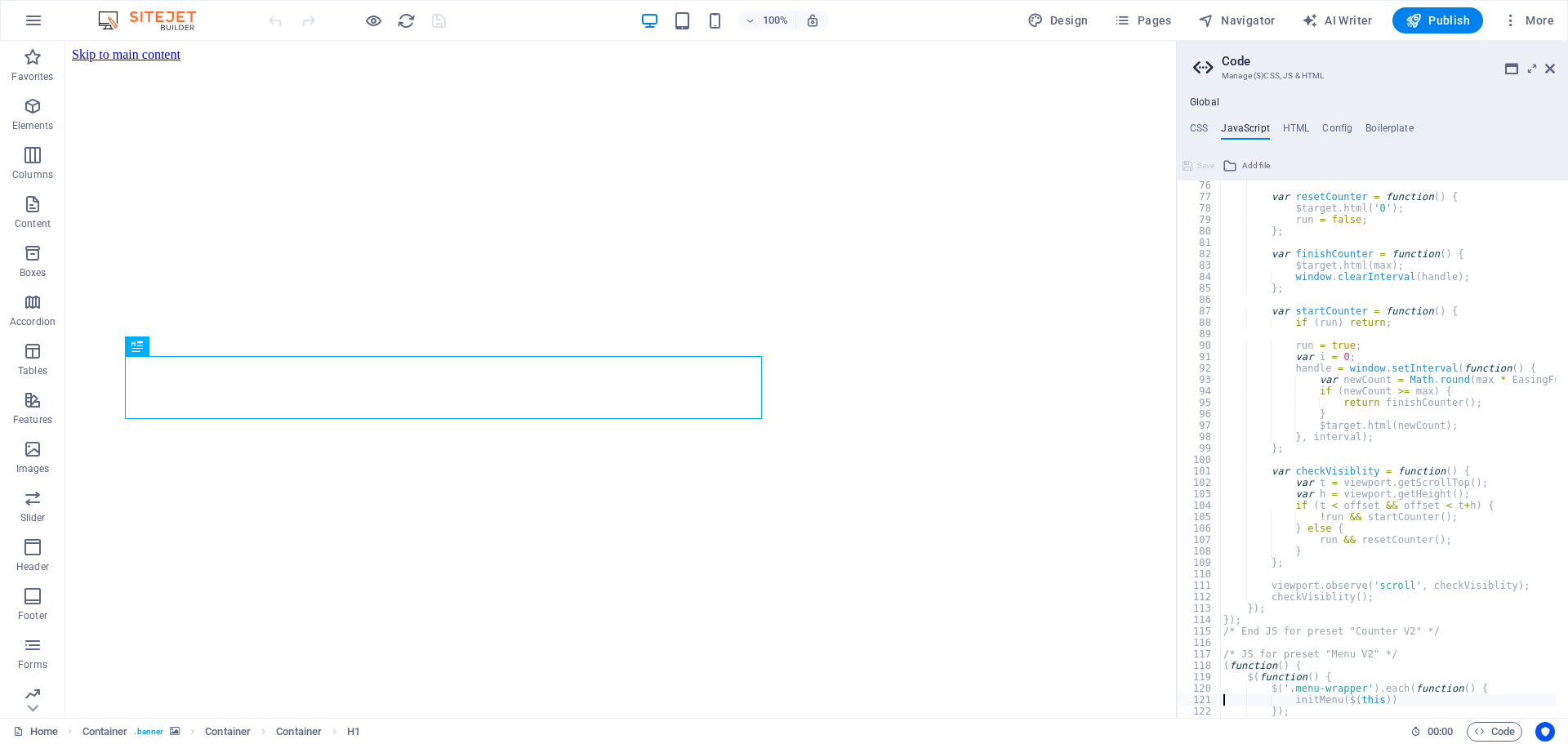
type textarea "});"
type textarea "document.addEventListener("touchstart", function() {}, false);"
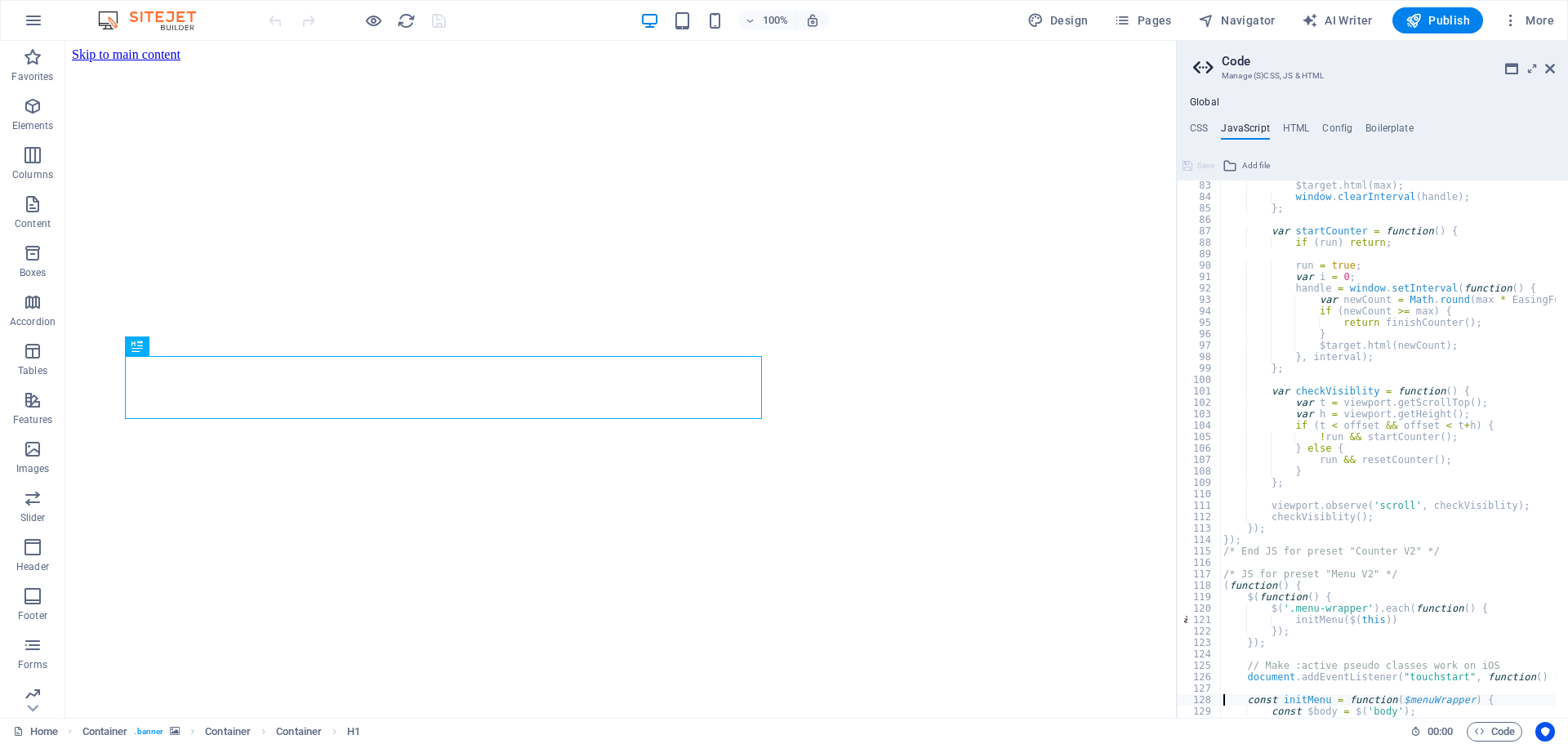
type textarea "const $banner = $('.banner').first();"
type textarea "const smoothScrollOffset = 20;"
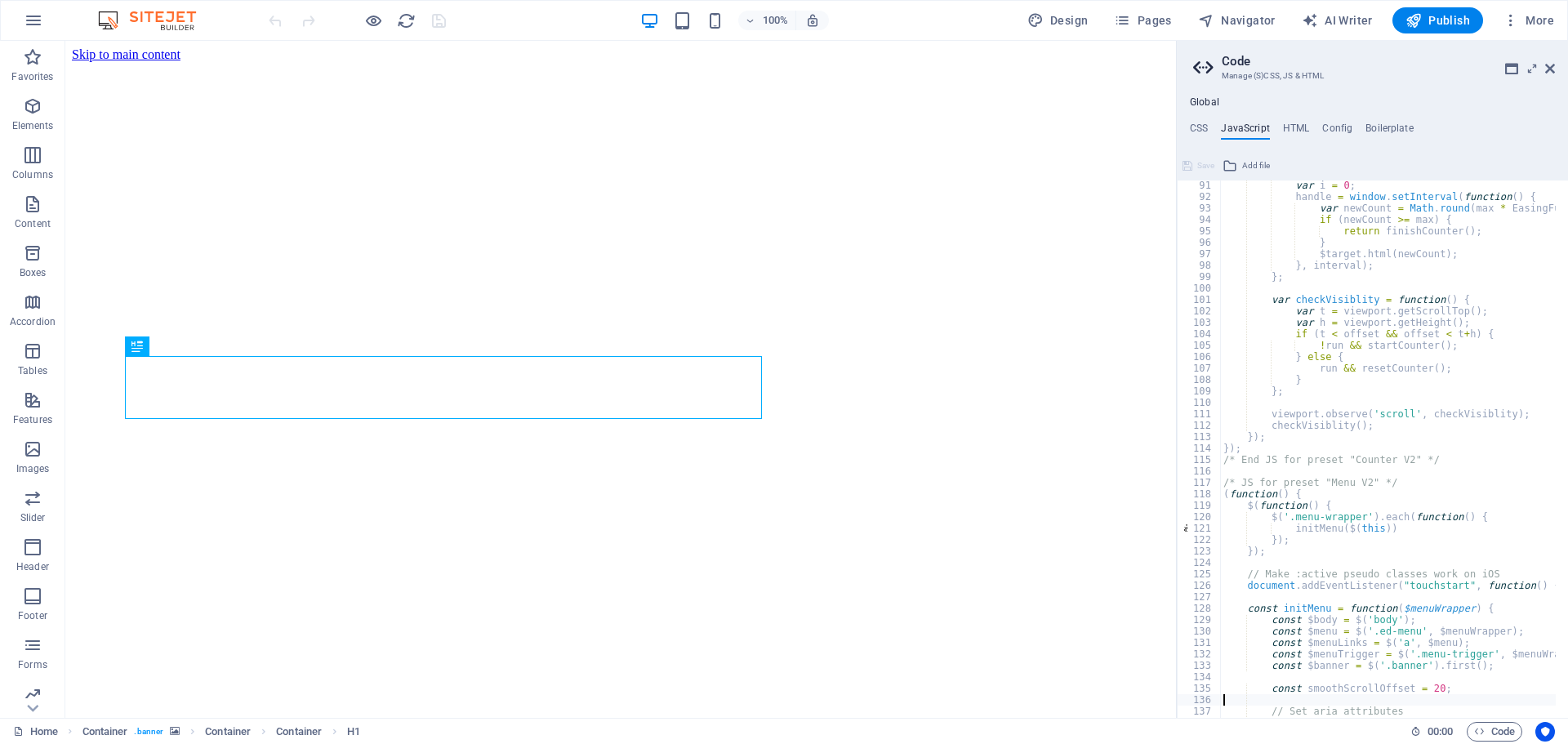
type textarea "});"
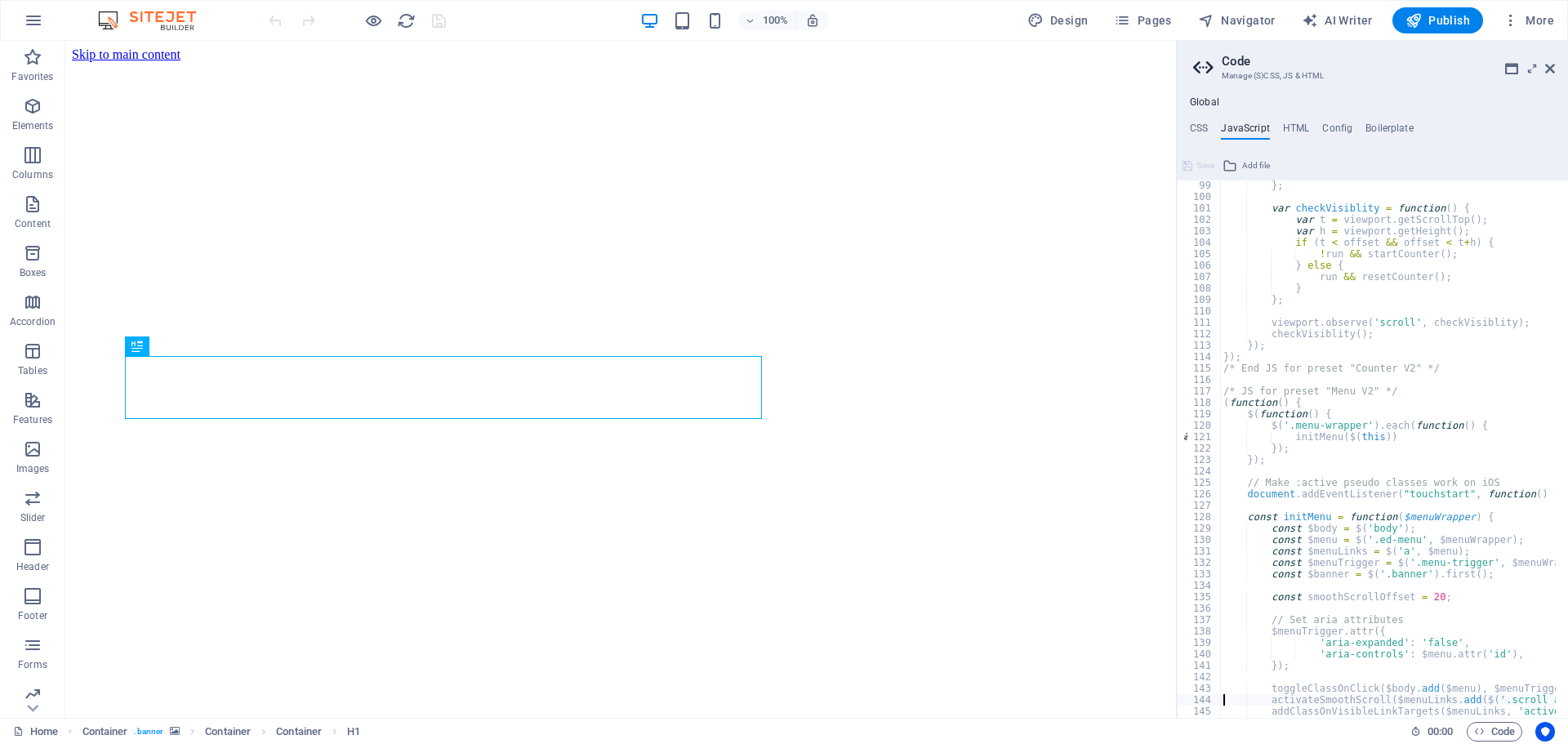
type textarea "};"
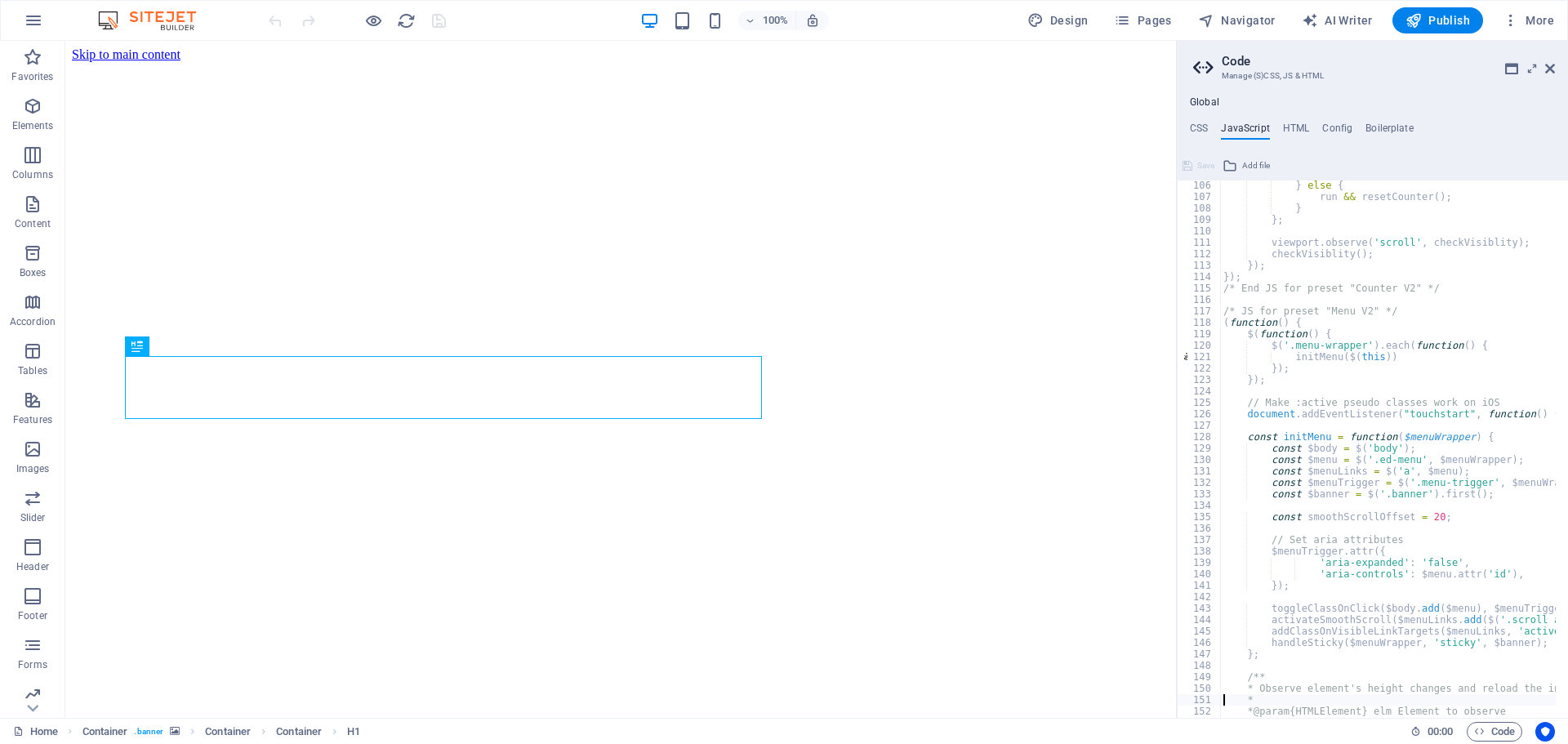
type textarea "if (!('ResizeObserver' in window) || elm == null) return;"
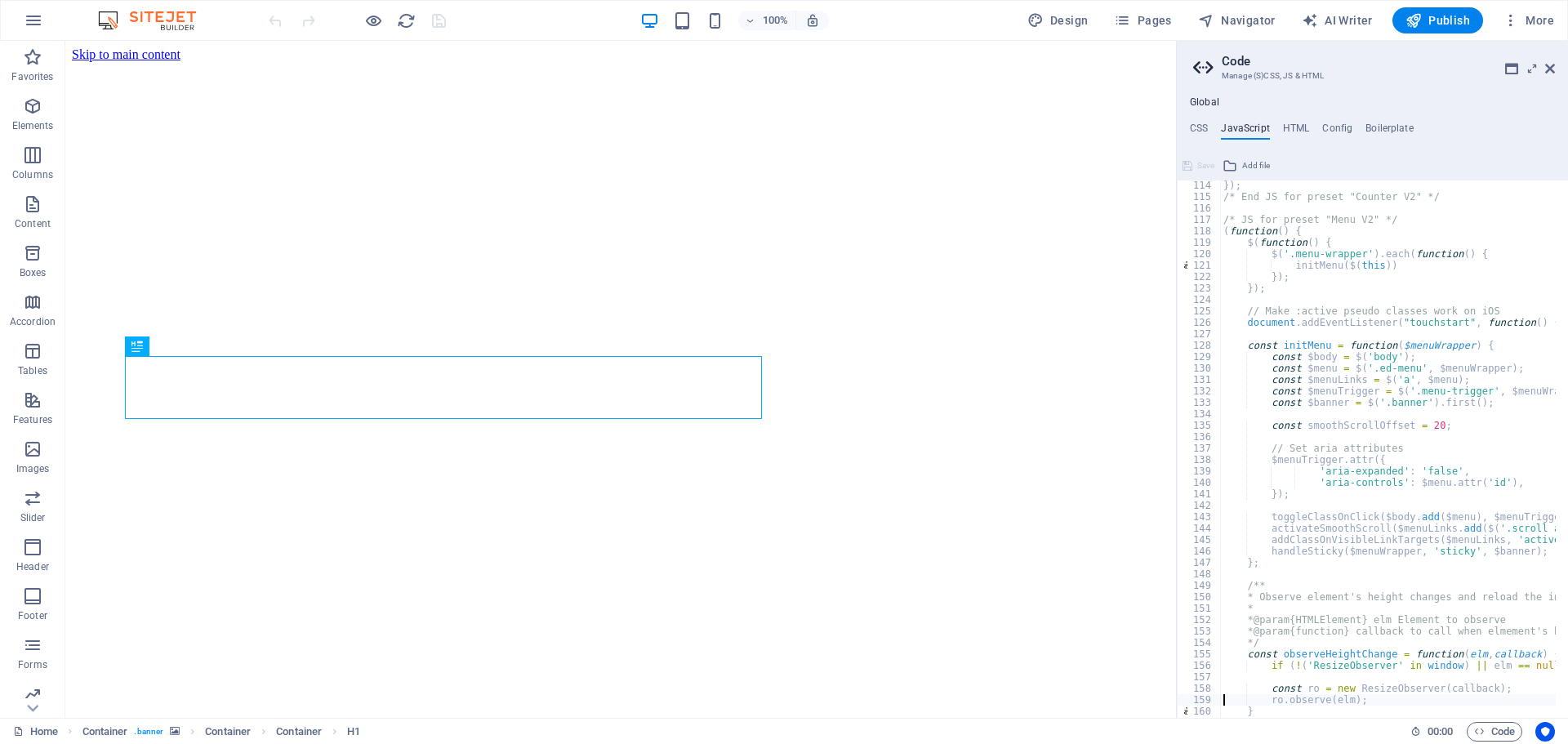
type textarea "}"
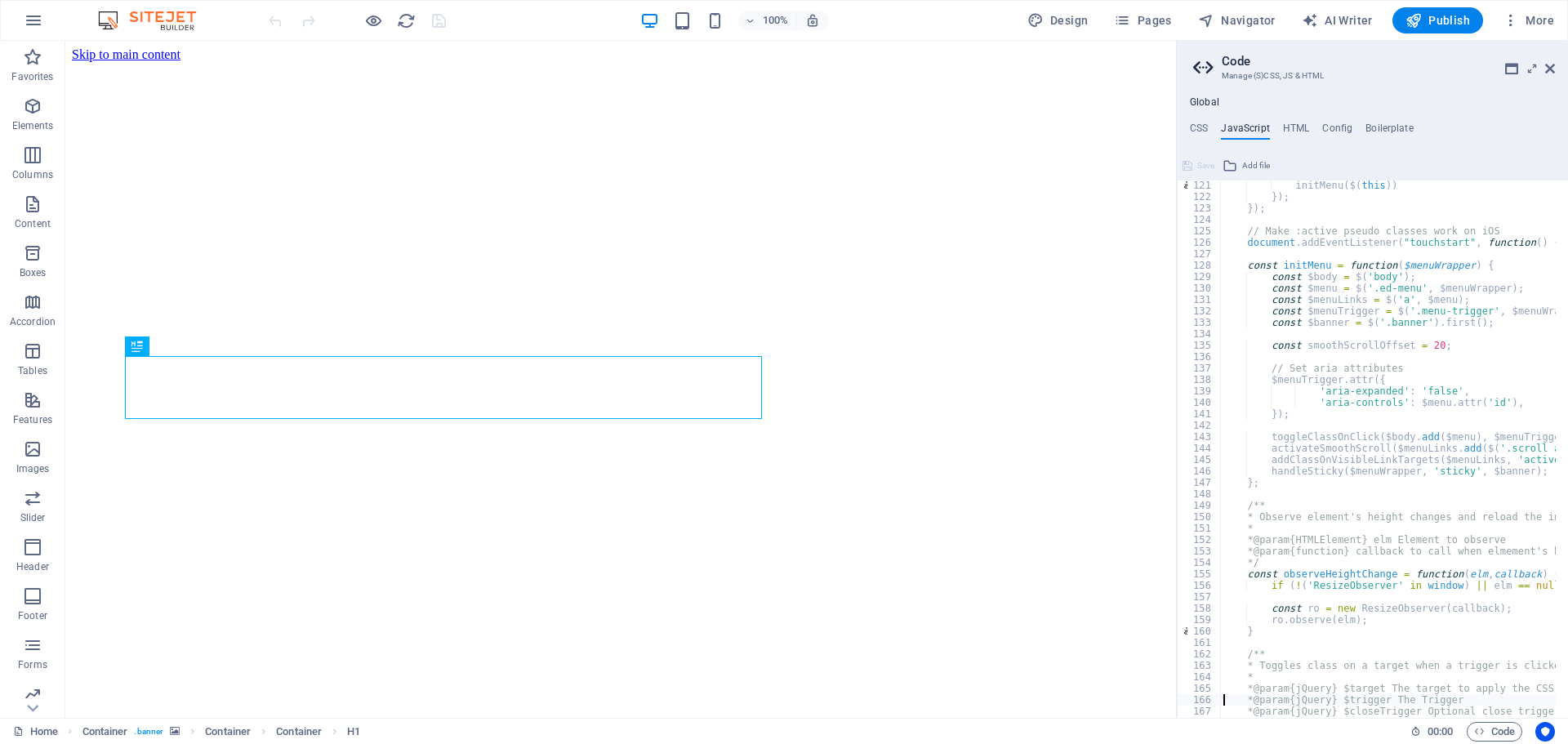
type textarea "const toggleClassOnClick = function($target, $trigger, $closeTrigger, cssClass)…"
type textarea "$trigger.removeClass(cssClass).attr('aria-expanded', 'false');"
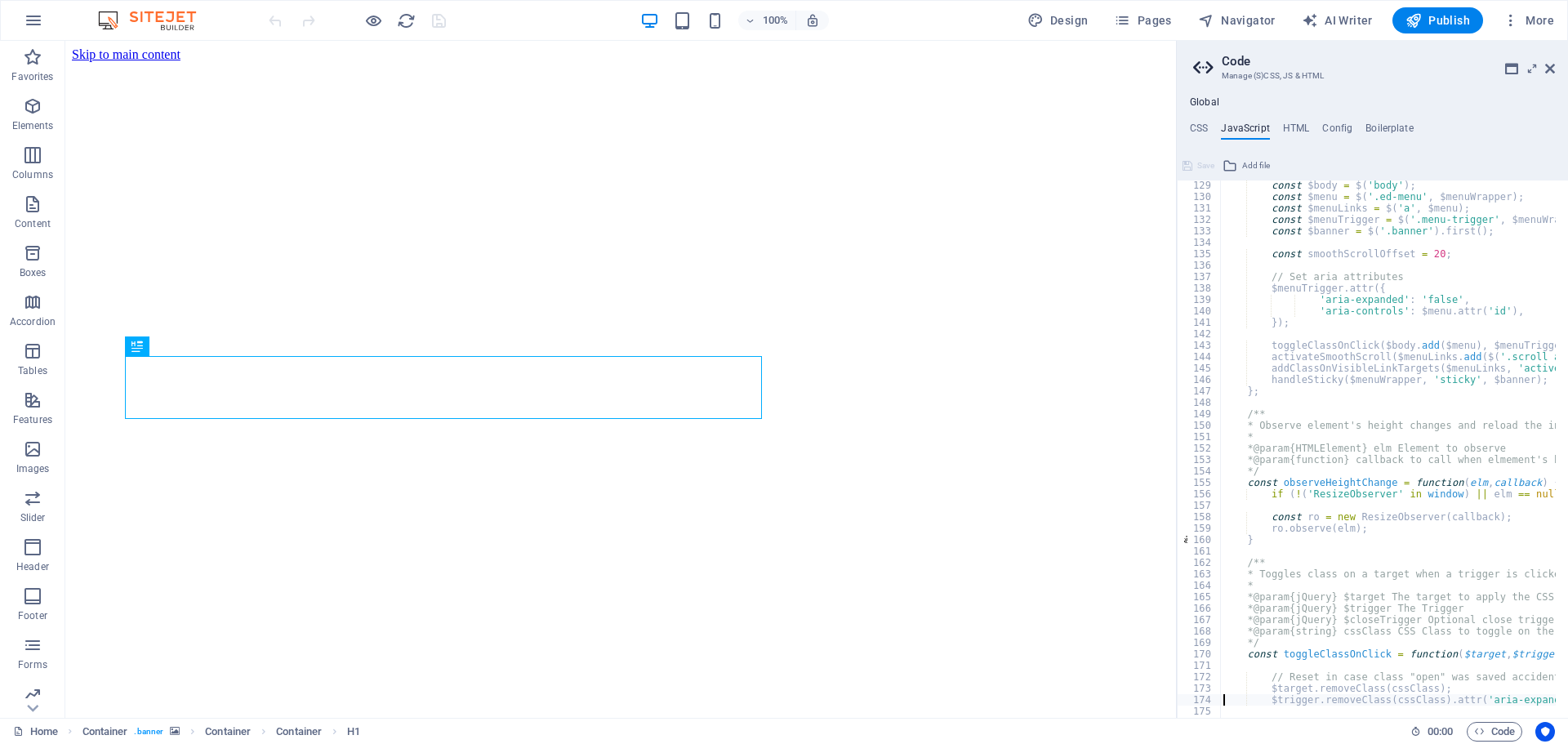
type textarea "$target.toggleClass(cssClass);"
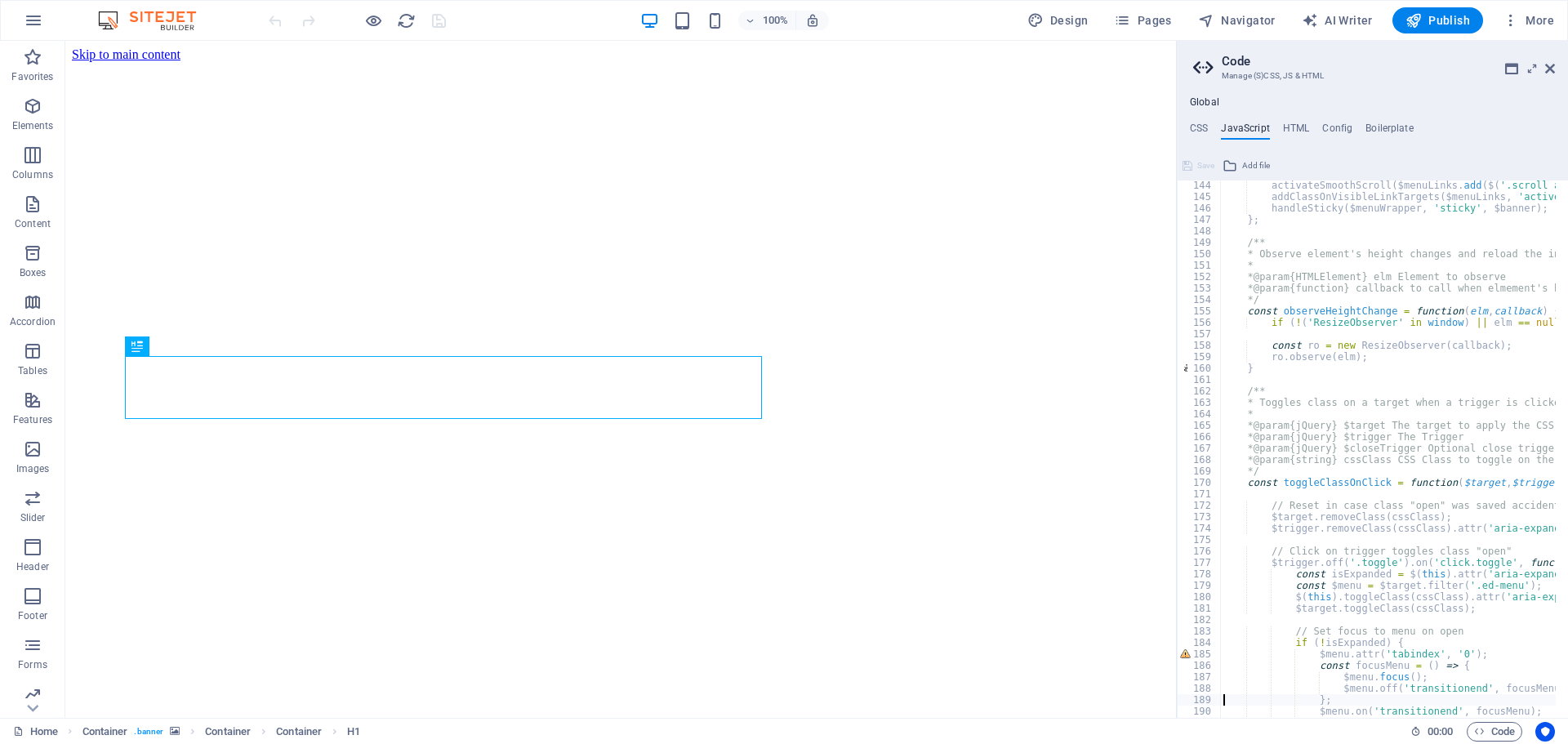
type textarea "}"
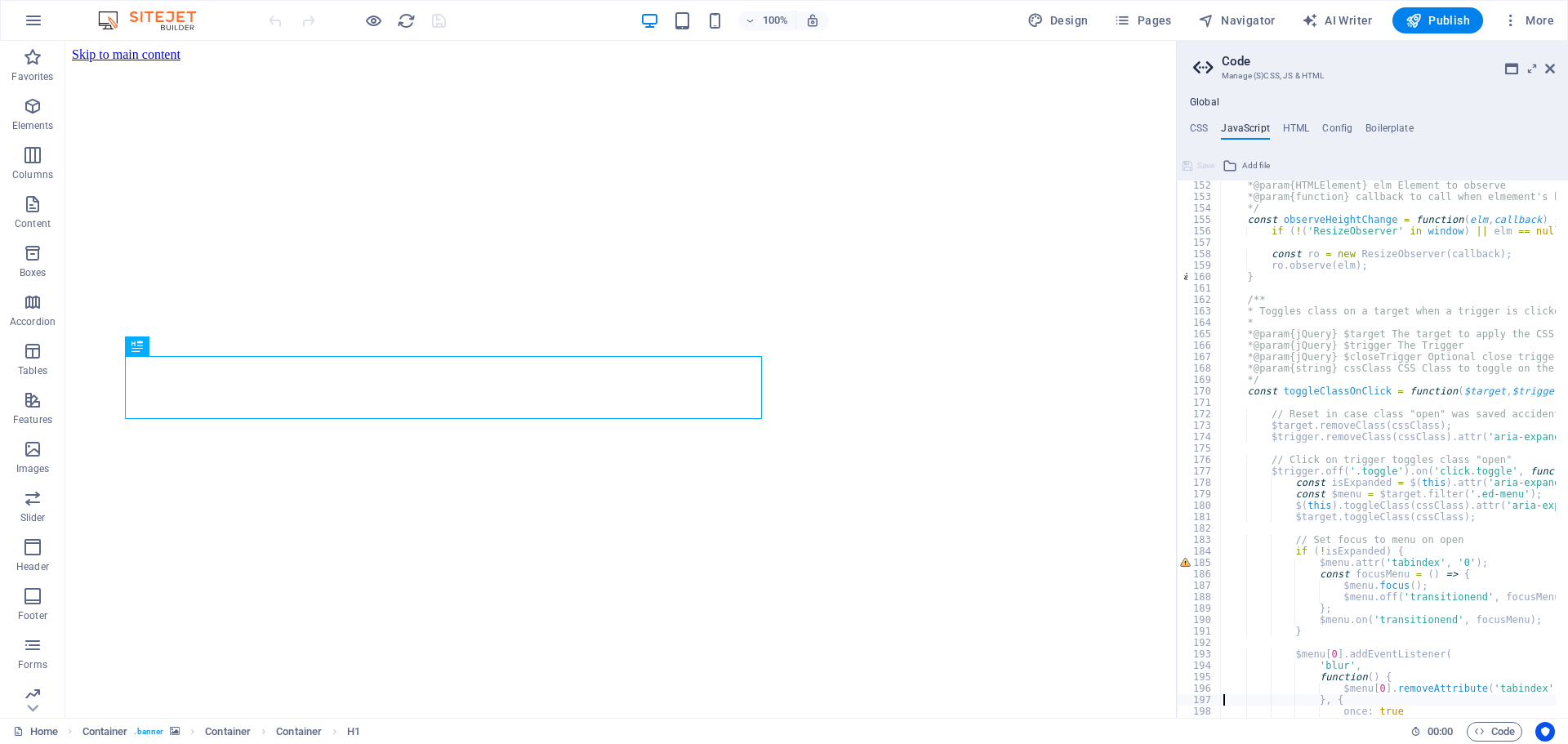
type textarea "});"
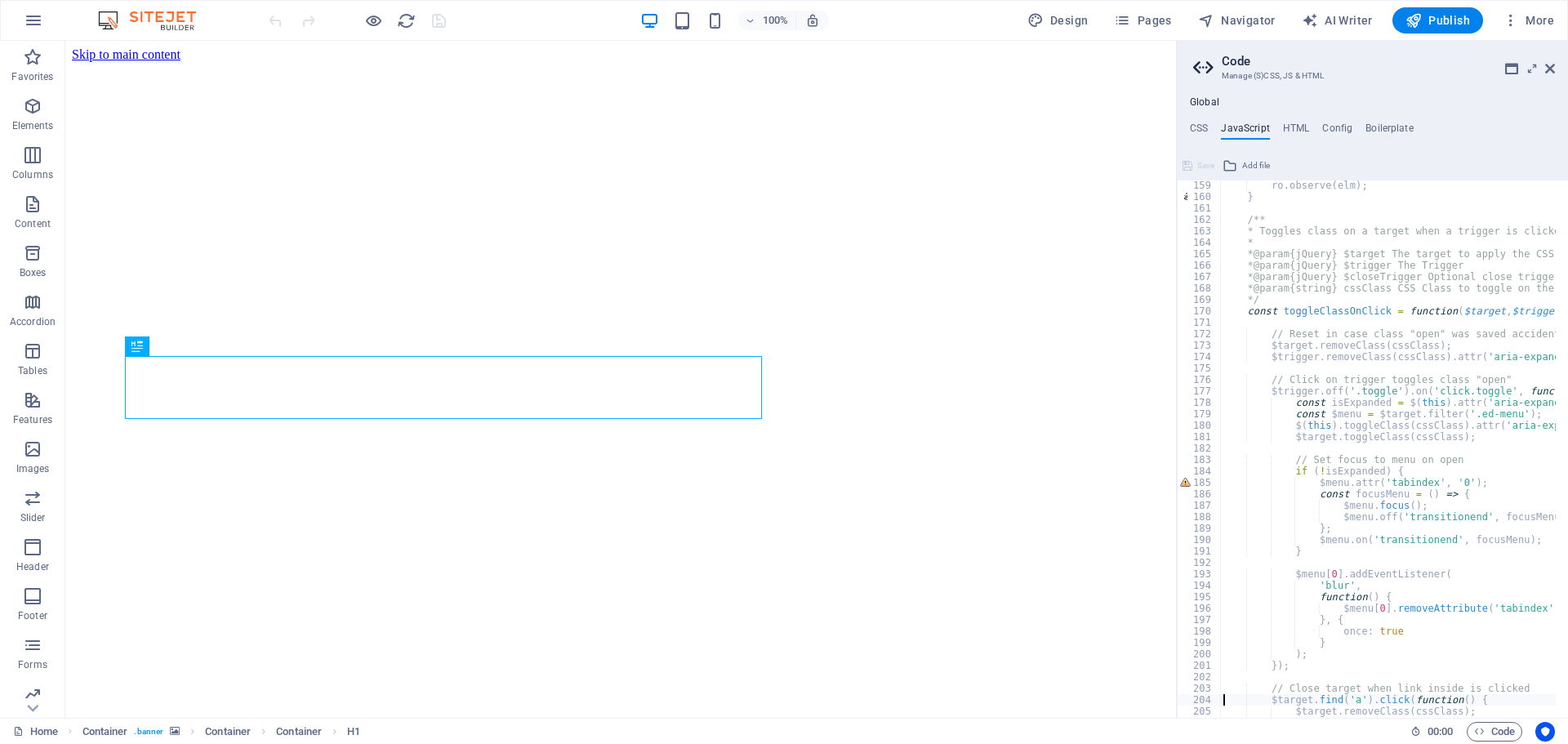
scroll to position [1830, 0]
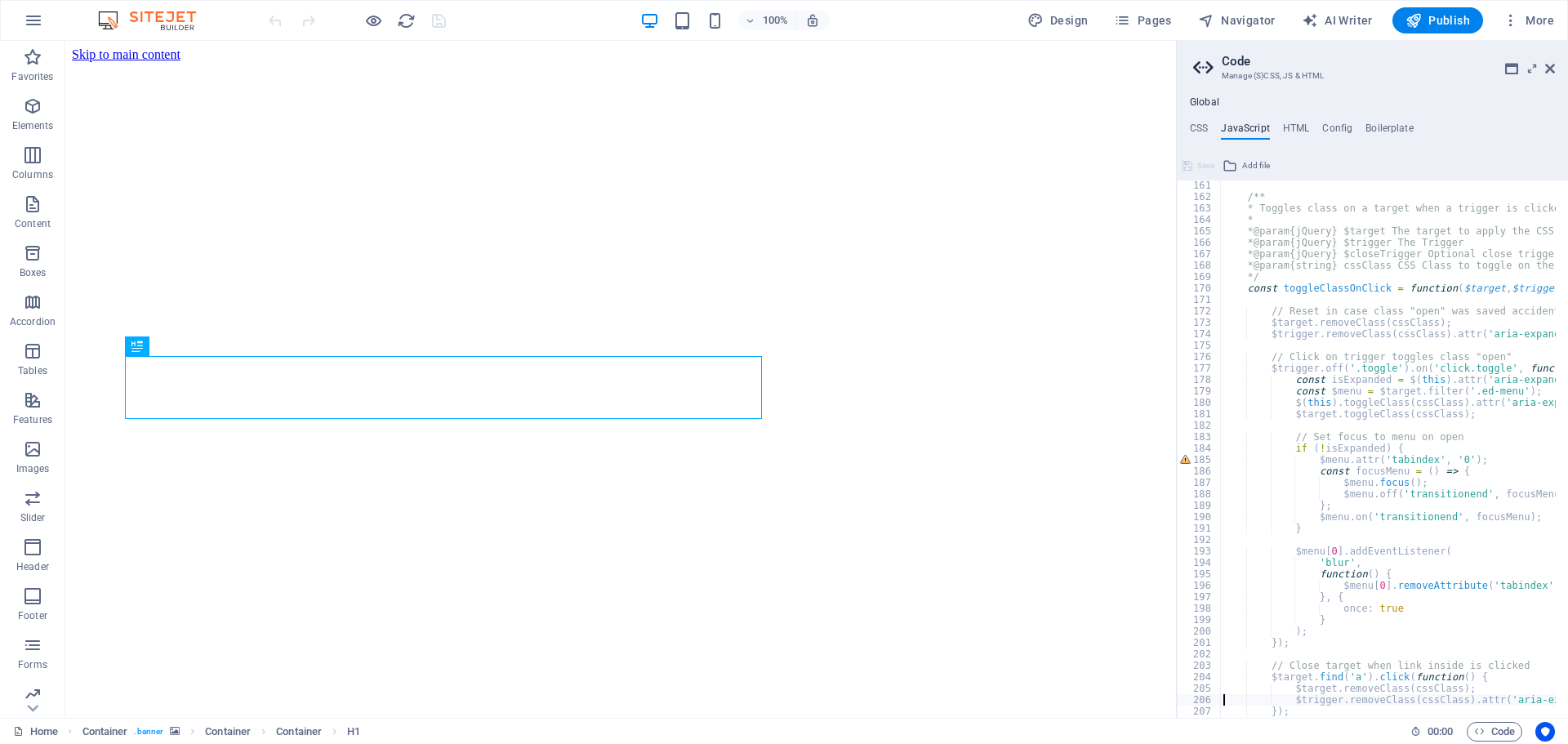
type textarea "});"
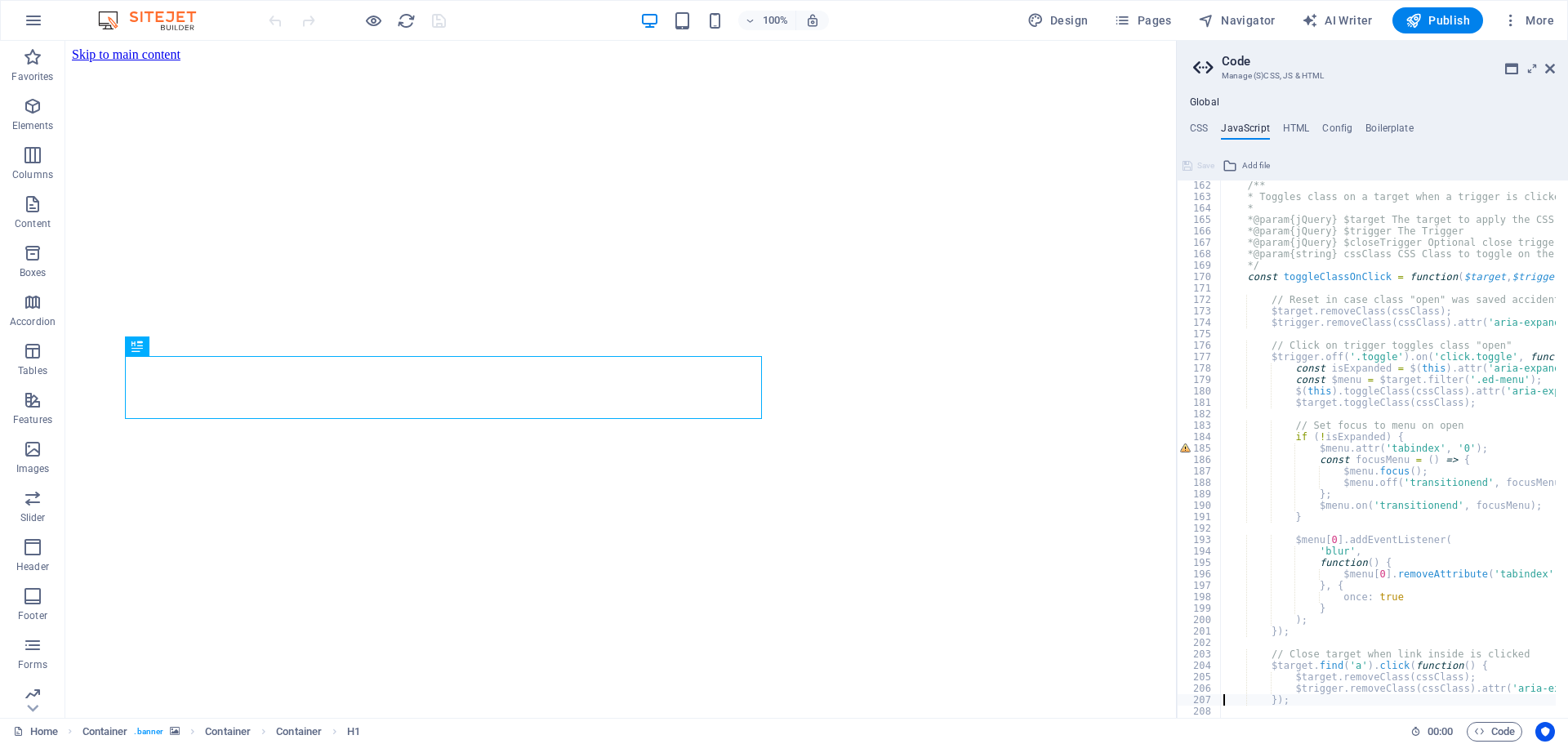
type textarea "}"
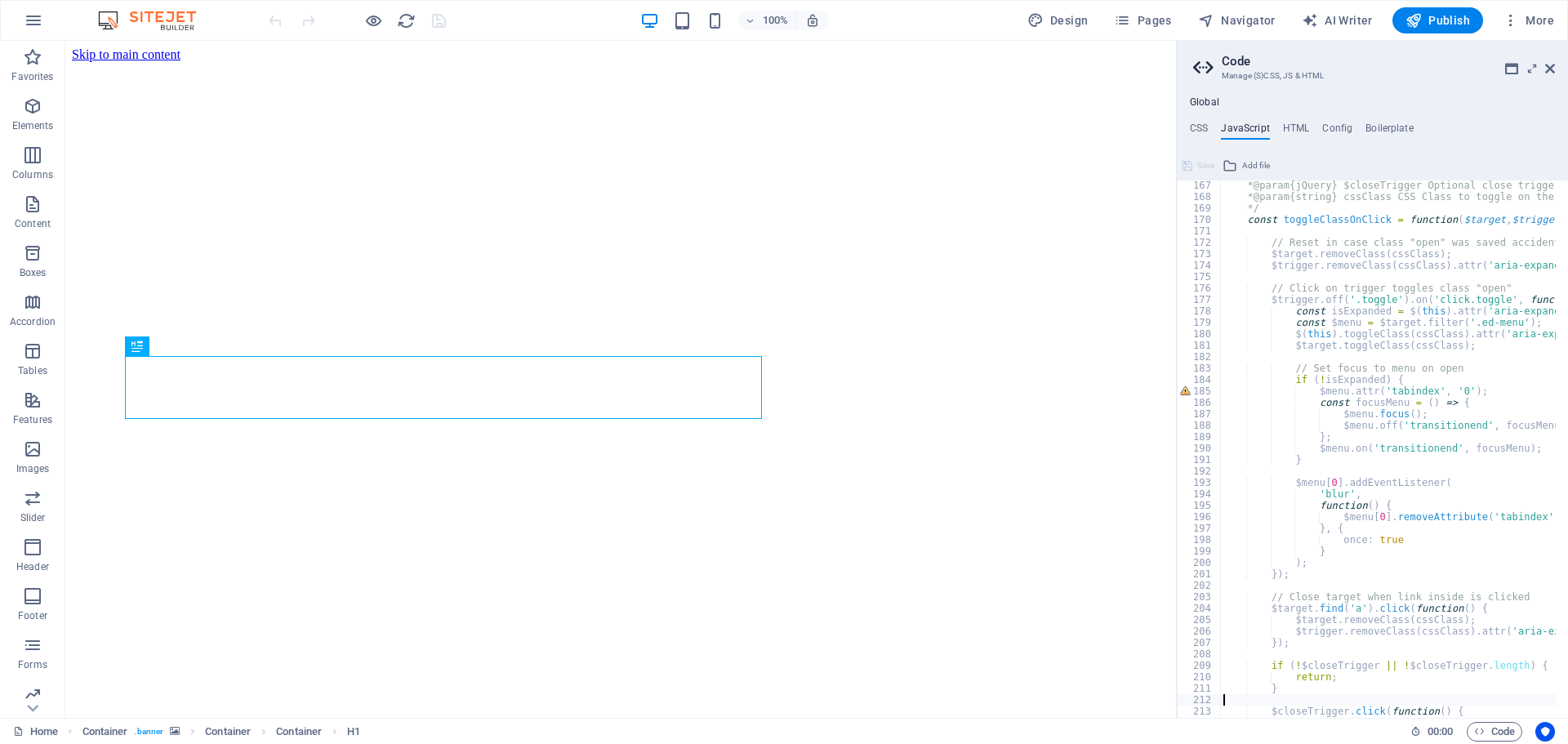
type textarea "};"
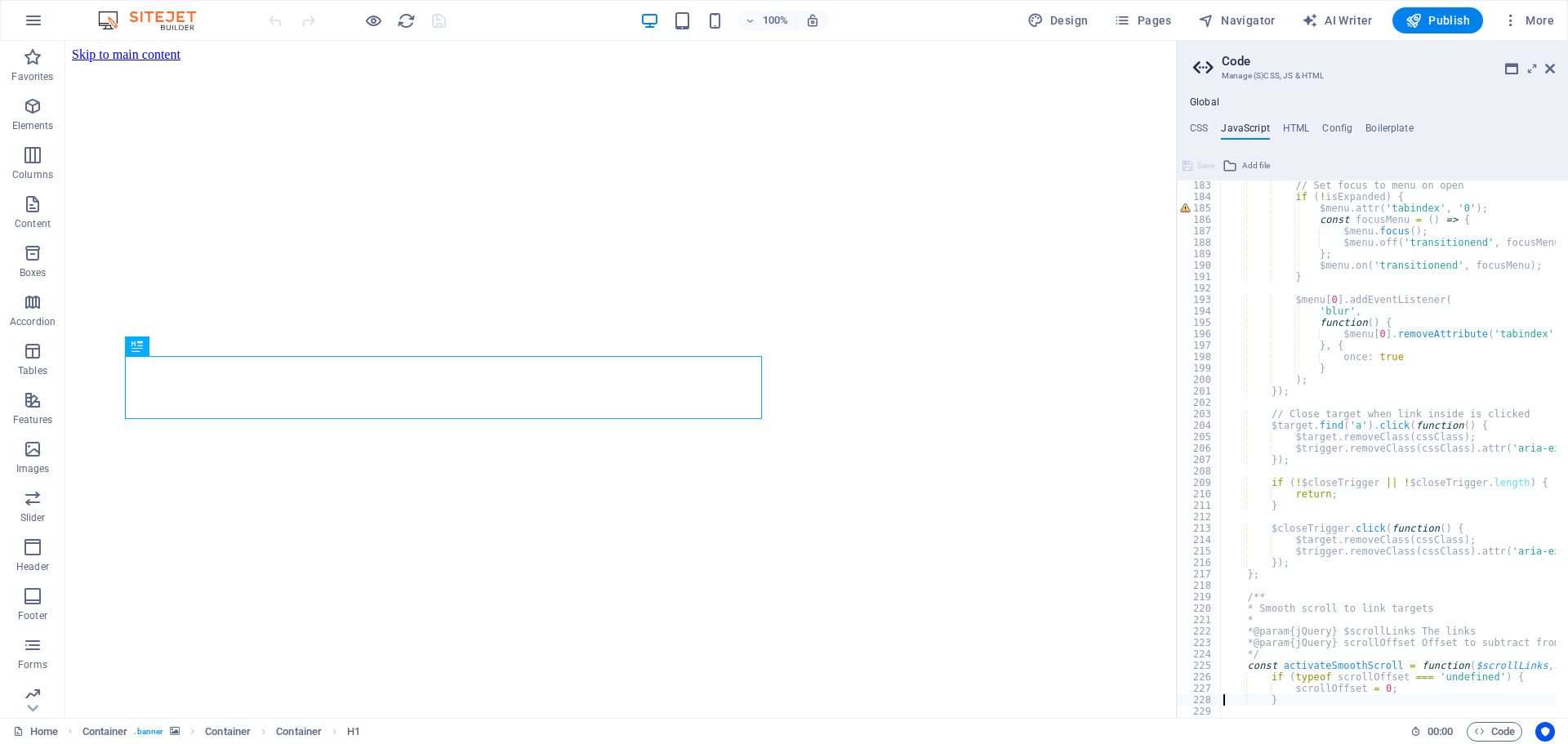
type textarea "}"
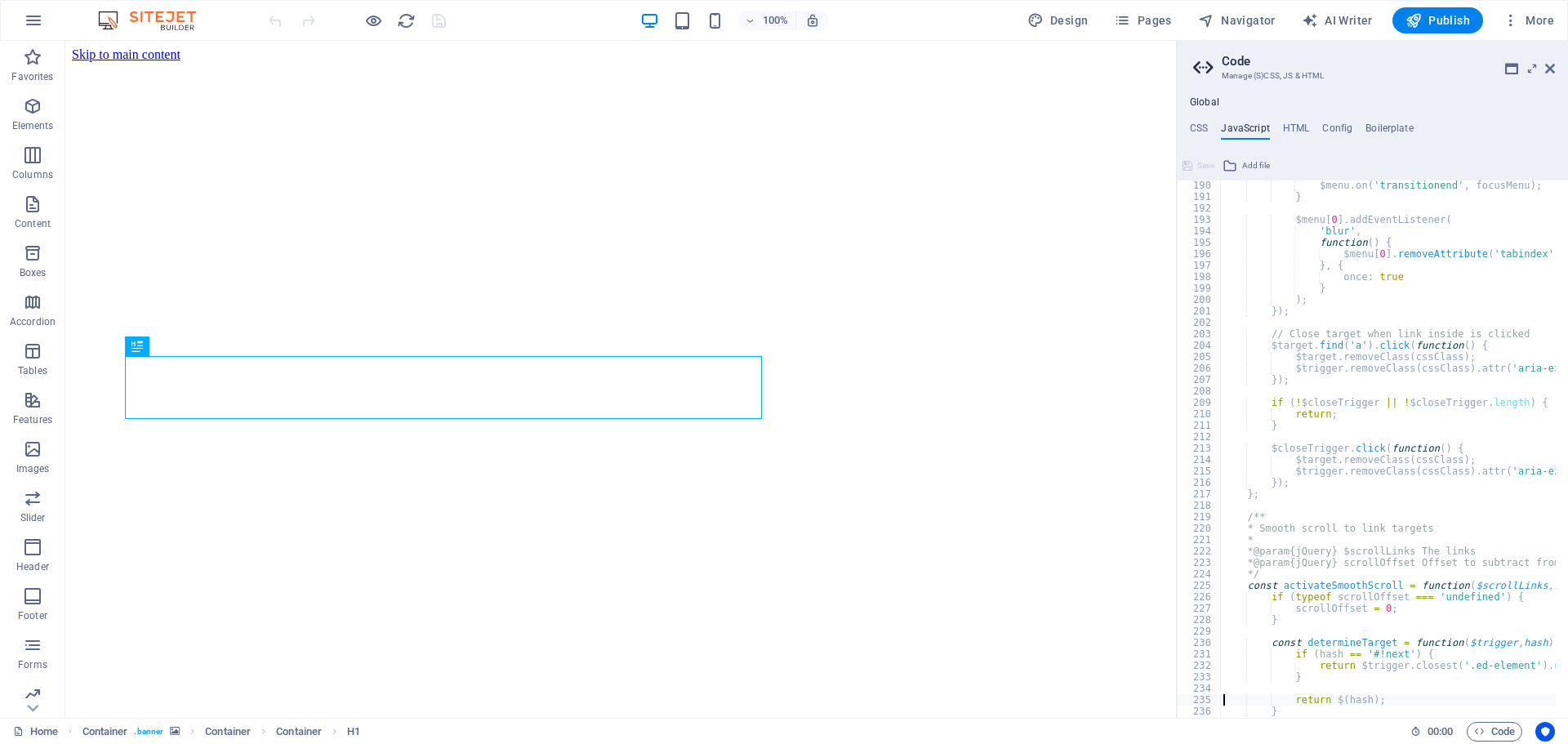
type textarea "}"
type textarea "e.preventDefault();"
type textarea "viewport.scrollTo($target, 'top', 500, 0);"
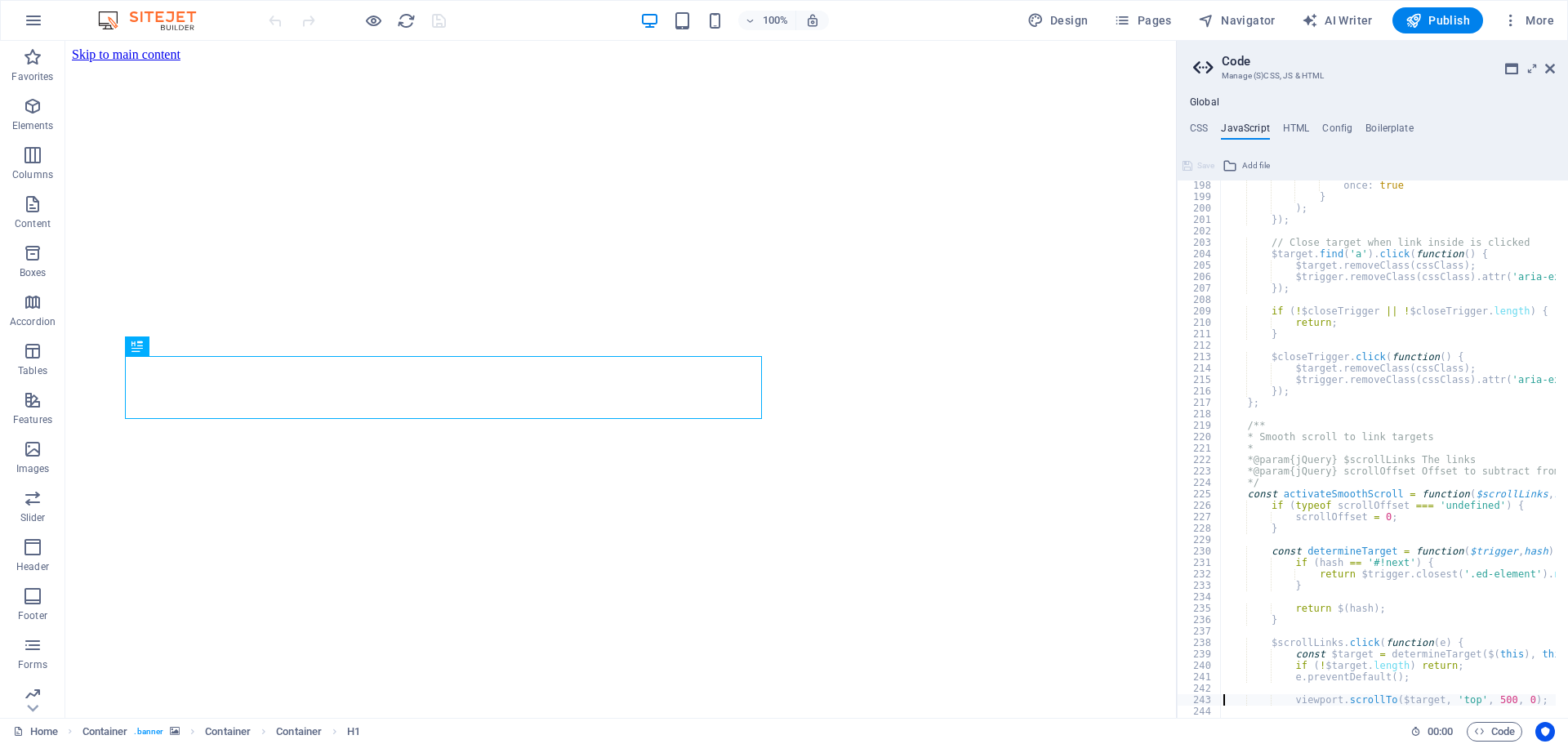
type textarea "};"
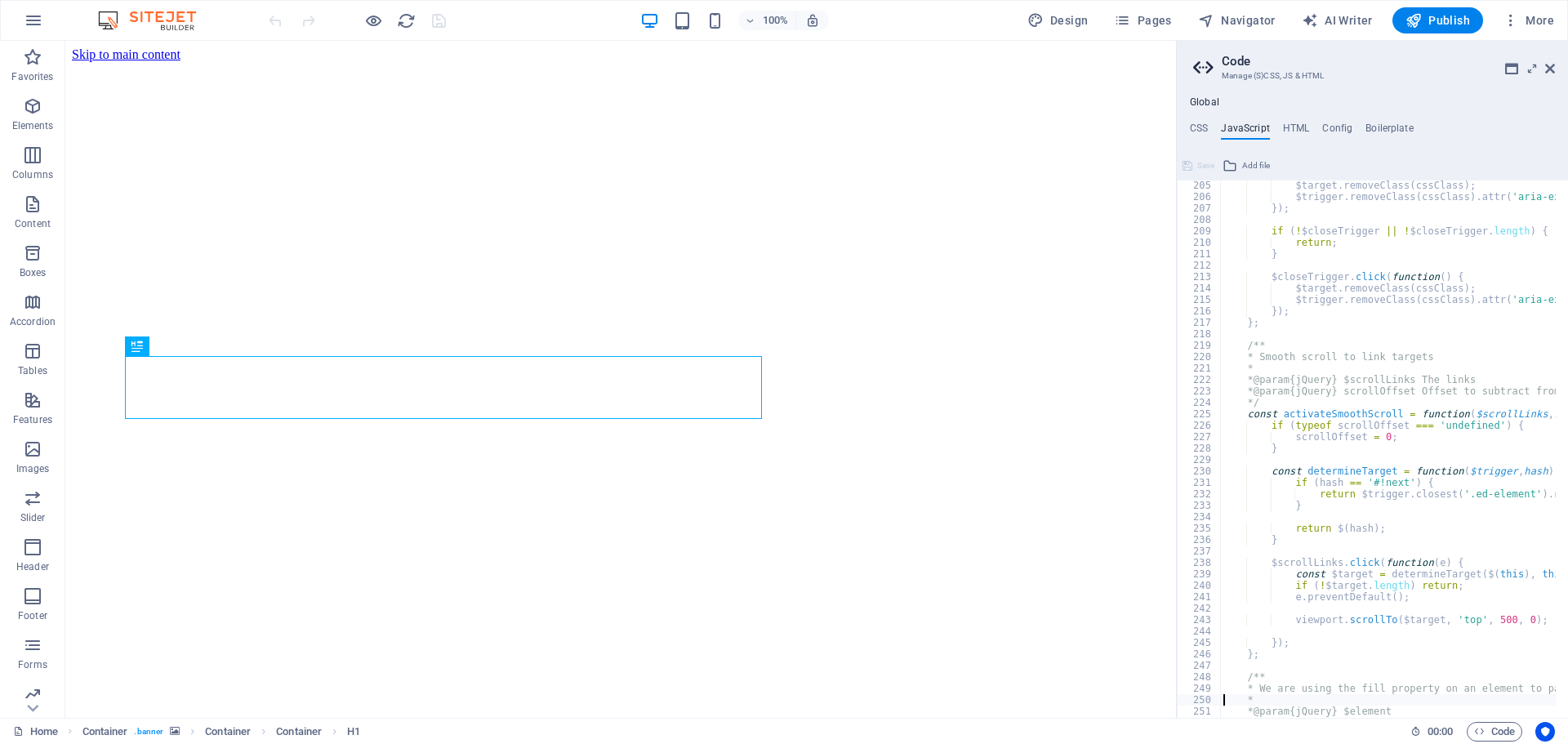
type textarea "const fillValue = getComputedStyle($element[0]).fill;"
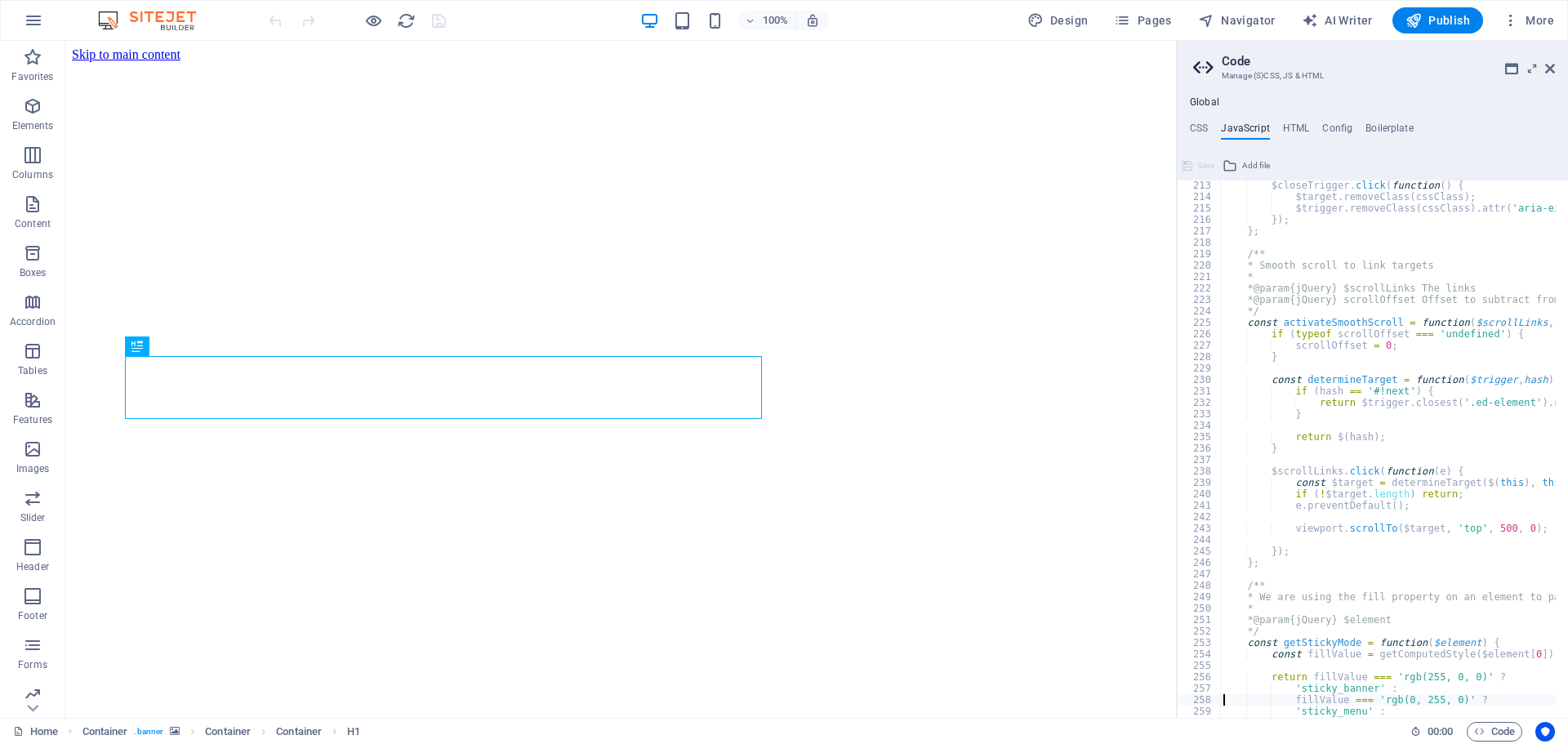
type textarea "};"
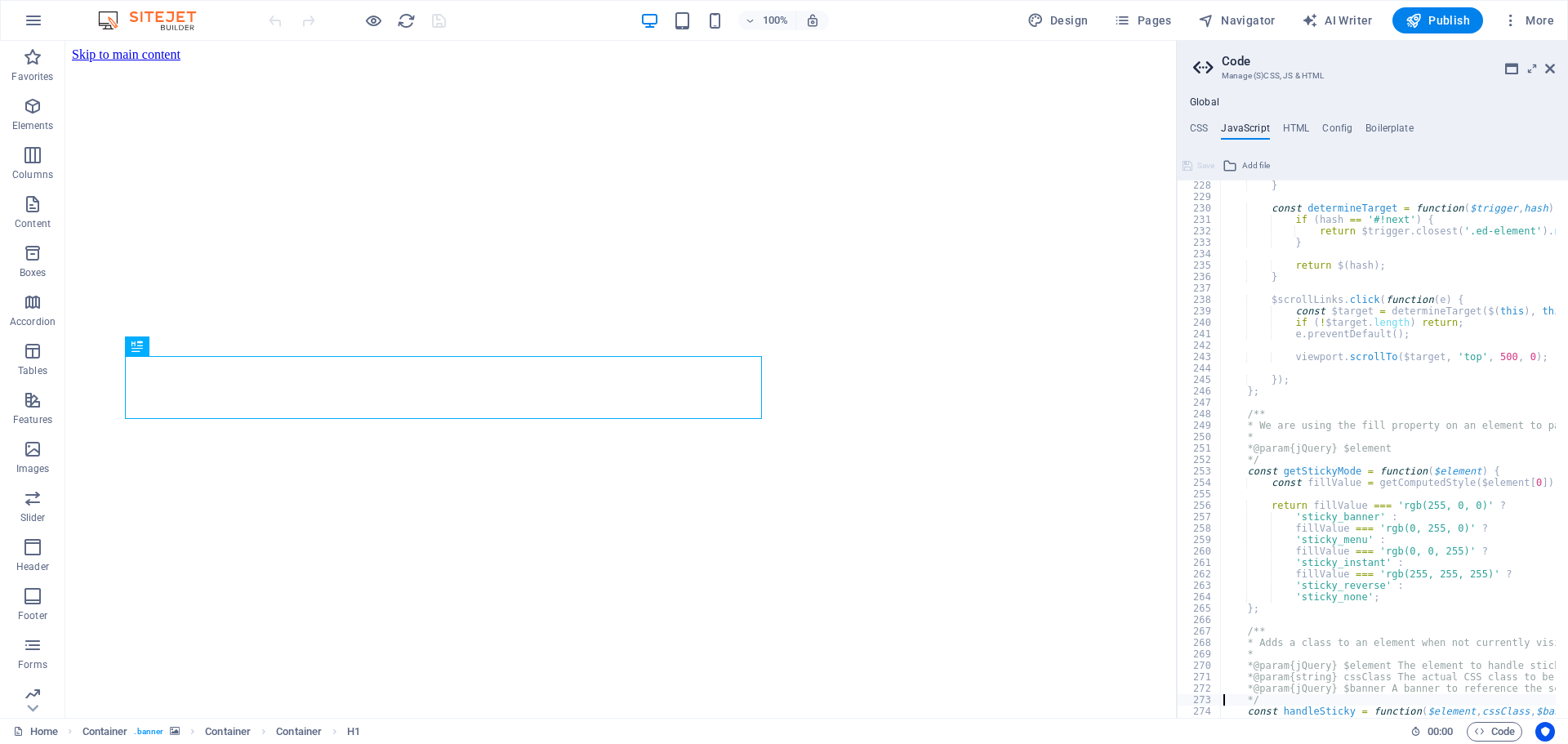
type textarea "$element.removeClass(cssClass);"
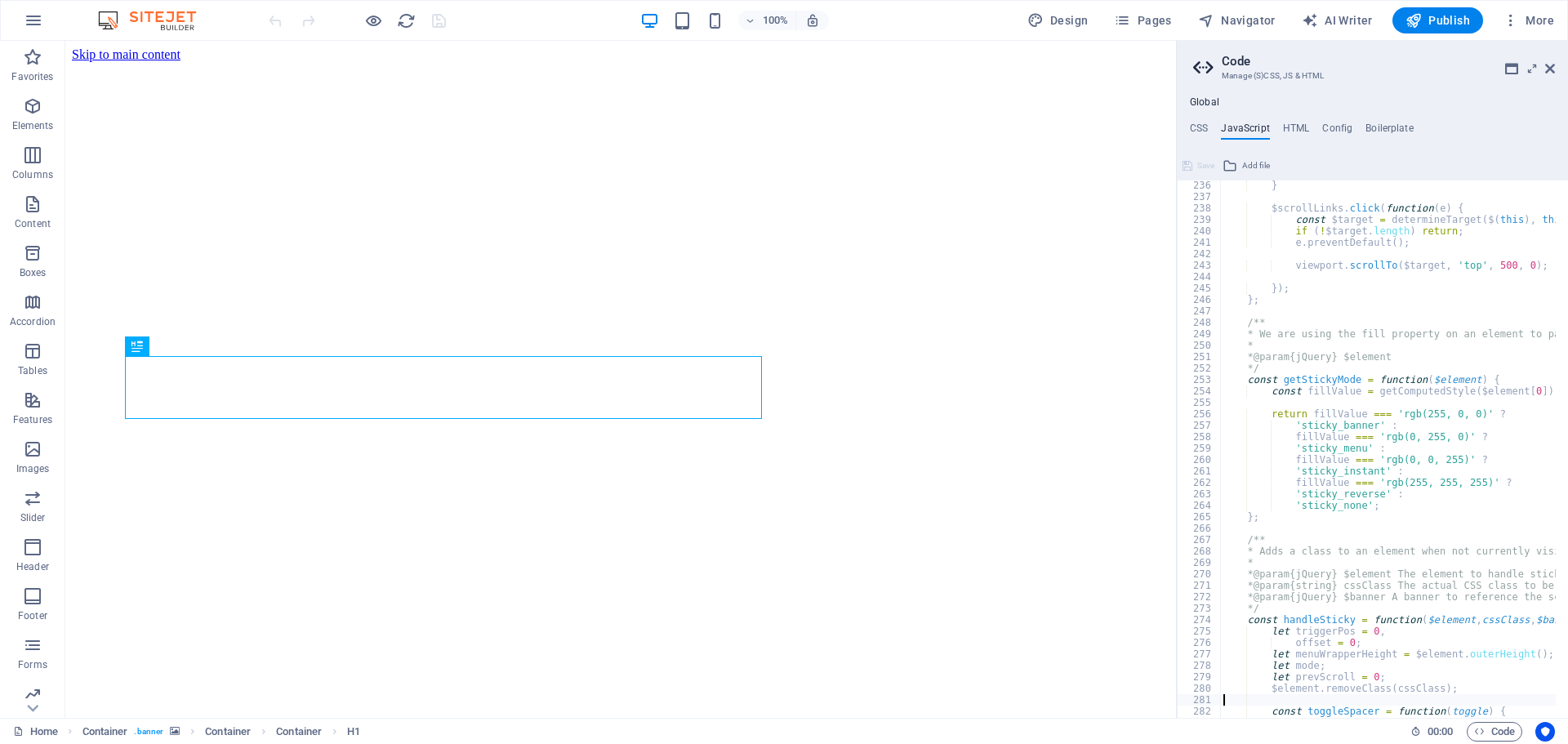
type textarea "};"
type textarea "//if (!$element.length || mode === 'sticky_none' || mode === 'sticky_instant') …"
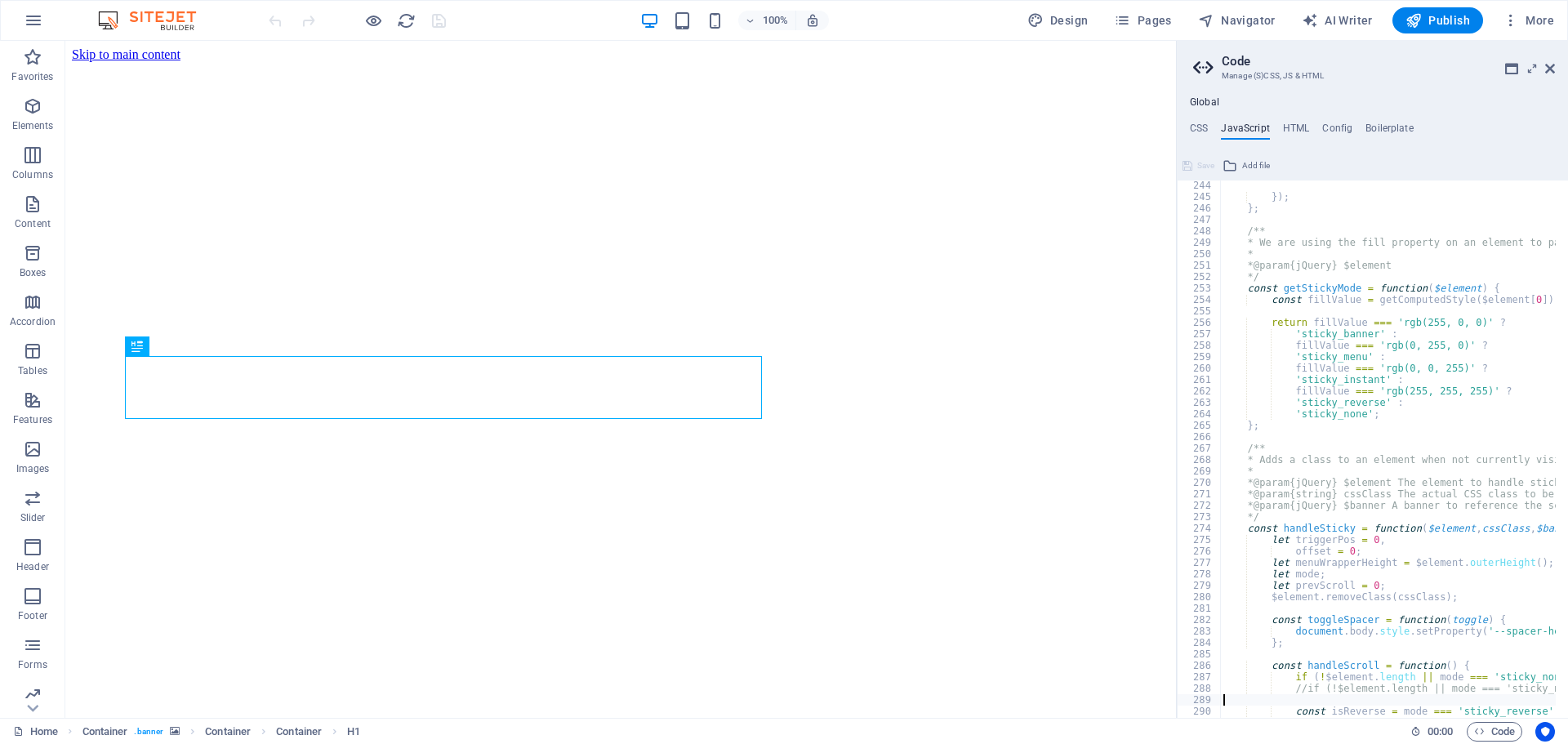
type textarea "curScroll = viewport.getScrollTop();"
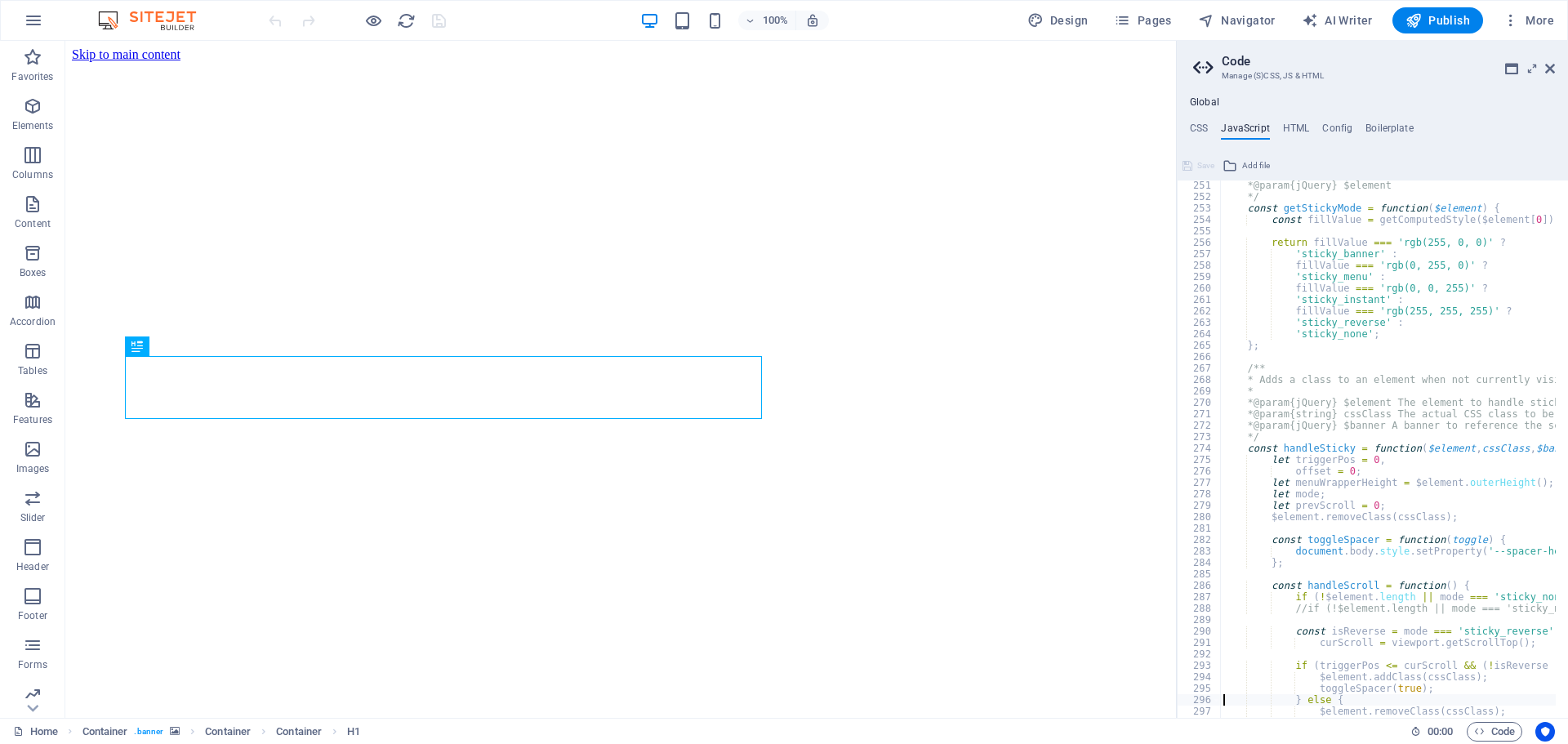
type textarea "}"
type textarea "};"
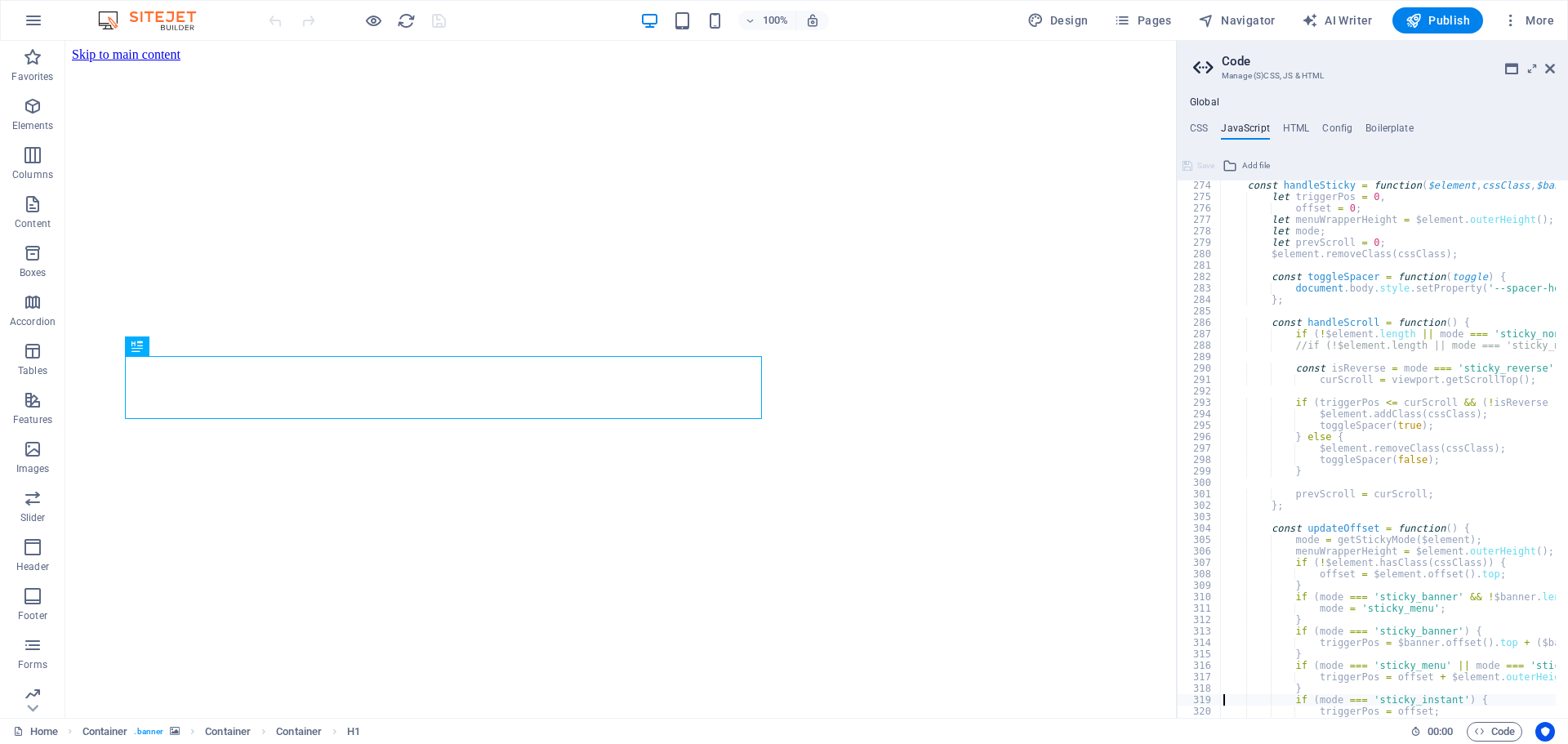
type textarea "}"
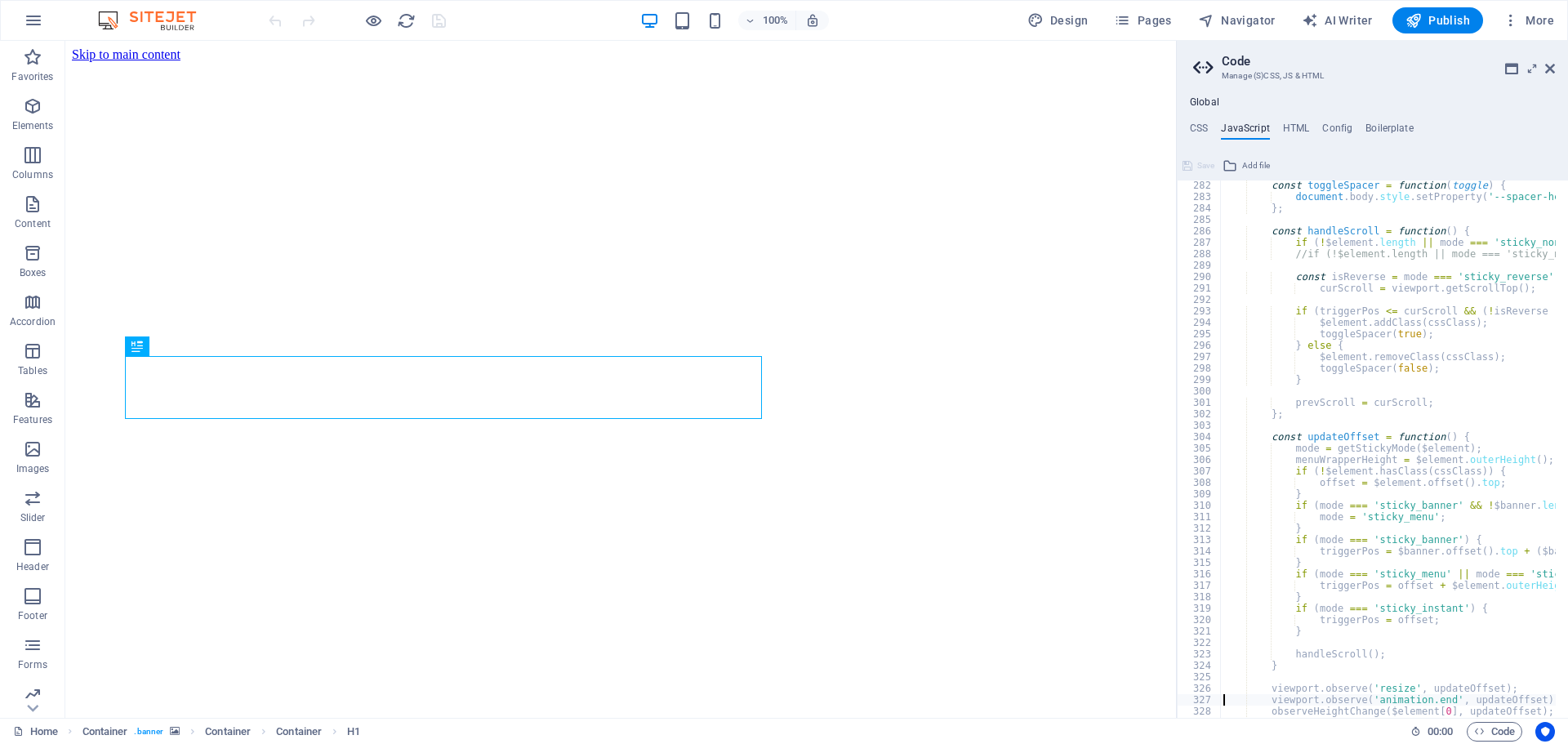
type textarea "updateOffset();"
type textarea "};"
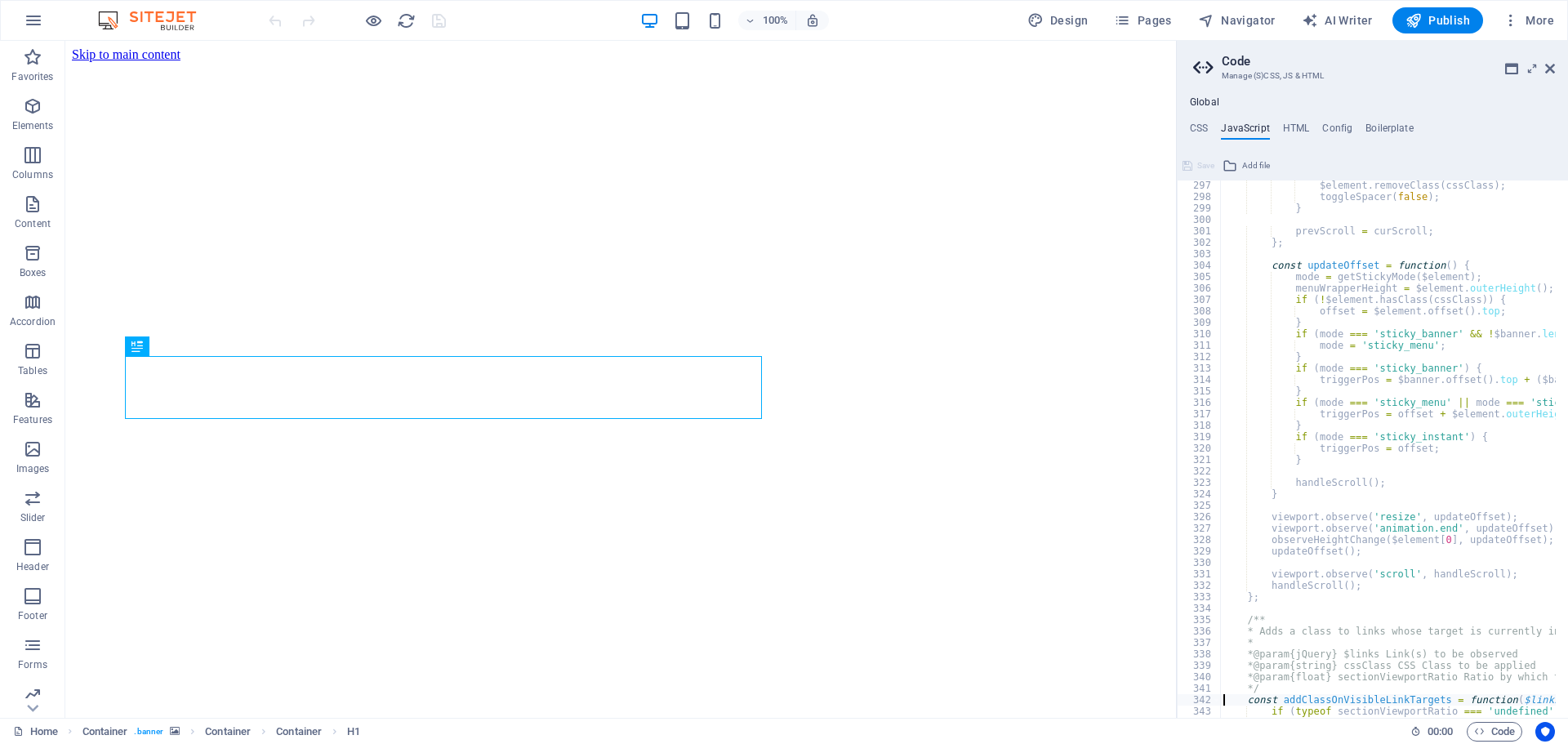
type textarea "}"
type textarea "const activeLink = $links.filter('.active');"
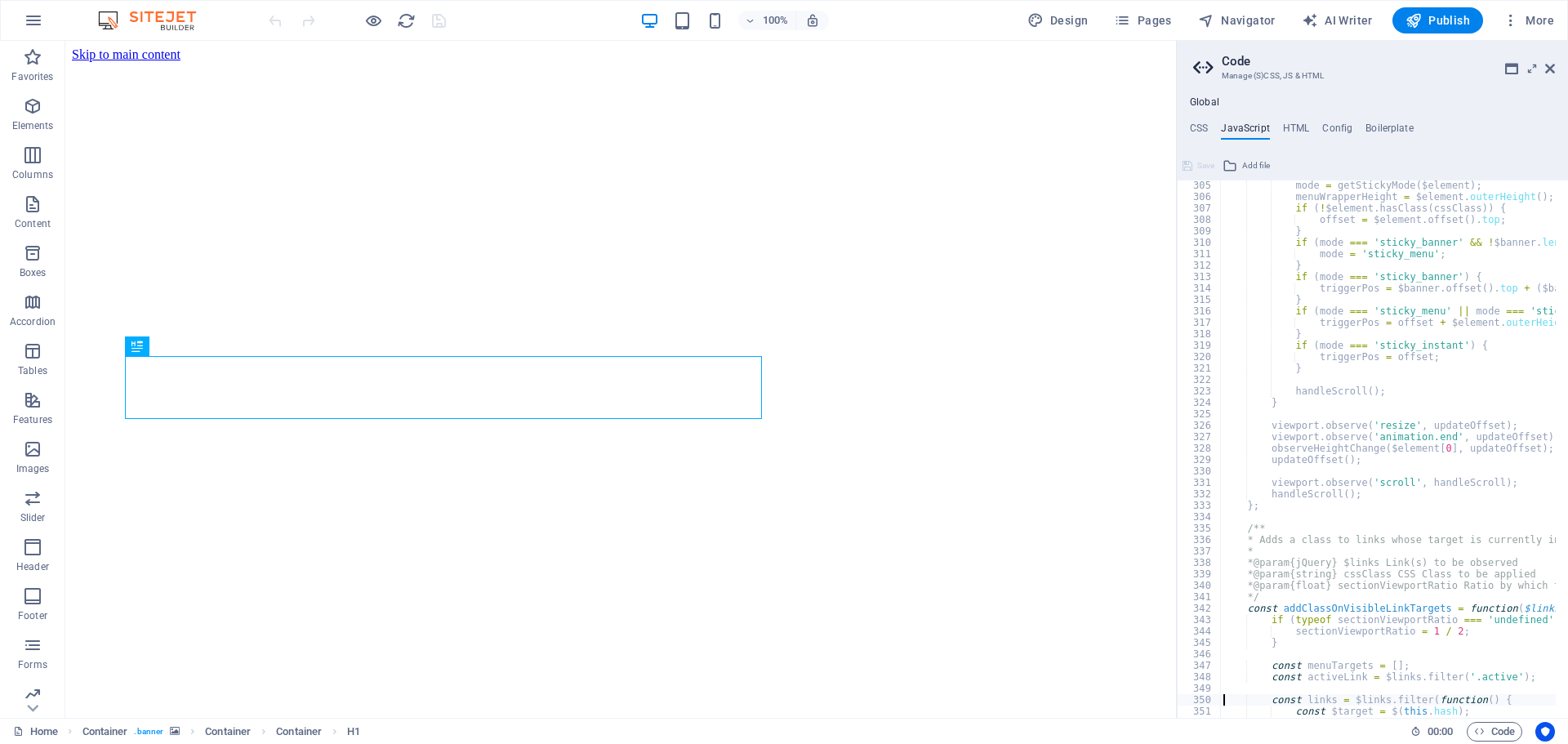
type textarea "}"
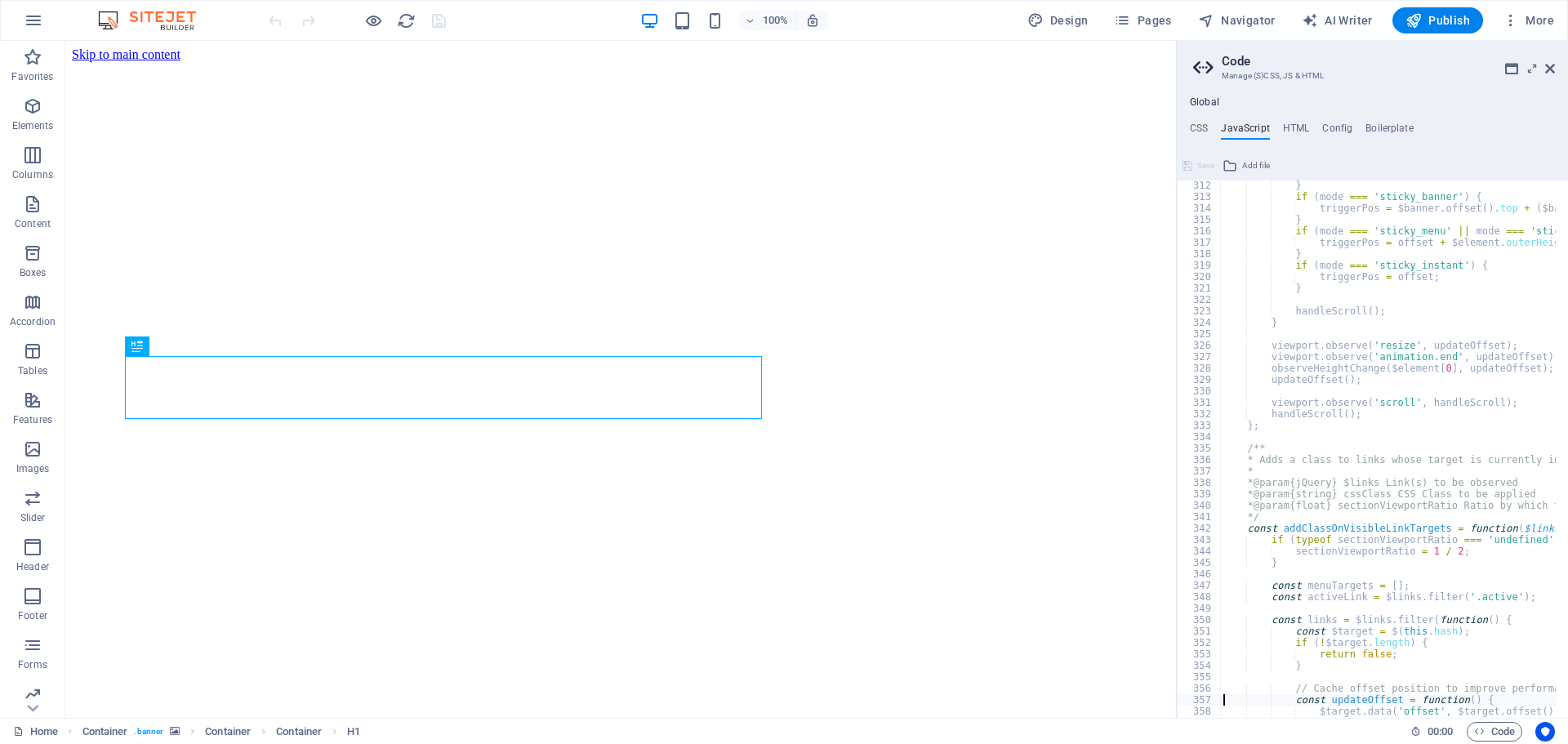
type textarea "};"
type textarea "updateOffset();"
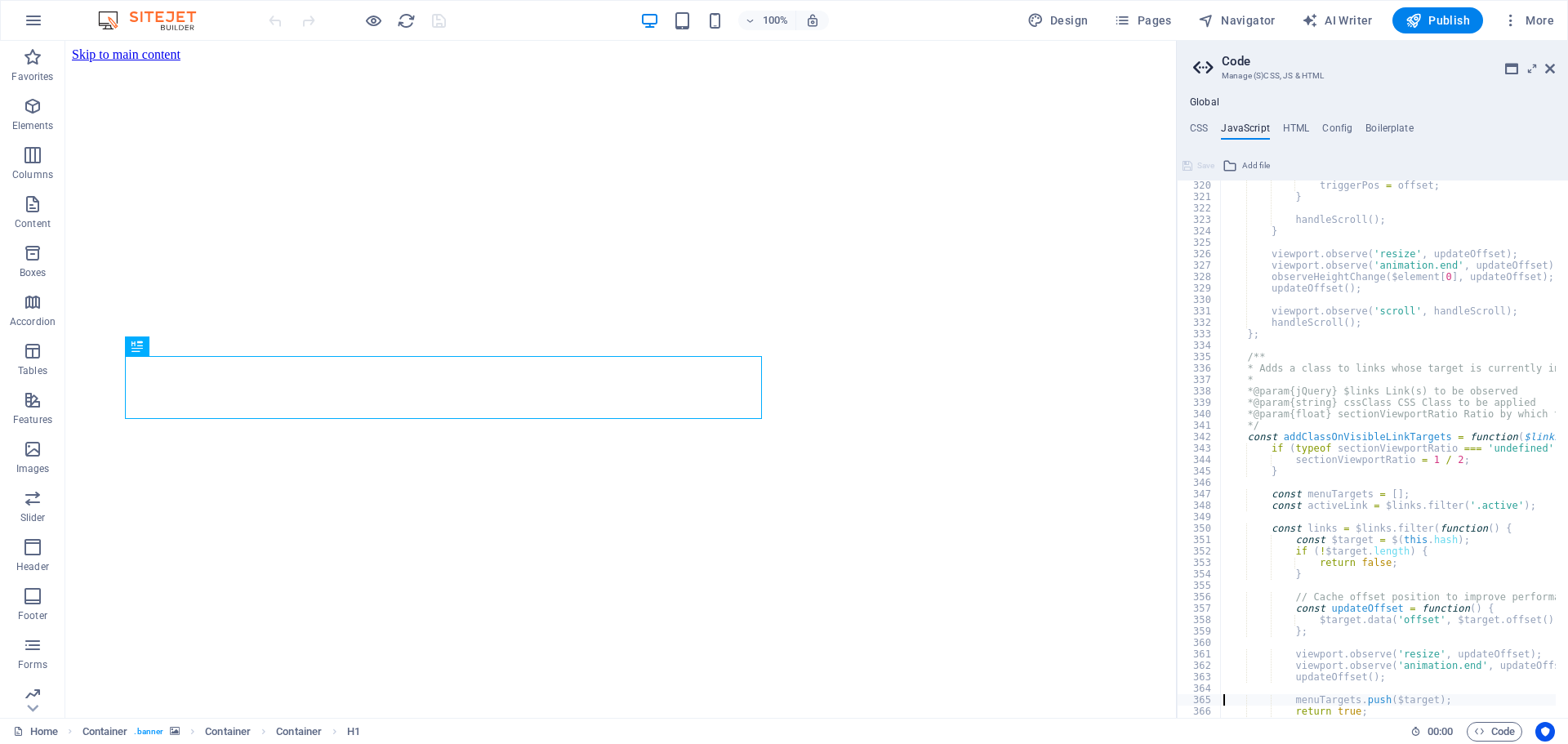
type textarea "});"
type textarea "}"
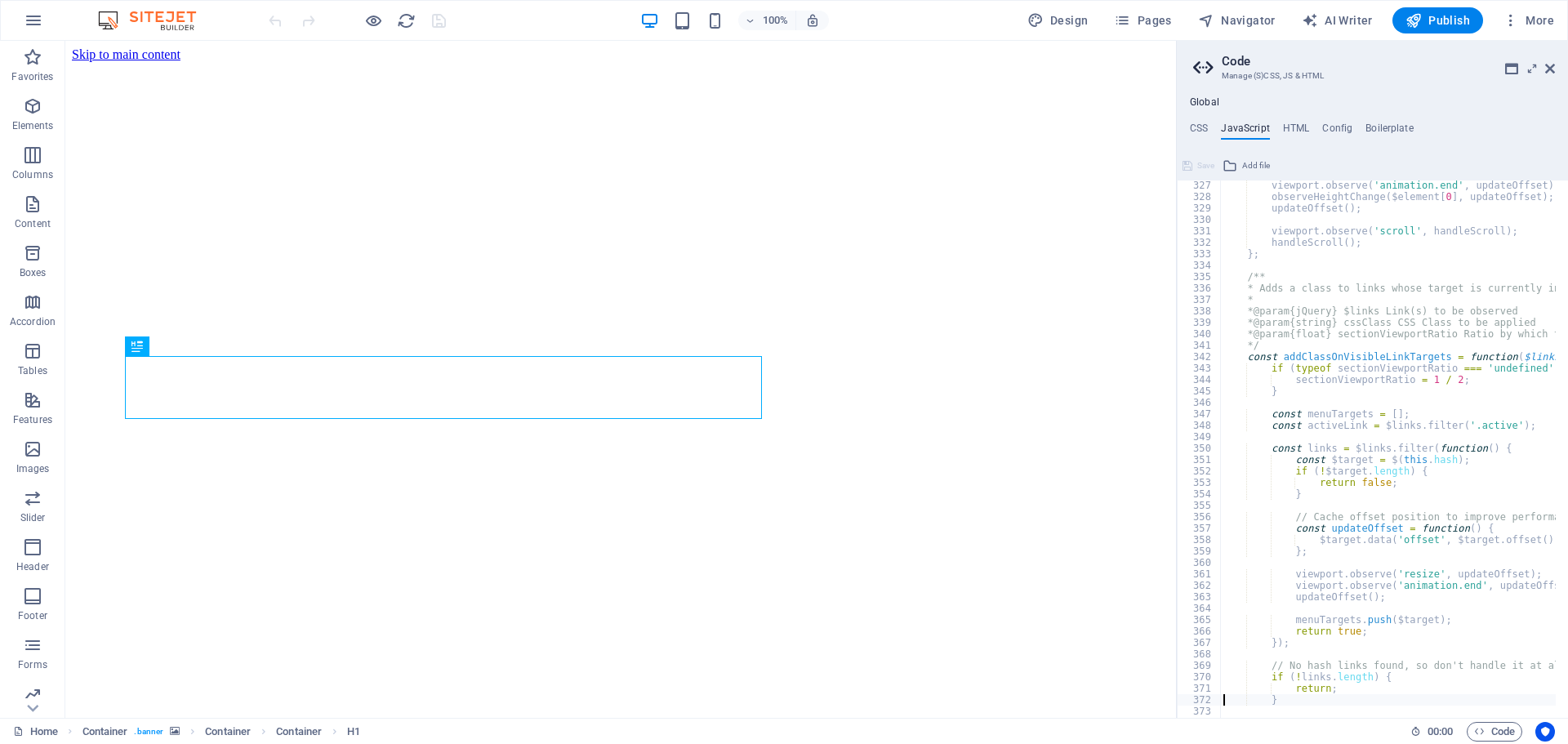
type textarea "$links.removeClass('active');"
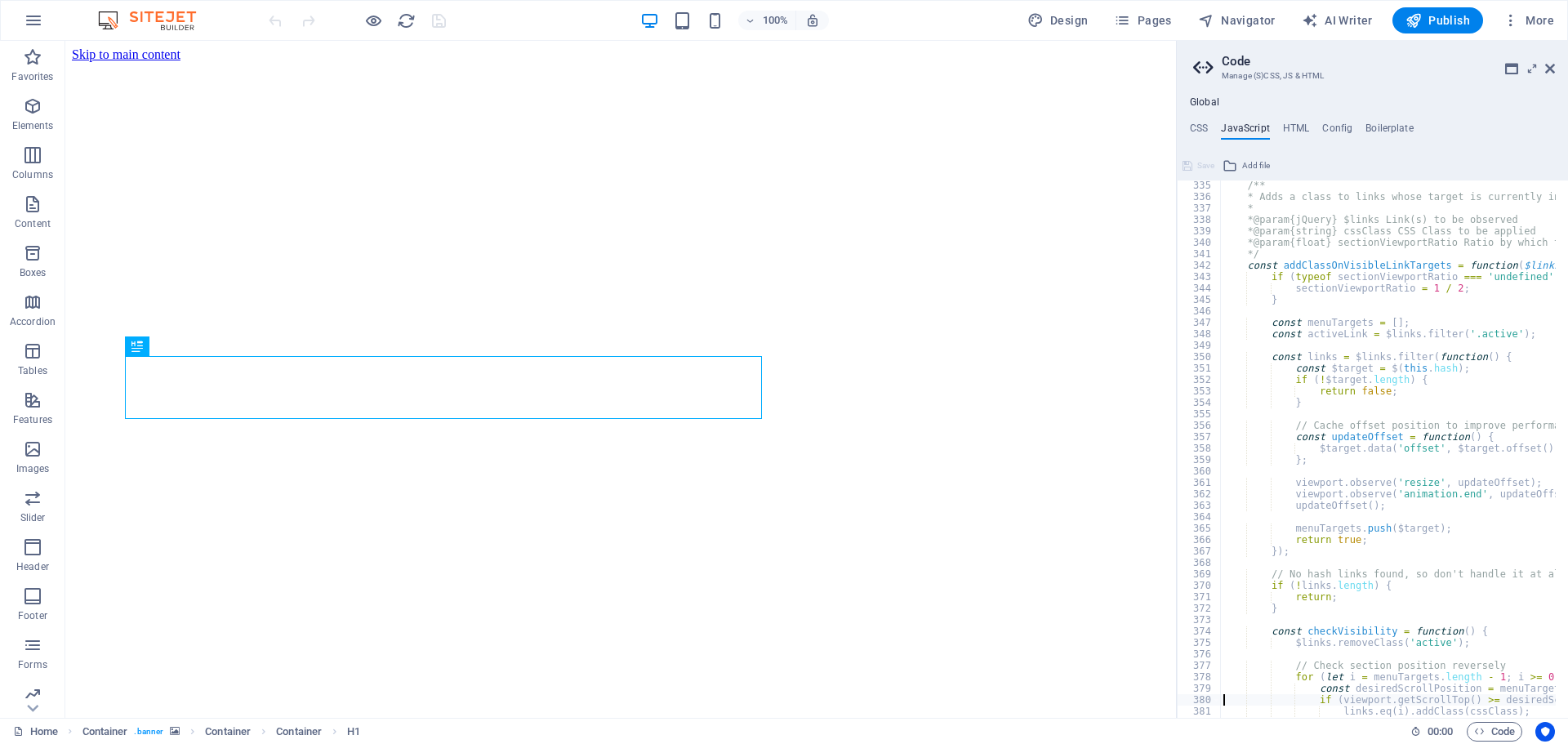
type textarea "}"
type textarea "};"
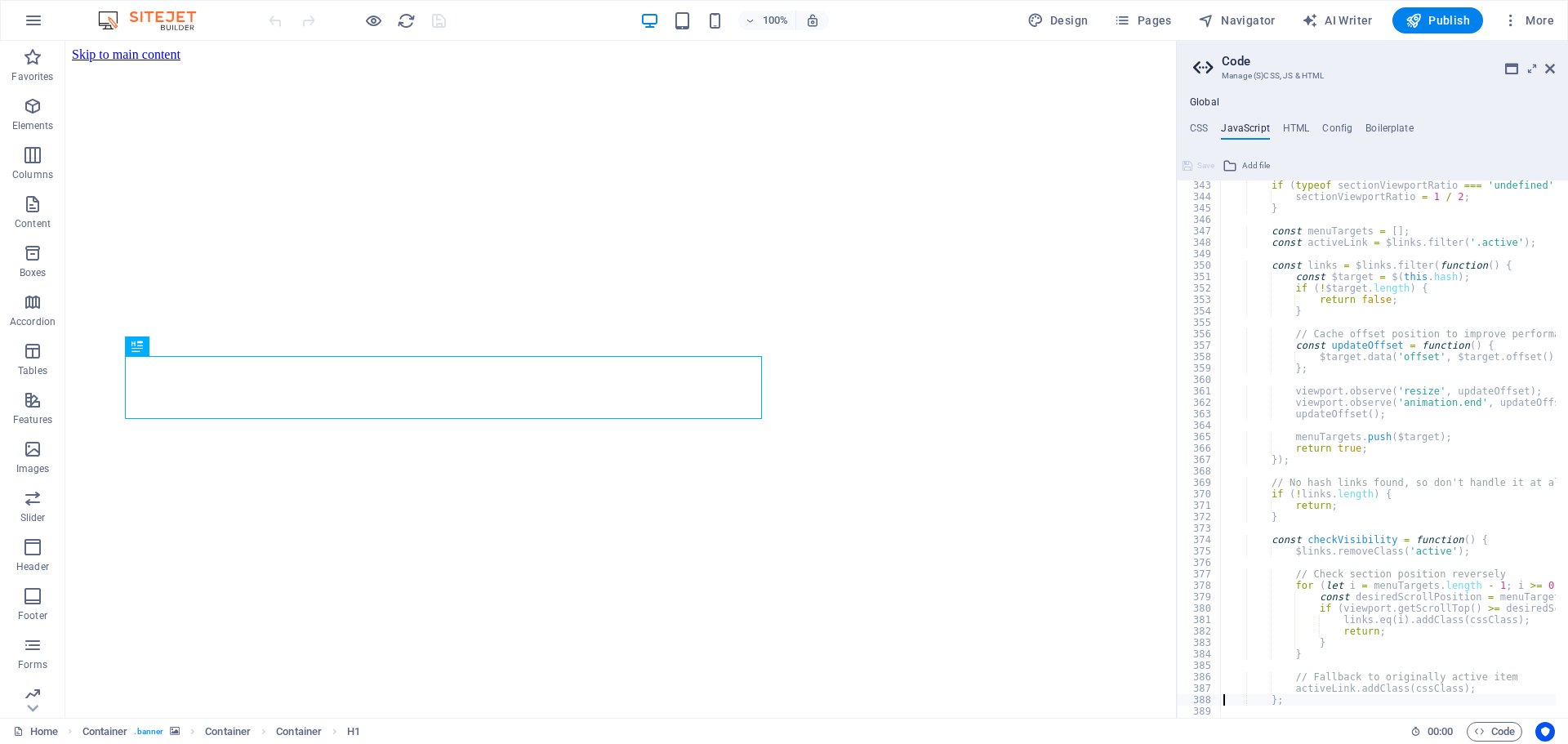
type textarea "/* End JS for preset "Menu V2" */"
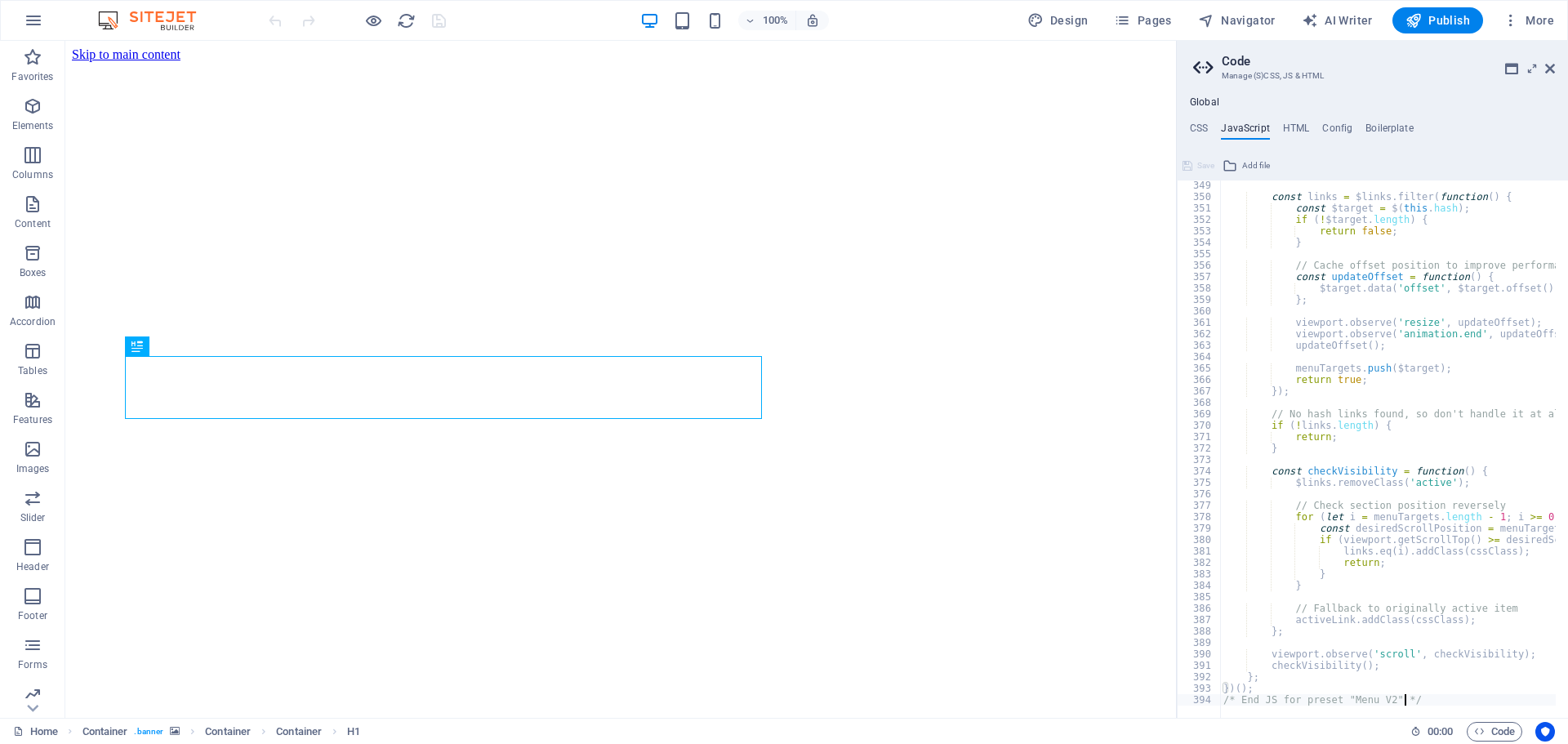
scroll to position [3981, 0]
click at [1551, 68] on icon at bounding box center [1551, 68] width 10 height 13
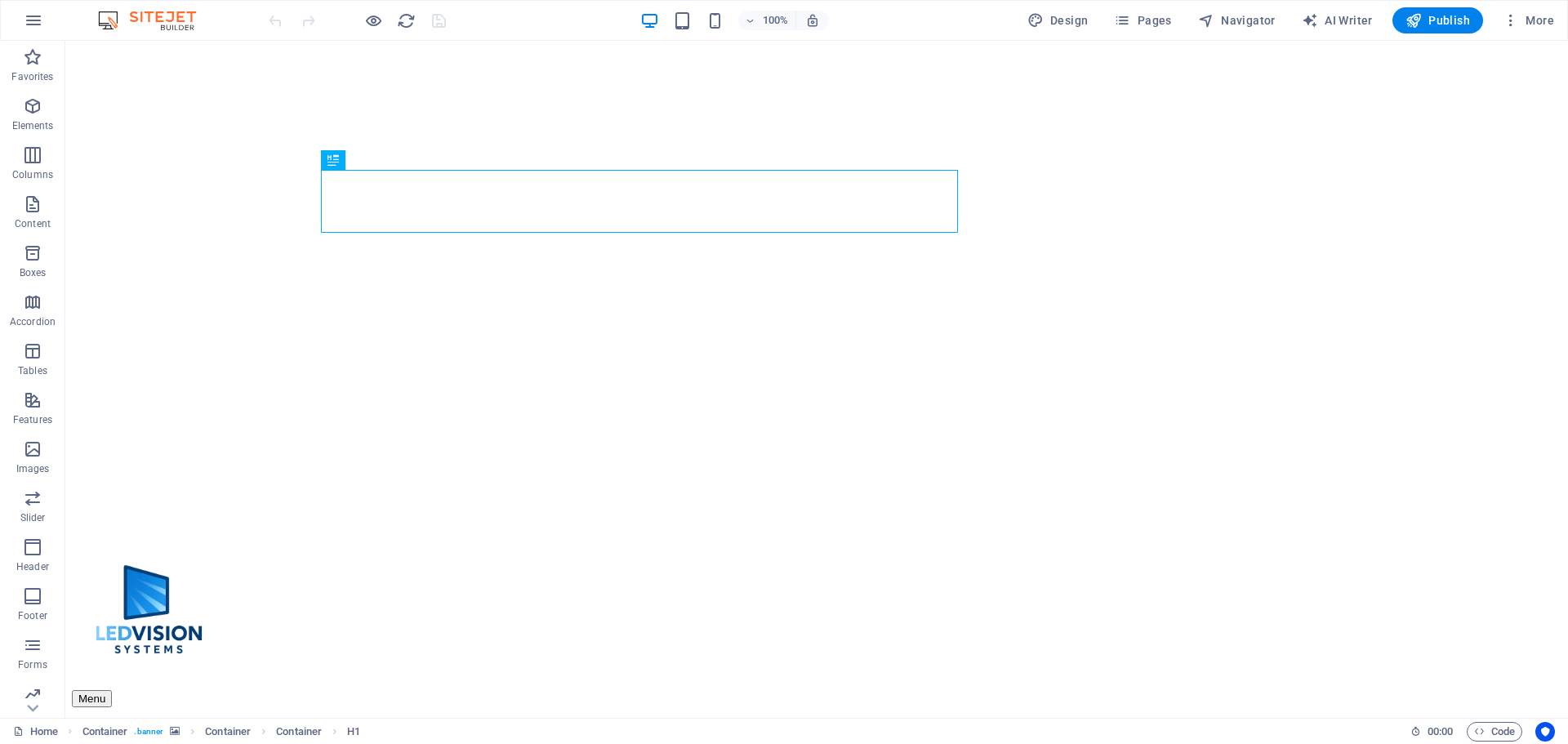
scroll to position [0, 0]
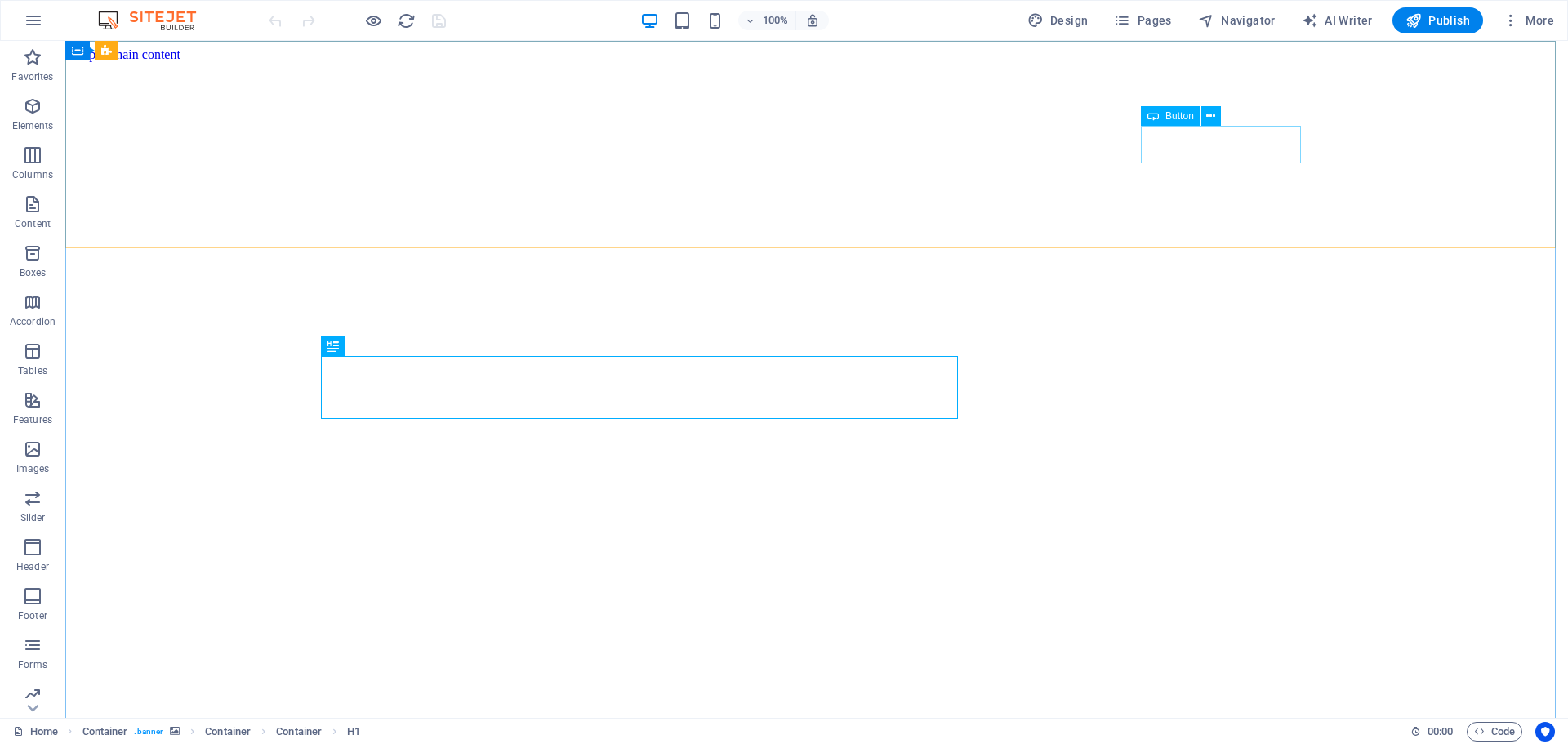
click at [1172, 113] on span "Button" at bounding box center [1180, 116] width 29 height 10
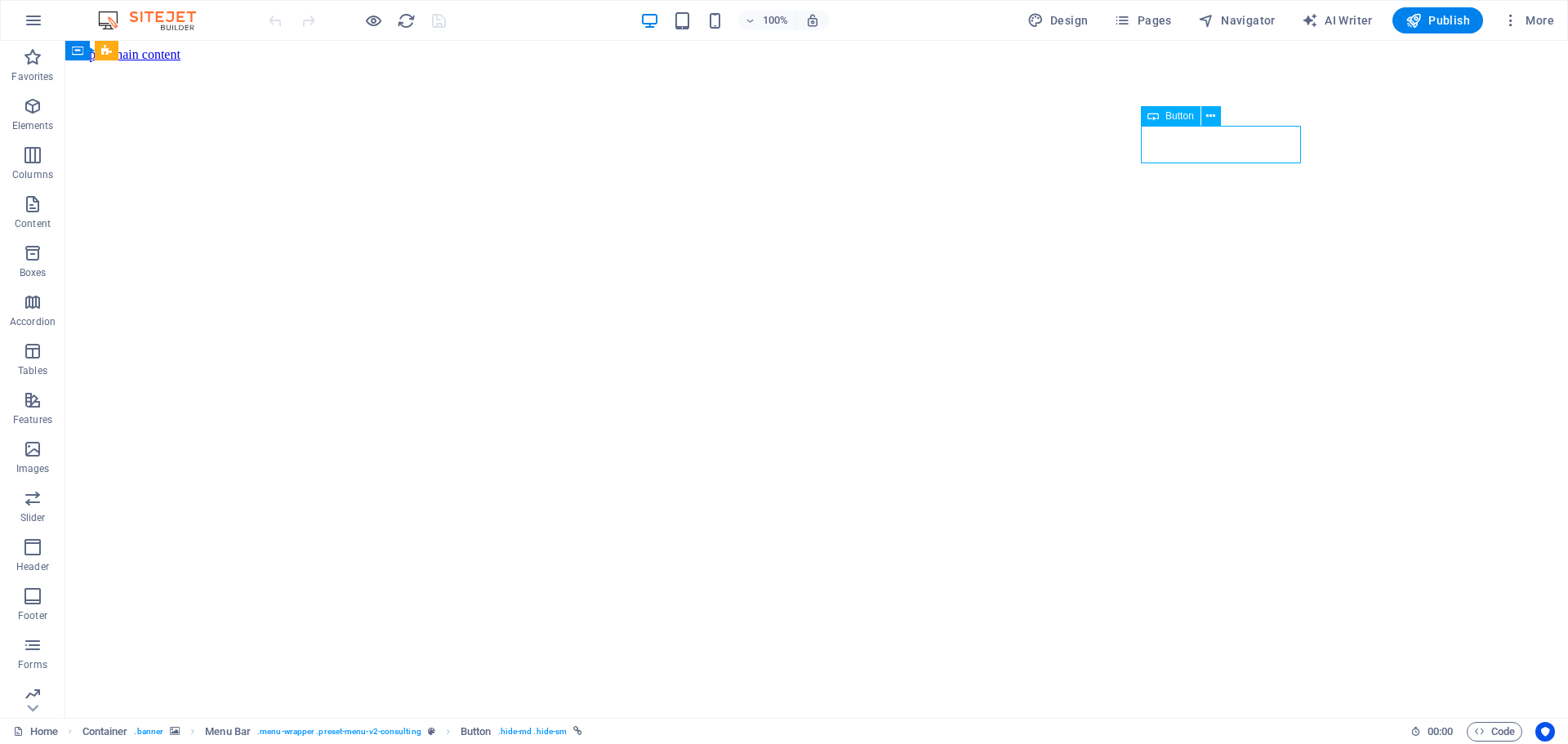
click at [1172, 113] on span "Button" at bounding box center [1180, 116] width 29 height 10
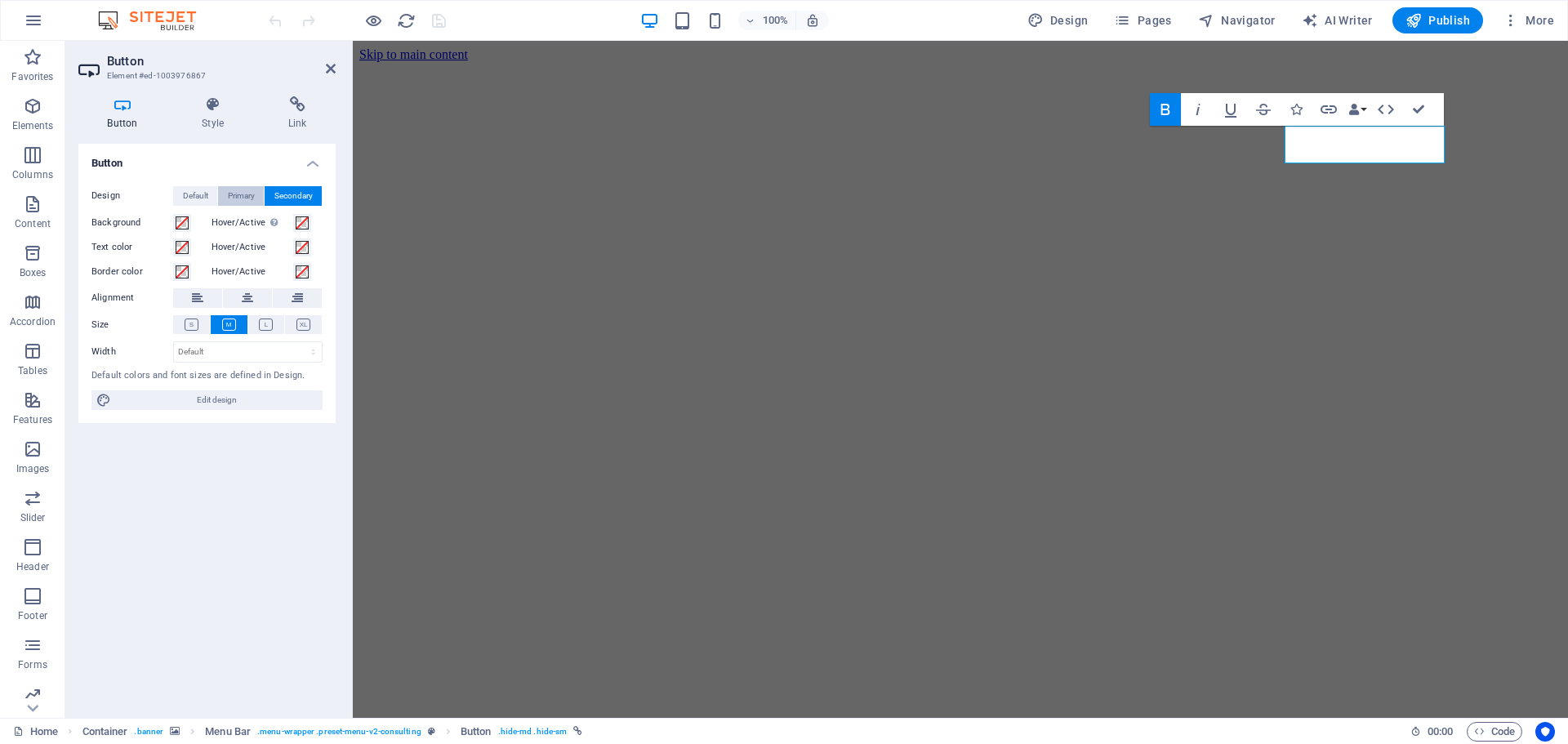
click at [252, 199] on span "Primary" at bounding box center [241, 196] width 27 height 20
click at [193, 198] on span "Default" at bounding box center [195, 196] width 26 height 20
click at [298, 190] on span "Secondary" at bounding box center [294, 196] width 39 height 20
click at [299, 109] on icon at bounding box center [297, 105] width 77 height 16
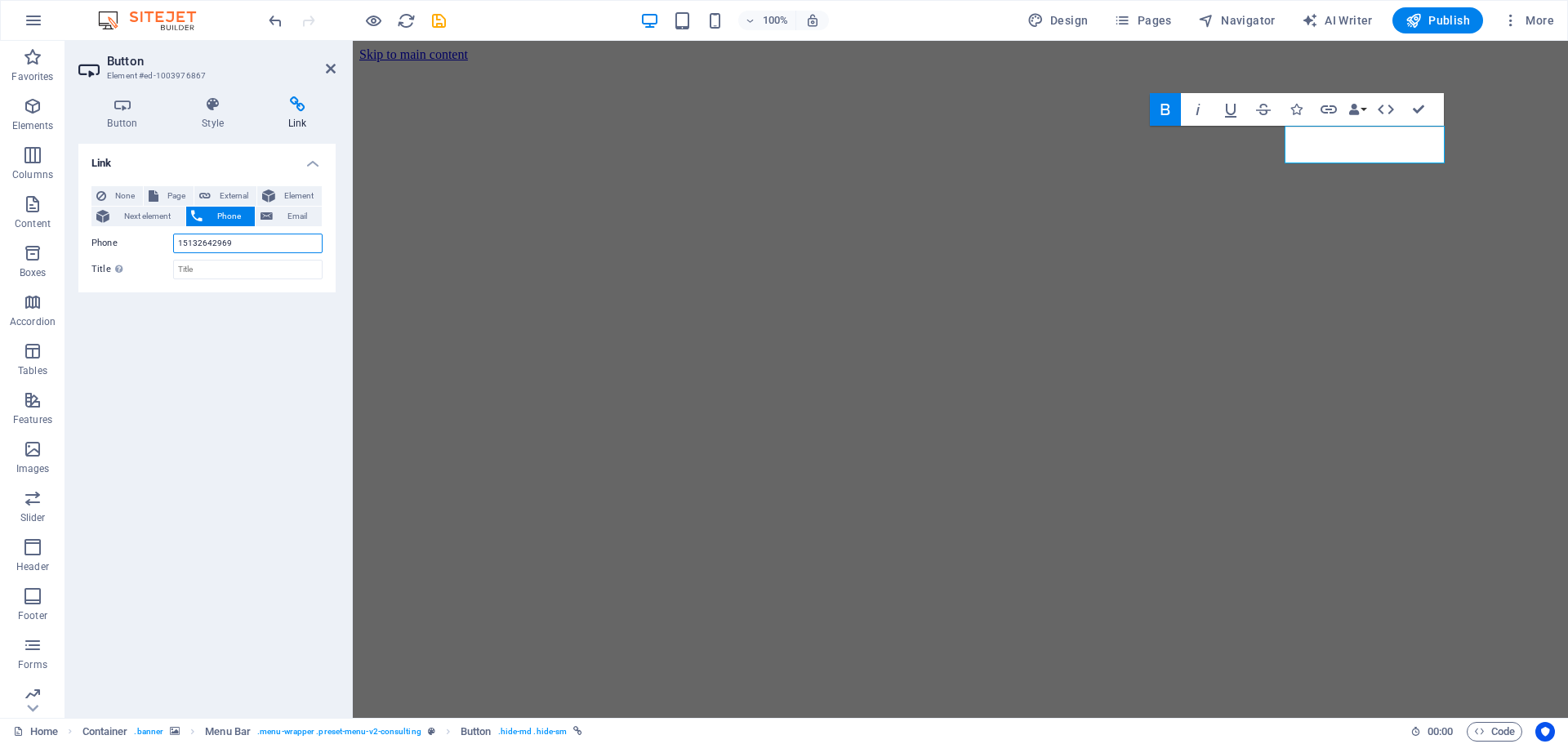
click at [214, 242] on input "15132642969" at bounding box center [247, 243] width 149 height 20
drag, startPoint x: 242, startPoint y: 241, endPoint x: 152, endPoint y: 241, distance: 90.0
click at [152, 241] on div "Phone [PHONE_NUMBER]" at bounding box center [207, 243] width 231 height 20
type input "0747159125"
click at [294, 219] on span "Email" at bounding box center [298, 217] width 40 height 20
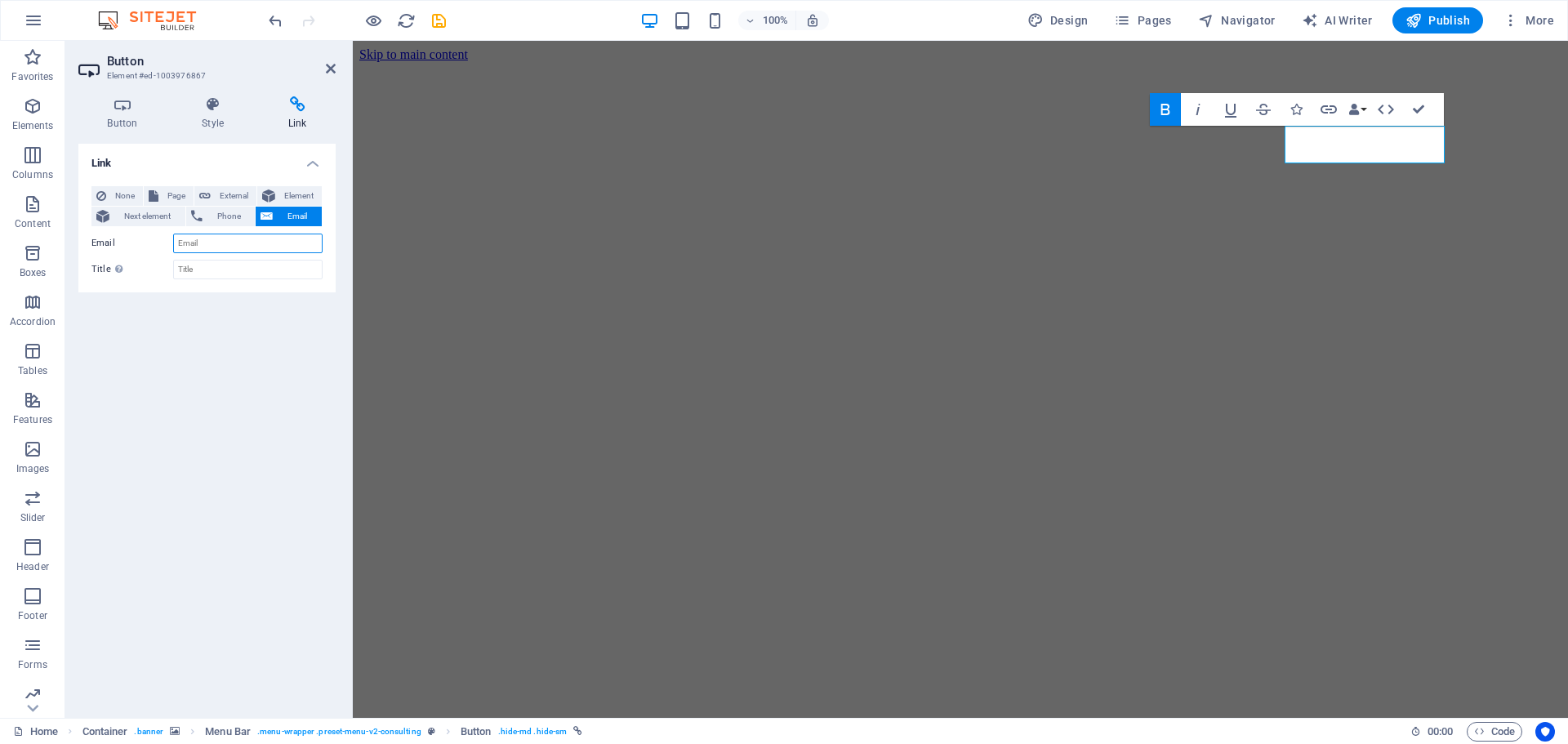
click at [227, 242] on input "Email" at bounding box center [247, 243] width 149 height 20
type input "[EMAIL_ADDRESS][DOMAIN_NAME]"
click at [226, 192] on span "External" at bounding box center [233, 196] width 36 height 20
select select
select select "blank"
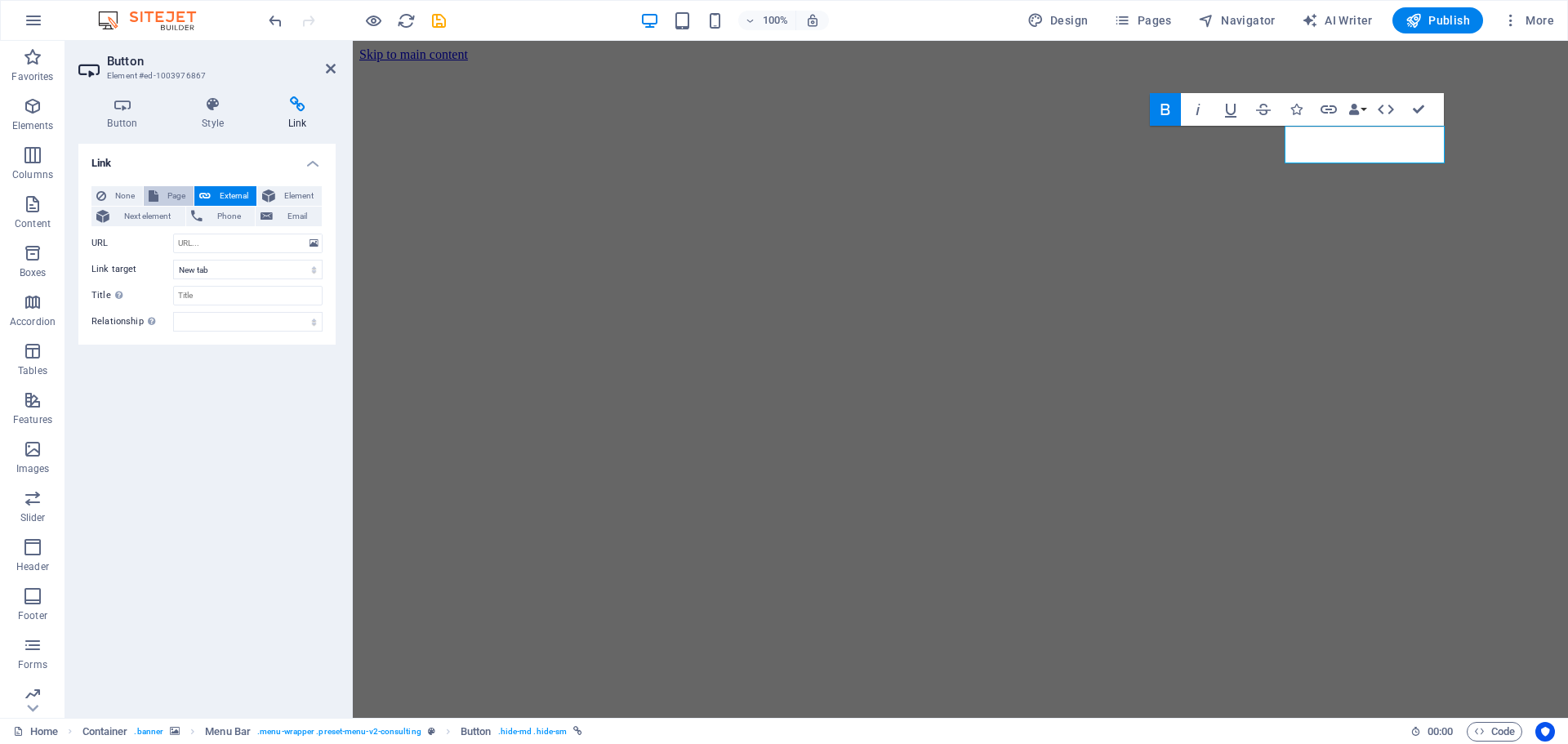
click at [163, 191] on span "Page" at bounding box center [176, 196] width 26 height 20
select select
click at [265, 247] on select "Home About Services Blog Contact Legal Notice Privacy" at bounding box center [247, 243] width 149 height 20
select select "4"
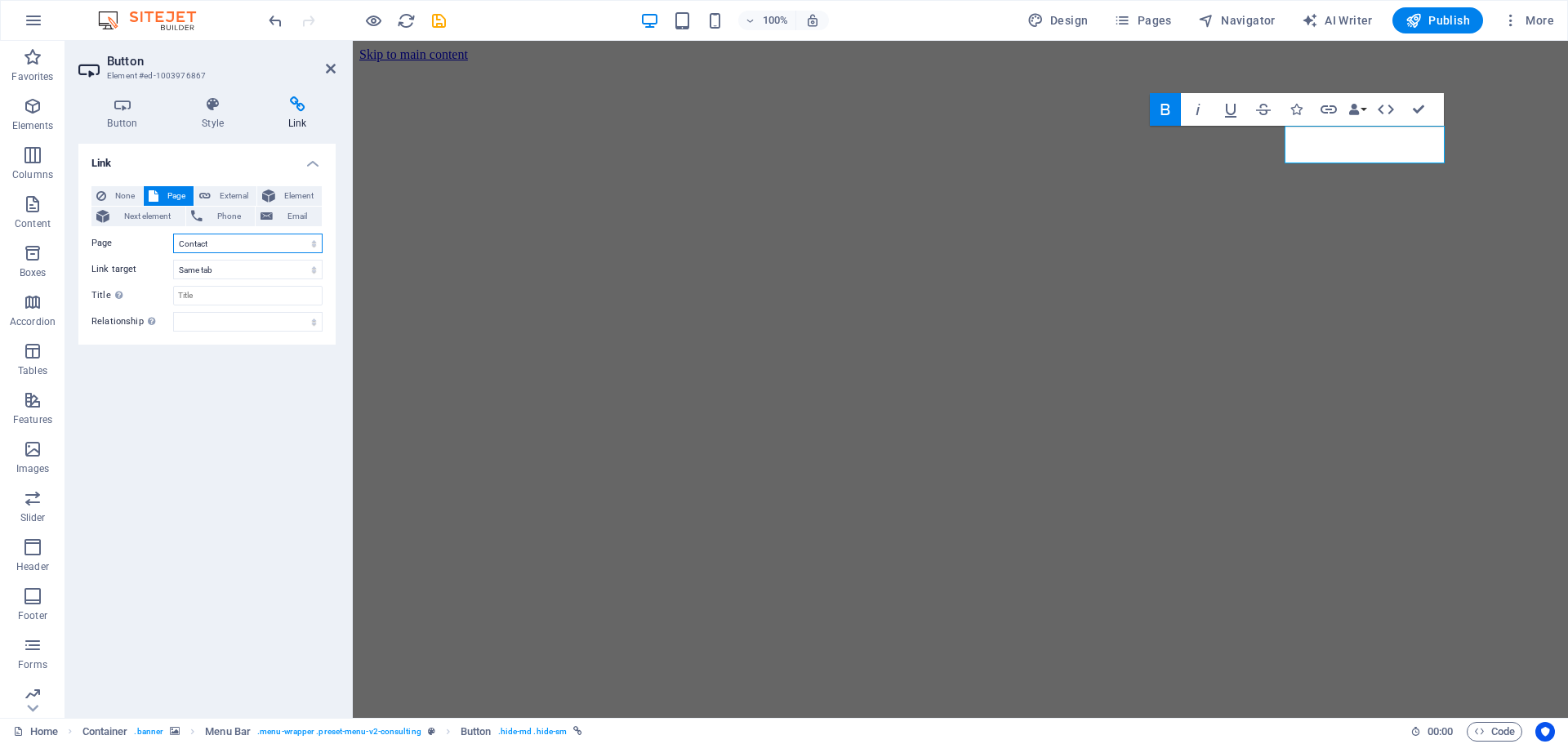
click at [173, 233] on select "Home About Services Blog Contact Legal Notice Privacy" at bounding box center [247, 243] width 149 height 20
click at [327, 66] on icon at bounding box center [331, 68] width 10 height 13
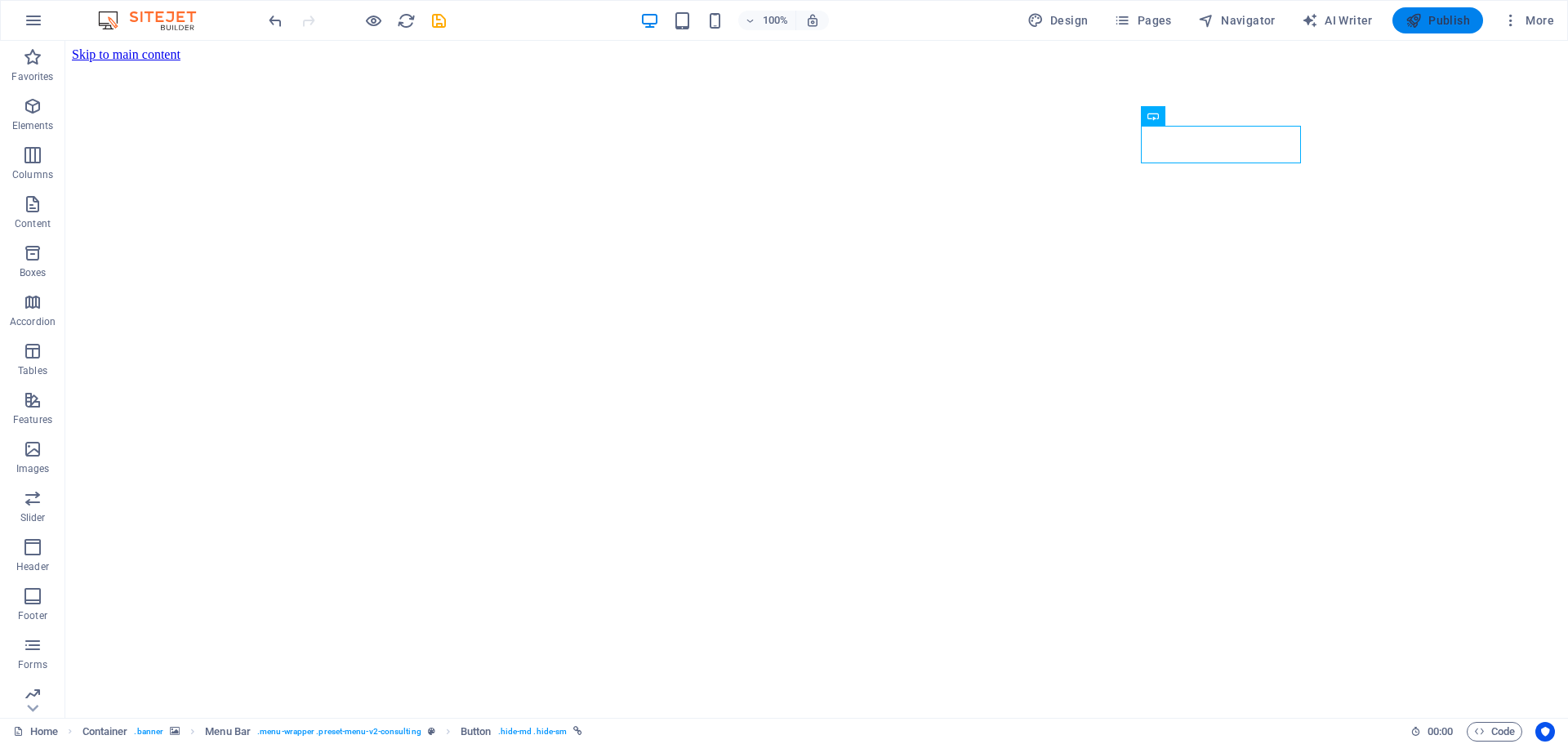
click at [1441, 23] on span "Publish" at bounding box center [1438, 21] width 64 height 16
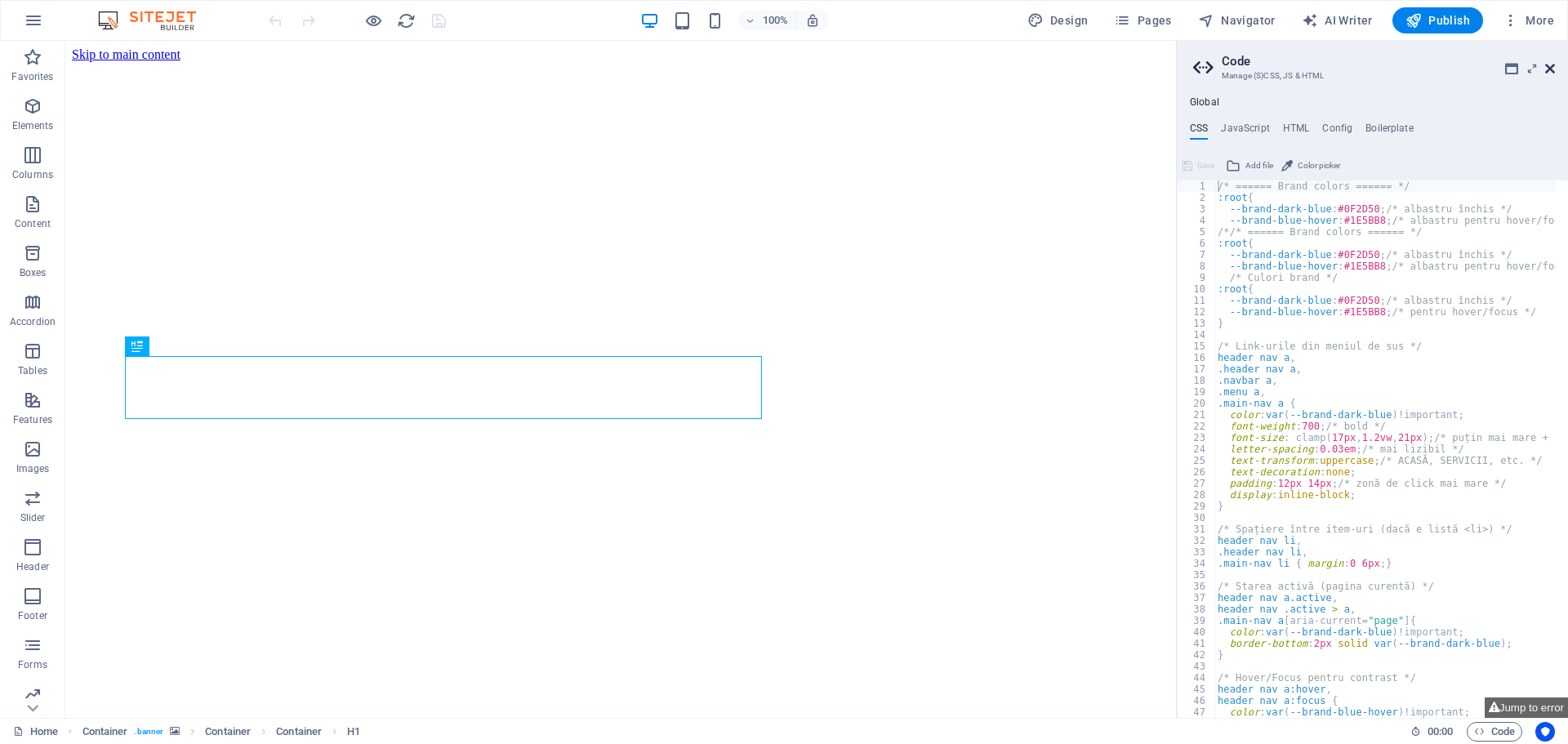
click at [1555, 64] on icon at bounding box center [1551, 68] width 10 height 13
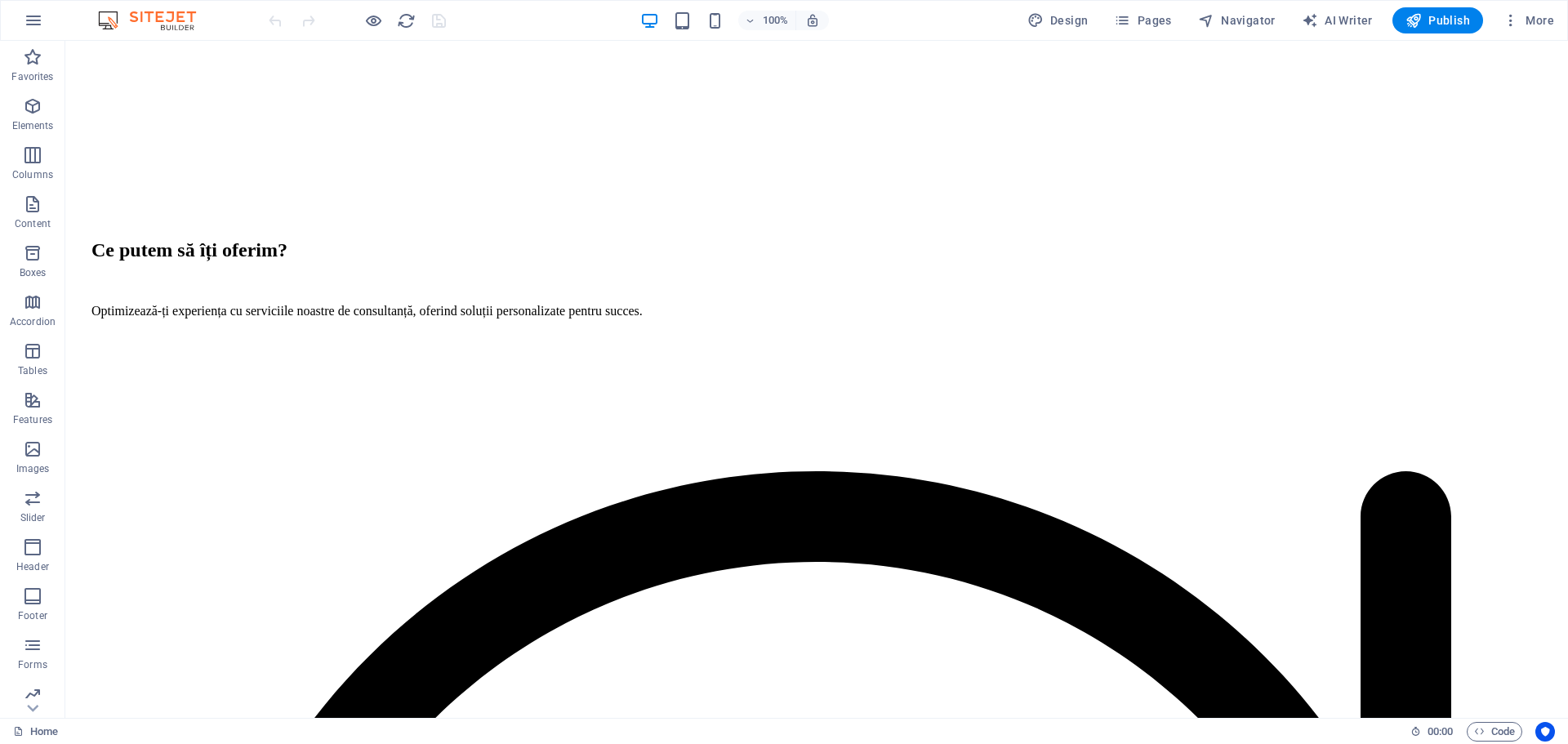
scroll to position [1634, 0]
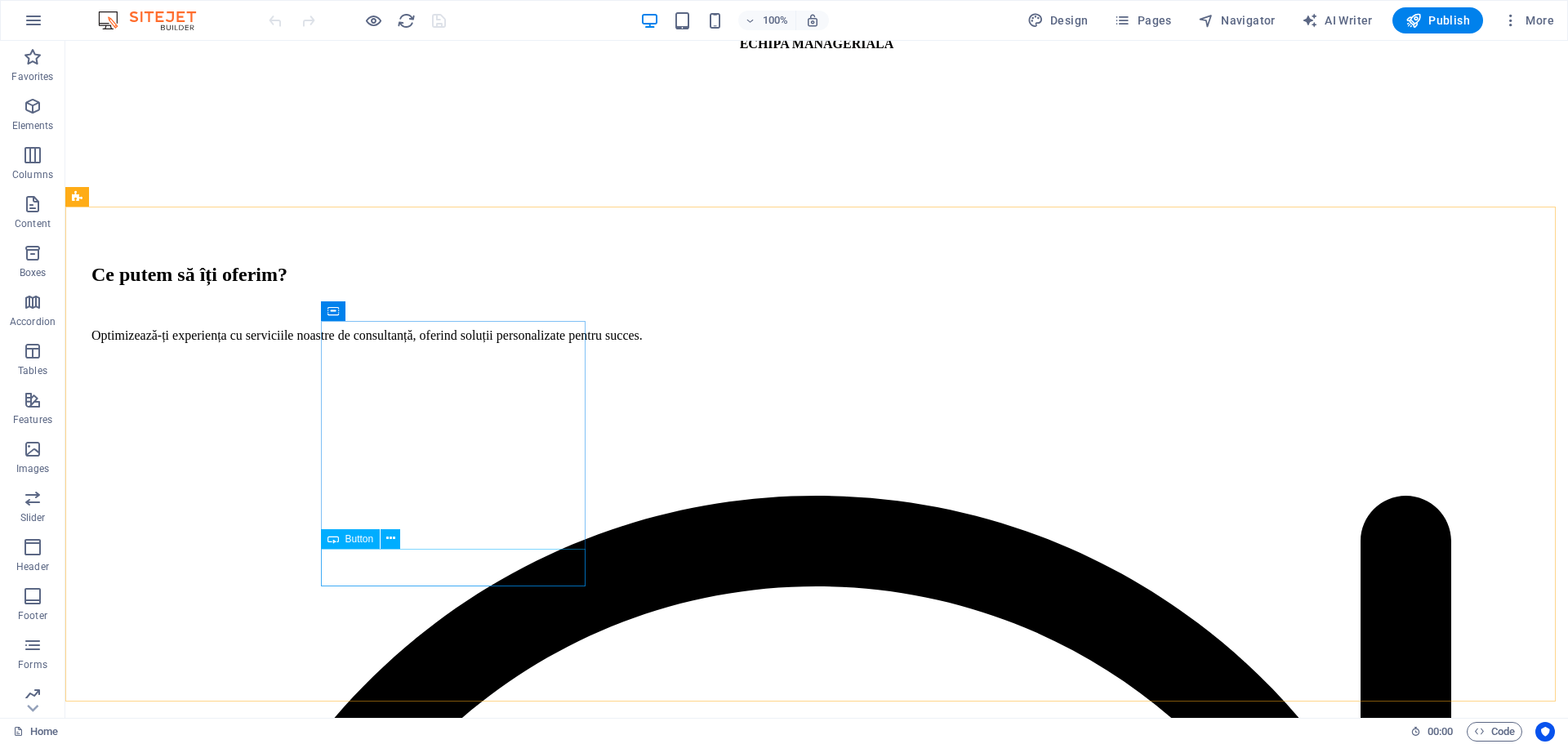
click at [356, 542] on span "Button" at bounding box center [360, 539] width 29 height 10
click at [356, 540] on span "Button" at bounding box center [360, 539] width 29 height 10
select select "1"
select select
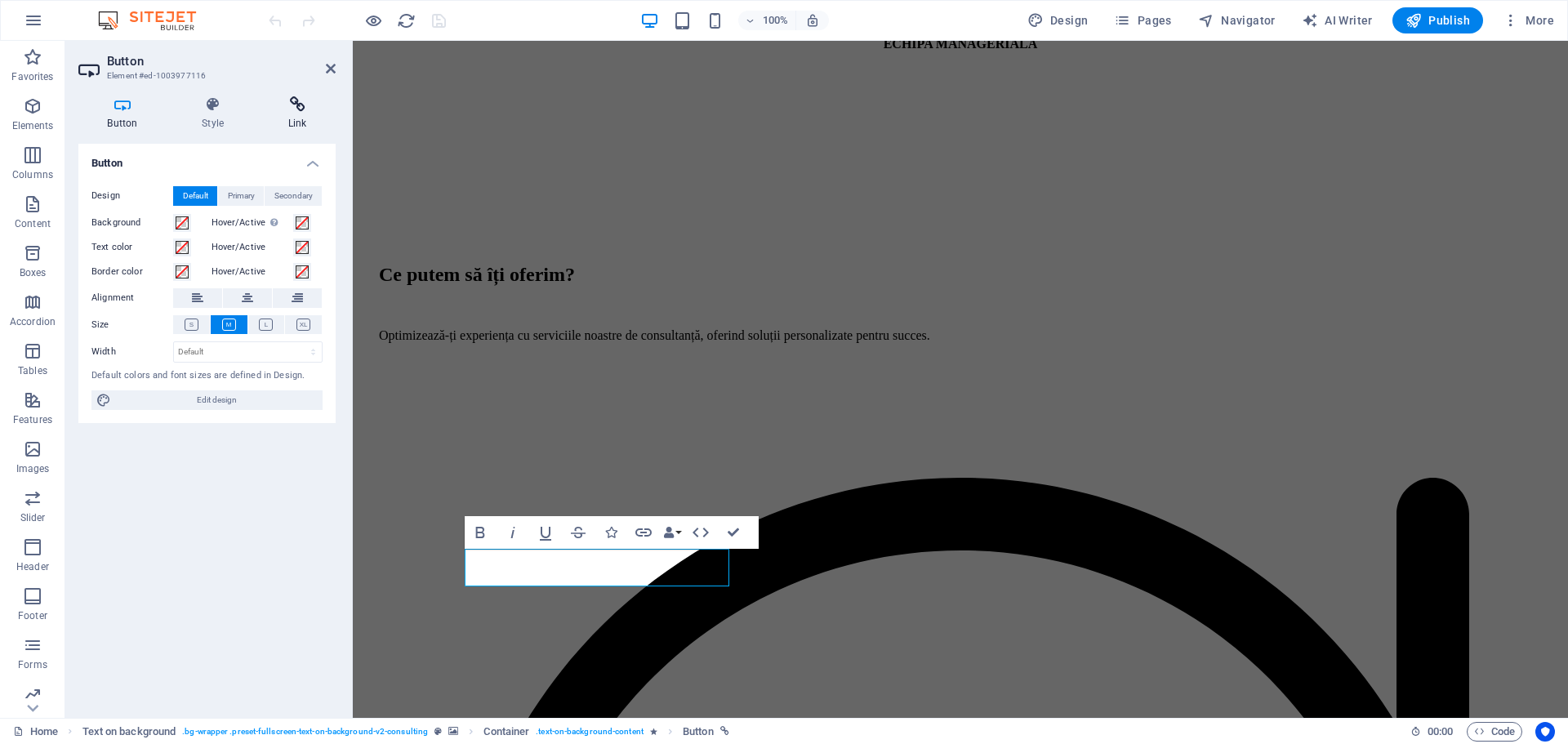
click at [299, 106] on icon at bounding box center [297, 105] width 77 height 16
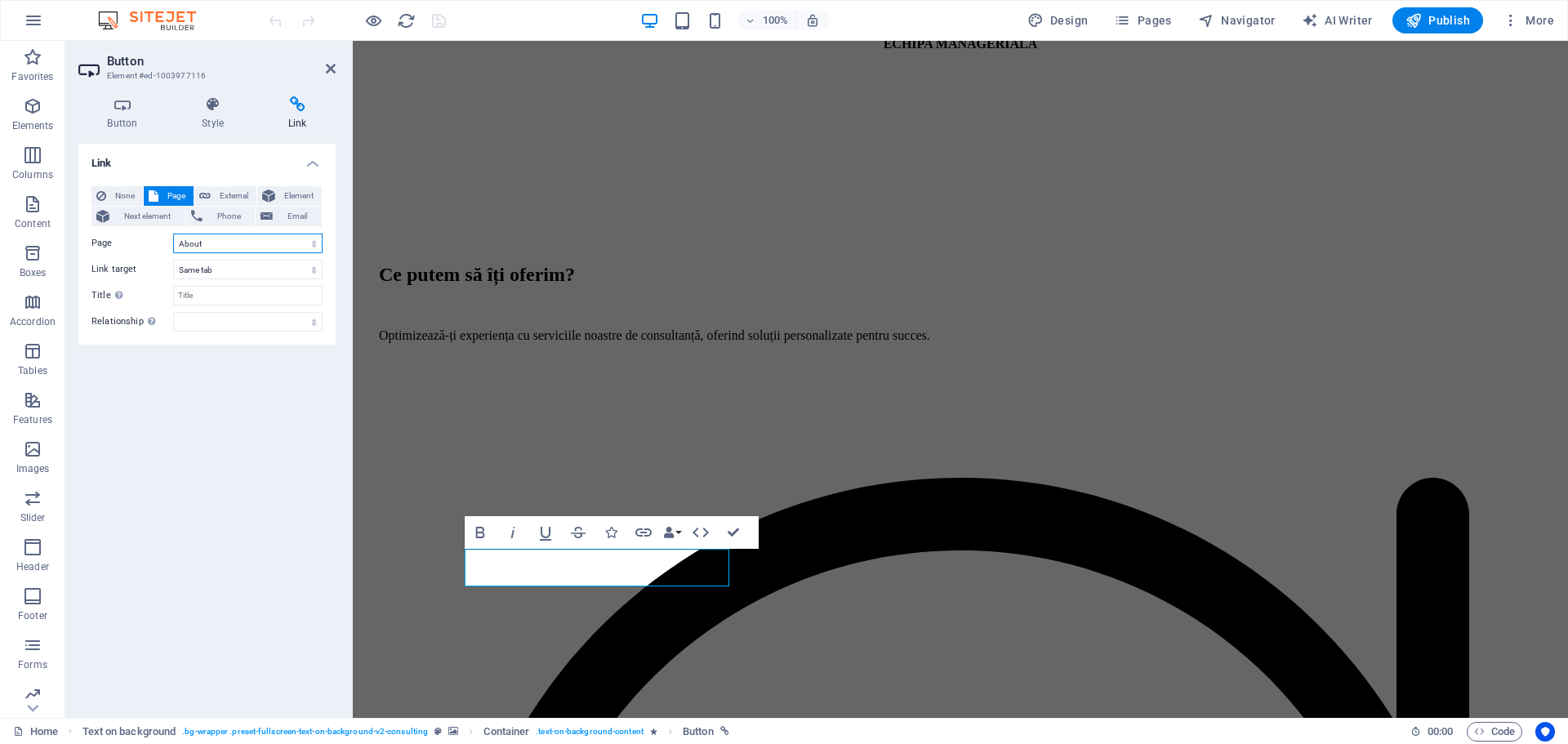
click at [229, 244] on select "Home About Services Blog Contact Legal Notice Privacy" at bounding box center [247, 243] width 149 height 20
select select "5"
click at [173, 233] on select "Home About Services Blog Contact Legal Notice Privacy" at bounding box center [247, 243] width 149 height 20
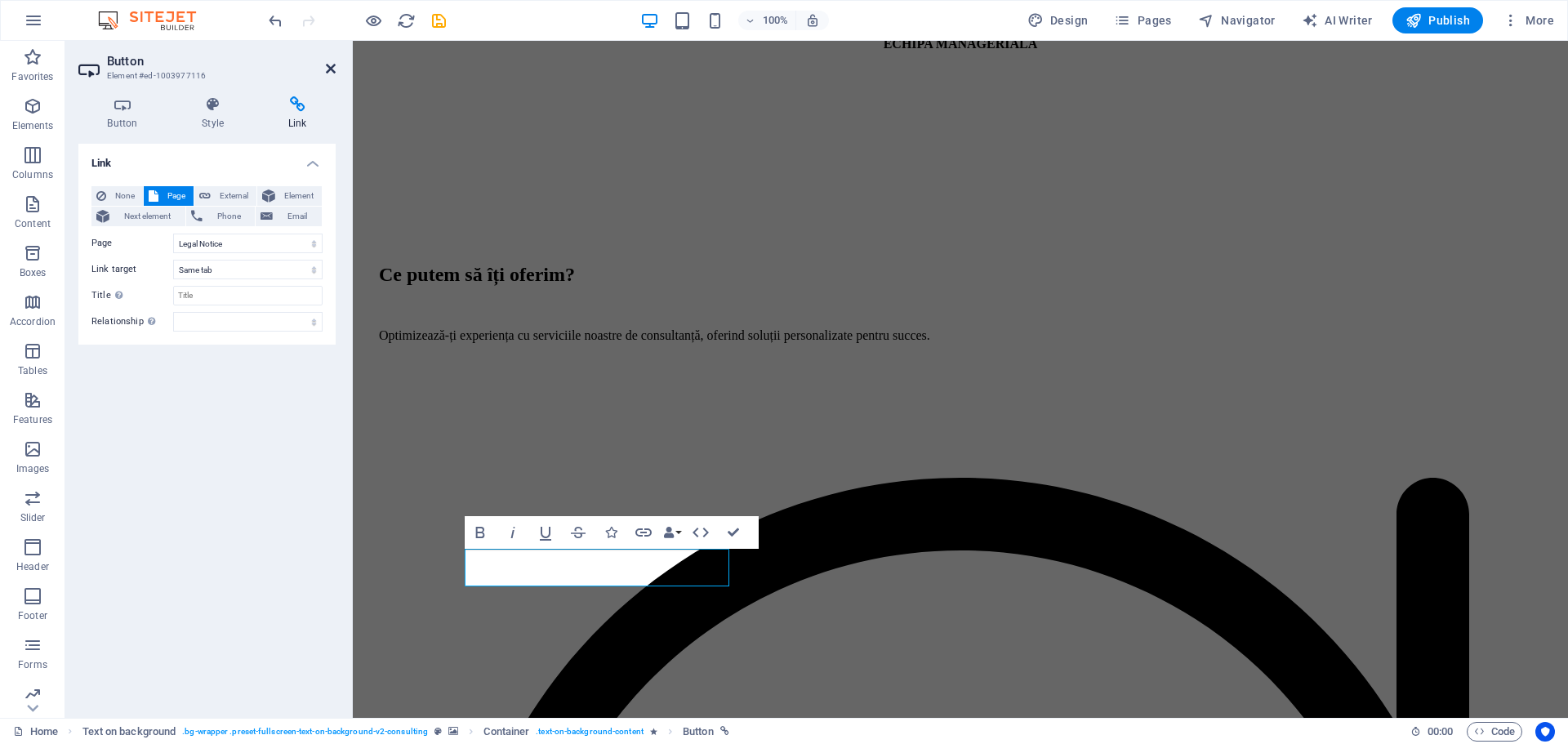
click at [330, 66] on icon at bounding box center [331, 68] width 10 height 13
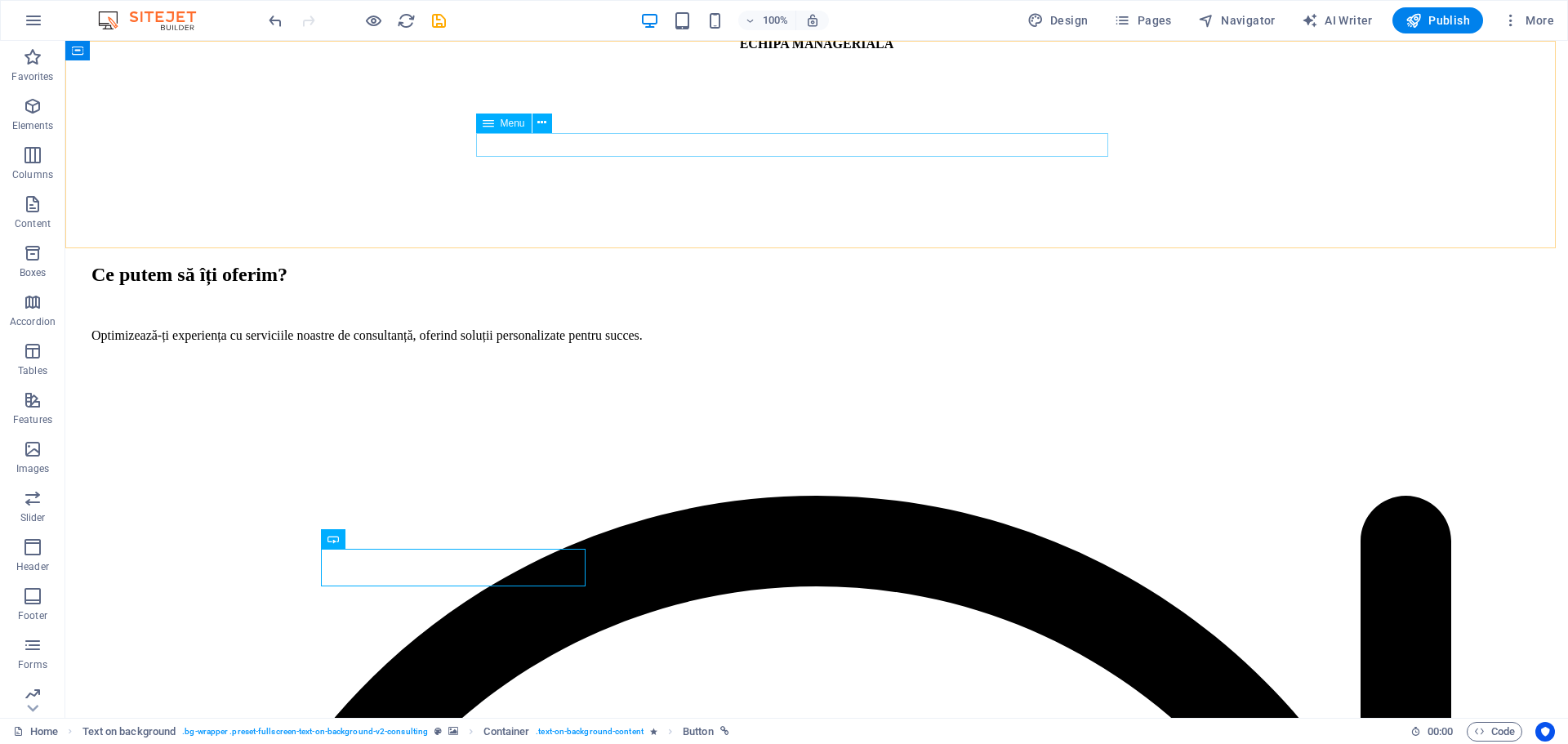
select select "1"
select select
select select "2"
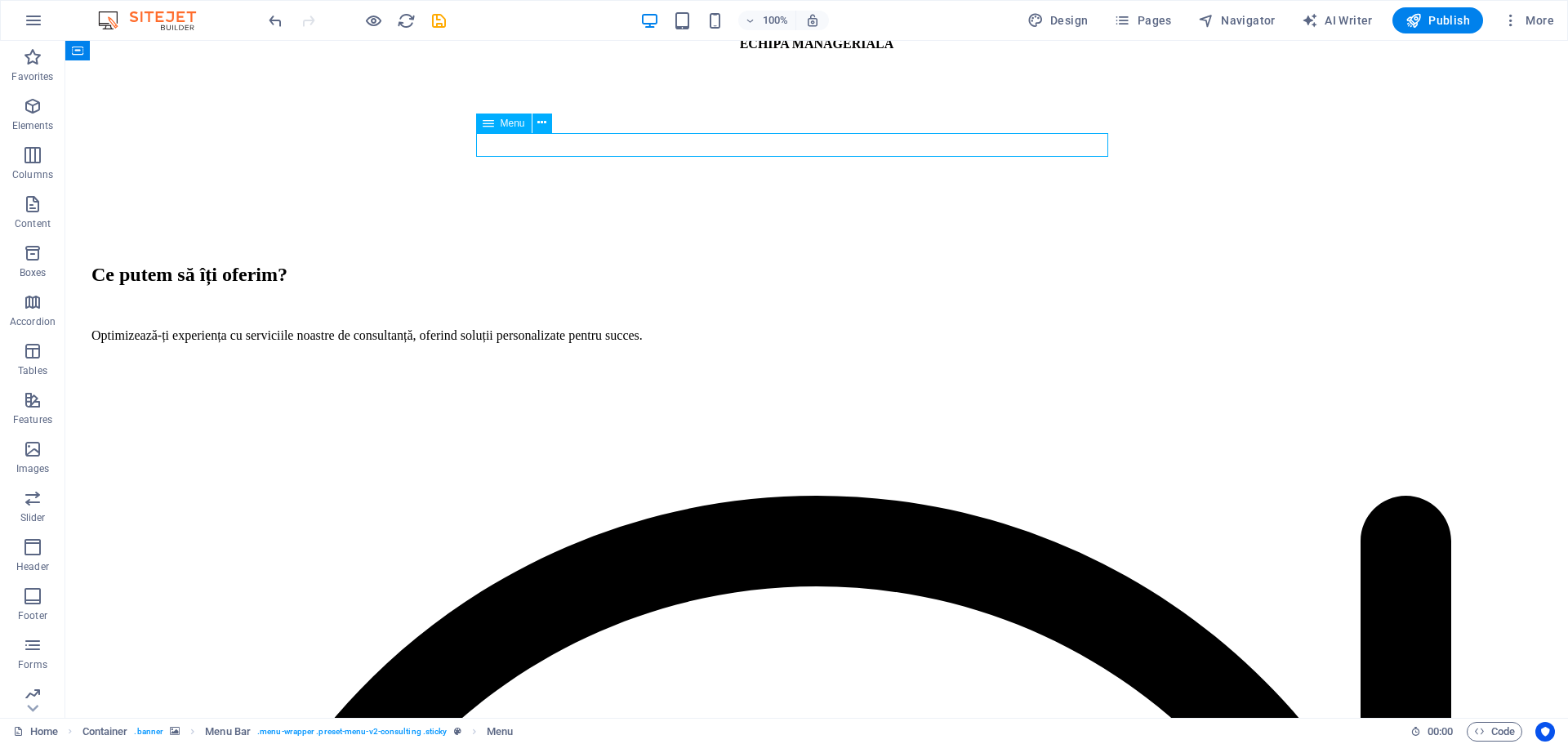
select select
select select "6"
select select
select select "3"
select select
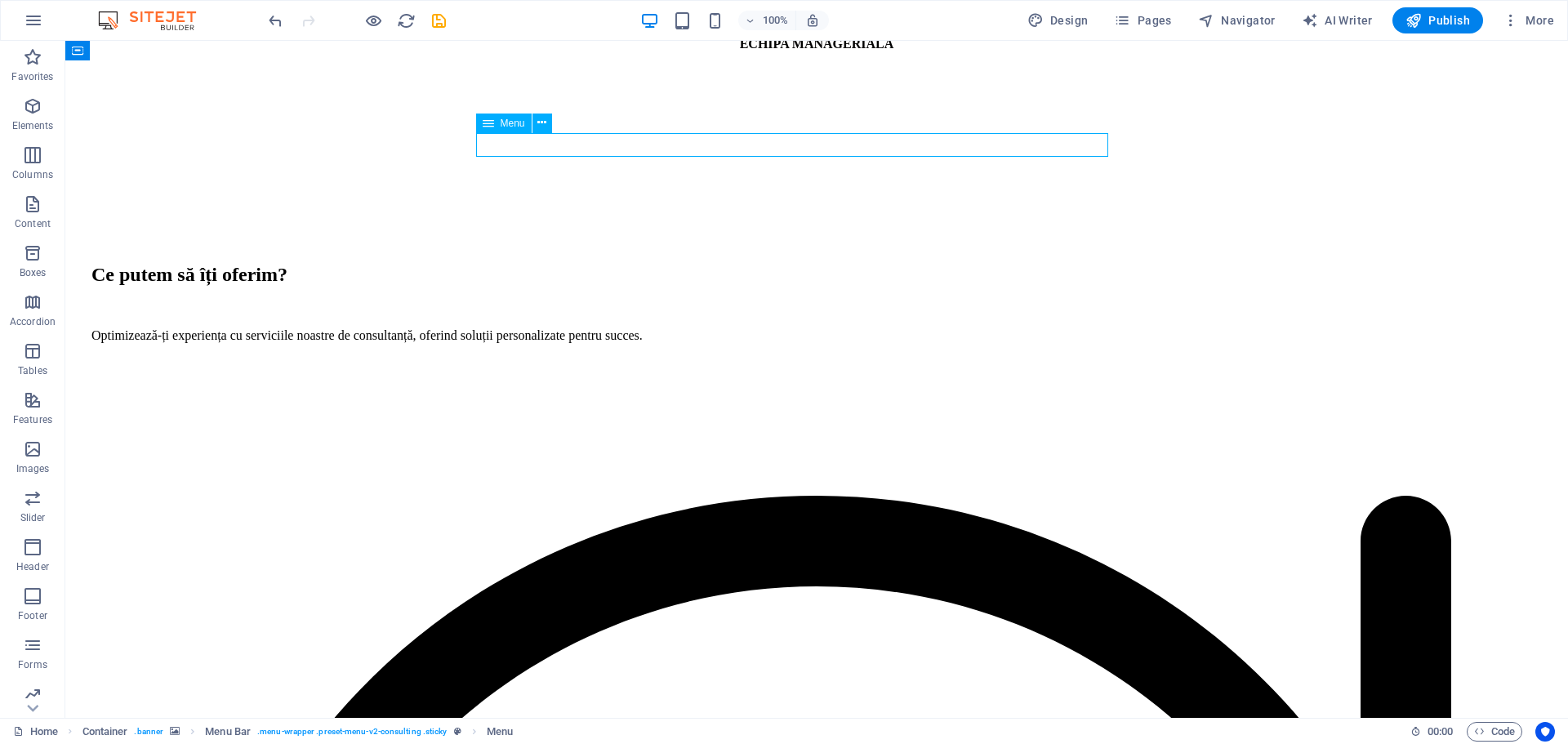
select select "4"
select select
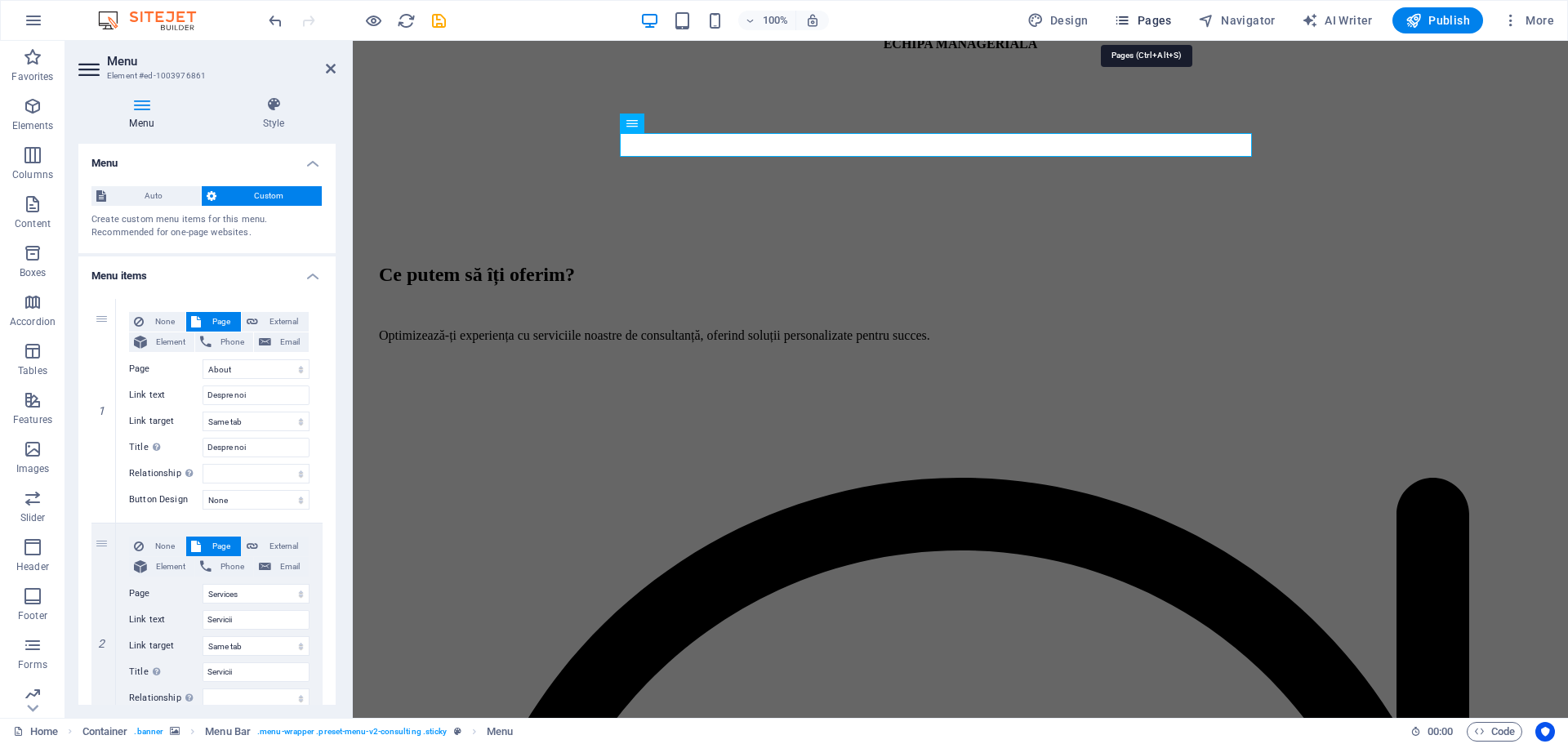
click at [1131, 16] on icon "button" at bounding box center [1123, 21] width 16 height 16
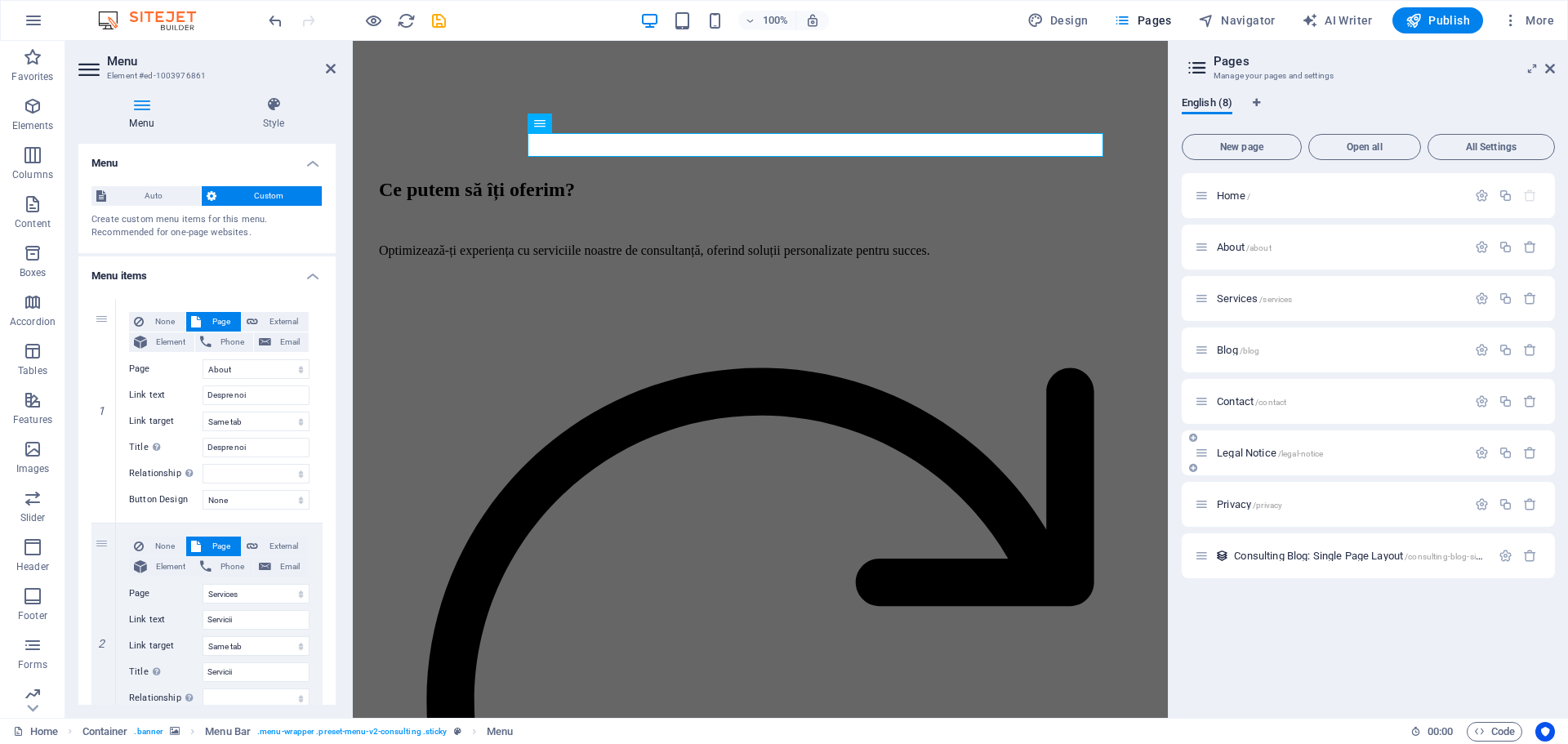
click at [1351, 452] on p "Legal Notice /legal-notice" at bounding box center [1340, 453] width 245 height 11
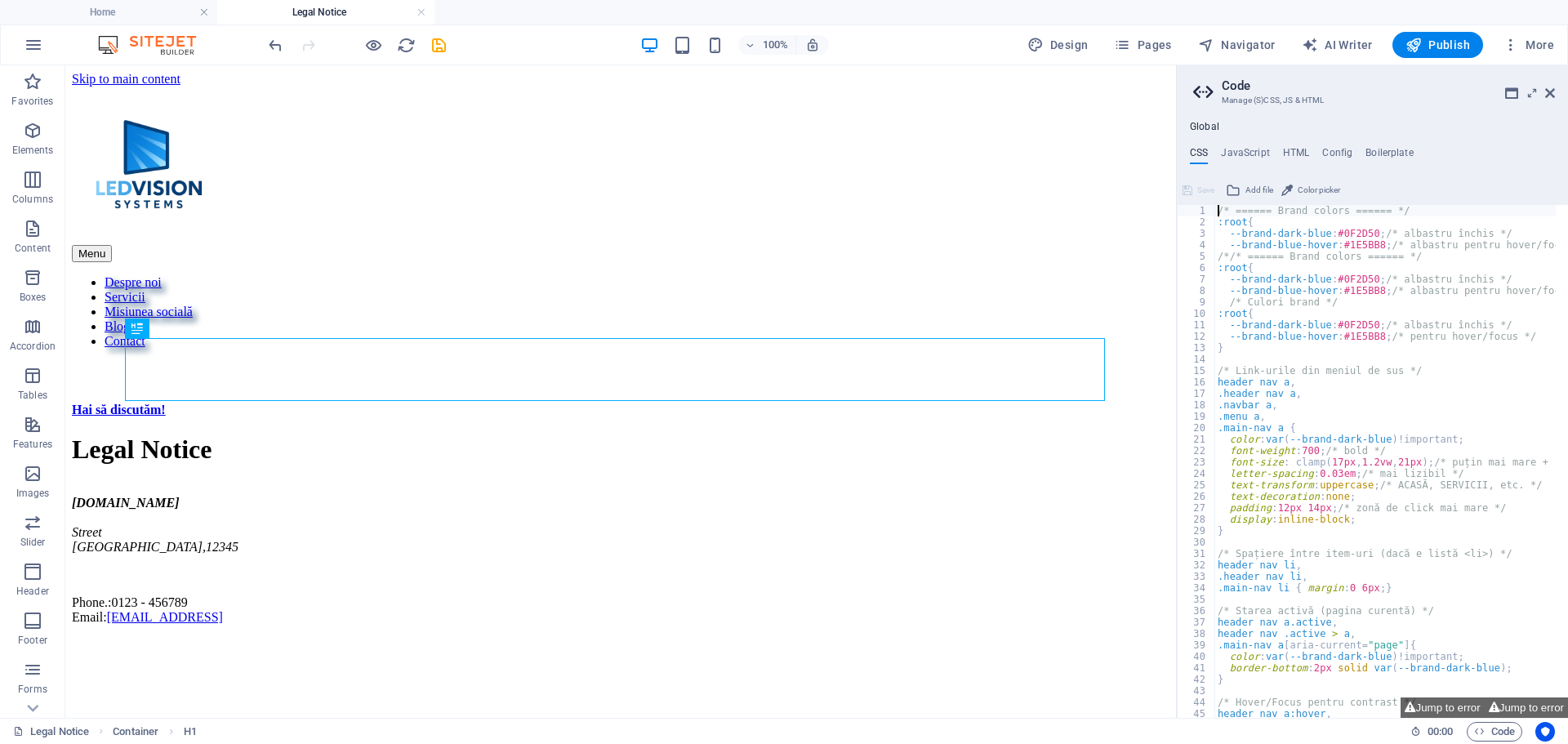
scroll to position [0, 0]
click at [468, 435] on div "Legal Notice" at bounding box center [620, 450] width 1098 height 31
click at [181, 435] on div "Legal Notice ledvisionsystems.ro Street Berlin , 12345 Phone.: 0123 - 456789 Em…" at bounding box center [620, 530] width 1098 height 190
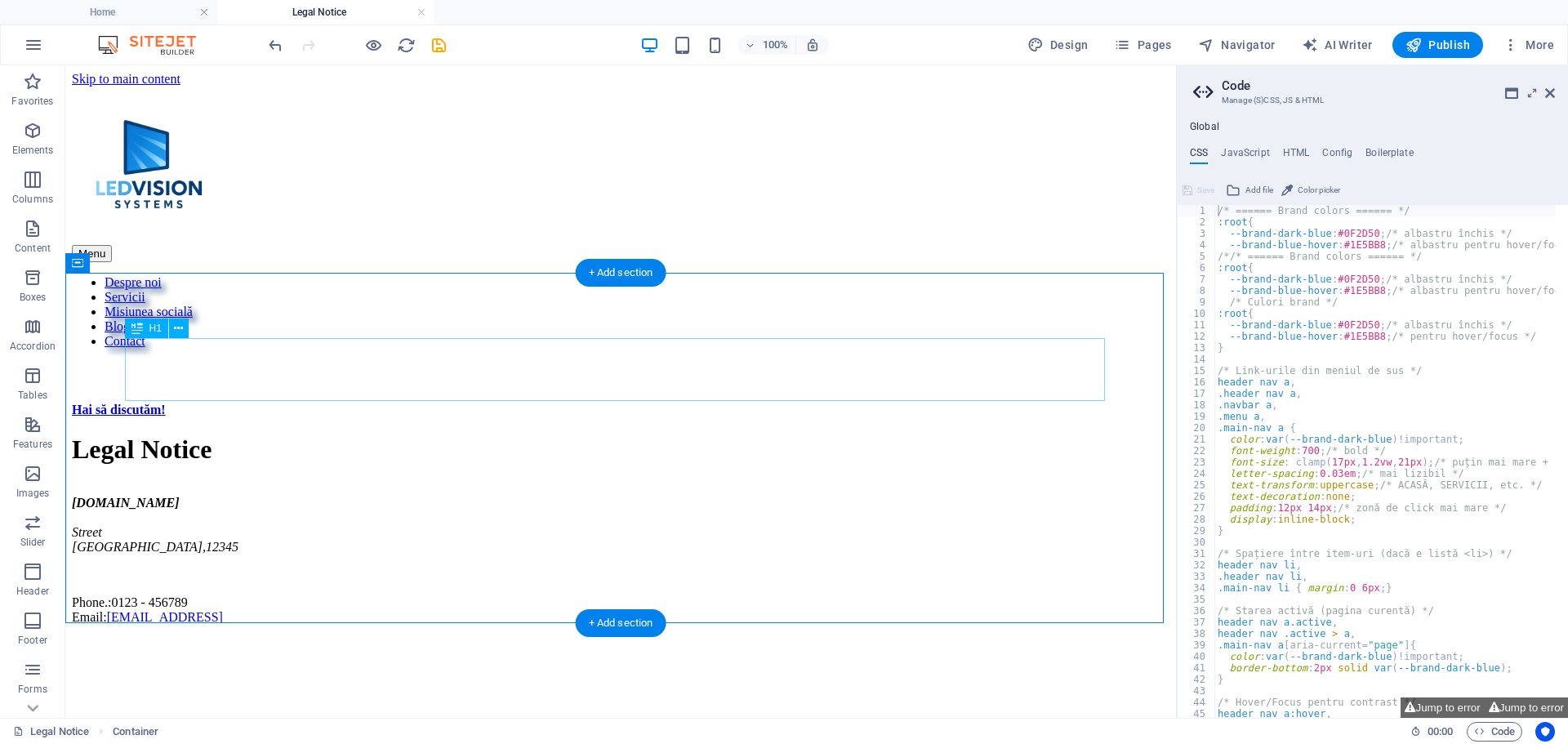
click at [462, 435] on div "Legal Notice" at bounding box center [620, 450] width 1098 height 31
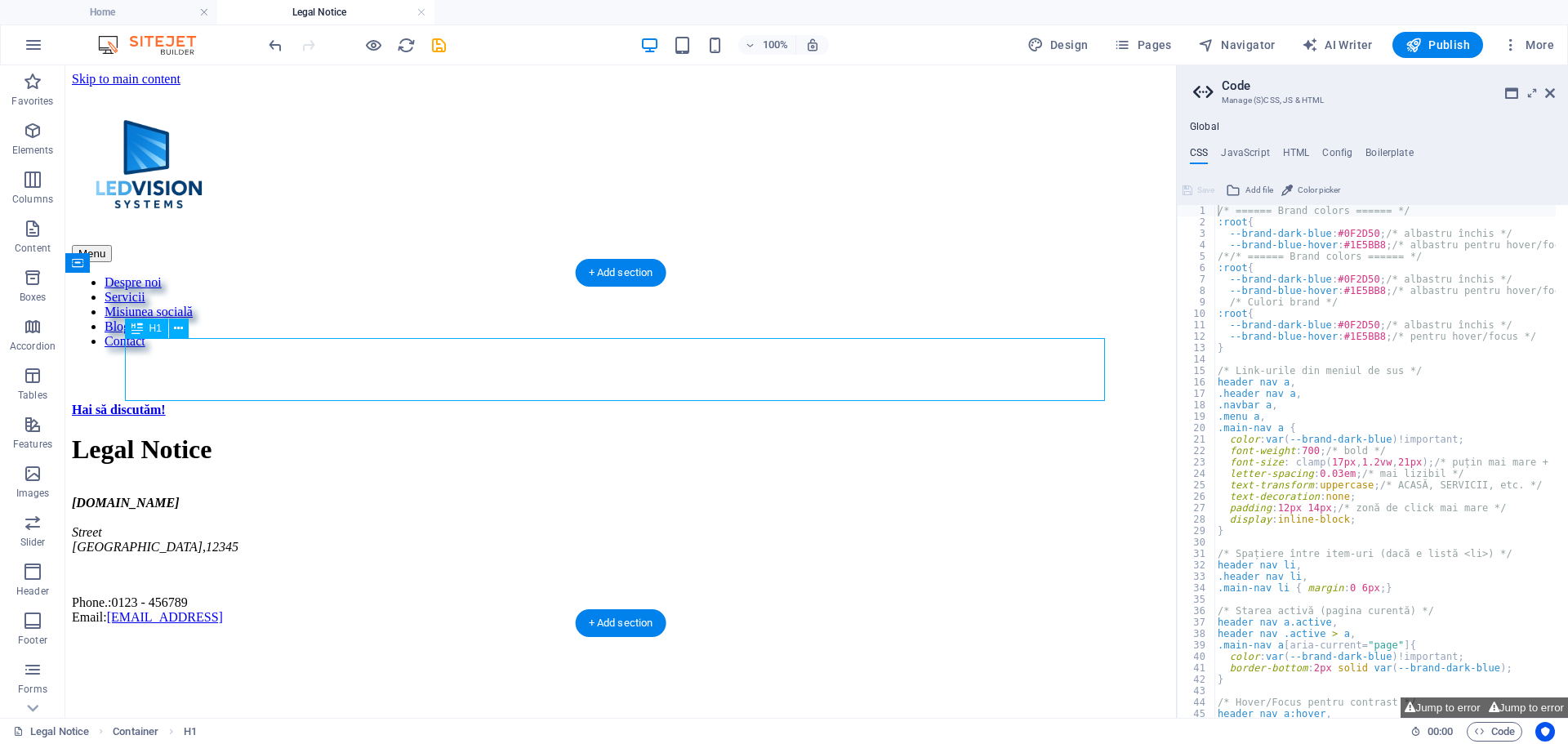
click at [380, 435] on div "Legal Notice" at bounding box center [620, 450] width 1098 height 31
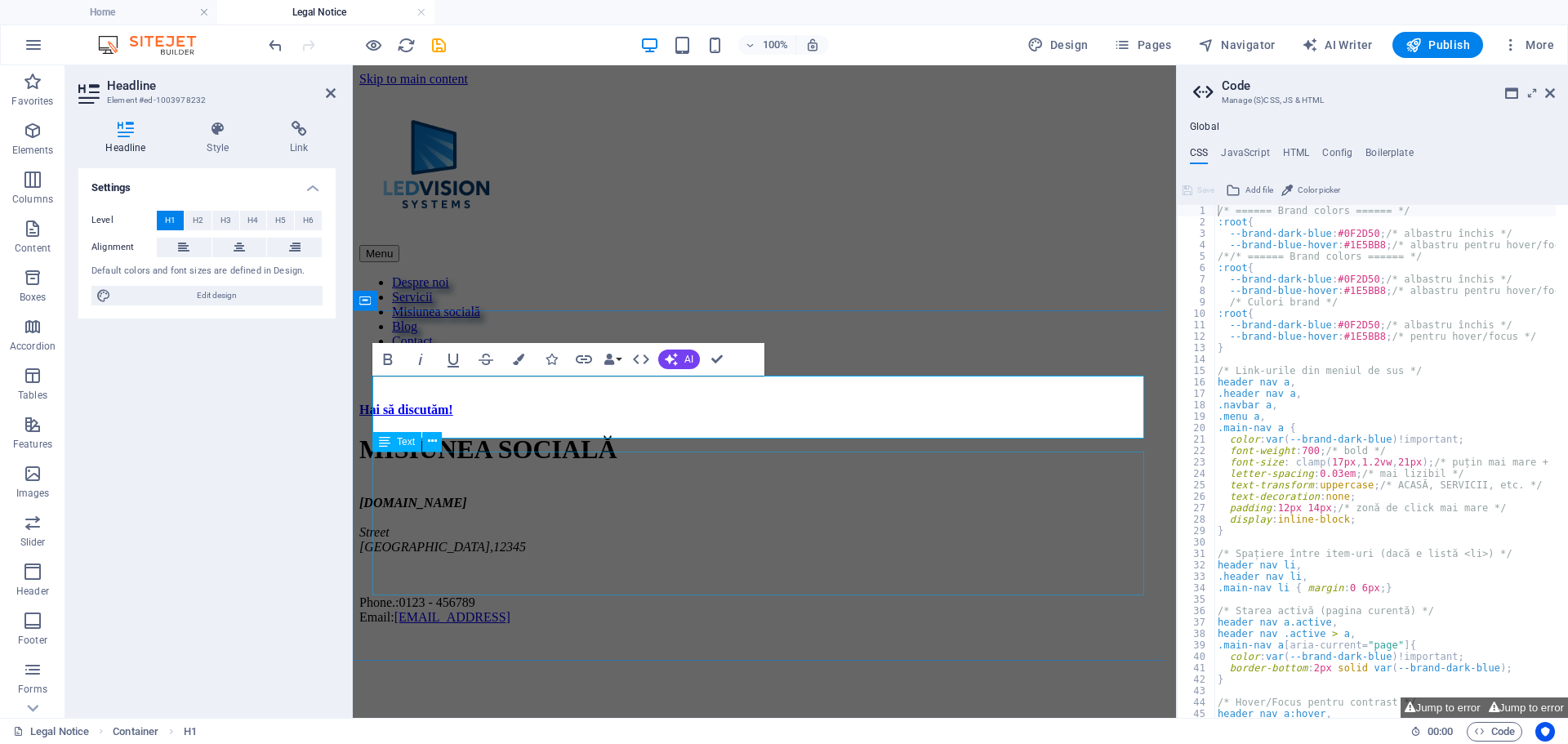
click at [796, 507] on div "ledvisionsystems.ro Street Berlin , 12345 Phone.: 0123 - 456789 Email: b82bdbee…" at bounding box center [765, 560] width 810 height 129
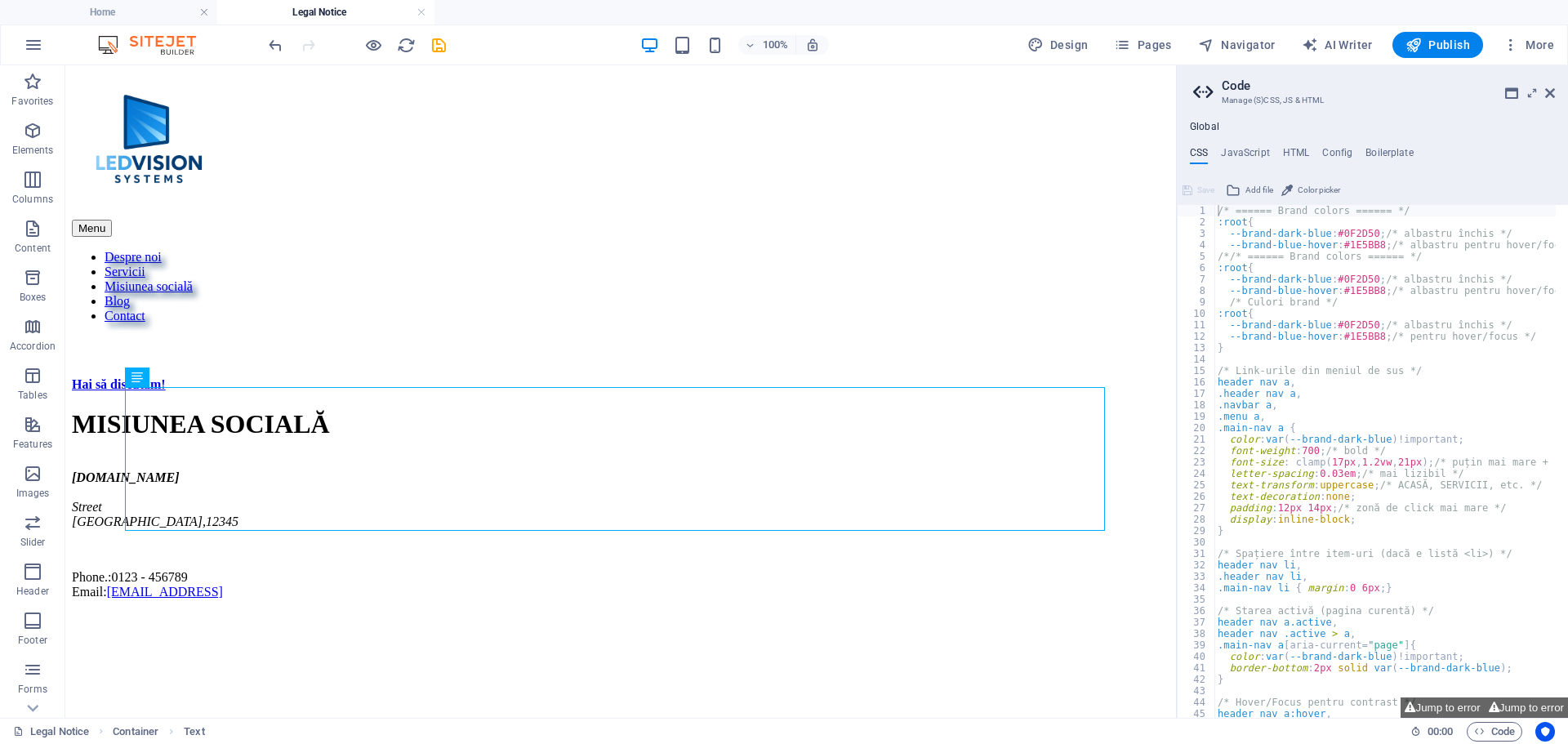
scroll to position [27, 0]
click at [1553, 89] on icon at bounding box center [1551, 93] width 10 height 13
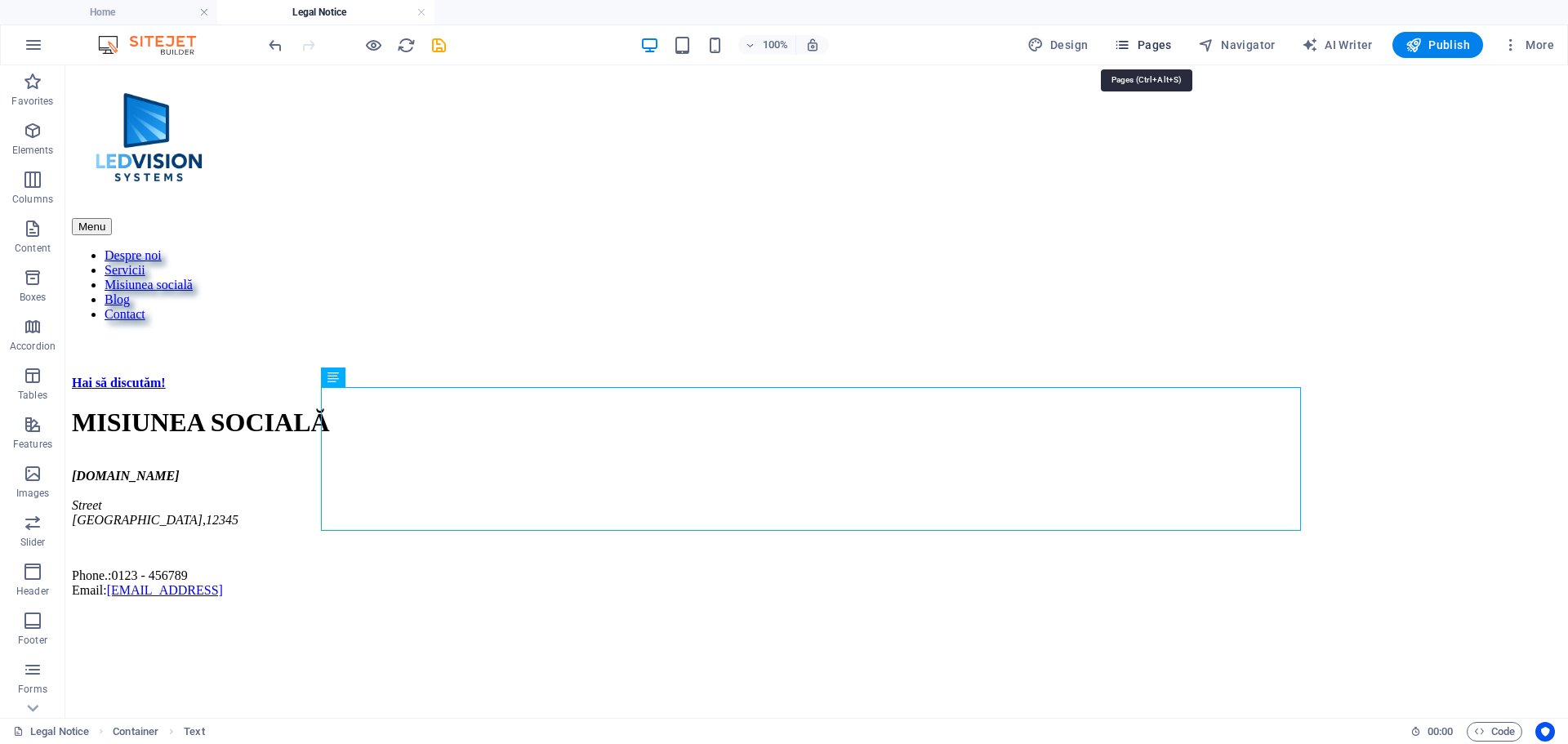
click at [1140, 44] on span "Pages" at bounding box center [1142, 45] width 57 height 16
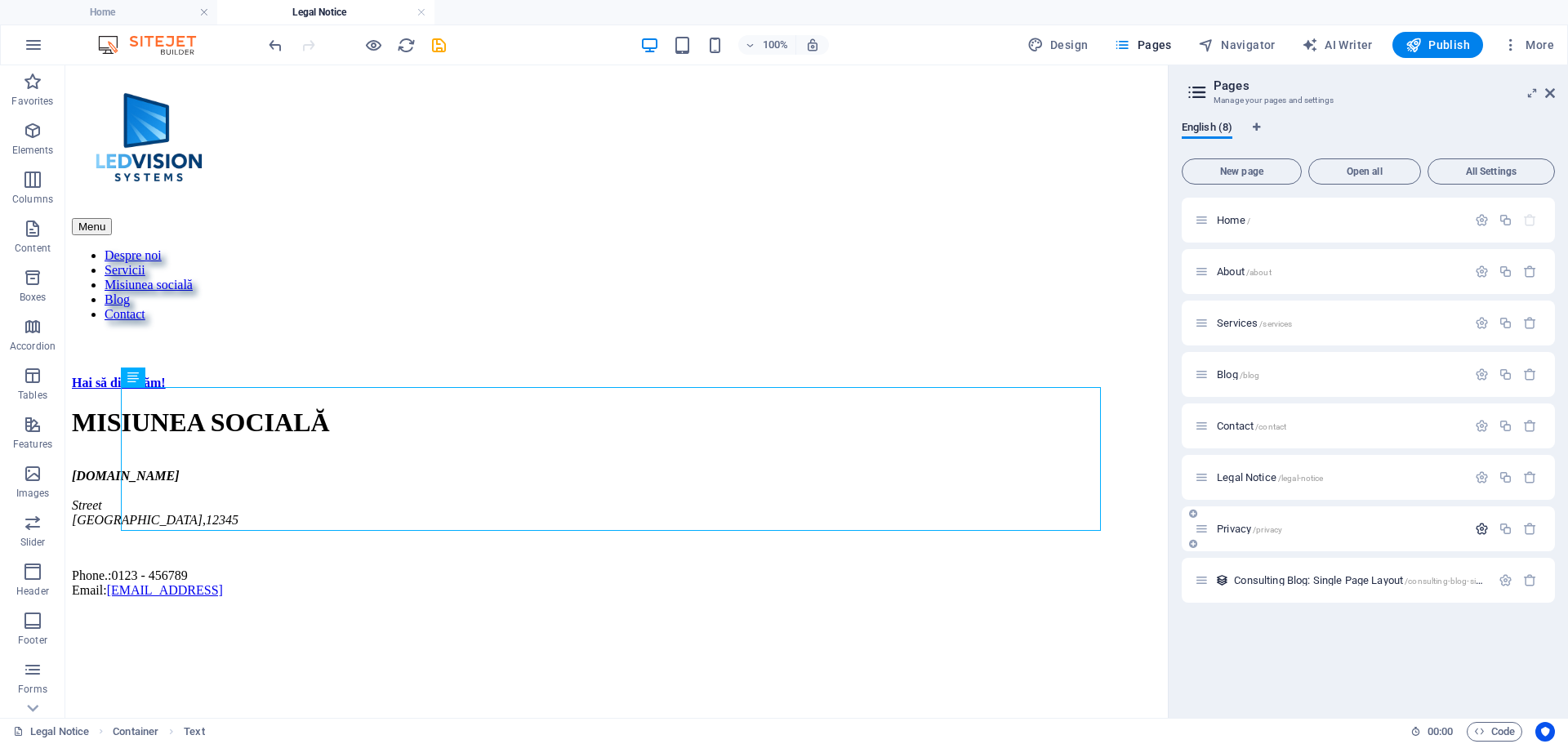
click at [1477, 528] on icon "button" at bounding box center [1482, 529] width 14 height 14
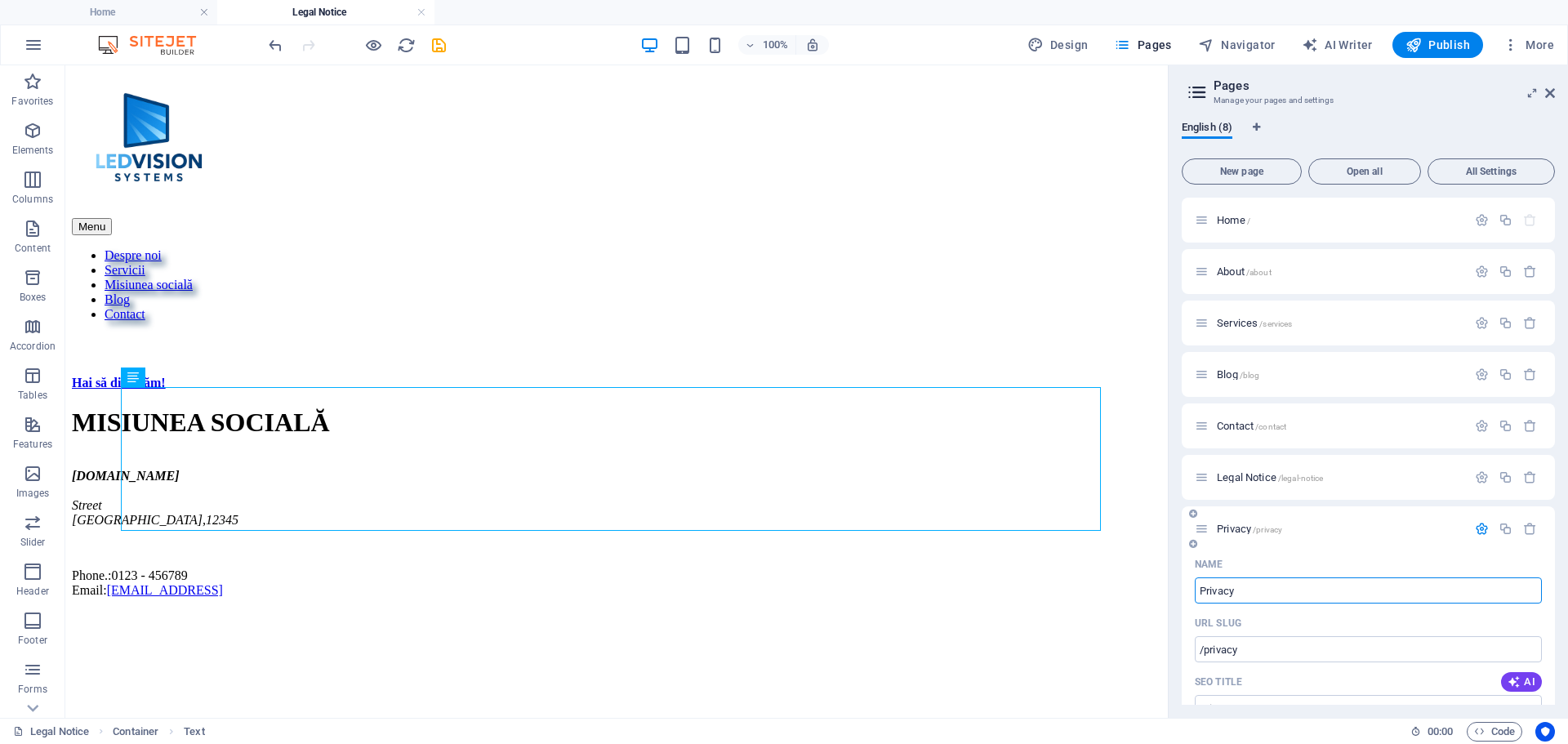
click at [1218, 528] on span "Privacy /privacy" at bounding box center [1250, 529] width 65 height 12
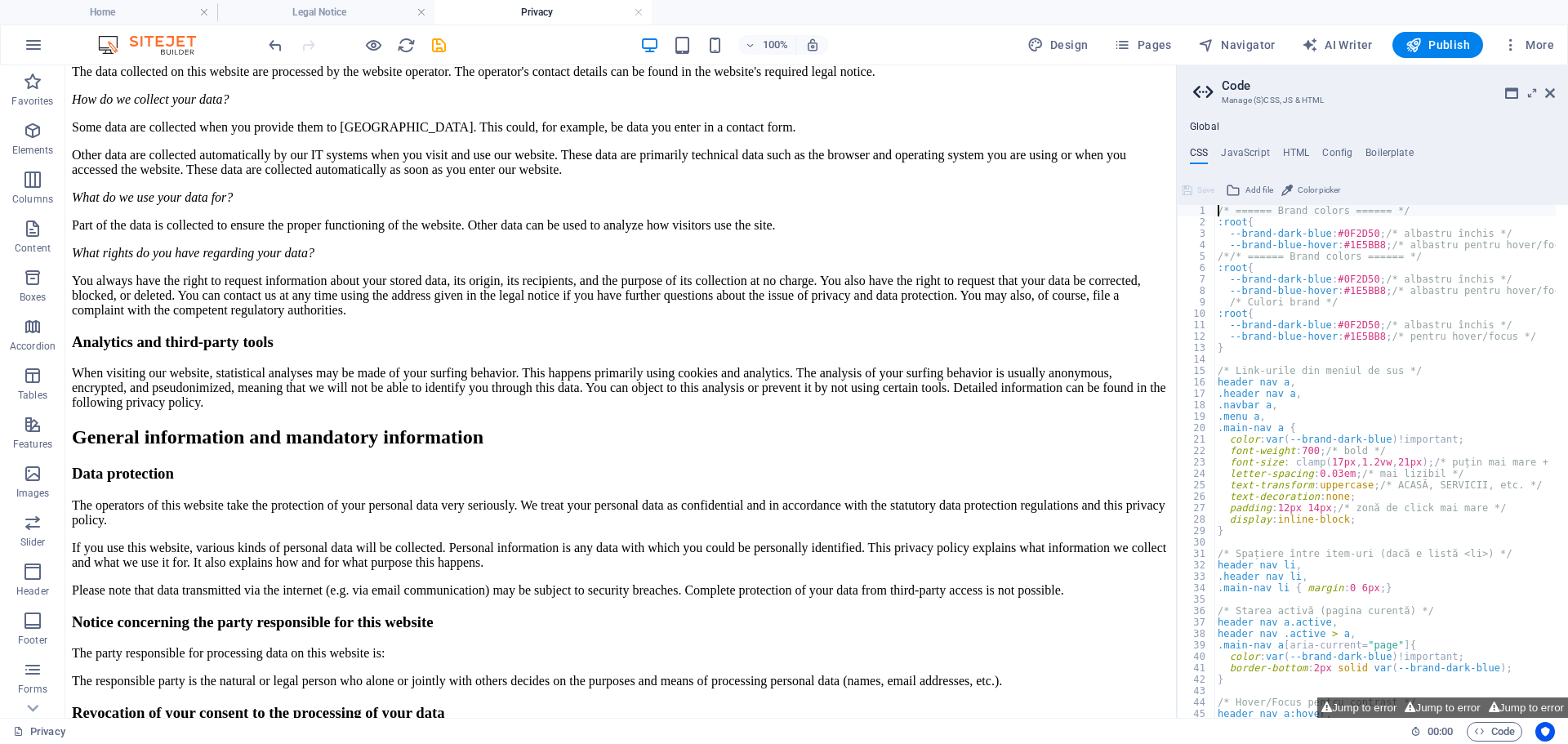
scroll to position [626, 0]
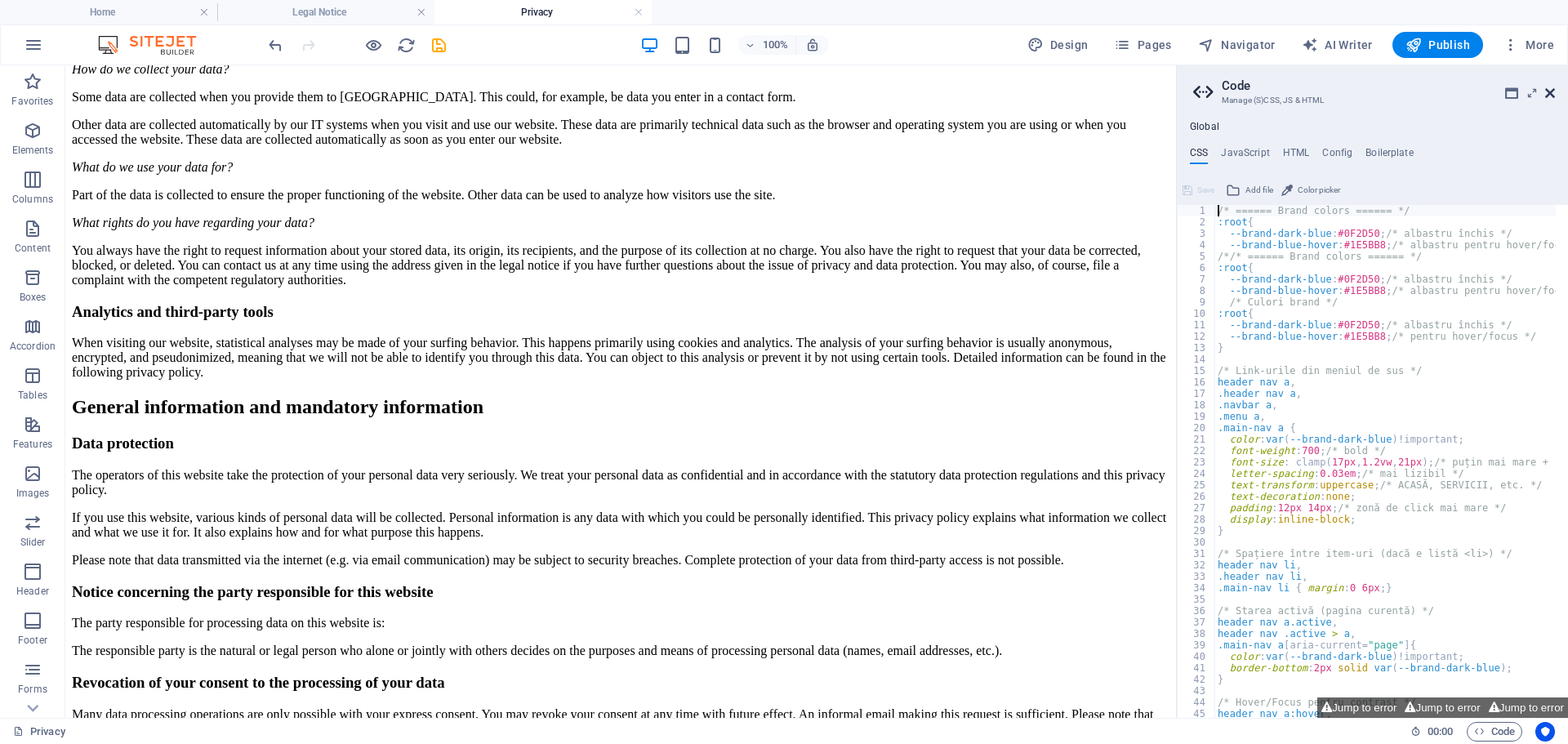
click at [1555, 94] on icon at bounding box center [1551, 93] width 10 height 13
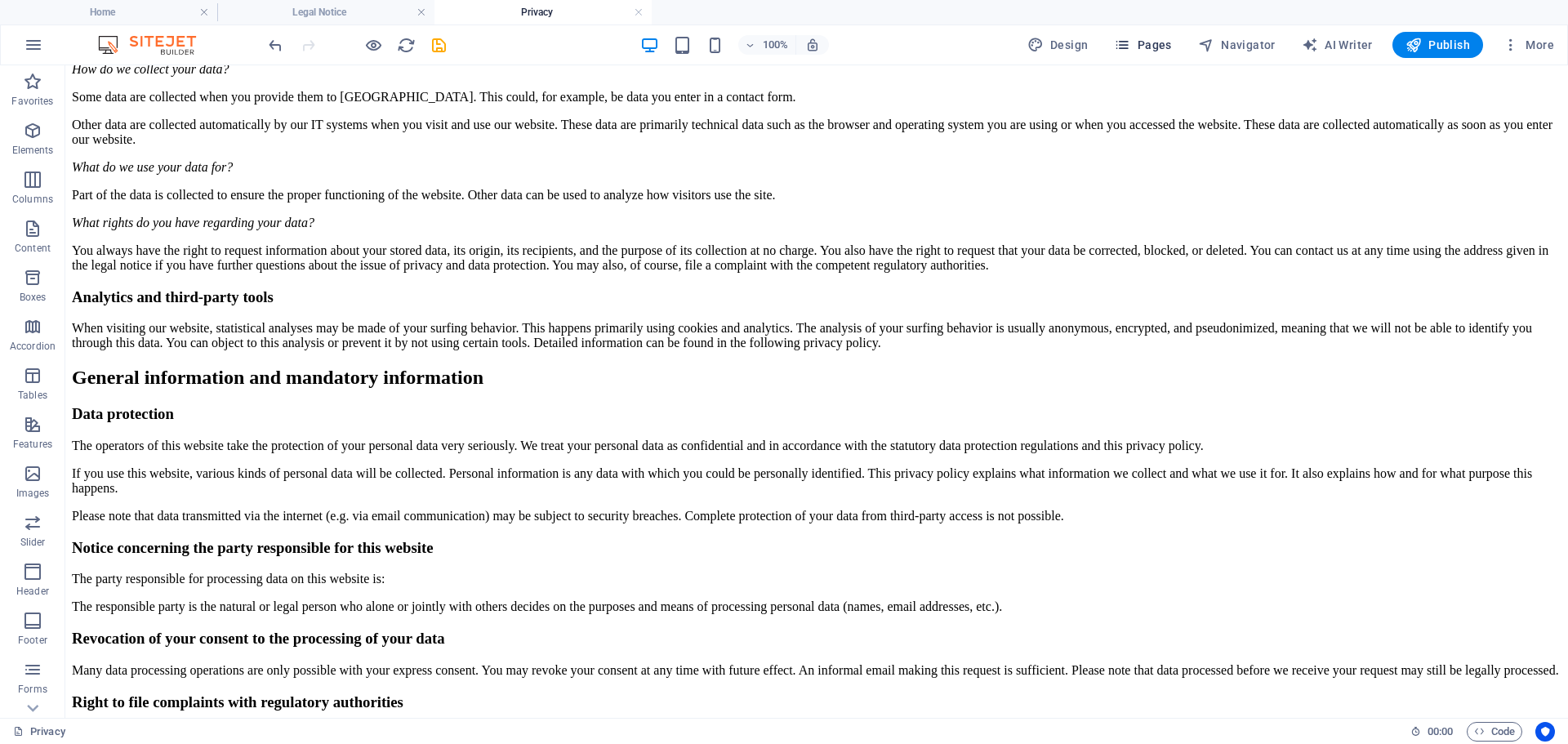
click at [1161, 48] on span "Pages" at bounding box center [1142, 45] width 57 height 16
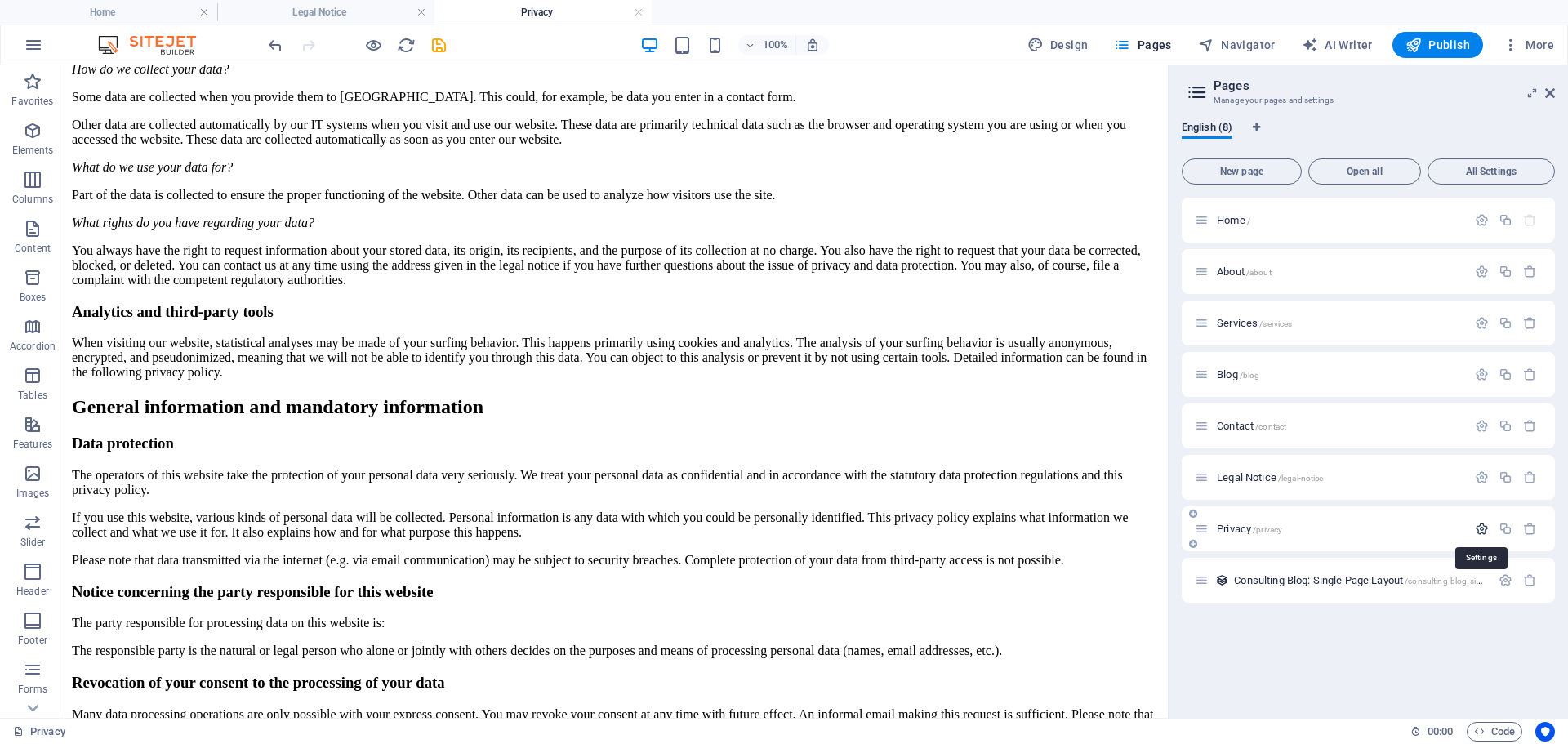
click at [1481, 530] on icon "button" at bounding box center [1482, 529] width 14 height 14
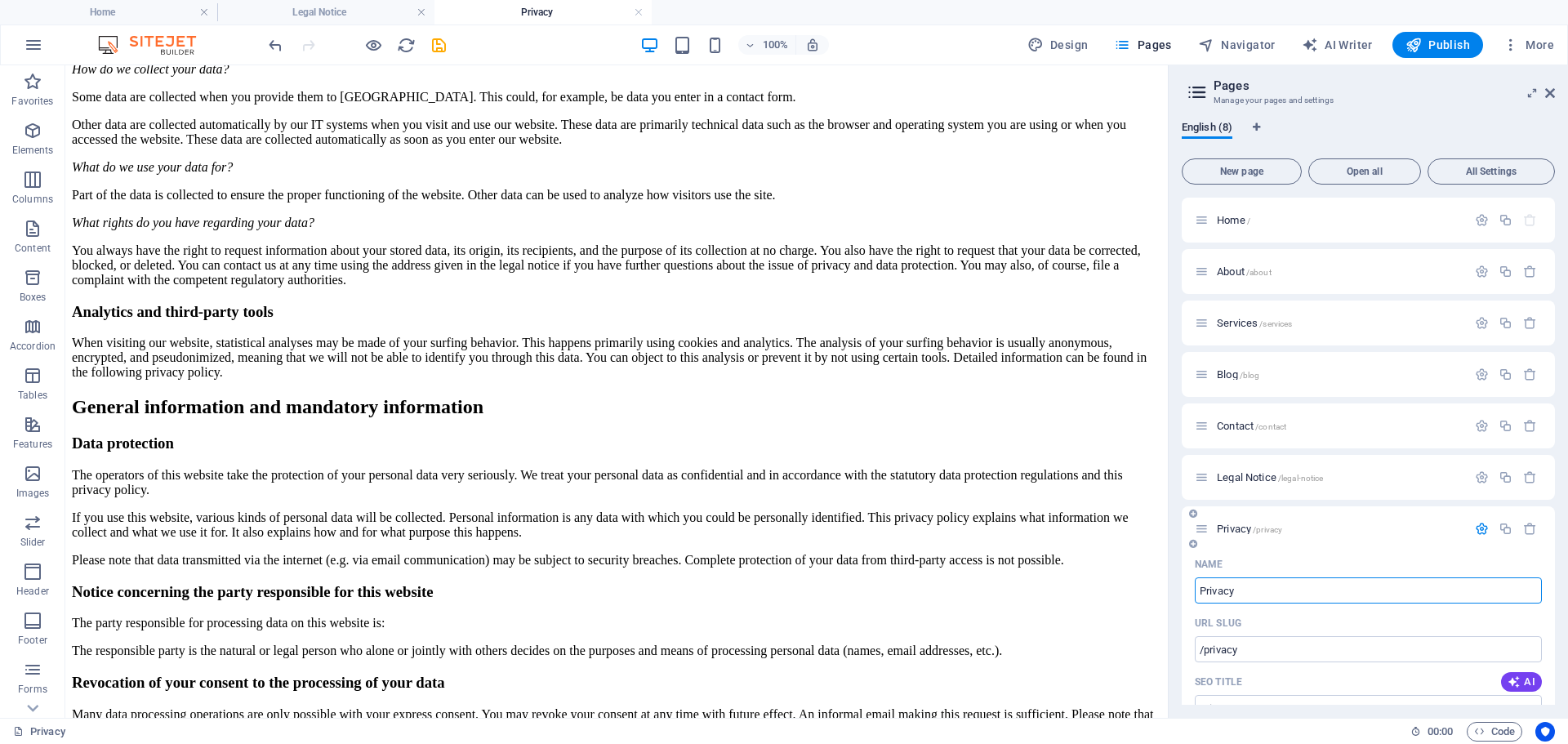
drag, startPoint x: 1243, startPoint y: 586, endPoint x: 1185, endPoint y: 595, distance: 58.7
type input "Misiune"
type input "/misiune"
type input "Misiune"
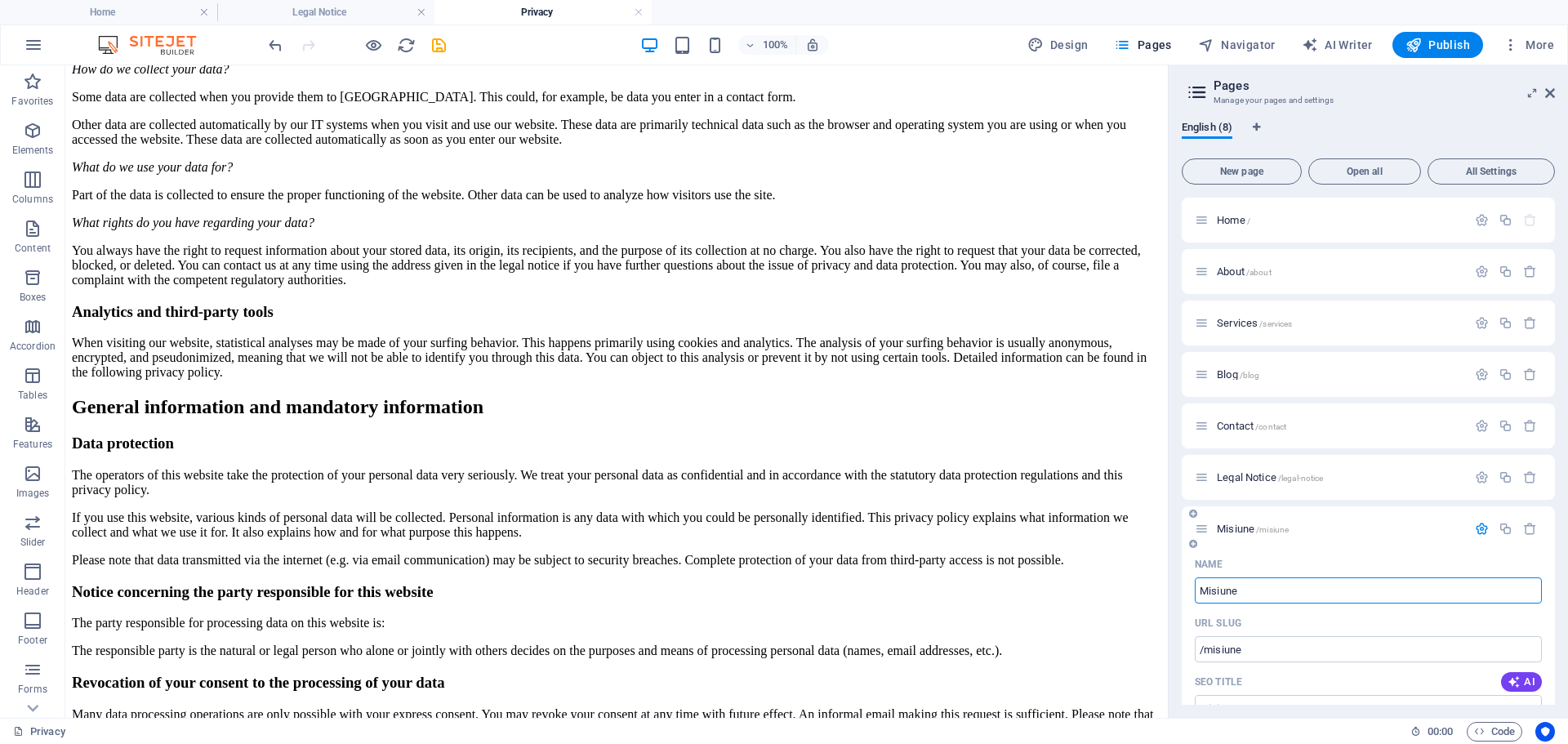
type input "Misiune"
type input "Misiune socială"
type input "/misiune-social"
type input "Misiune social"
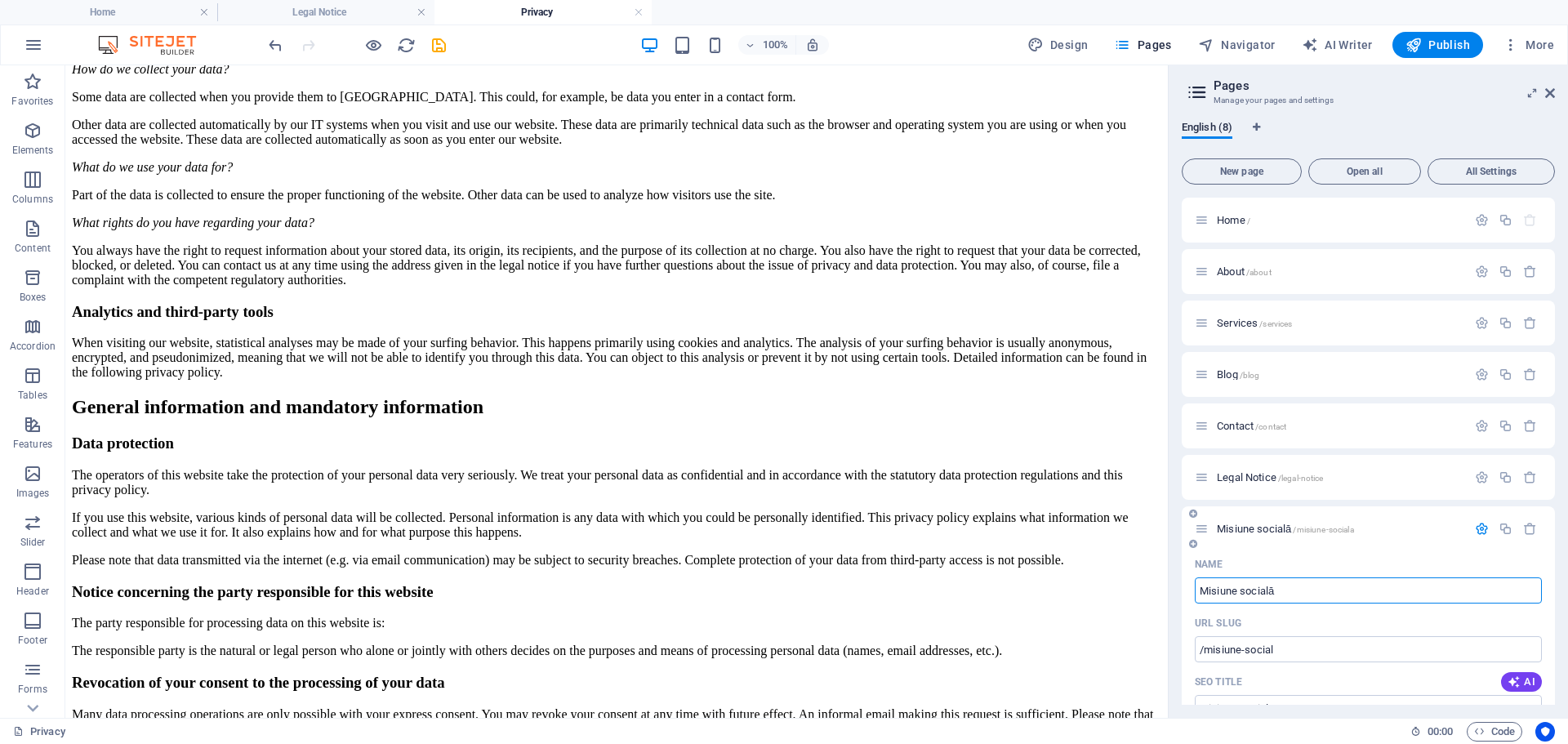
type input "Misiune socială"
type input "/misiune-sociala"
type input "Misiune socială"
drag, startPoint x: 1556, startPoint y: 402, endPoint x: 1555, endPoint y: 464, distance: 62.0
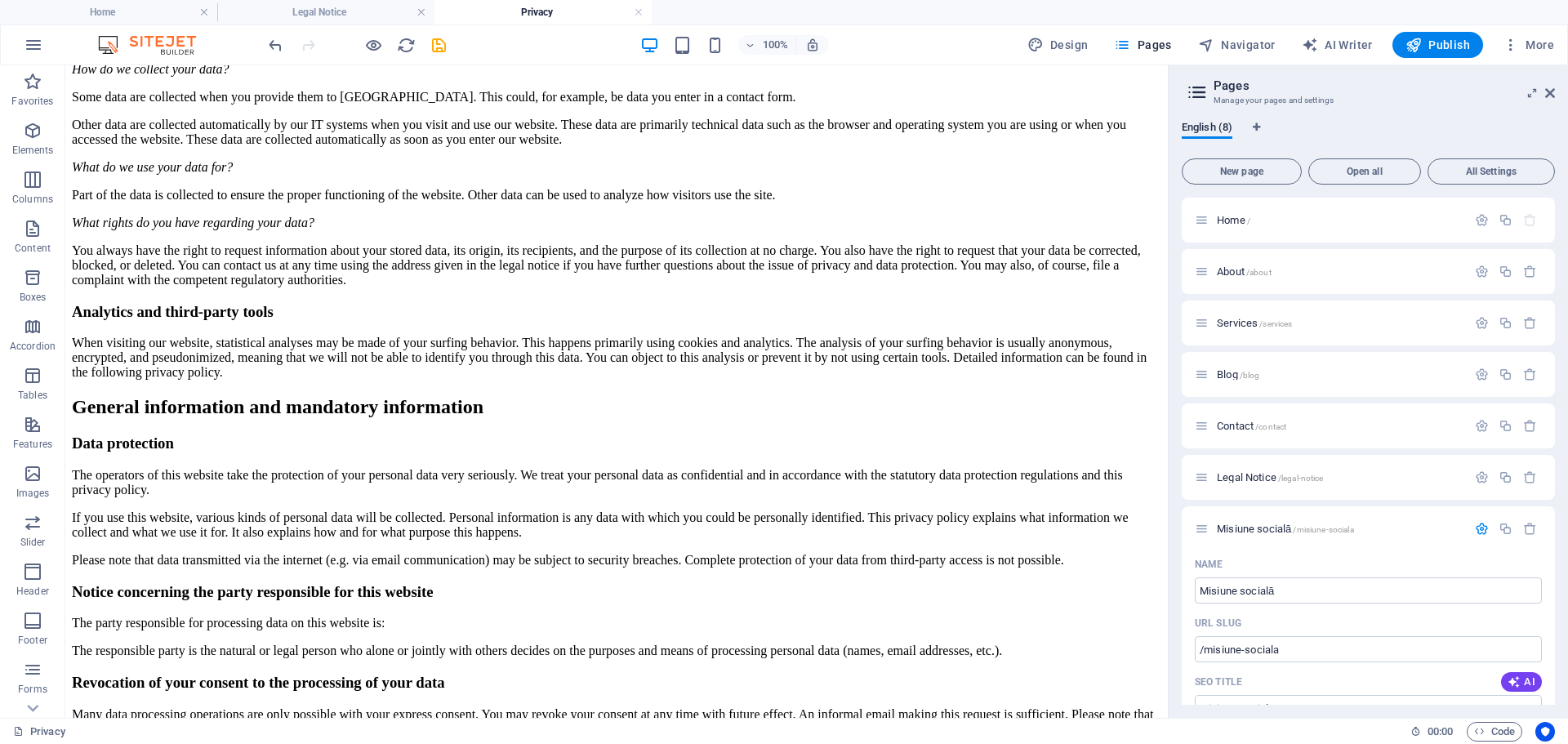
click at [1555, 464] on div "English (8) New page Open all All Settings Home / About /about Services /servic…" at bounding box center [1368, 413] width 399 height 610
click at [1397, 108] on div "English (8) New page Open all All Settings Home / About /about Services /servic…" at bounding box center [1368, 413] width 399 height 610
drag, startPoint x: 1556, startPoint y: 243, endPoint x: 1561, endPoint y: 293, distance: 50.2
click at [1561, 293] on div "English (8) New page Open all All Settings Home / About /about Services /servic…" at bounding box center [1368, 413] width 399 height 610
click at [1477, 271] on icon "button" at bounding box center [1482, 271] width 14 height 14
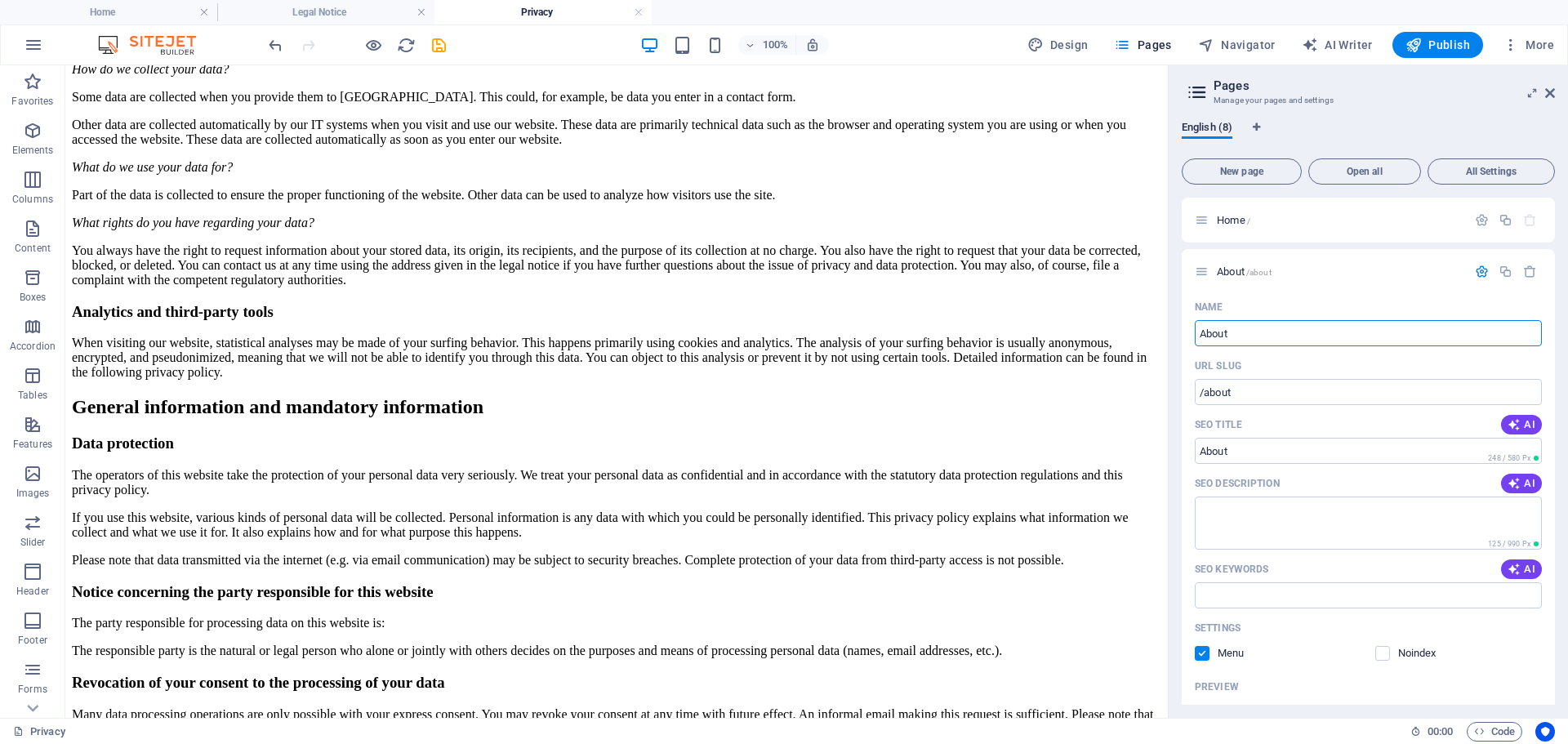
drag, startPoint x: 1311, startPoint y: 397, endPoint x: 1165, endPoint y: 344, distance: 155.3
type input "Despr"
type input "/d"
type input "Despre noi"
type input "/despre-noi"
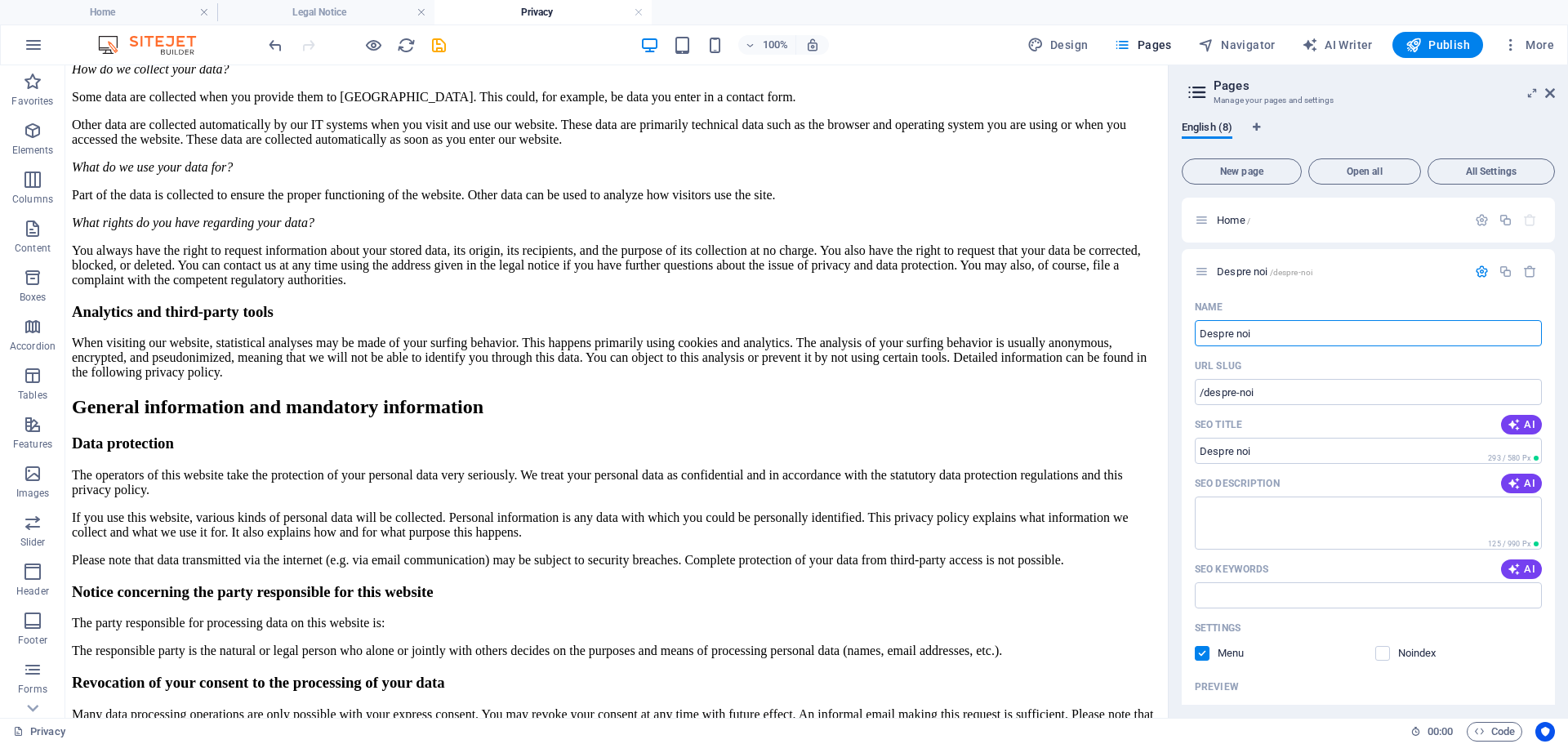
type input "Despre noi"
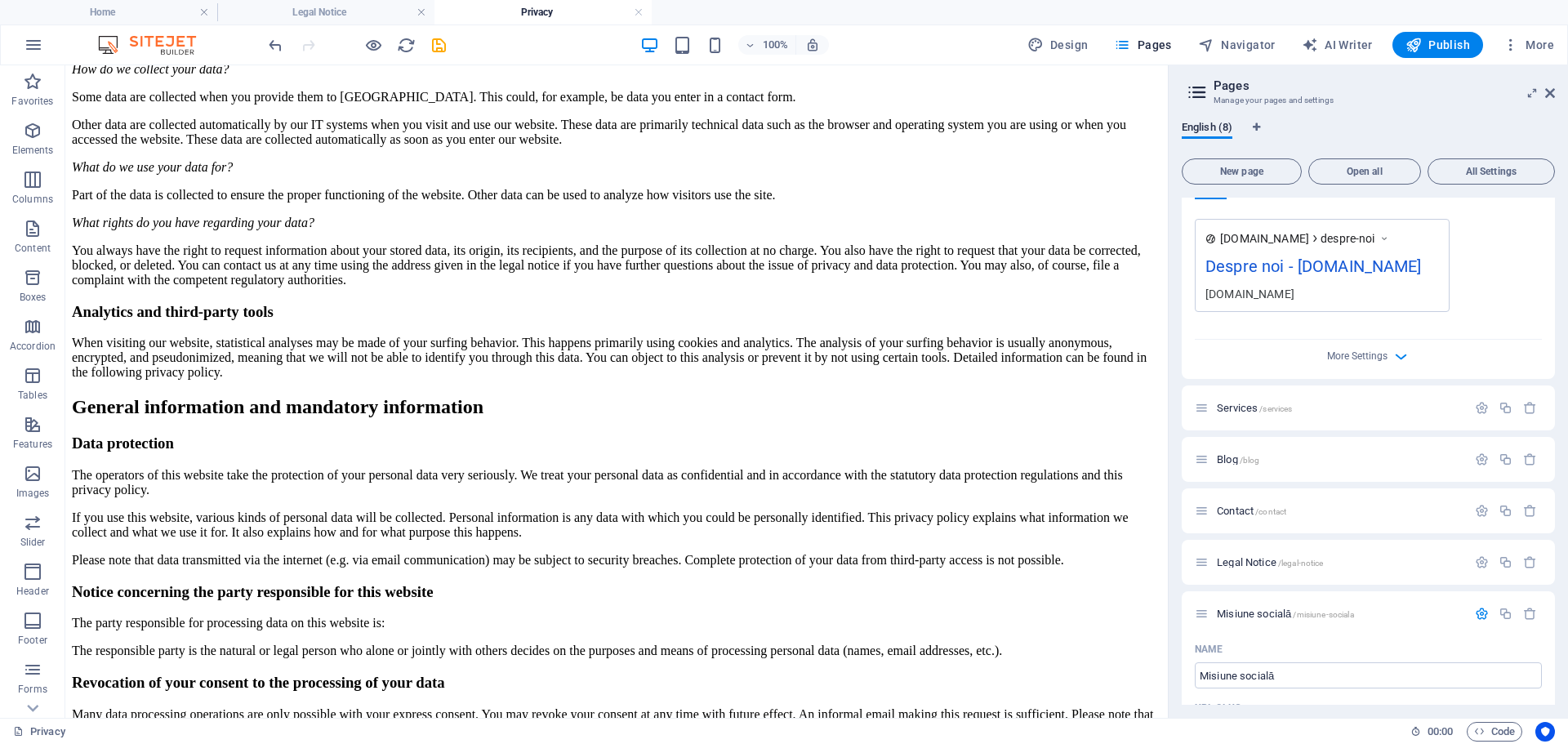
scroll to position [564, 0]
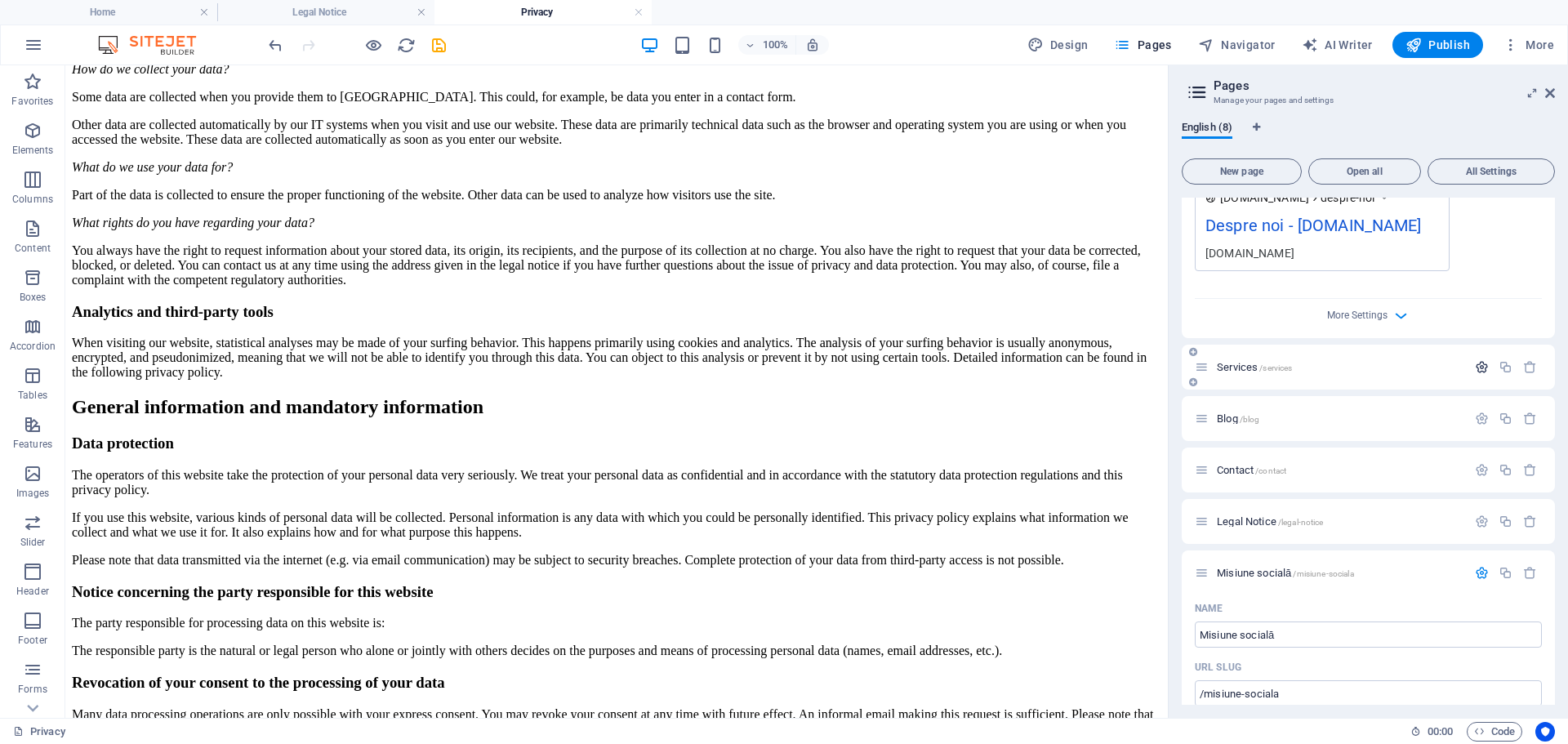
click at [1476, 374] on icon "button" at bounding box center [1482, 367] width 14 height 14
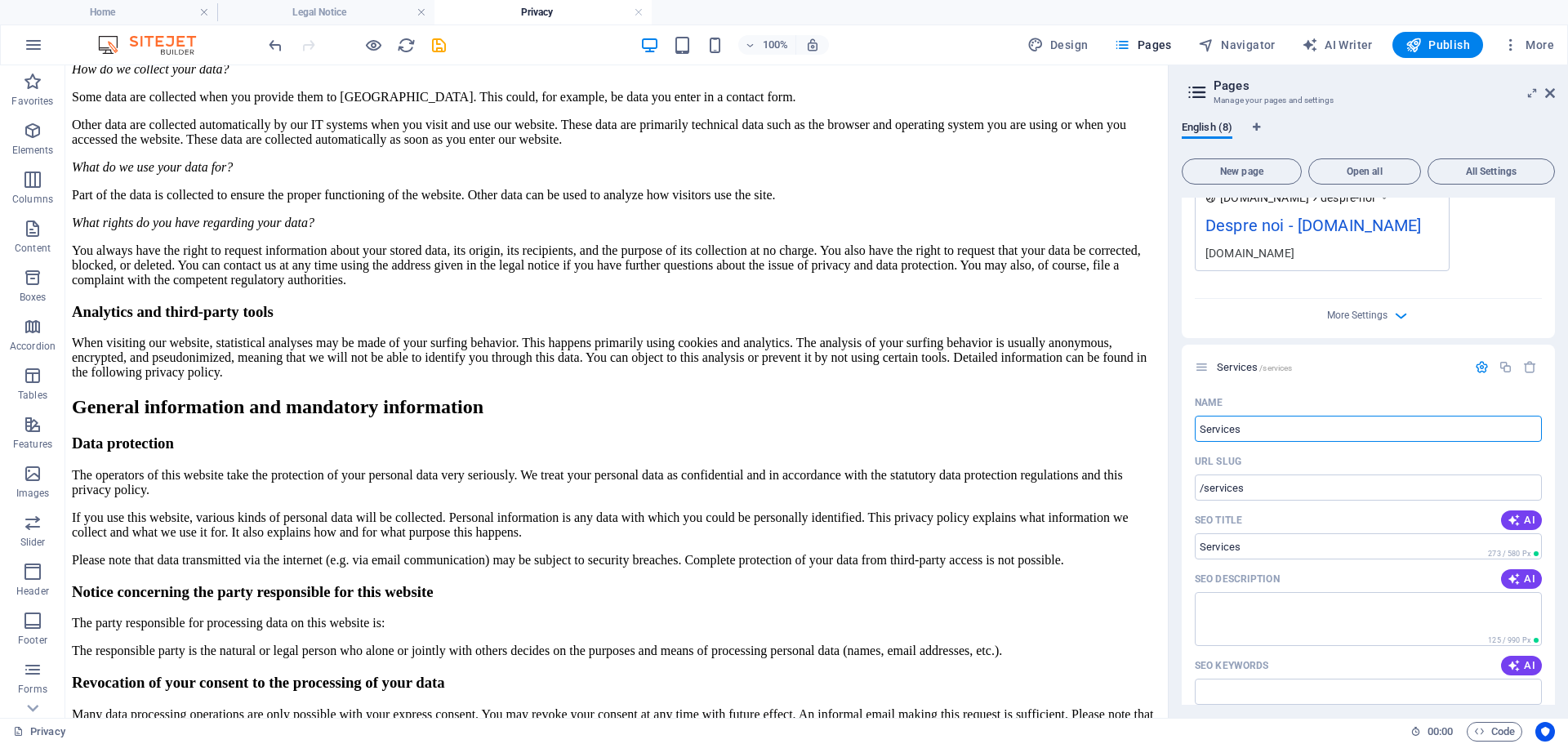
drag, startPoint x: 1321, startPoint y: 518, endPoint x: 1162, endPoint y: 461, distance: 168.9
type input "Servicii"
type input "/serv"
type input "Servicii"
type input "/servicii"
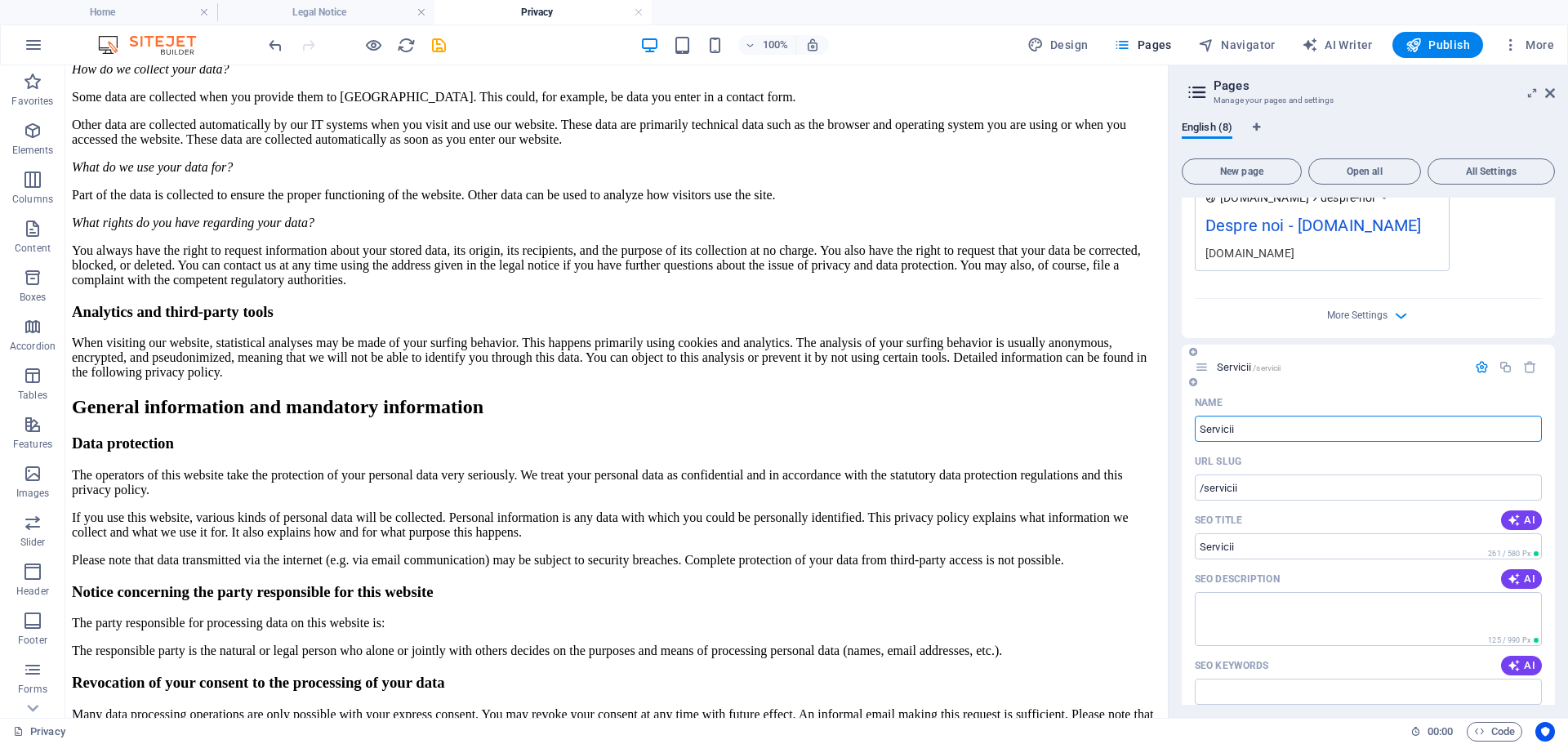
type input "Servicii"
drag, startPoint x: 1552, startPoint y: 368, endPoint x: 1561, endPoint y: 411, distance: 43.9
click at [1561, 411] on div "English (8) New page Open all All Settings Home / Despre noi /despre-noi Name D…" at bounding box center [1368, 413] width 399 height 610
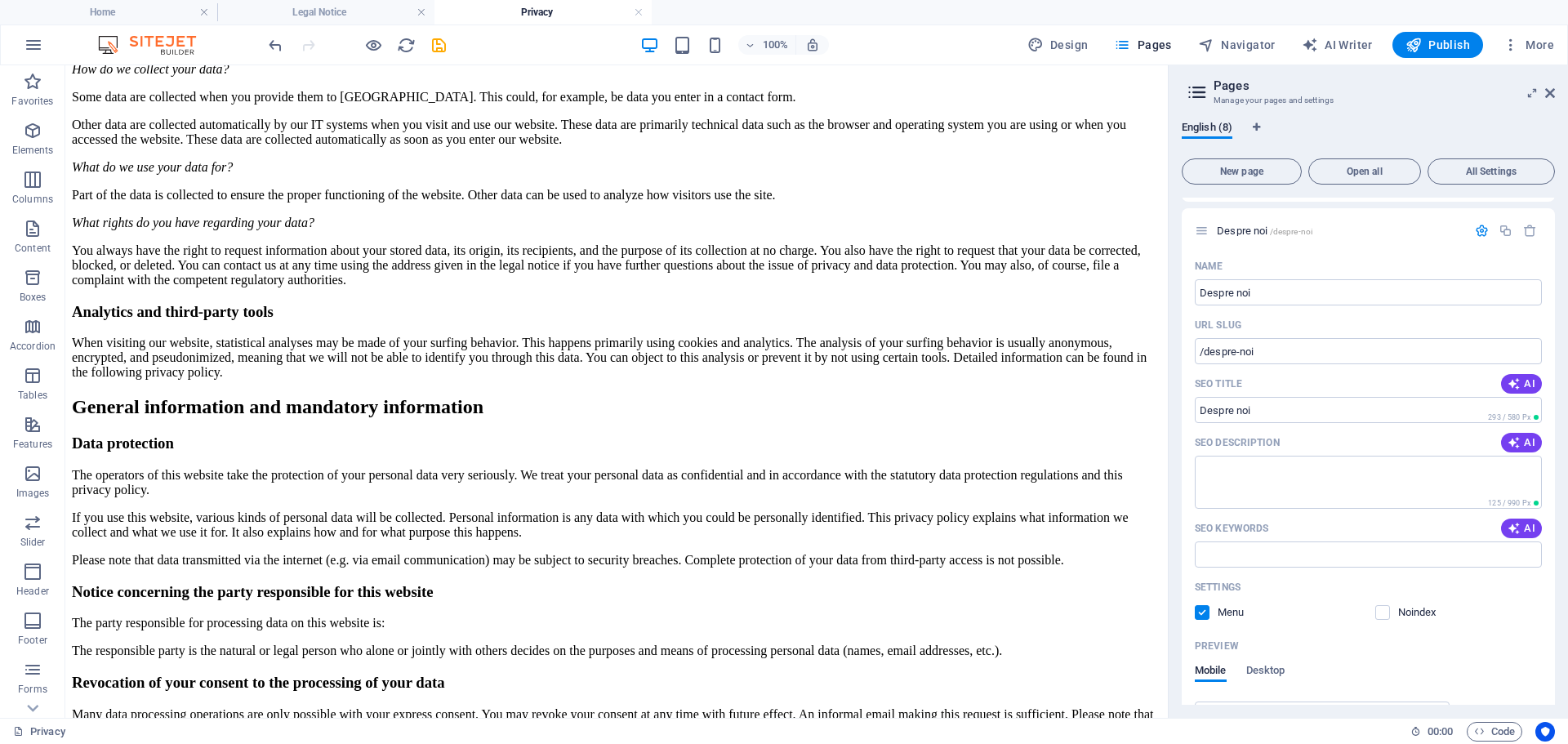
scroll to position [0, 0]
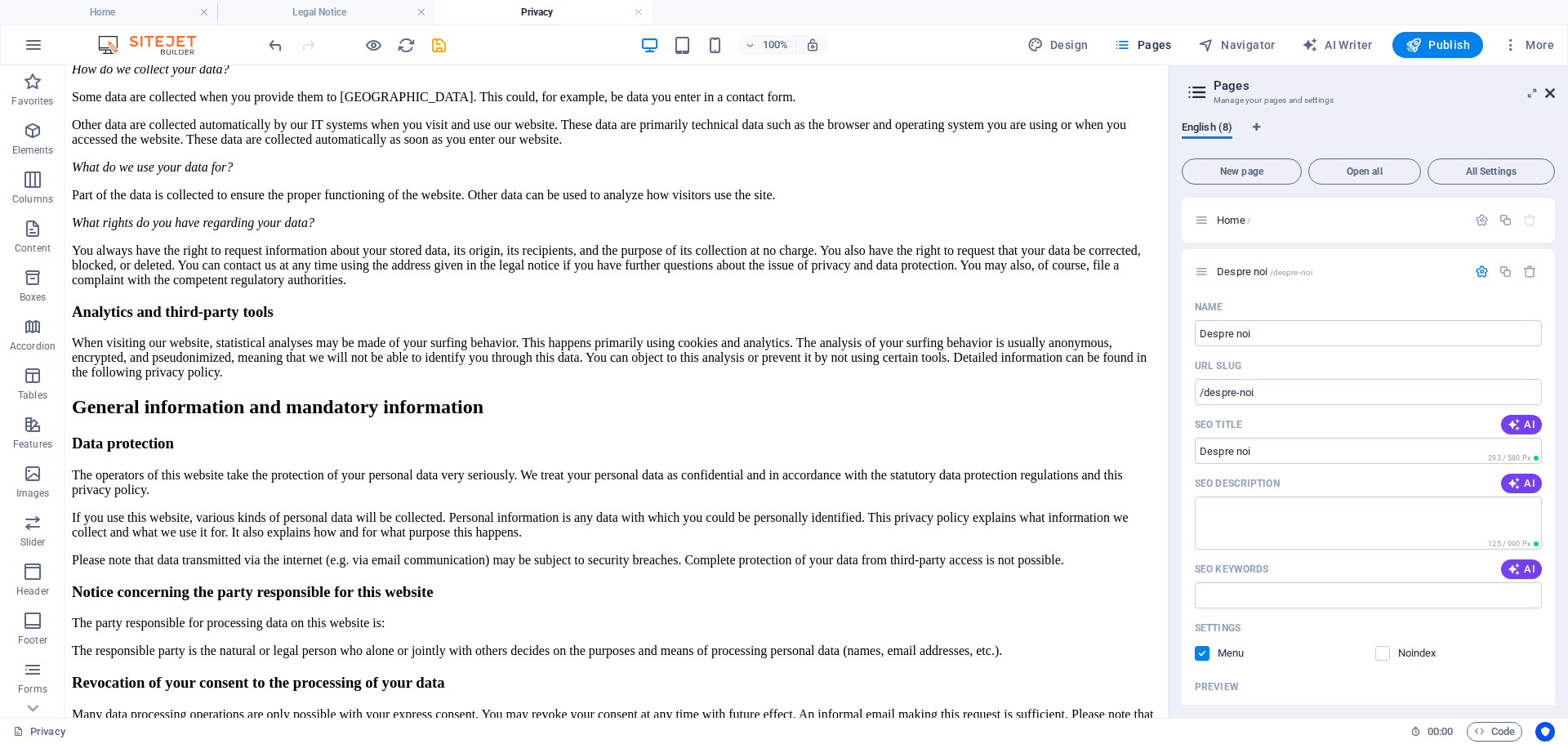
click at [1549, 92] on icon at bounding box center [1551, 93] width 10 height 13
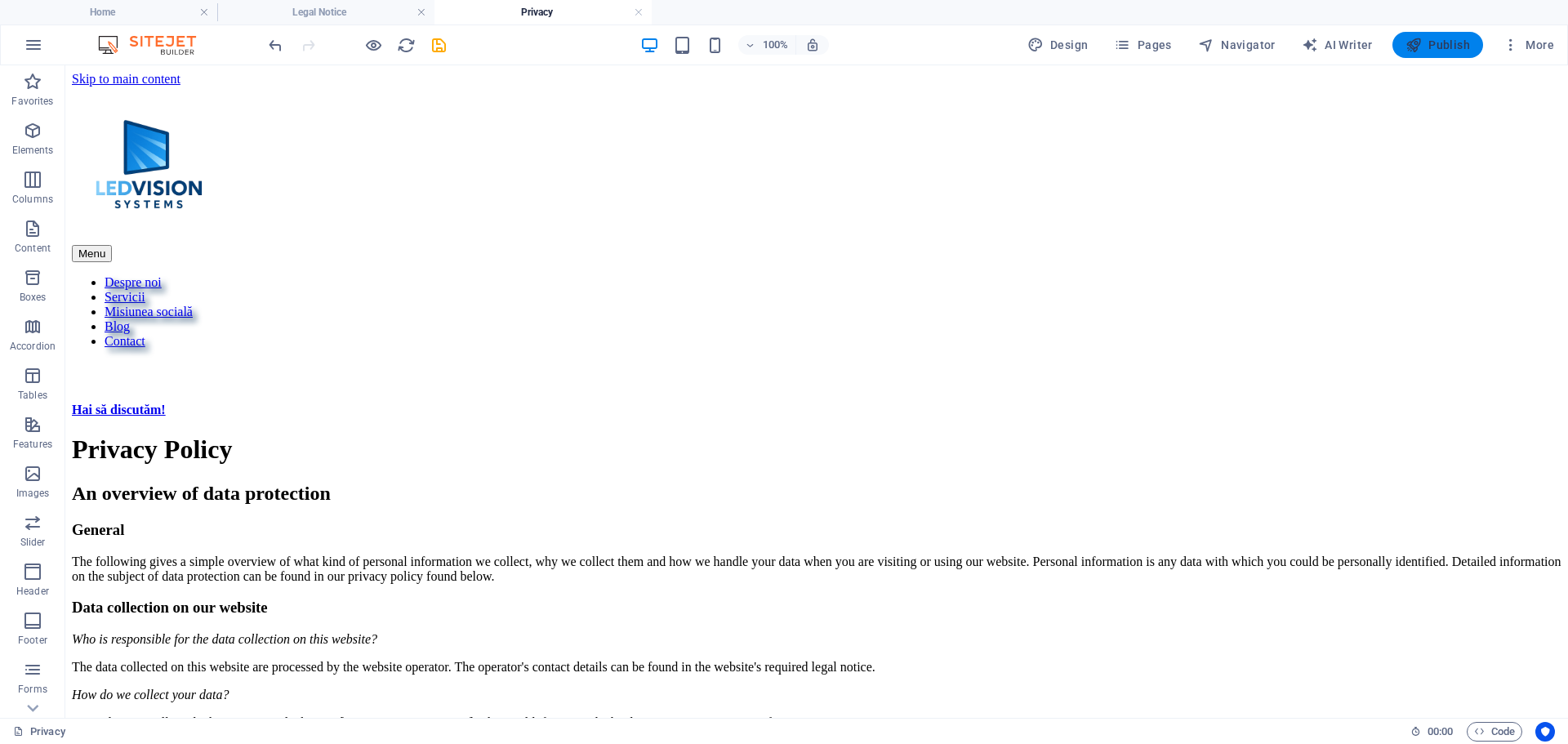
click at [1412, 45] on icon "button" at bounding box center [1414, 45] width 16 height 16
